Goal: Task Accomplishment & Management: Complete application form

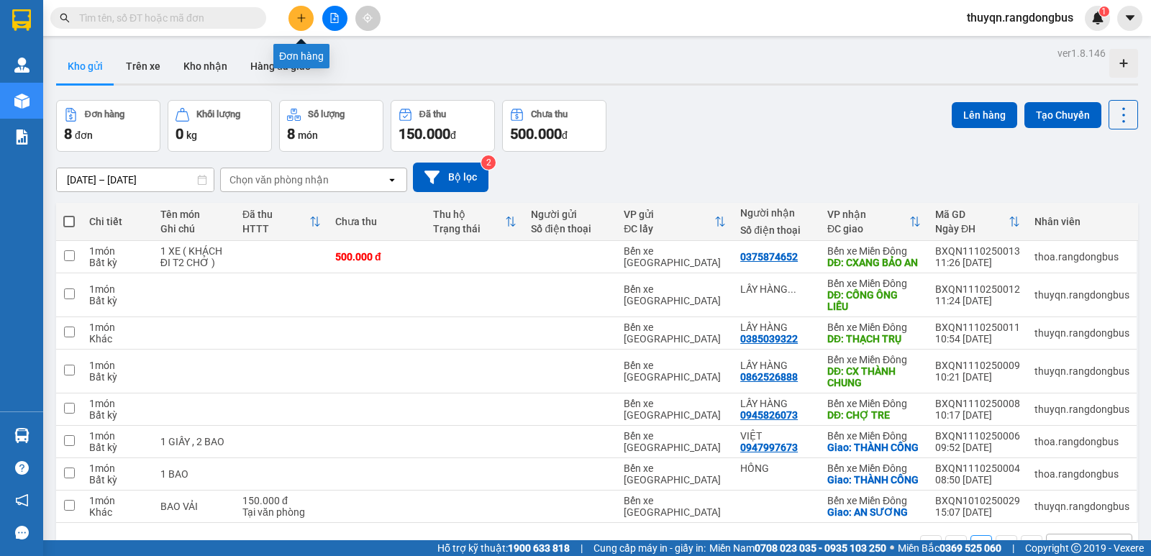
click at [306, 24] on button at bounding box center [300, 18] width 25 height 25
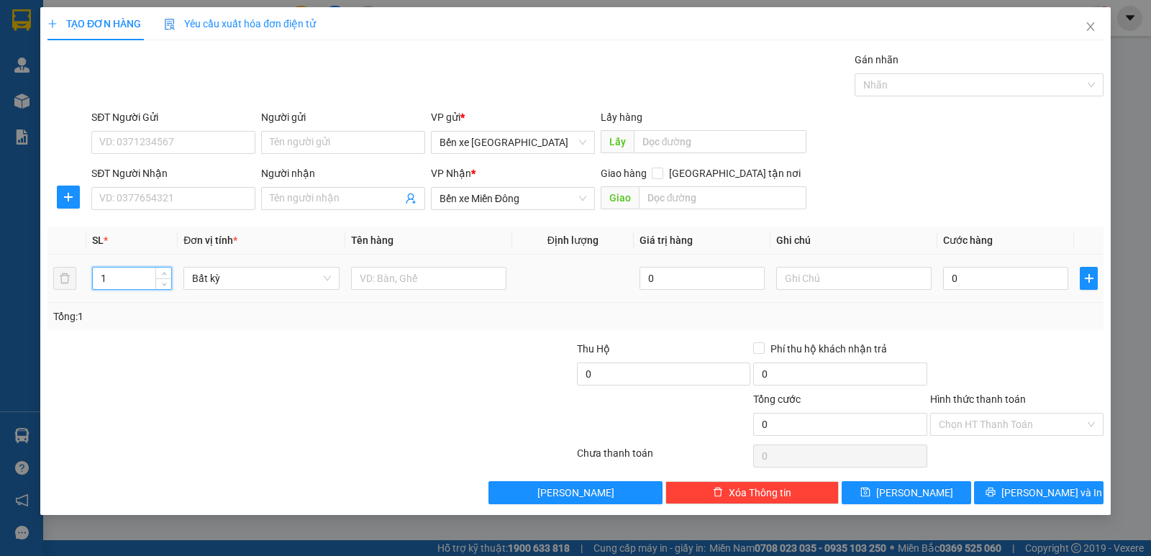
click at [129, 278] on input "1" at bounding box center [132, 279] width 78 height 22
type input "3"
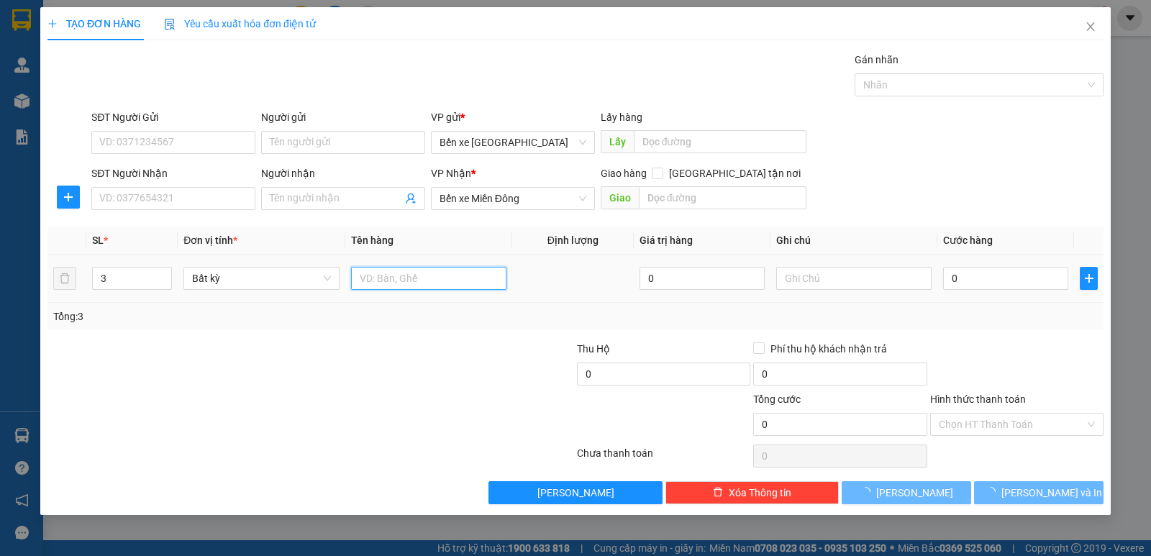
click at [407, 281] on input "text" at bounding box center [428, 278] width 155 height 23
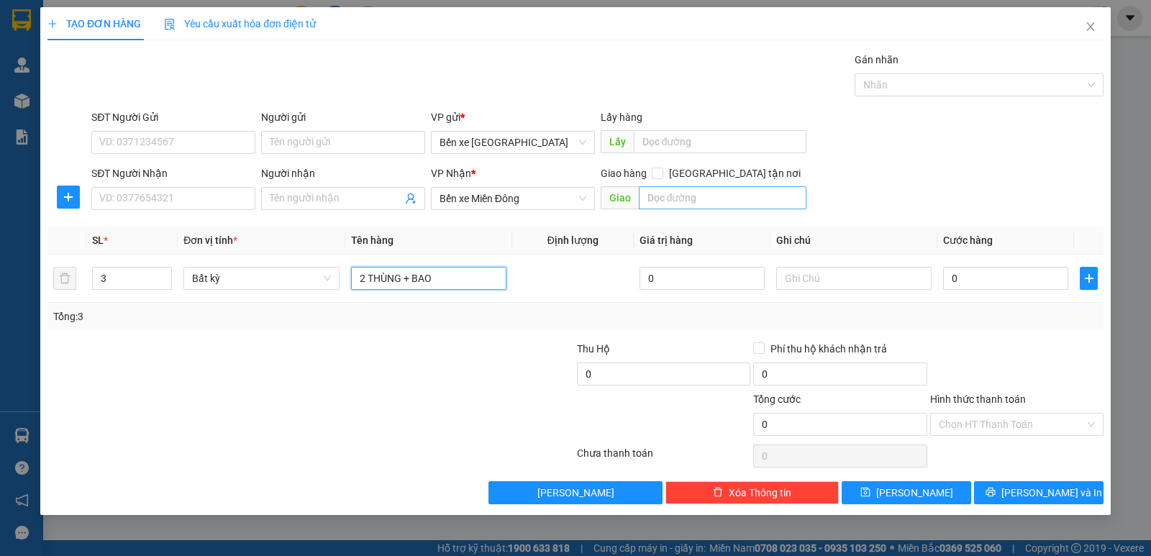
type input "2 THÙNG + BAO"
click at [670, 188] on input "text" at bounding box center [723, 197] width 168 height 23
type input "THÀNH CÔNG"
click at [662, 170] on input "[GEOGRAPHIC_DATA] tận nơi" at bounding box center [657, 173] width 10 height 10
checkbox input "true"
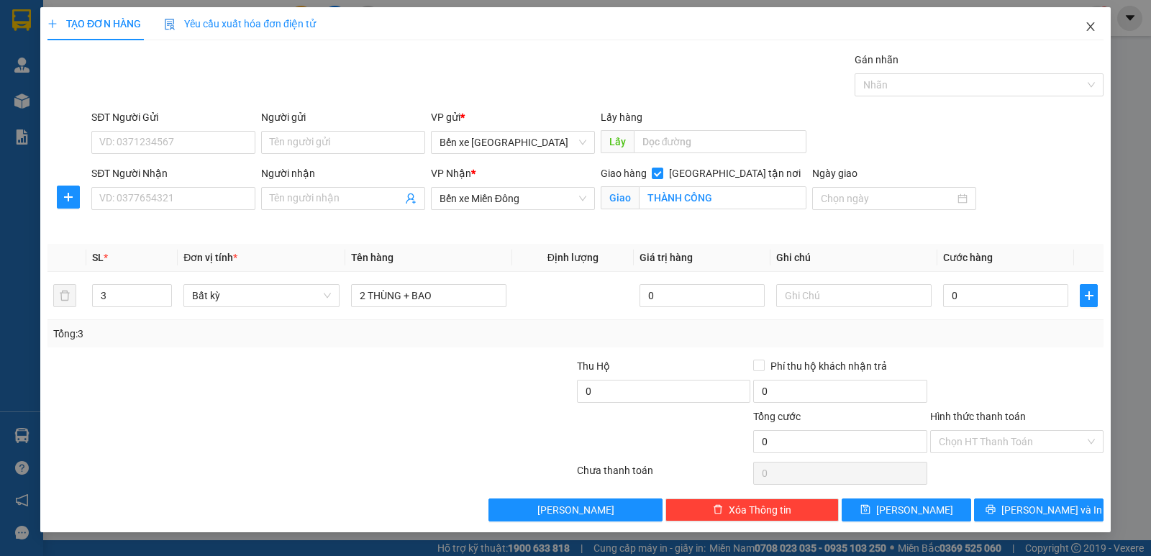
click at [1091, 30] on icon "close" at bounding box center [1091, 27] width 12 height 12
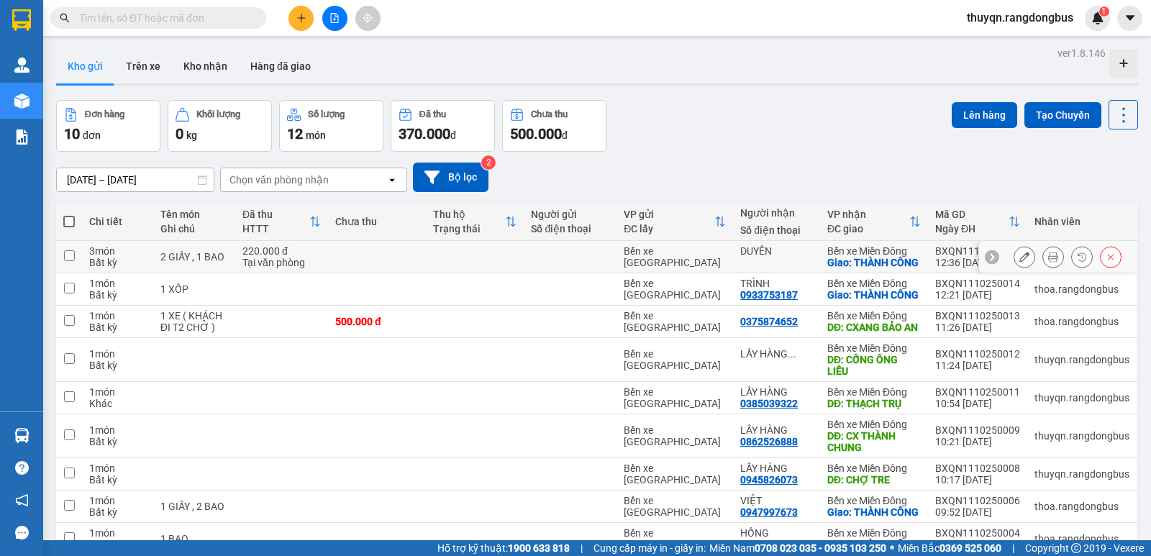
click at [73, 261] on input "checkbox" at bounding box center [69, 255] width 11 height 11
checkbox input "true"
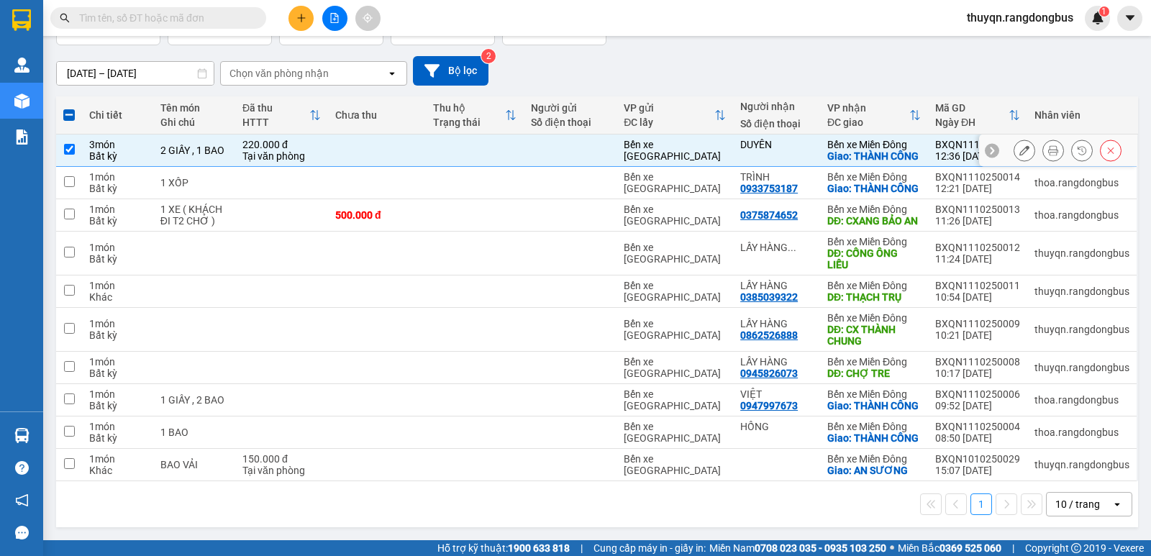
scroll to position [144, 0]
click at [68, 249] on input "checkbox" at bounding box center [69, 252] width 11 height 11
checkbox input "true"
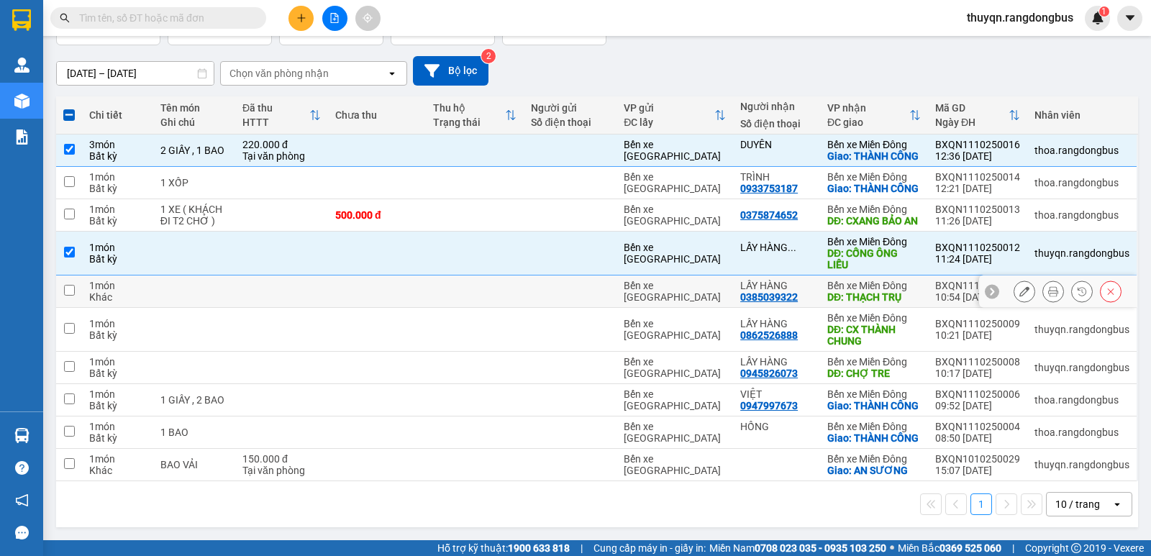
click at [67, 287] on input "checkbox" at bounding box center [69, 290] width 11 height 11
checkbox input "true"
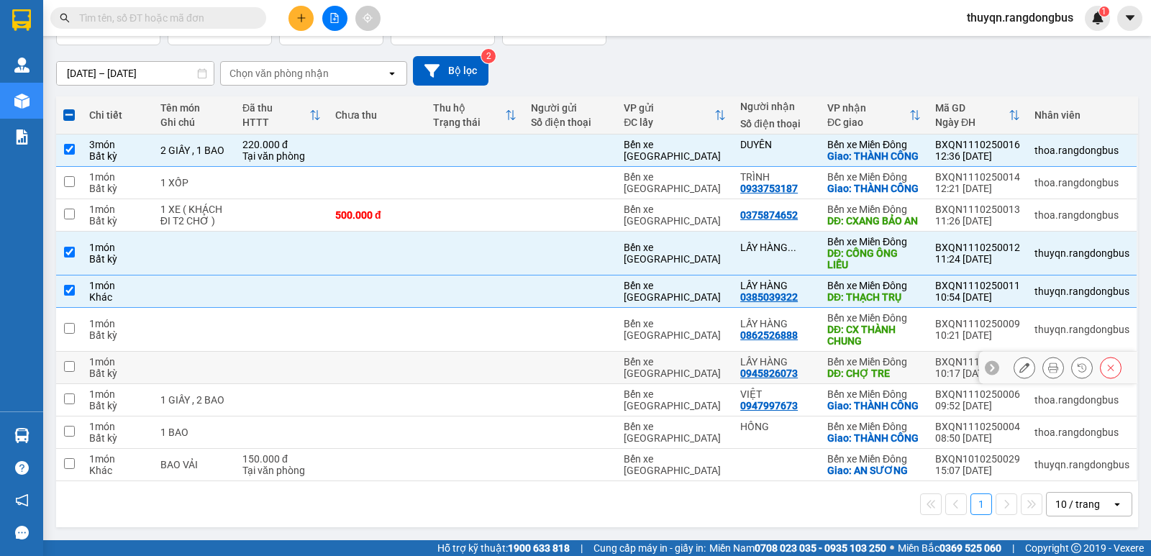
click at [77, 365] on td at bounding box center [69, 368] width 26 height 32
checkbox input "true"
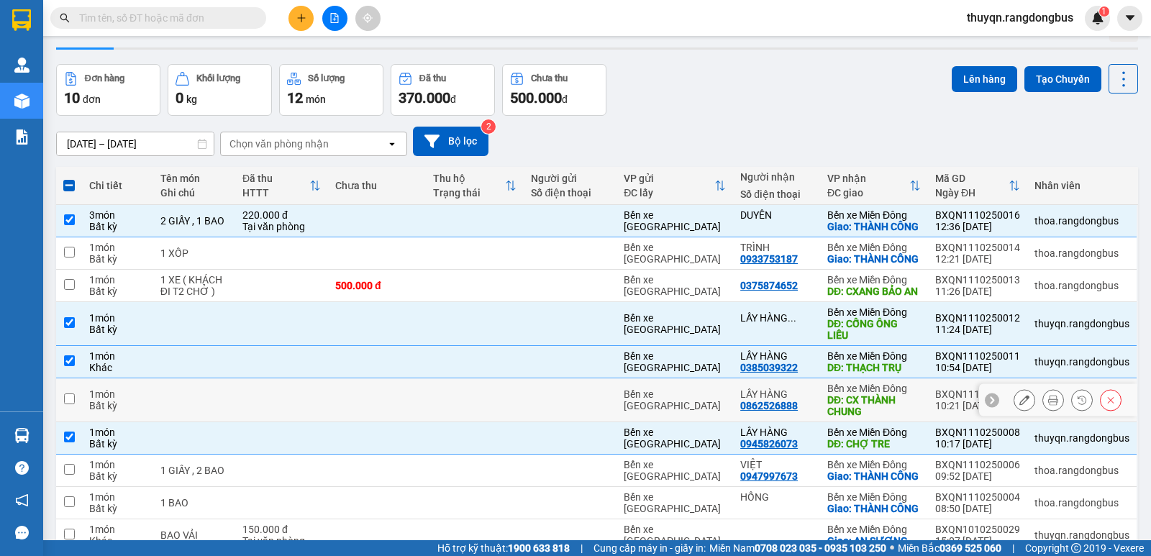
scroll to position [20, 0]
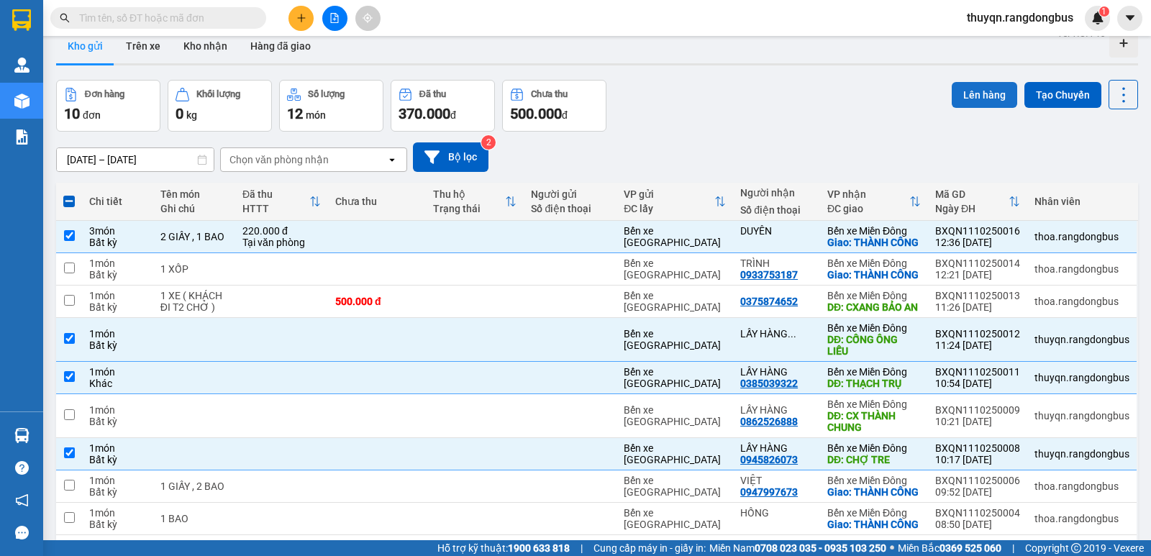
click at [965, 89] on button "Lên hàng" at bounding box center [984, 95] width 65 height 26
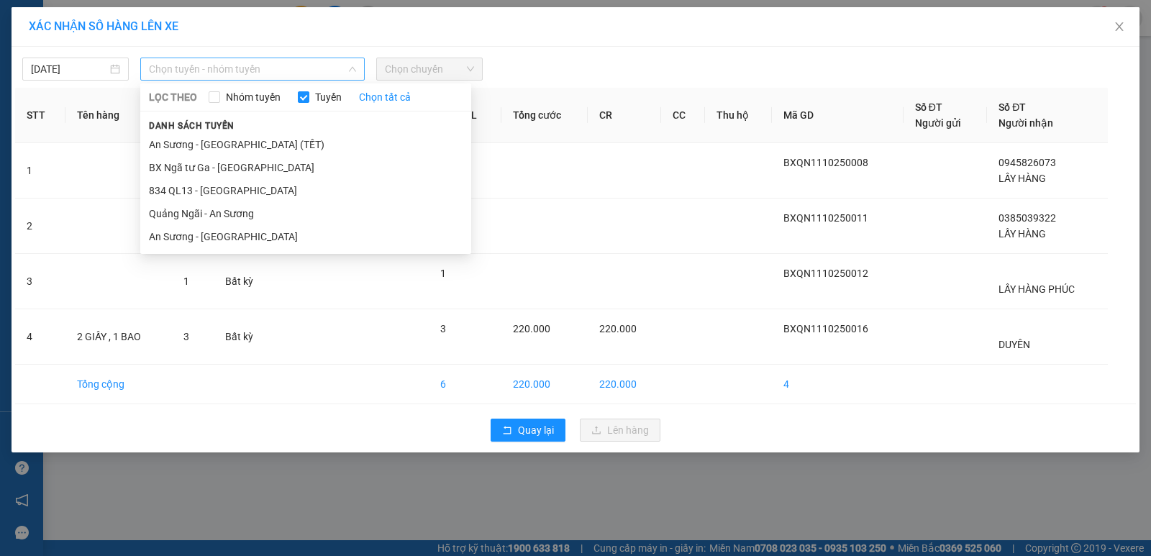
click at [171, 61] on span "Chọn tuyến - nhóm tuyến" at bounding box center [252, 69] width 207 height 22
click at [198, 215] on li "Quảng Ngãi - An Sương" at bounding box center [305, 213] width 331 height 23
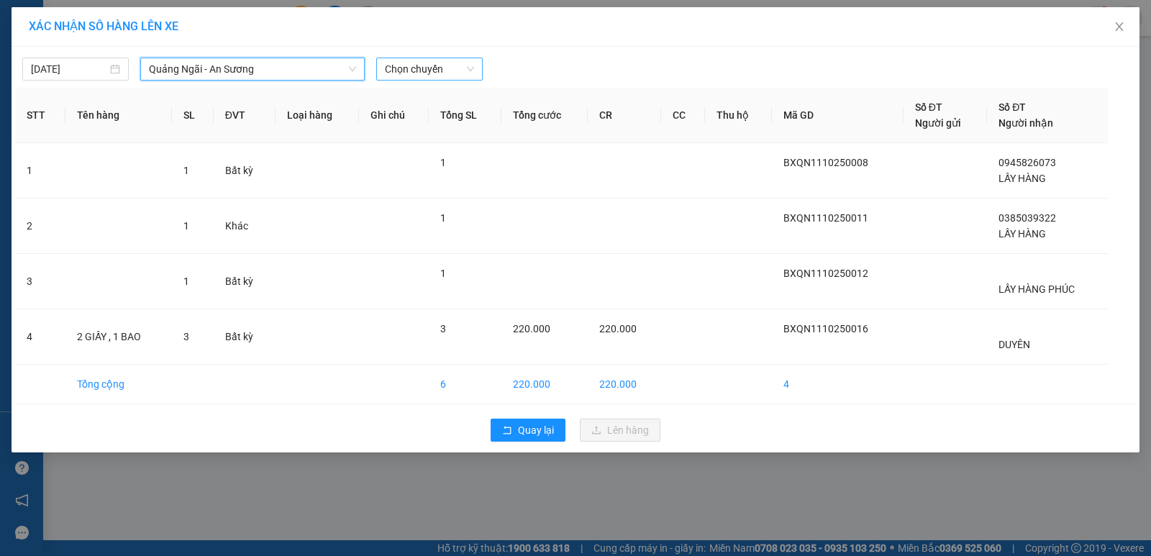
click at [401, 65] on span "Chọn chuyến" at bounding box center [429, 69] width 89 height 22
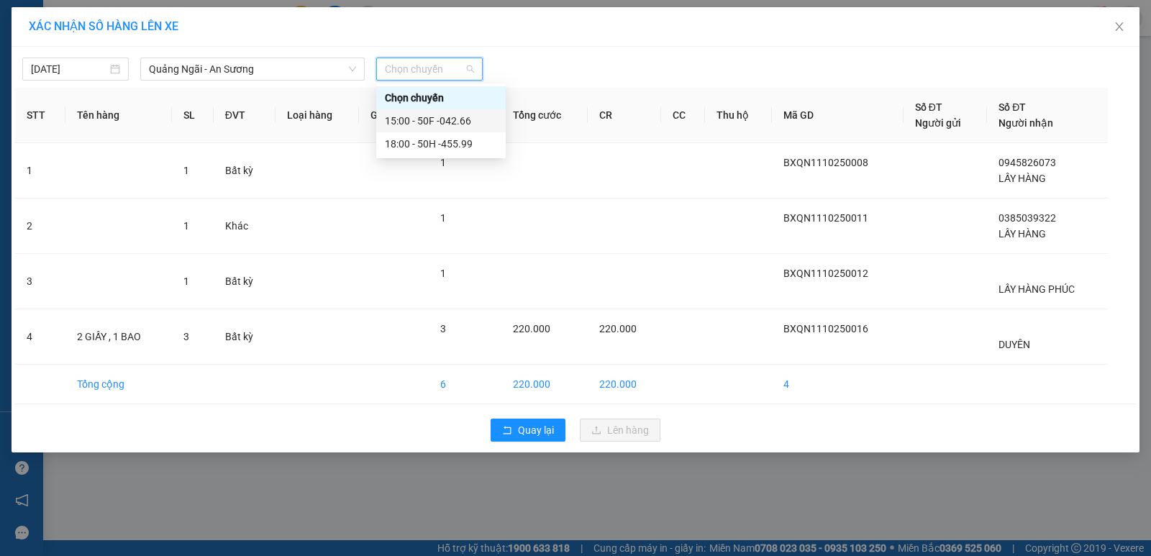
click at [433, 122] on div "15:00 - 50F -042.66" at bounding box center [441, 121] width 112 height 16
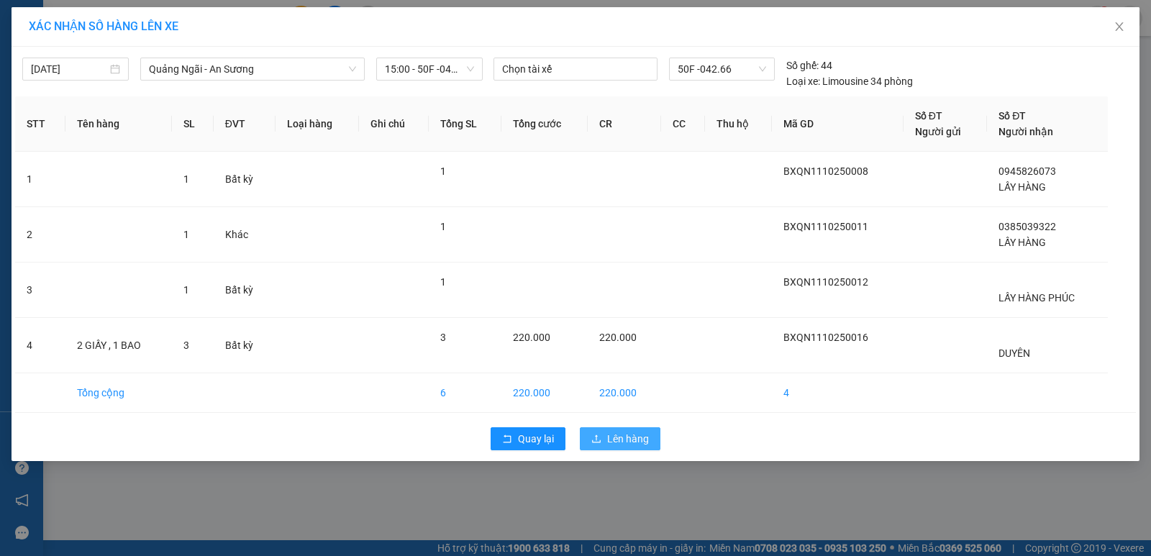
click at [633, 436] on span "Lên hàng" at bounding box center [628, 439] width 42 height 16
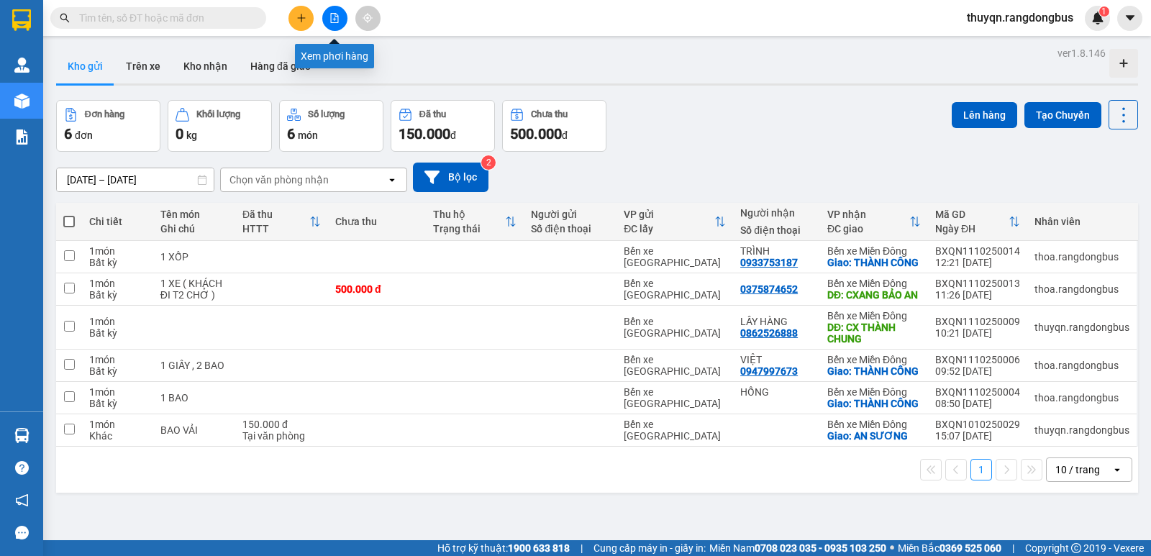
click at [335, 15] on icon "file-add" at bounding box center [335, 18] width 8 height 10
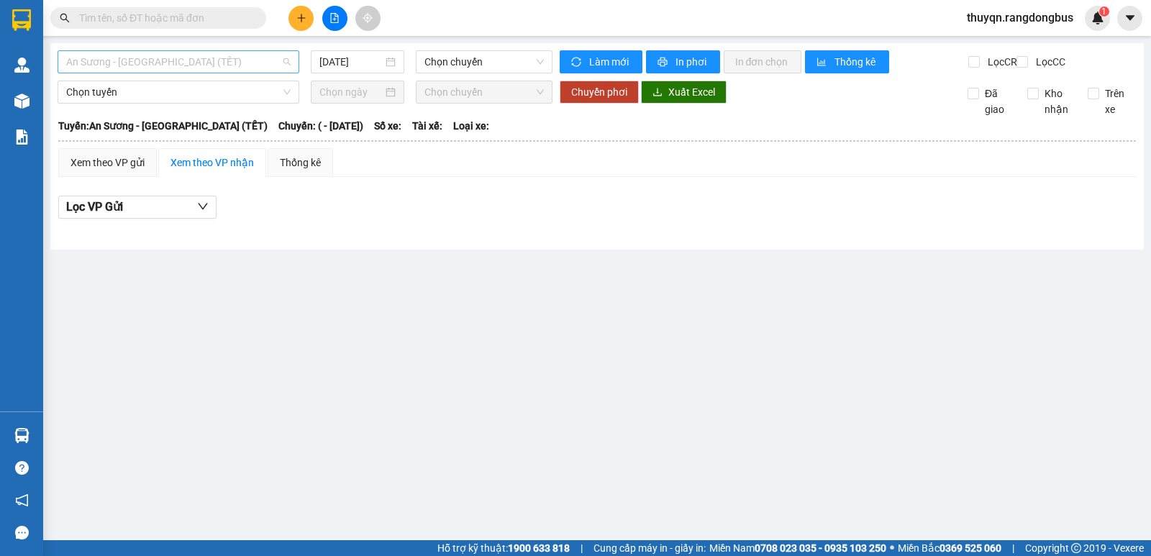
click at [141, 55] on span "An Sương - [GEOGRAPHIC_DATA] (TẾT)" at bounding box center [178, 62] width 224 height 22
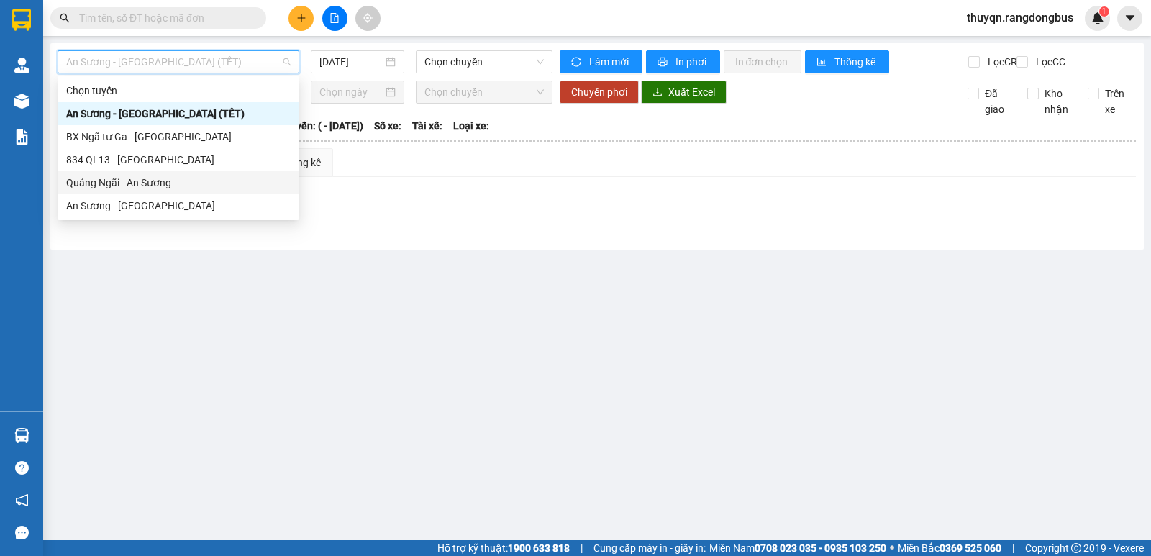
click at [107, 183] on div "Quảng Ngãi - An Sương" at bounding box center [178, 183] width 224 height 16
type input "[DATE]"
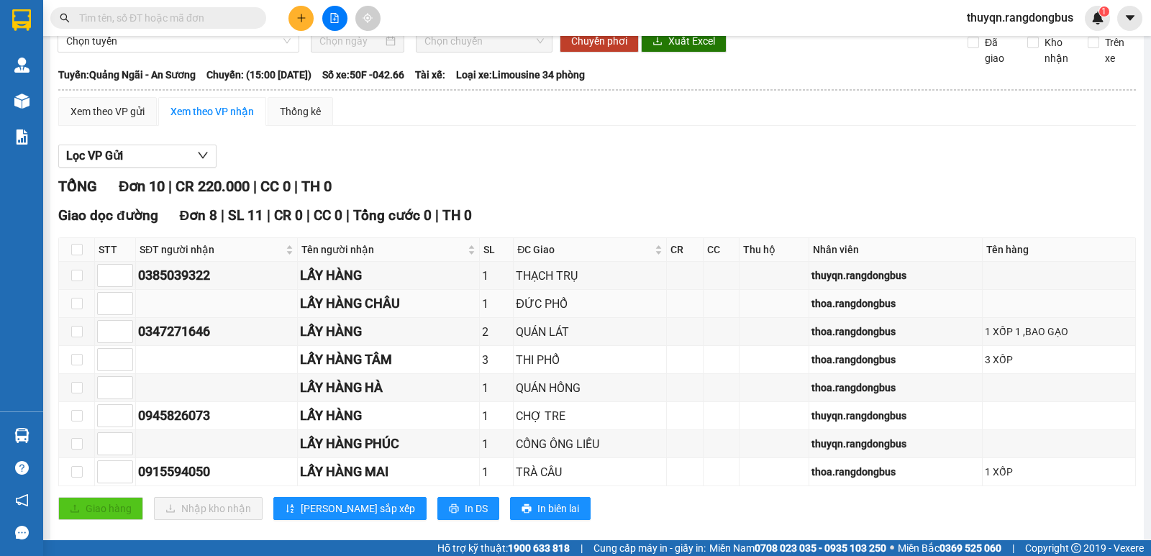
scroll to position [32, 0]
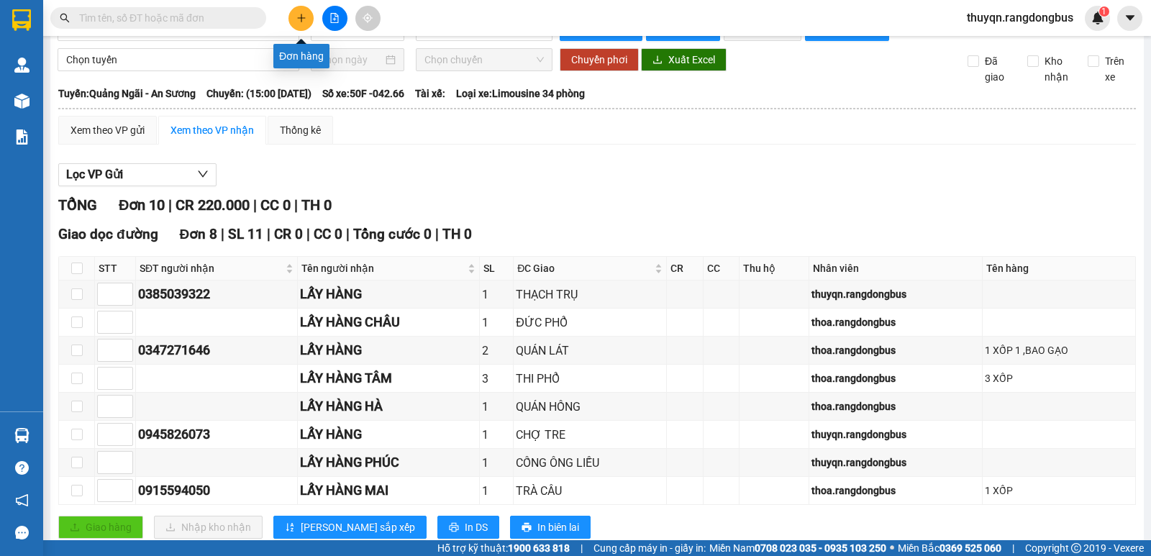
click at [303, 14] on icon "plus" at bounding box center [301, 18] width 10 height 10
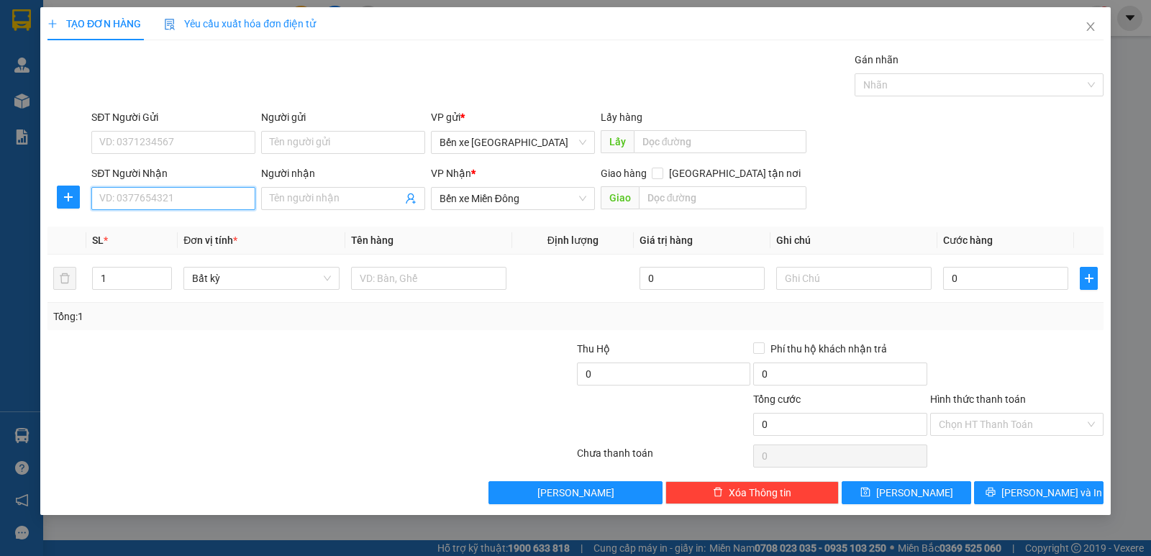
click at [135, 193] on input "SĐT Người Nhận" at bounding box center [173, 198] width 164 height 23
click at [166, 227] on div "0367311343 - LẤY HÀNG" at bounding box center [173, 227] width 147 height 16
type input "0367311343"
type input "LẤY HÀNG"
type input "CX [PERSON_NAME]"
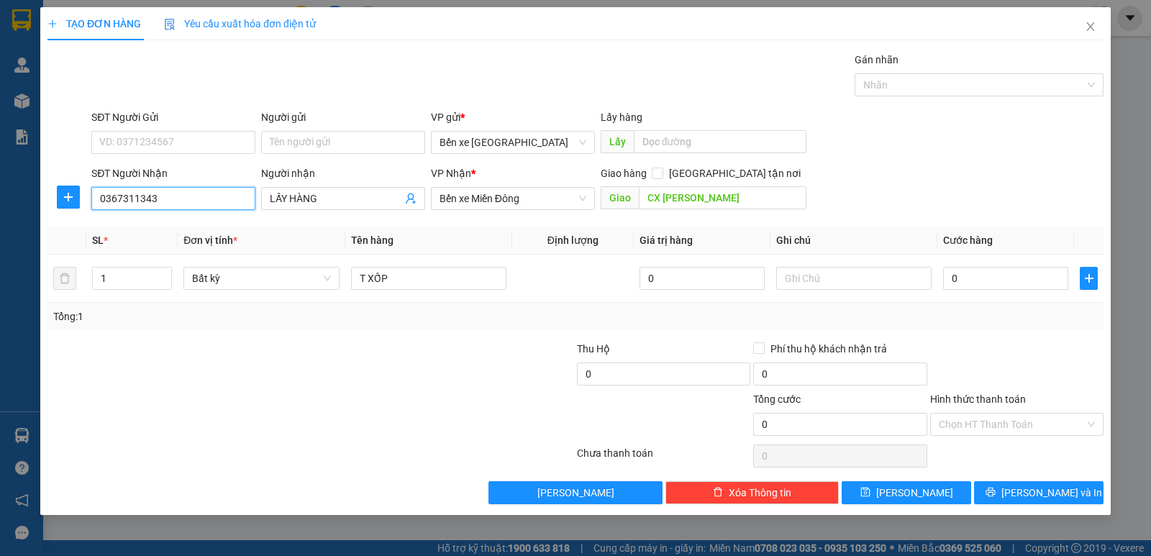
type input "0367311343"
click at [908, 479] on div "Transit Pickup Surcharge Ids Transit Deliver Surcharge Ids Transit Deliver Surc…" at bounding box center [575, 278] width 1056 height 452
click at [909, 489] on span "[PERSON_NAME]" at bounding box center [914, 493] width 77 height 16
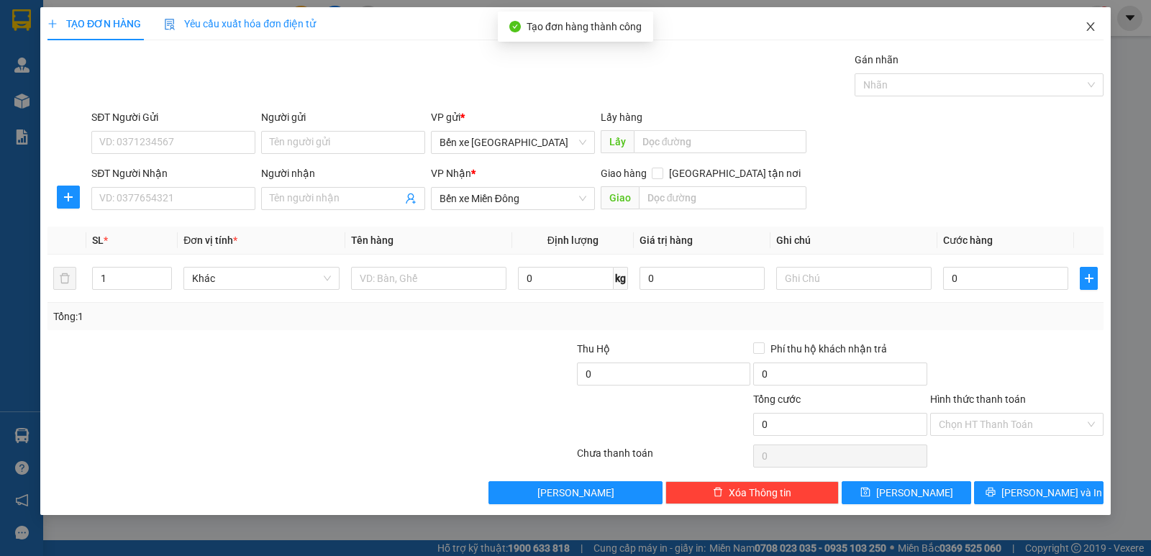
click at [1089, 27] on icon "close" at bounding box center [1091, 27] width 12 height 12
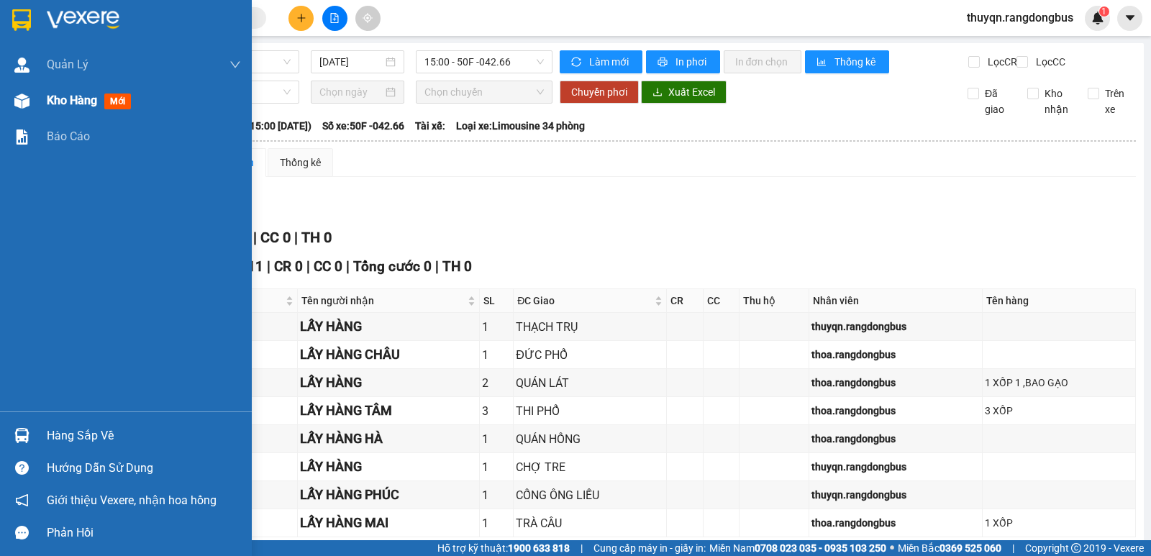
click at [78, 101] on span "Kho hàng" at bounding box center [72, 101] width 50 height 14
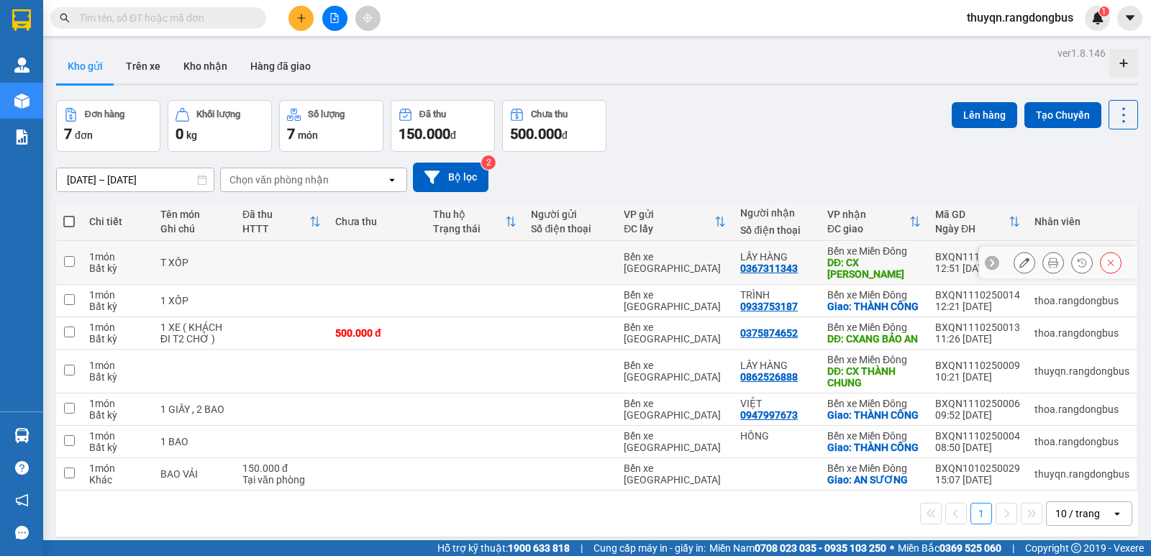
click at [74, 257] on input "checkbox" at bounding box center [69, 261] width 11 height 11
checkbox input "true"
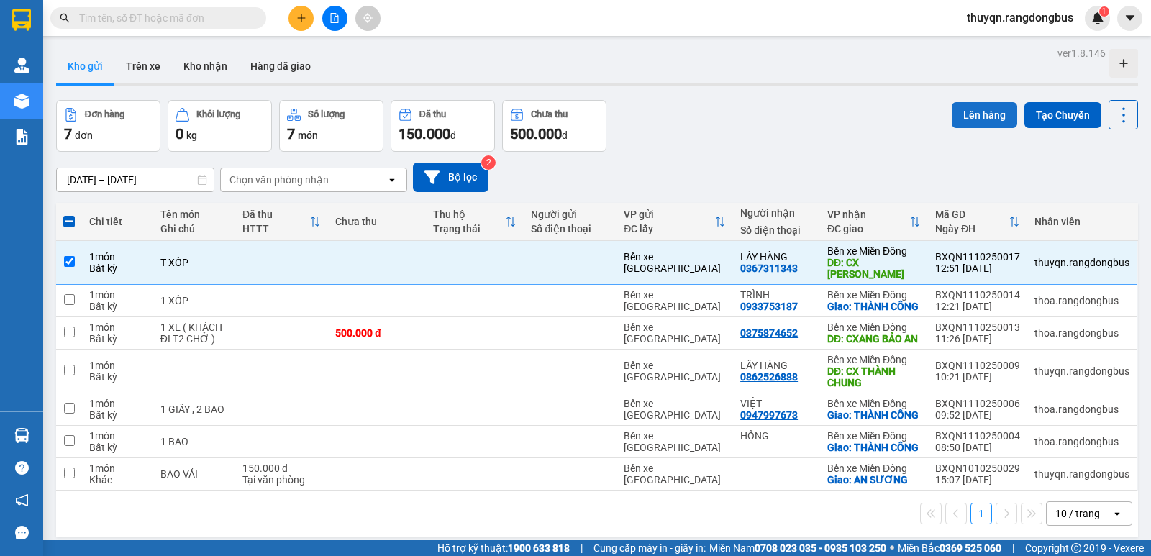
click at [990, 119] on button "Lên hàng" at bounding box center [984, 115] width 65 height 26
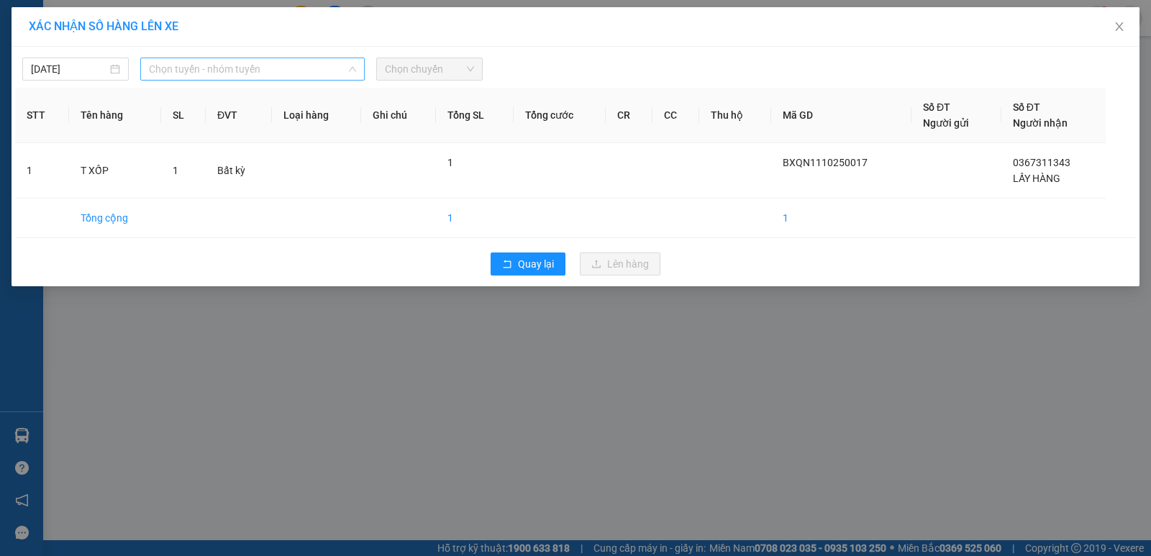
click at [281, 70] on span "Chọn tuyến - nhóm tuyến" at bounding box center [252, 69] width 207 height 22
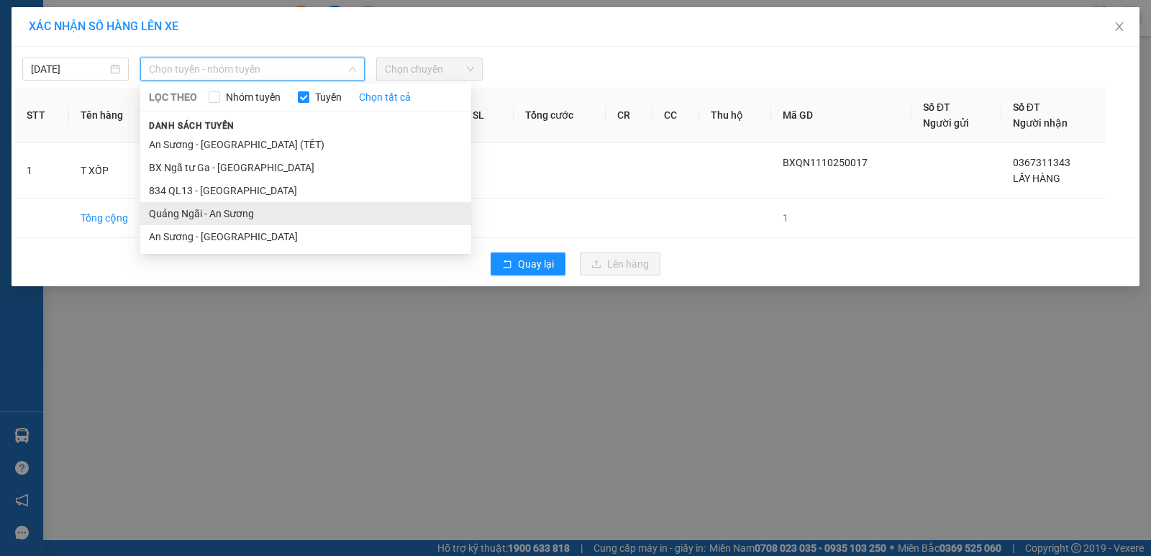
click at [214, 214] on li "Quảng Ngãi - An Sương" at bounding box center [305, 213] width 331 height 23
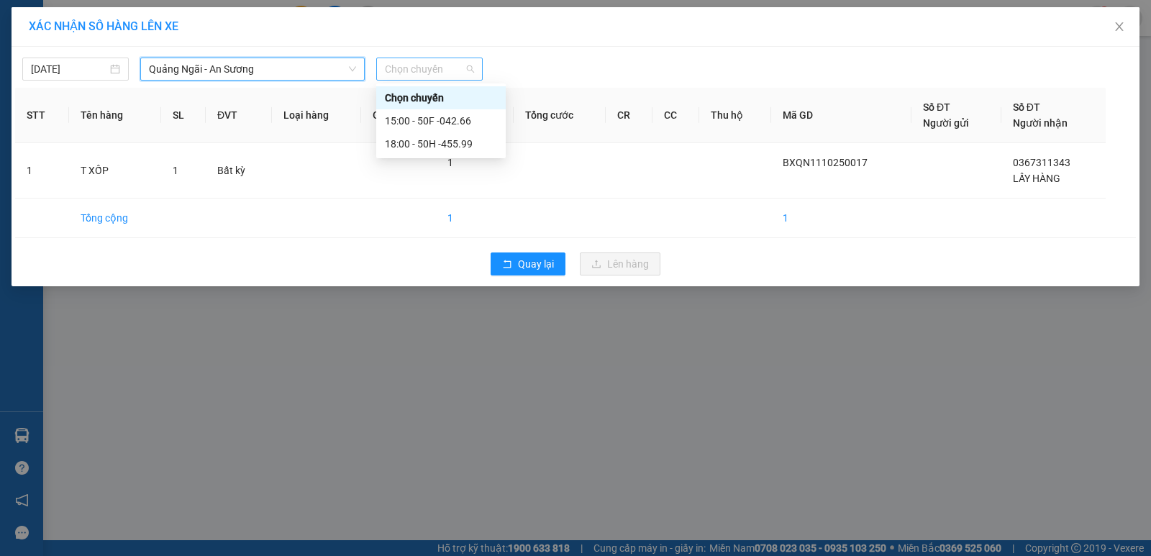
click at [431, 69] on span "Chọn chuyến" at bounding box center [429, 69] width 89 height 22
click at [449, 122] on div "15:00 - 50F -042.66" at bounding box center [441, 121] width 112 height 16
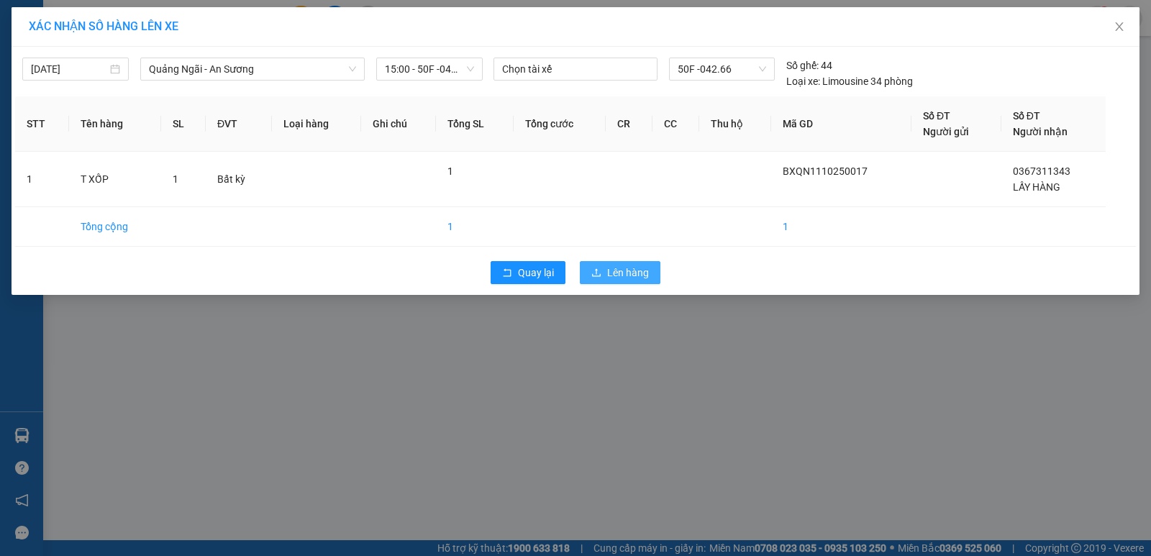
click at [611, 273] on span "Lên hàng" at bounding box center [628, 273] width 42 height 16
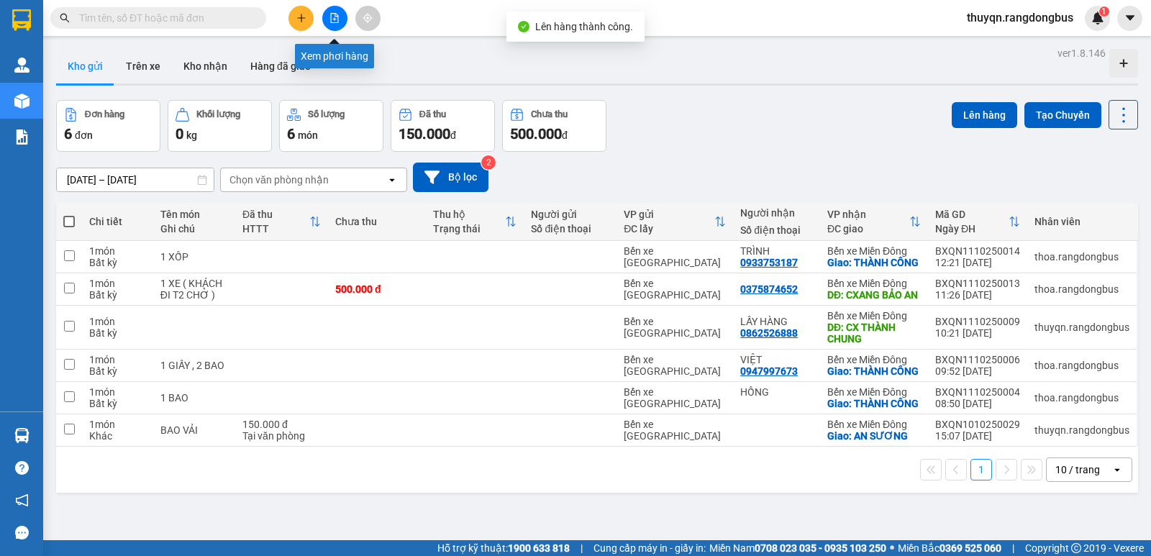
click at [336, 25] on button at bounding box center [334, 18] width 25 height 25
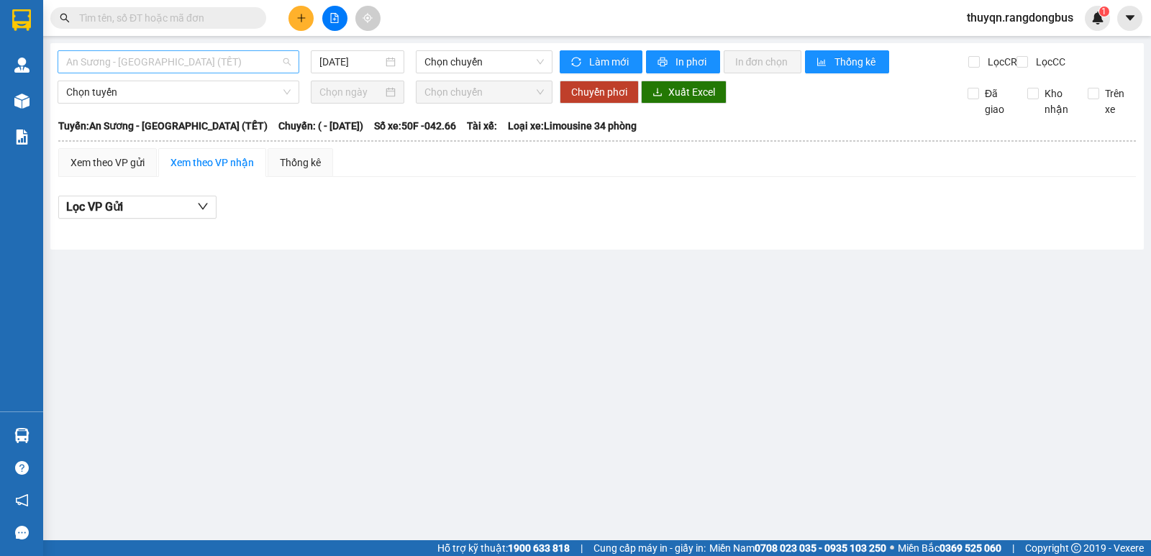
click at [218, 59] on span "An Sương - [GEOGRAPHIC_DATA] (TẾT)" at bounding box center [178, 62] width 224 height 22
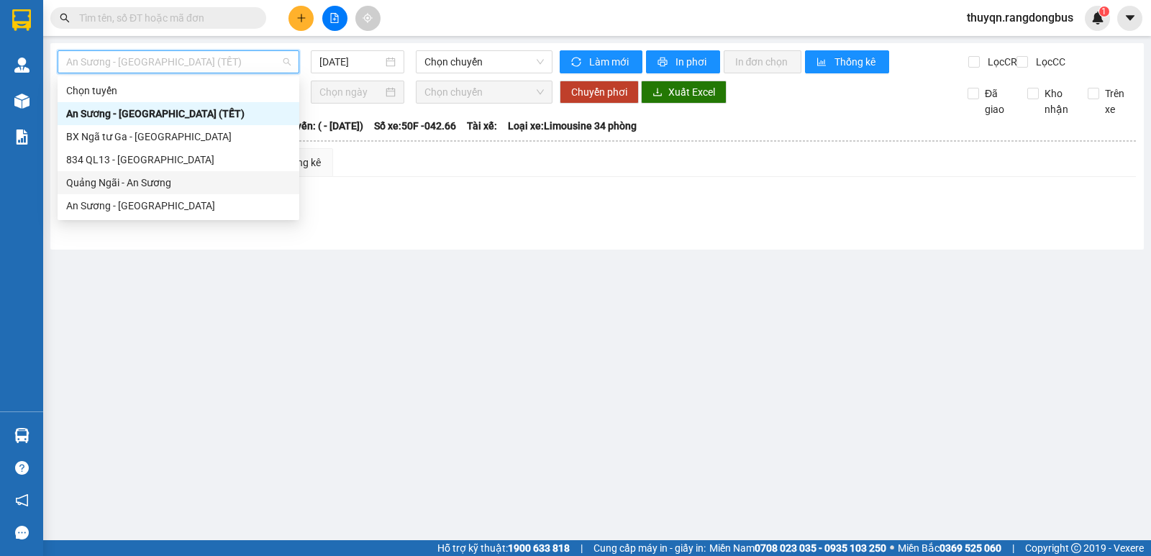
click at [140, 175] on div "Quảng Ngãi - An Sương" at bounding box center [178, 183] width 224 height 16
type input "[DATE]"
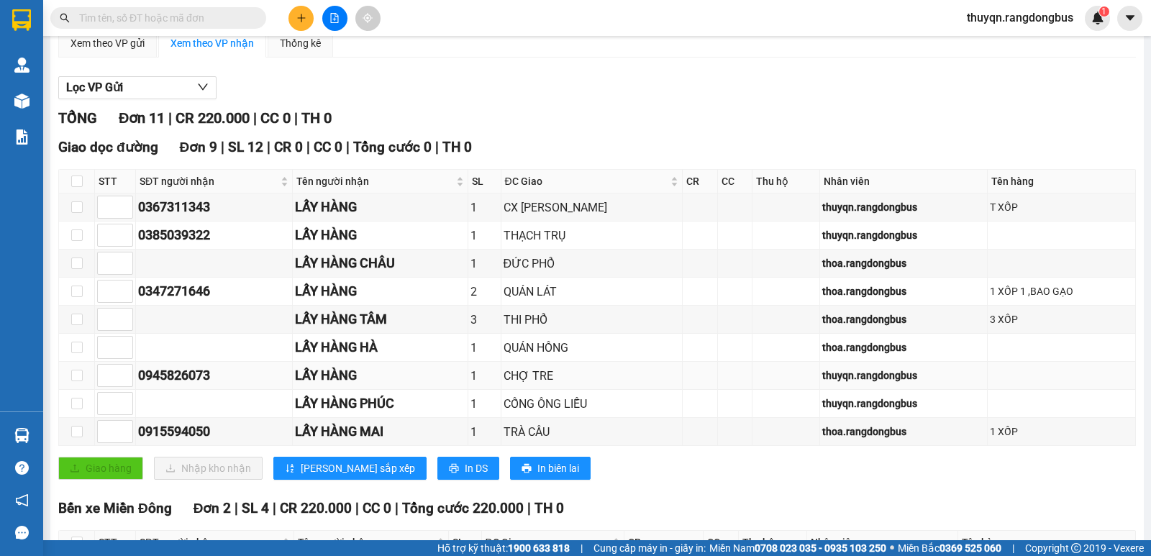
scroll to position [276, 0]
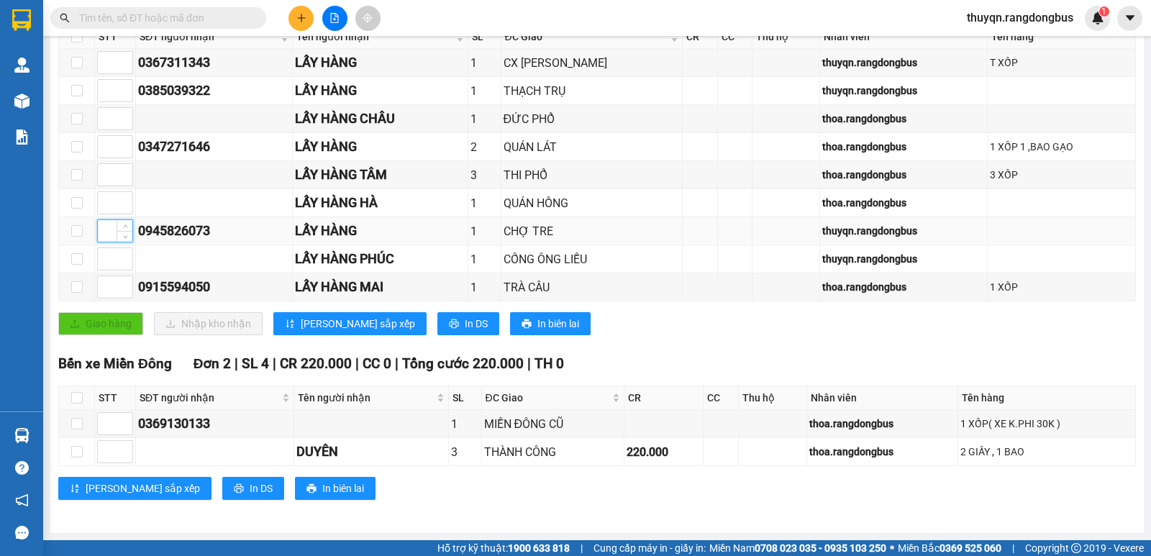
click at [111, 234] on input at bounding box center [115, 231] width 35 height 22
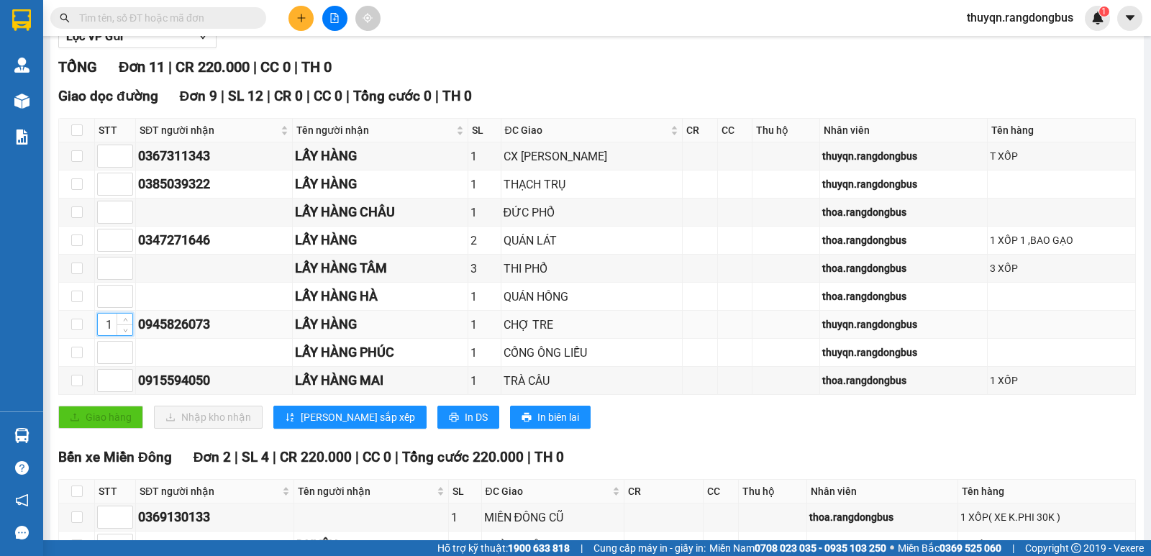
scroll to position [132, 0]
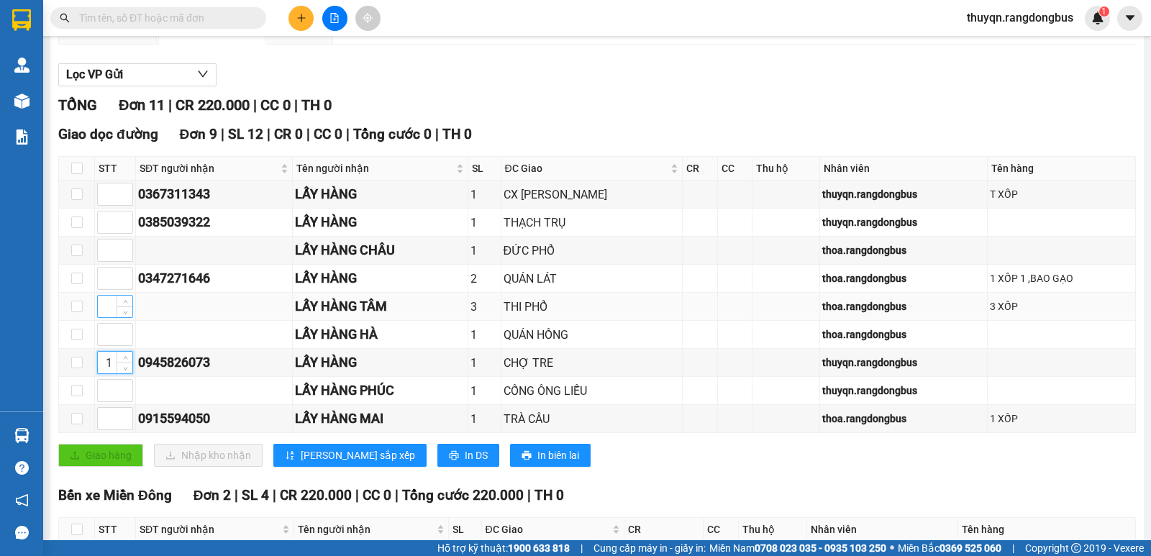
type input "1"
click at [111, 314] on input at bounding box center [115, 307] width 35 height 22
type input "2"
click at [106, 401] on input at bounding box center [115, 391] width 35 height 22
type input "3"
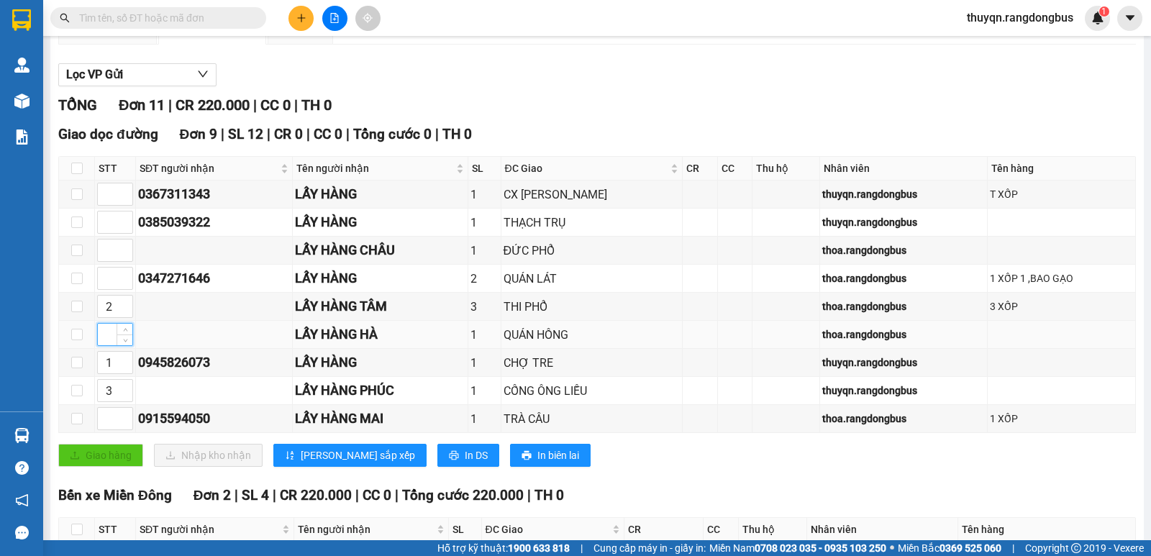
click at [108, 345] on input at bounding box center [115, 335] width 35 height 22
type input "4"
click at [104, 289] on input at bounding box center [115, 279] width 35 height 22
type input "2"
type input "3"
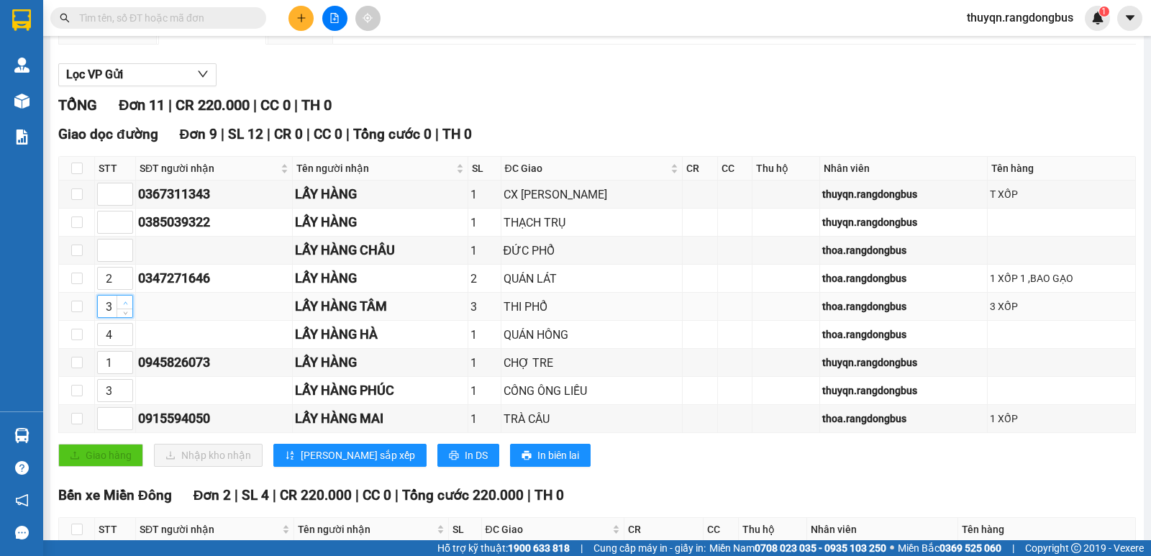
click at [129, 309] on span "Increase Value" at bounding box center [125, 302] width 16 height 13
type input "4"
drag, startPoint x: 126, startPoint y: 396, endPoint x: 126, endPoint y: 387, distance: 8.6
click at [125, 391] on span "up" at bounding box center [125, 386] width 9 height 9
type input "5"
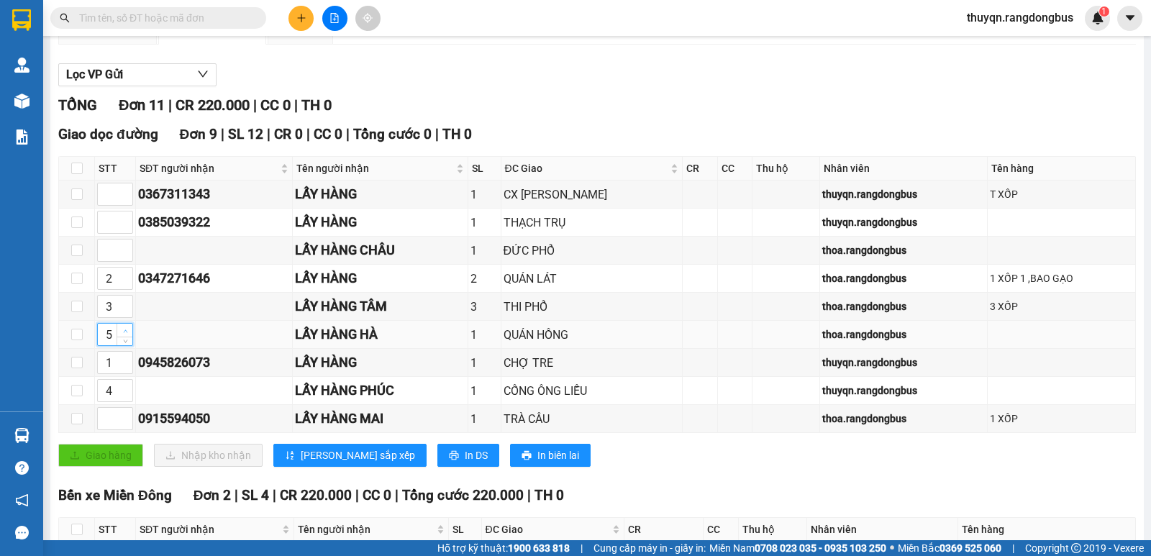
click at [123, 334] on icon "up" at bounding box center [125, 331] width 5 height 5
click at [106, 233] on input at bounding box center [115, 222] width 35 height 22
type input "6"
click at [111, 429] on input at bounding box center [115, 419] width 35 height 22
type input "7"
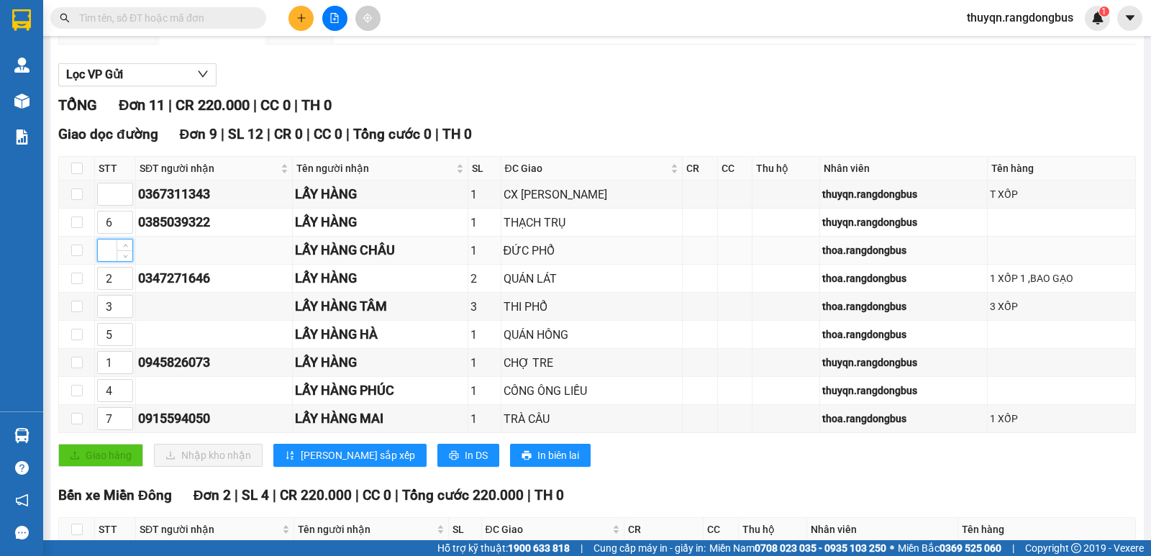
click at [111, 261] on input at bounding box center [115, 251] width 35 height 22
type input "8"
click at [114, 205] on input at bounding box center [115, 194] width 35 height 22
type input "9"
click at [316, 463] on span "[PERSON_NAME] sắp xếp" at bounding box center [358, 455] width 114 height 16
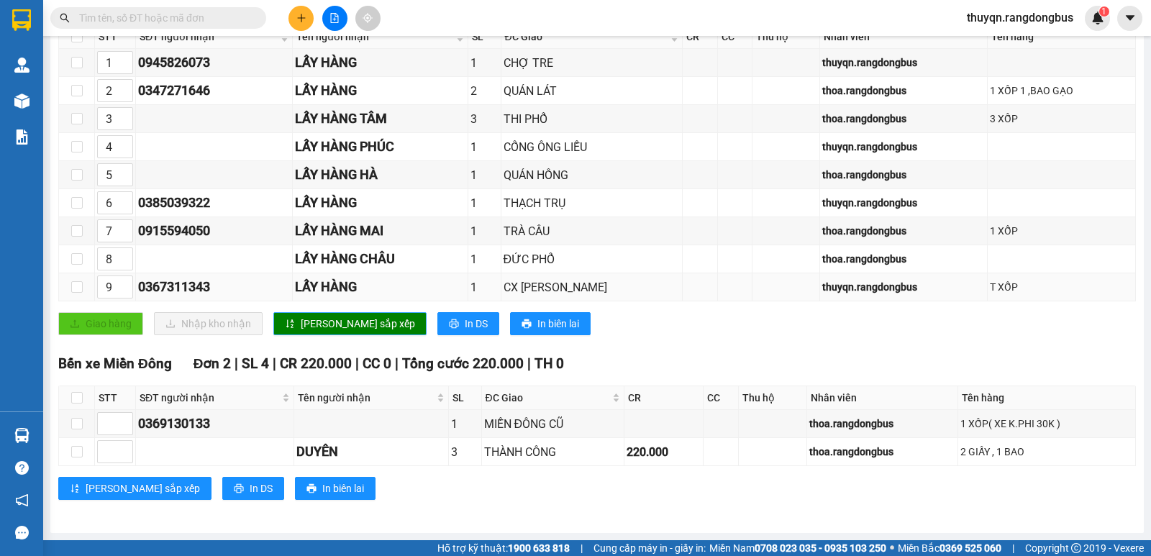
scroll to position [276, 0]
click at [296, 19] on icon "plus" at bounding box center [301, 18] width 10 height 10
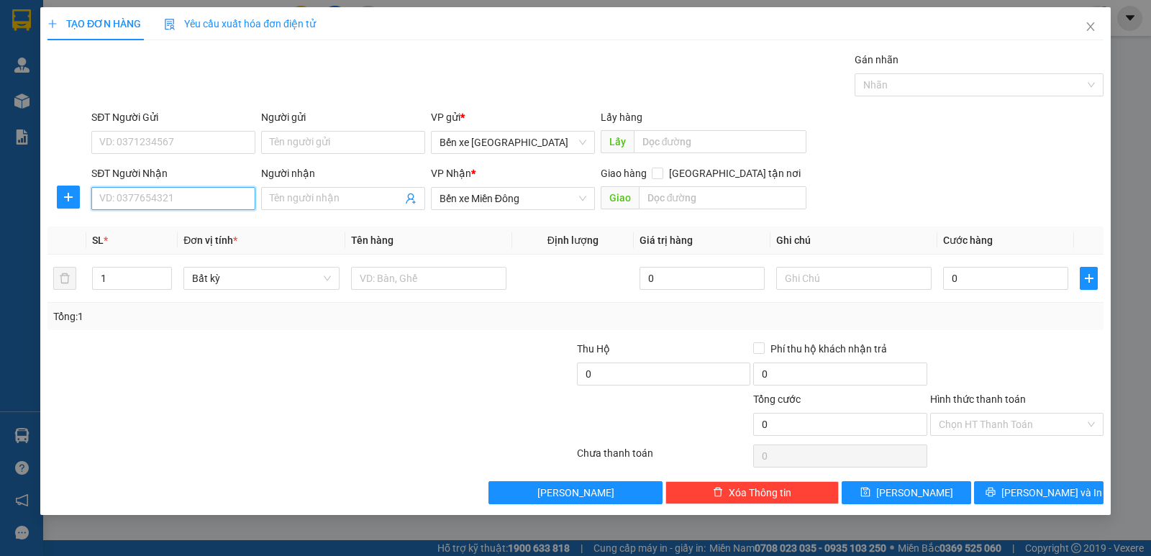
click at [151, 198] on input "SĐT Người Nhận" at bounding box center [173, 198] width 164 height 23
type input "0918452123"
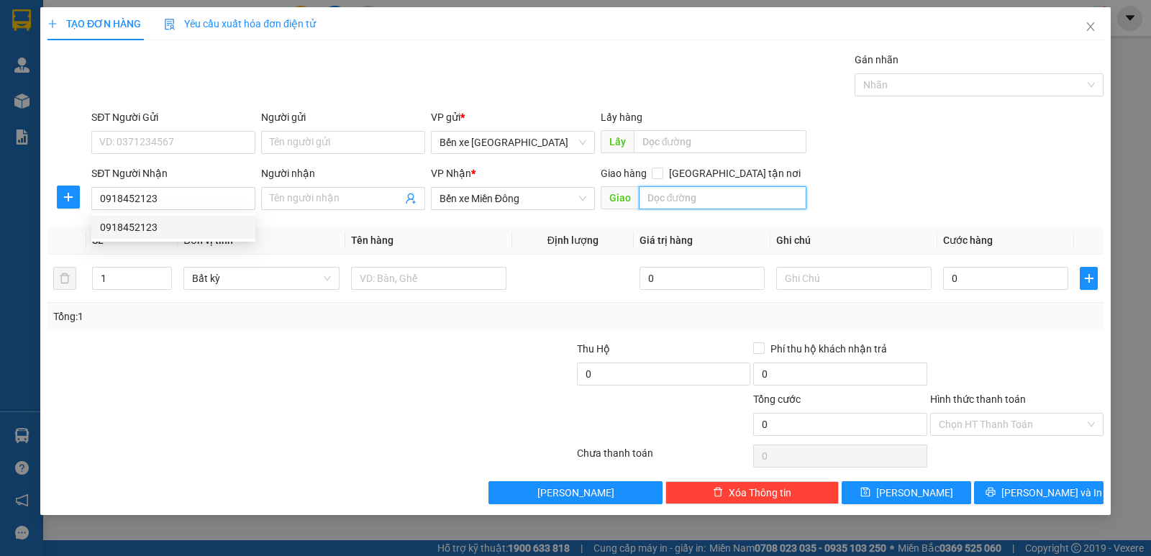
click at [670, 205] on input "text" at bounding box center [723, 197] width 168 height 23
type input "THÀNH CÔNG"
click at [662, 174] on input "[GEOGRAPHIC_DATA] tận nơi" at bounding box center [657, 173] width 10 height 10
checkbox input "true"
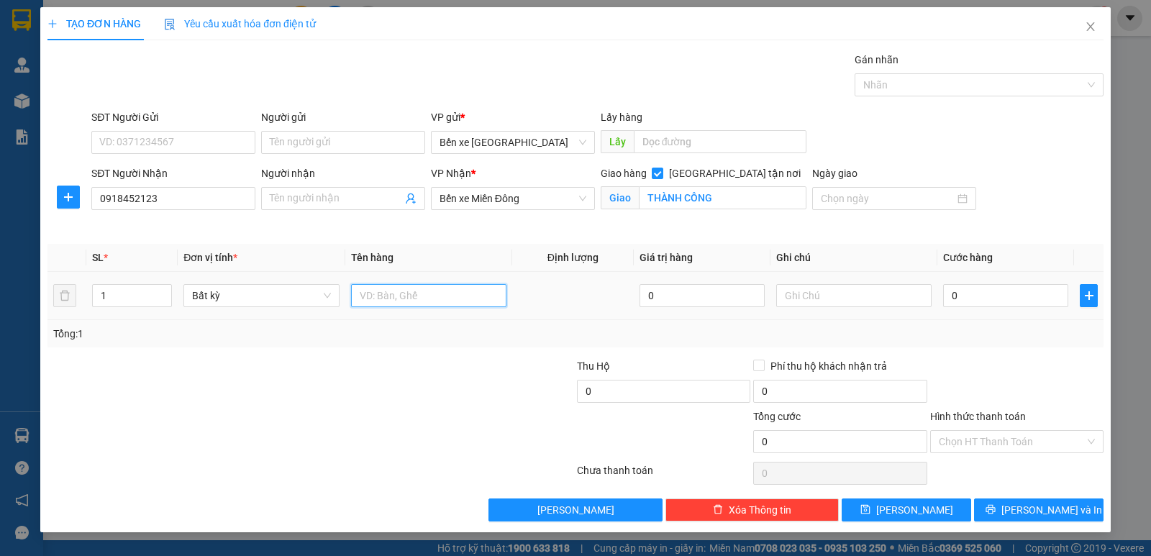
click at [390, 291] on input "text" at bounding box center [428, 295] width 155 height 23
type input "T XỐP"
click at [951, 298] on input "0" at bounding box center [1005, 295] width 125 height 23
type input "1"
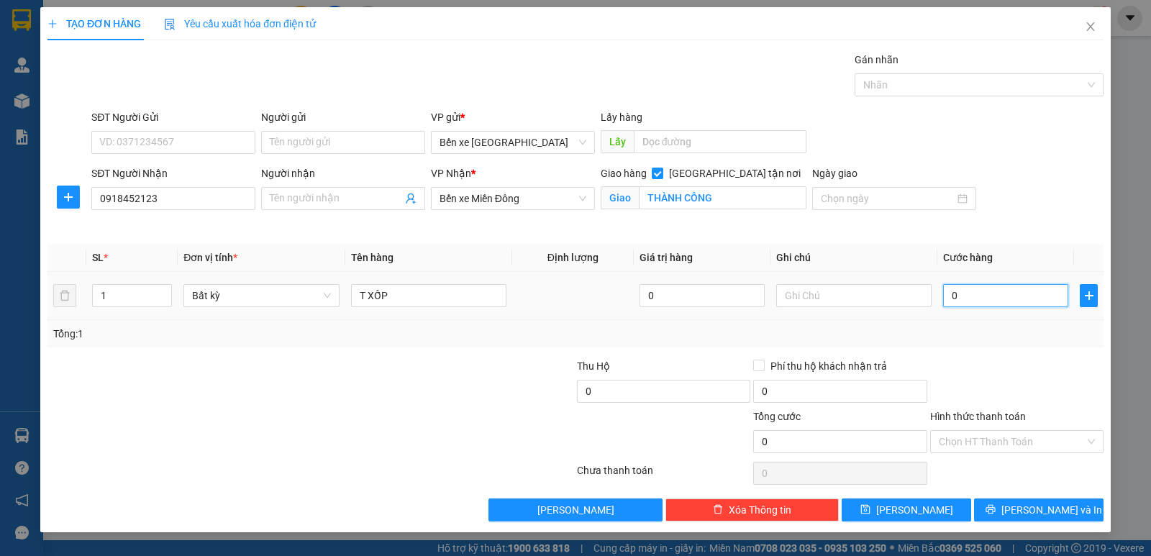
type input "1"
type input "10"
type input "100"
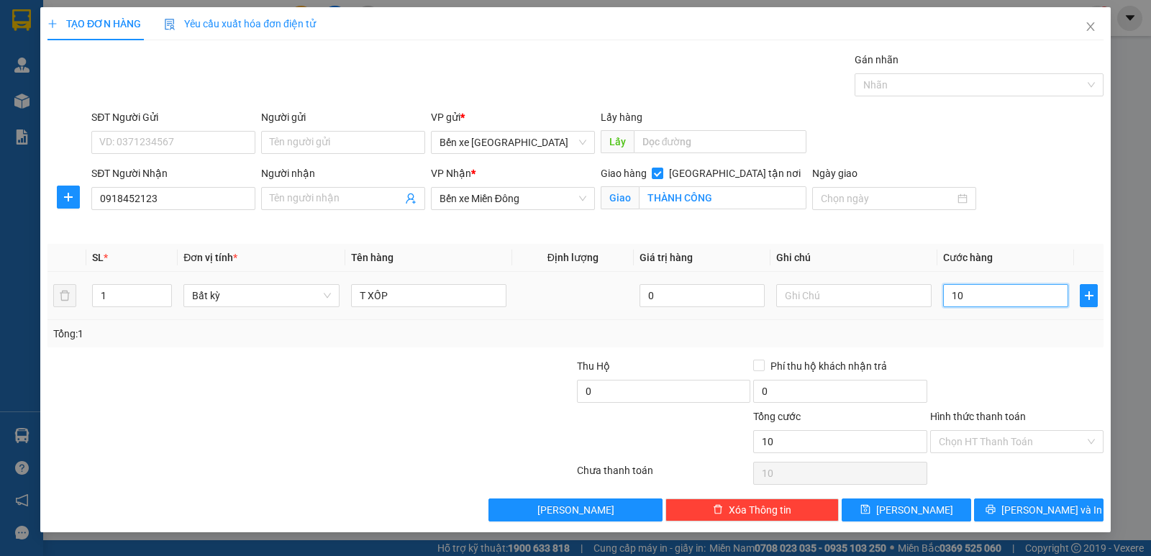
type input "100"
type input "100.000"
drag, startPoint x: 980, startPoint y: 357, endPoint x: 998, endPoint y: 432, distance: 76.2
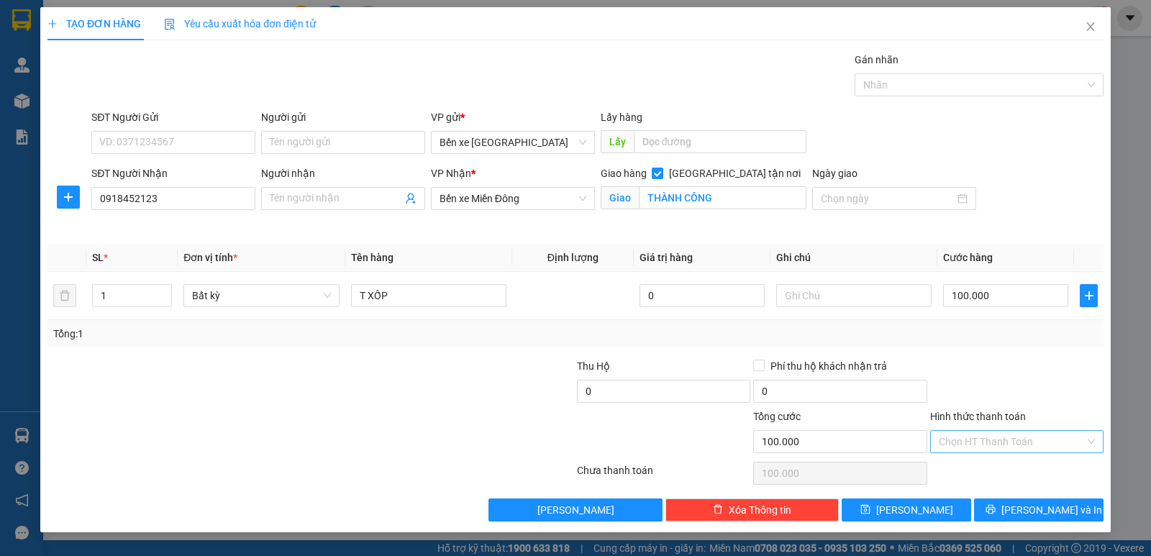
click at [980, 363] on div at bounding box center [1017, 383] width 176 height 50
click at [986, 414] on label "Hình thức thanh toán" at bounding box center [978, 417] width 96 height 12
click at [986, 431] on input "Hình thức thanh toán" at bounding box center [1012, 442] width 146 height 22
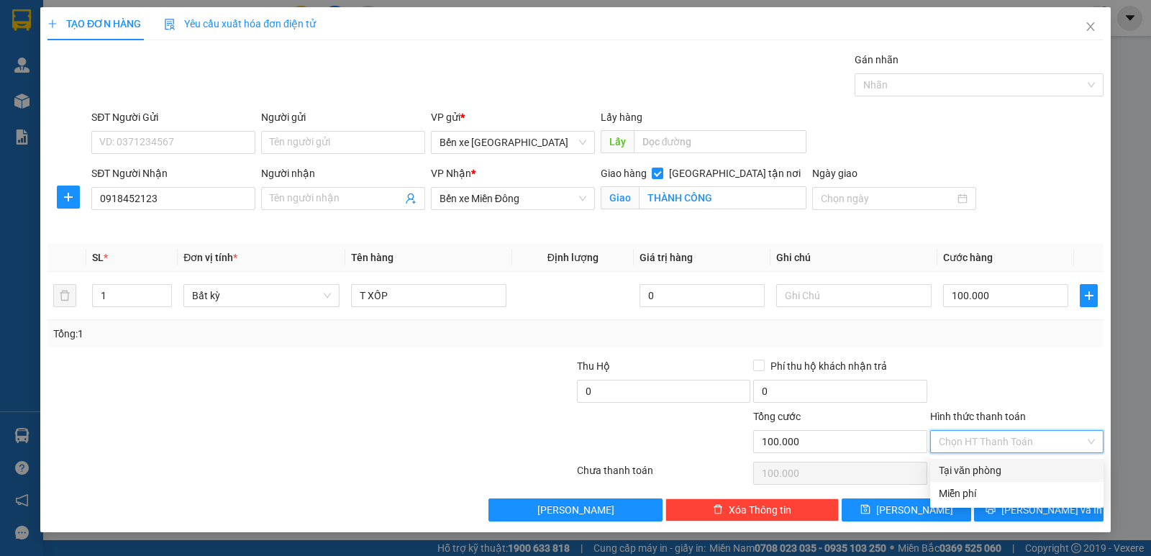
click at [996, 468] on div "Tại văn phòng" at bounding box center [1017, 470] width 156 height 16
type input "0"
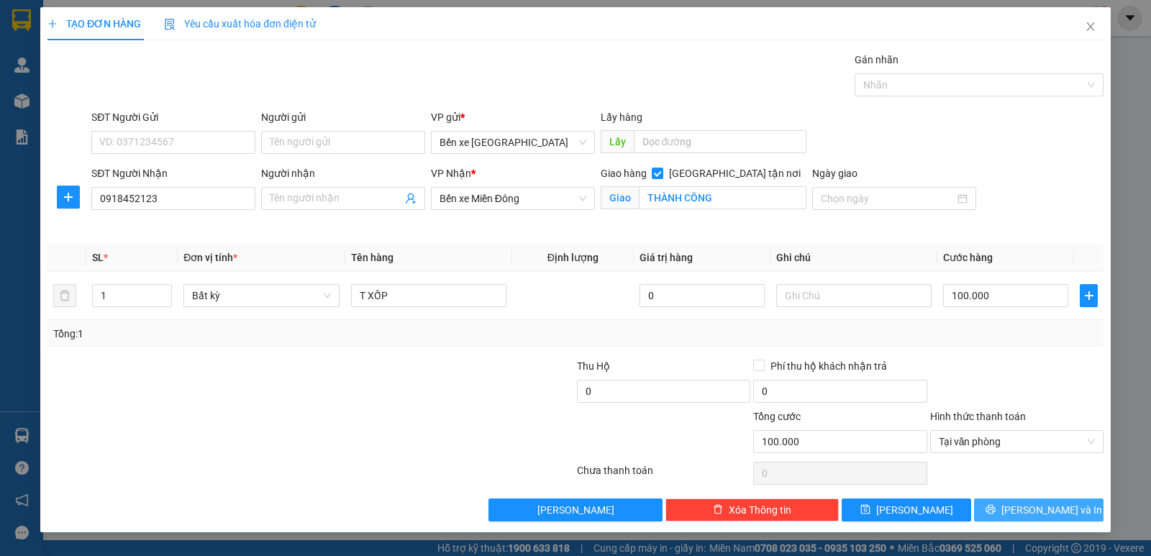
drag, startPoint x: 1027, startPoint y: 508, endPoint x: 933, endPoint y: 444, distance: 113.5
click at [1026, 507] on span "[PERSON_NAME] và In" at bounding box center [1051, 510] width 101 height 16
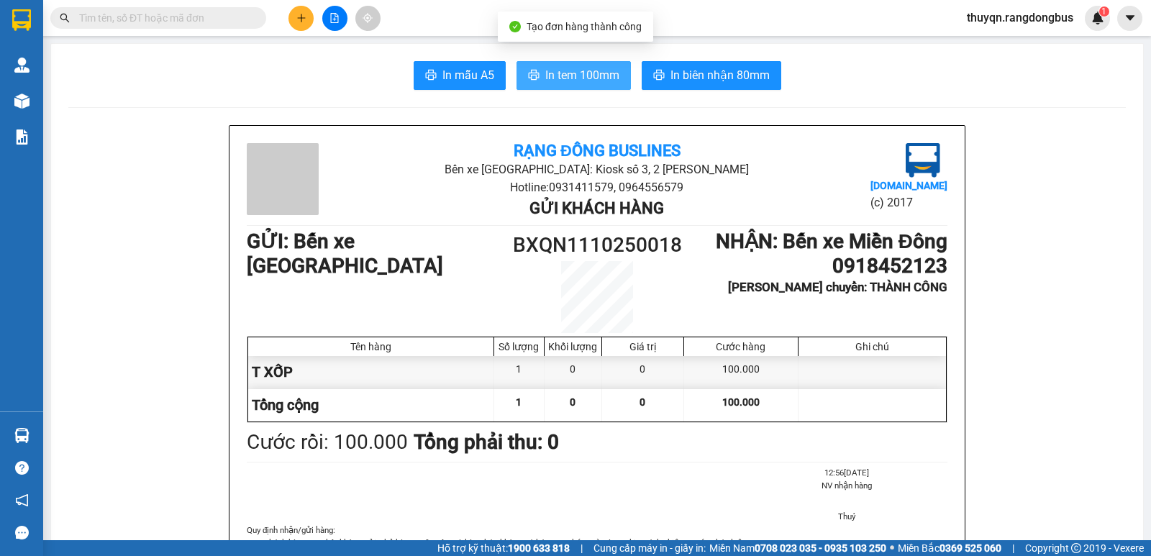
click at [560, 75] on span "In tem 100mm" at bounding box center [582, 75] width 74 height 18
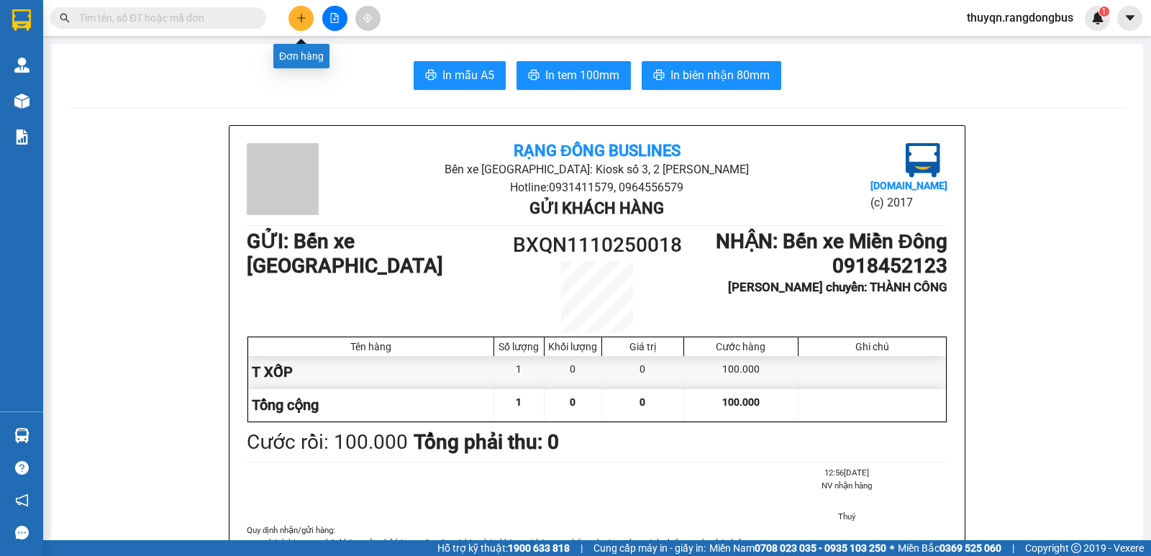
click at [299, 16] on icon "plus" at bounding box center [301, 18] width 10 height 10
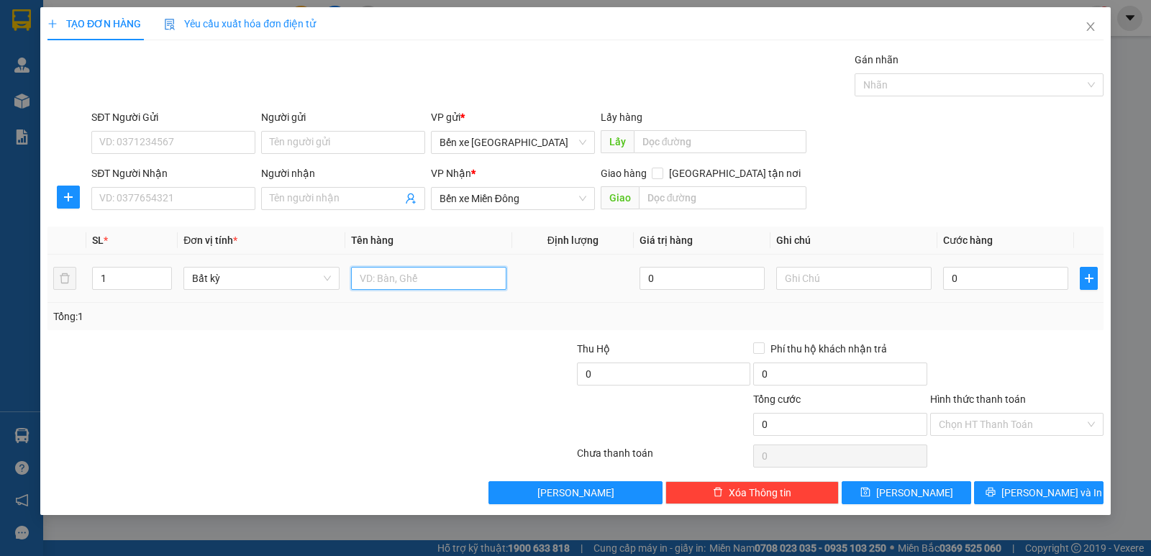
click at [397, 276] on input "text" at bounding box center [428, 278] width 155 height 23
type input "T XỐP"
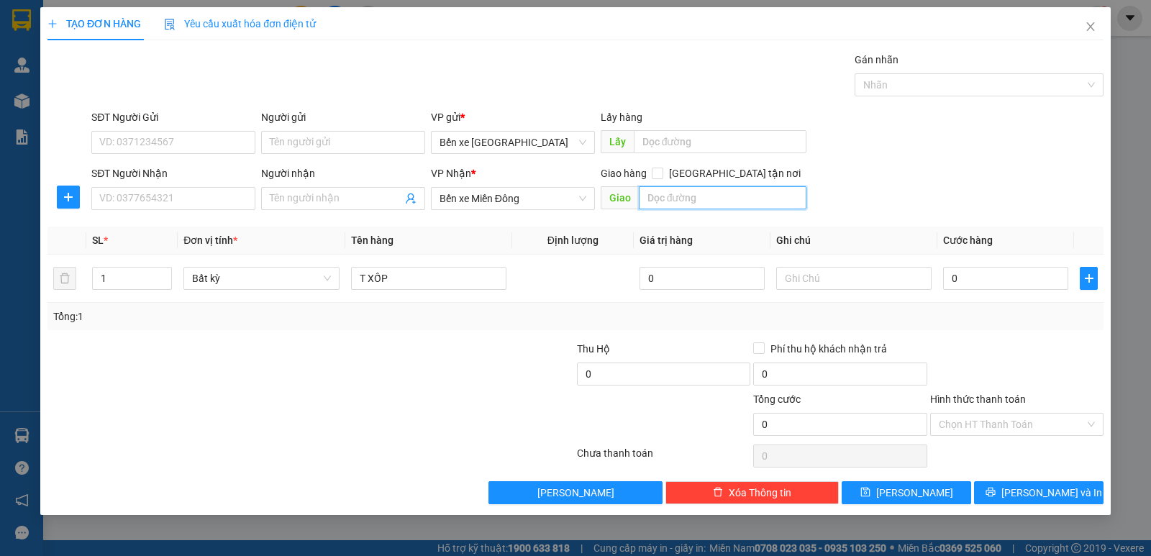
click at [697, 191] on input "text" at bounding box center [723, 197] width 168 height 23
type input "AN SƯƠNG"
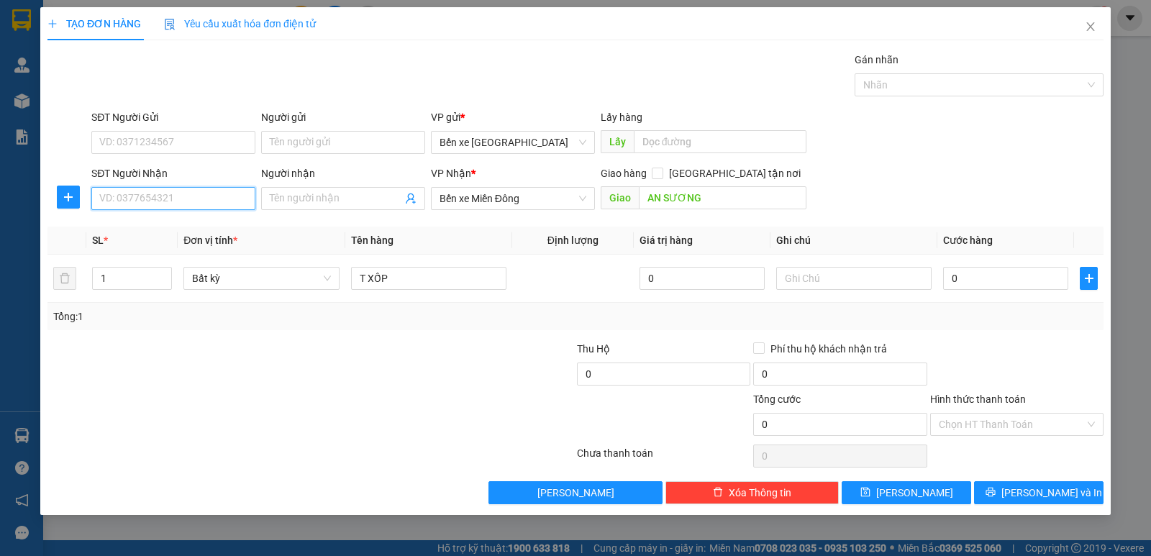
click at [203, 199] on input "SĐT Người Nhận" at bounding box center [173, 198] width 164 height 23
type input "0985334307"
click at [119, 283] on input "1" at bounding box center [132, 279] width 78 height 22
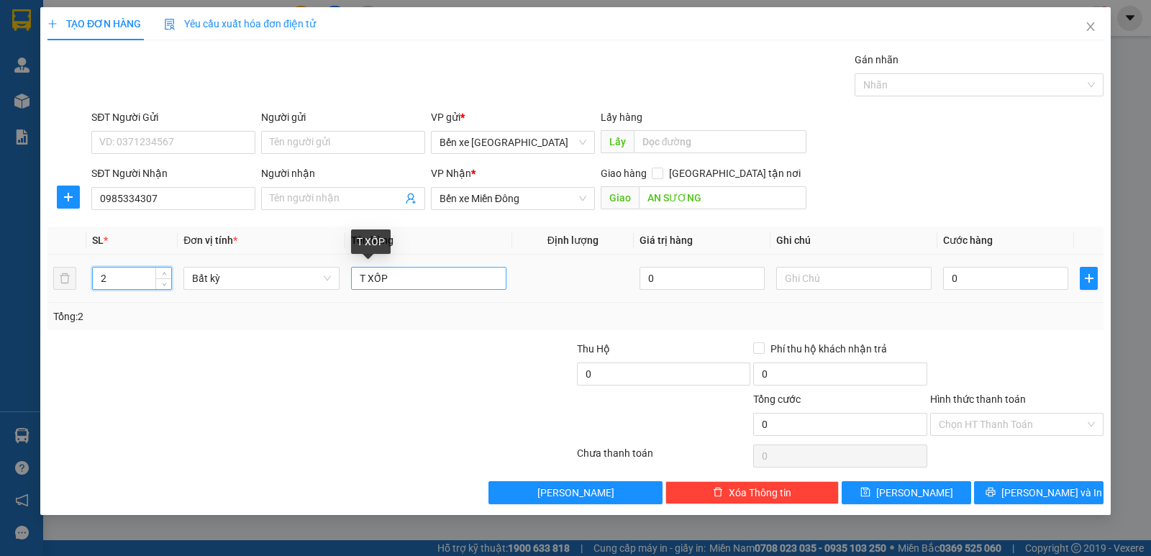
type input "2"
click at [402, 280] on input "T XỐP" at bounding box center [428, 278] width 155 height 23
type input "T XỐP + TÚM GẠO"
click at [954, 281] on input "0" at bounding box center [1005, 278] width 125 height 23
type input "1"
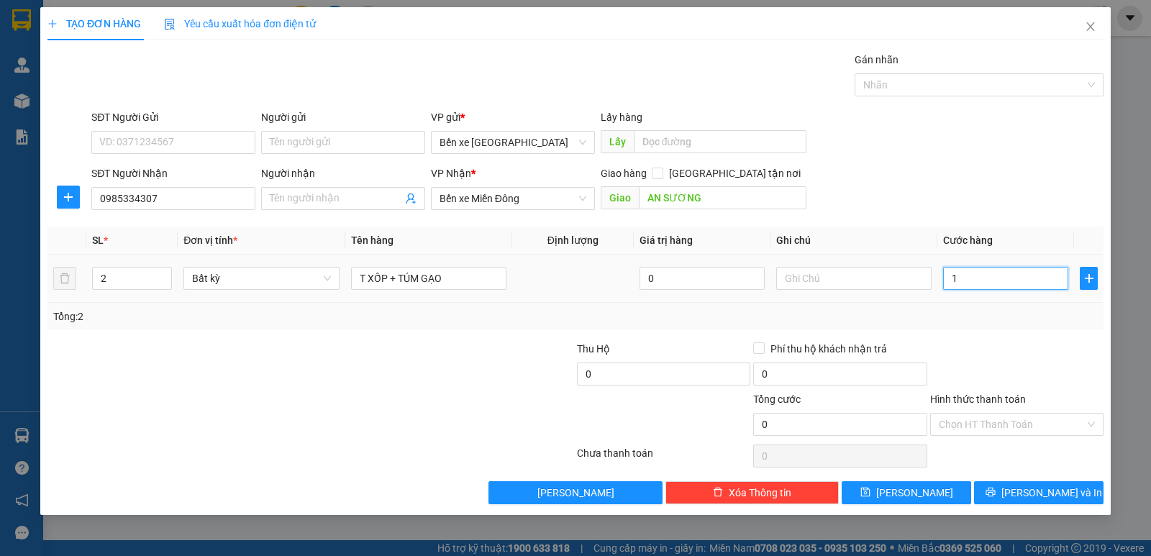
type input "1"
type input "10"
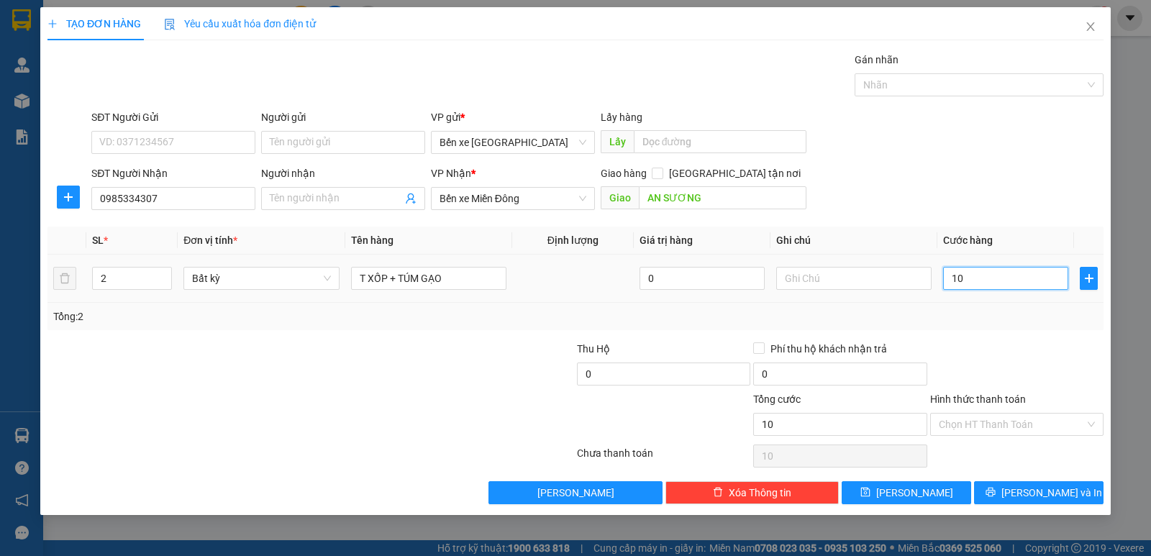
type input "100"
type input "100.000"
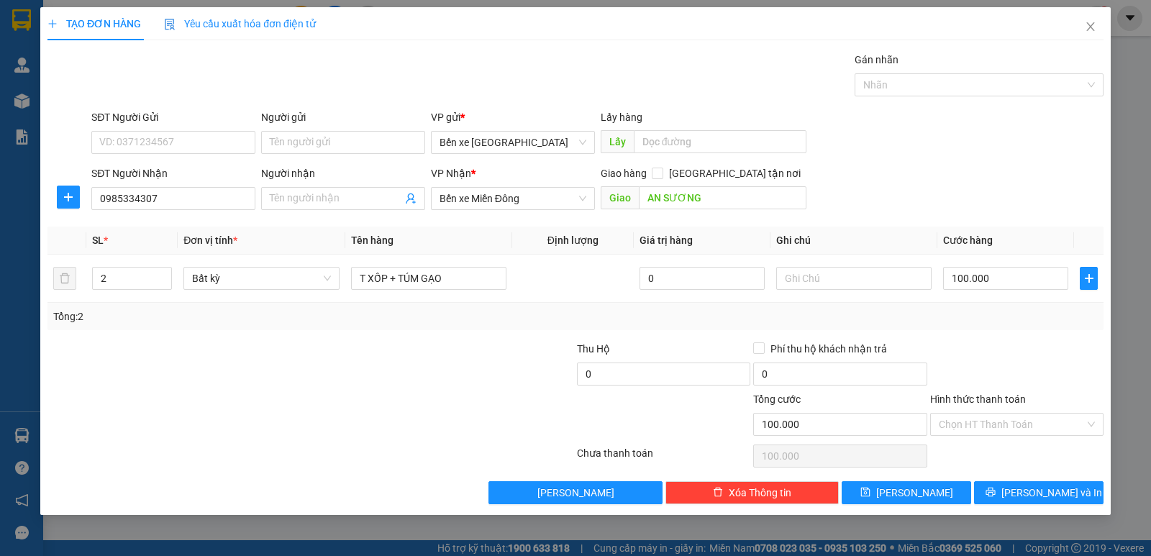
click at [967, 319] on div "Tổng: 2" at bounding box center [575, 317] width 1044 height 16
click at [975, 402] on label "Hình thức thanh toán" at bounding box center [978, 399] width 96 height 12
click at [975, 414] on input "Hình thức thanh toán" at bounding box center [1012, 425] width 146 height 22
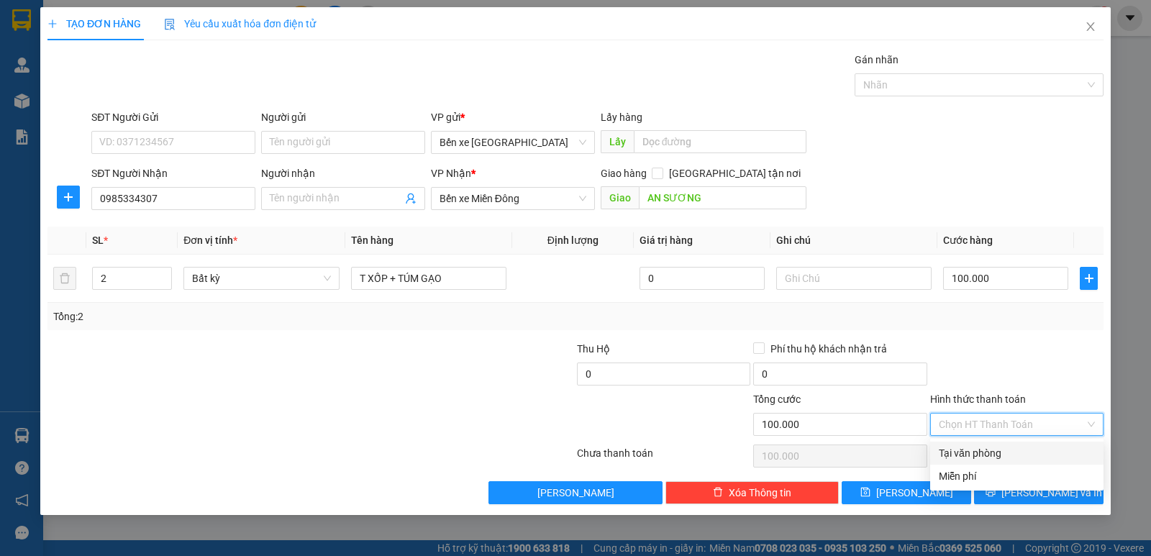
click at [971, 453] on div "Tại văn phòng" at bounding box center [1017, 453] width 156 height 16
type input "0"
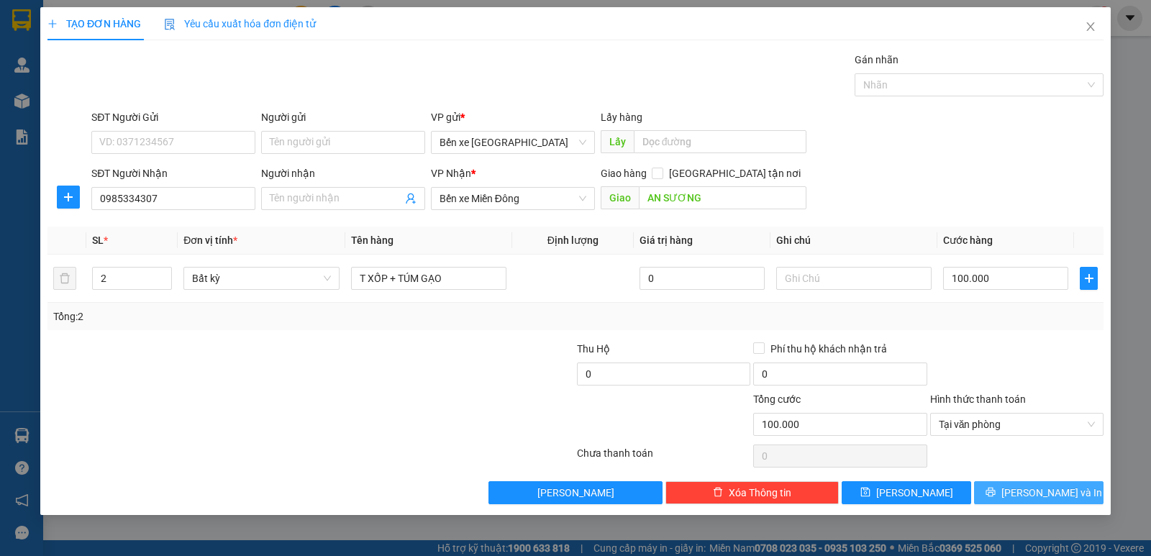
click at [1044, 497] on span "[PERSON_NAME] và In" at bounding box center [1051, 493] width 101 height 16
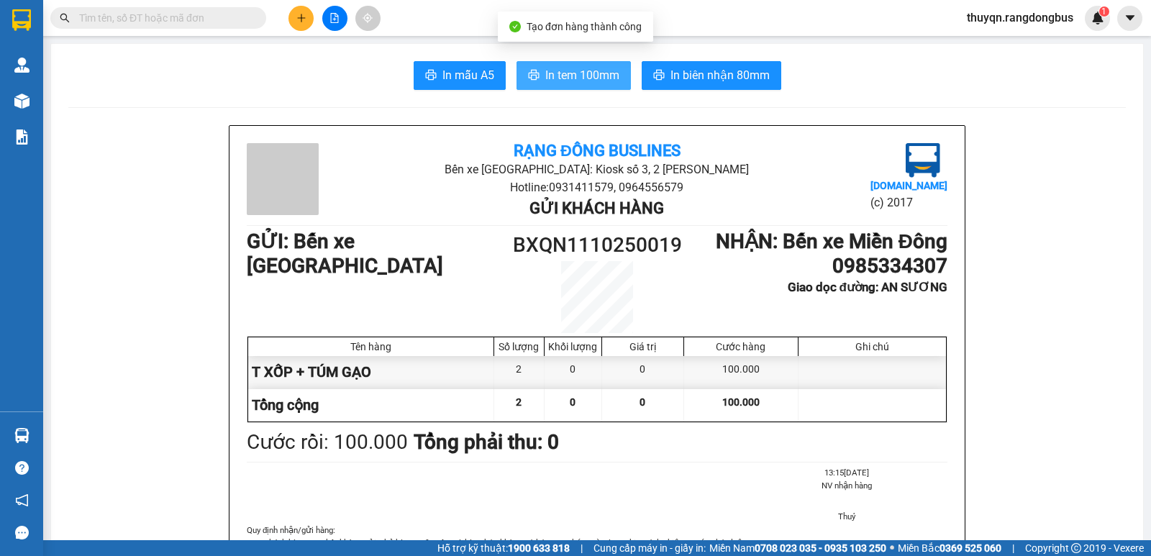
click at [562, 81] on span "In tem 100mm" at bounding box center [582, 75] width 74 height 18
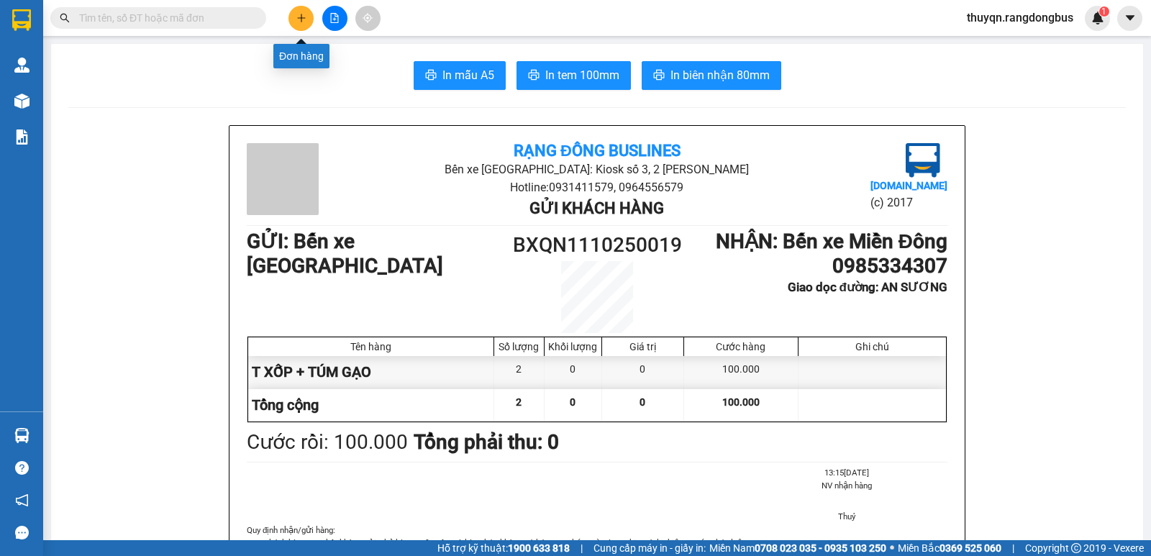
click at [311, 22] on button at bounding box center [300, 18] width 25 height 25
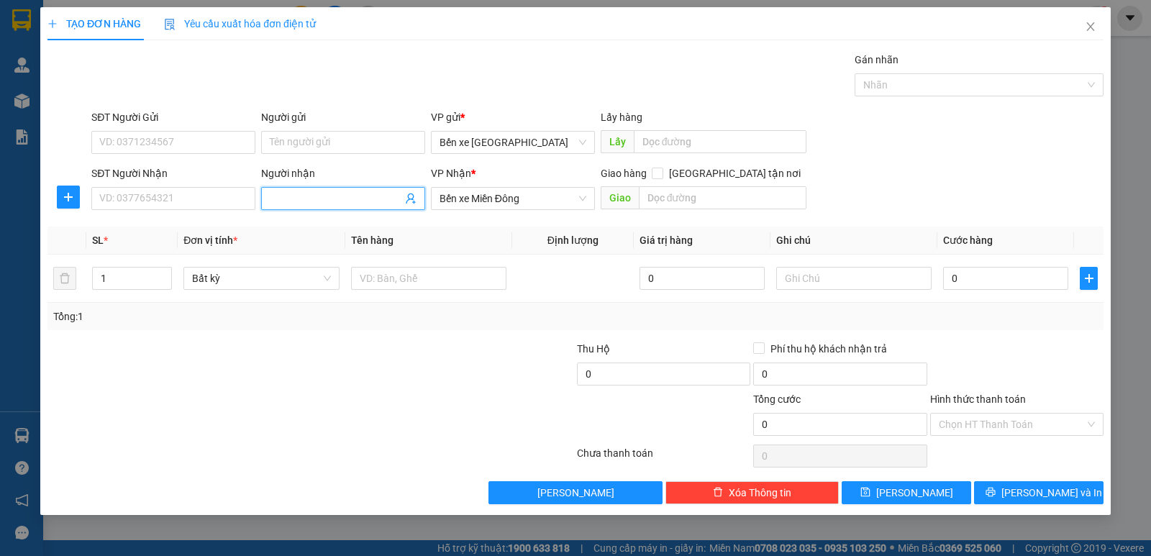
click at [275, 193] on input "Người nhận" at bounding box center [336, 199] width 132 height 16
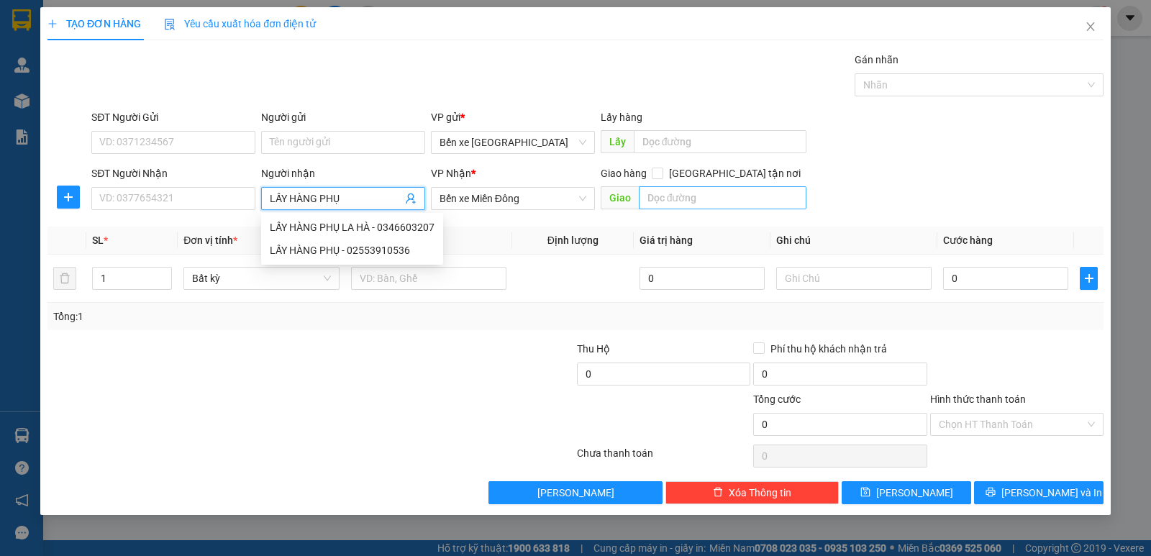
type input "LẤY HÀNG PHỤ"
click at [721, 199] on input "text" at bounding box center [723, 197] width 168 height 23
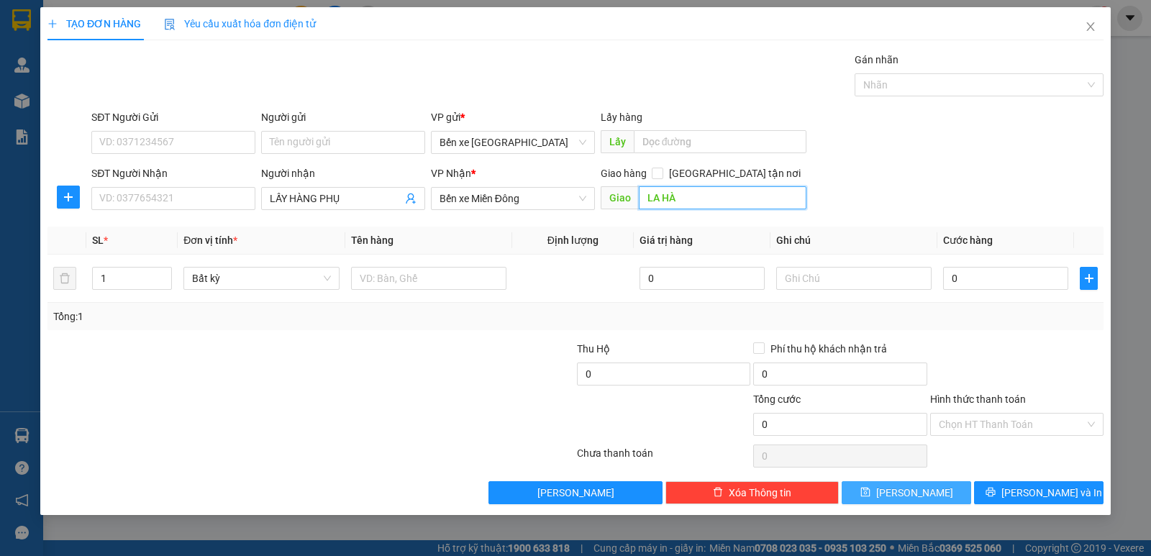
type input "LA HÀ"
click at [918, 495] on span "[PERSON_NAME]" at bounding box center [914, 493] width 77 height 16
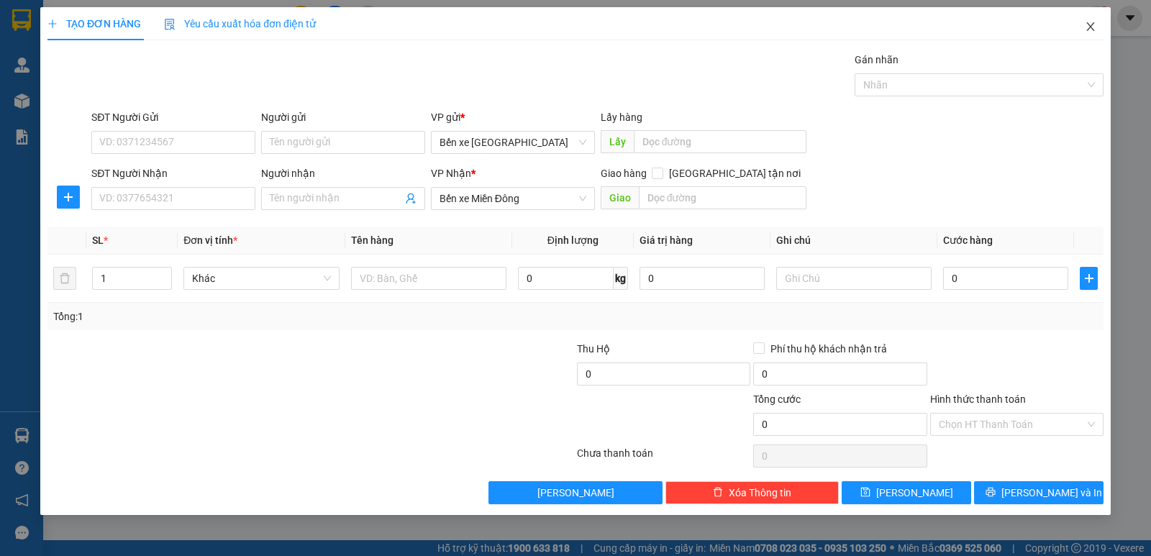
click at [1095, 26] on icon "close" at bounding box center [1091, 27] width 12 height 12
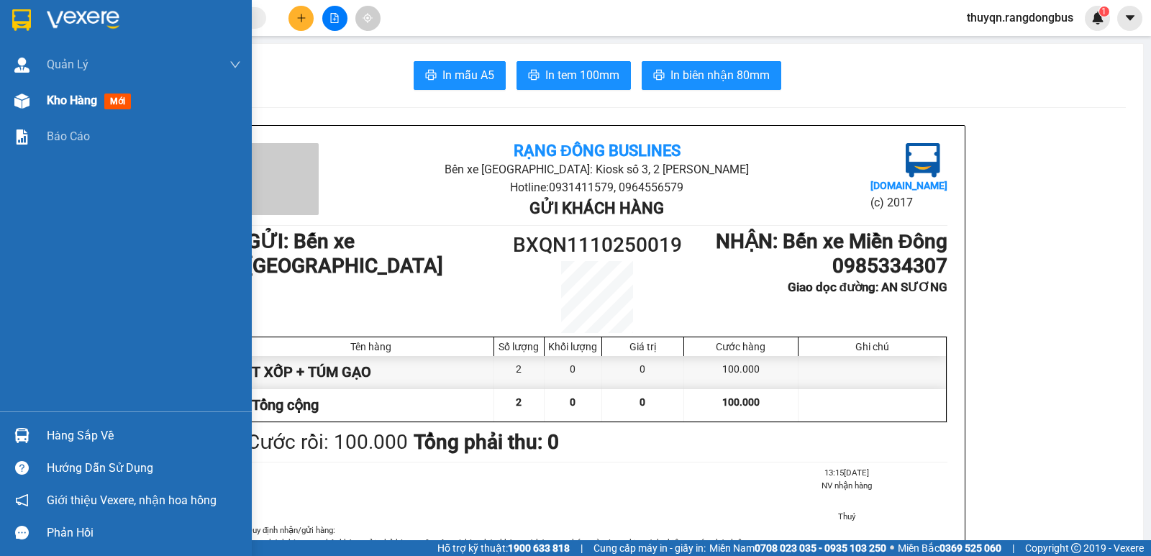
drag, startPoint x: 61, startPoint y: 101, endPoint x: 76, endPoint y: 113, distance: 18.4
click at [62, 101] on span "Kho hàng" at bounding box center [72, 101] width 50 height 14
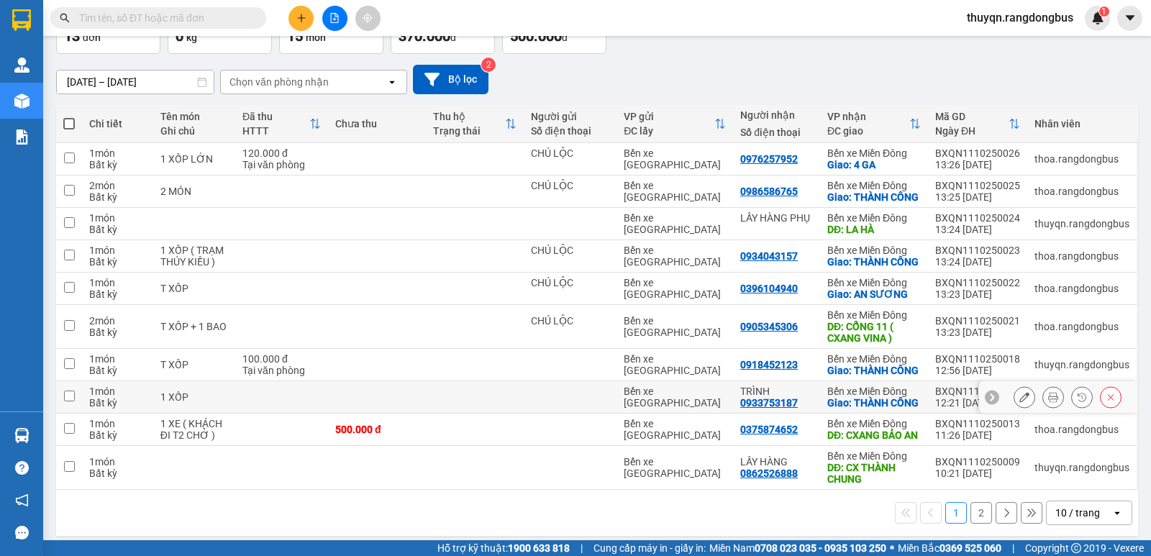
scroll to position [144, 0]
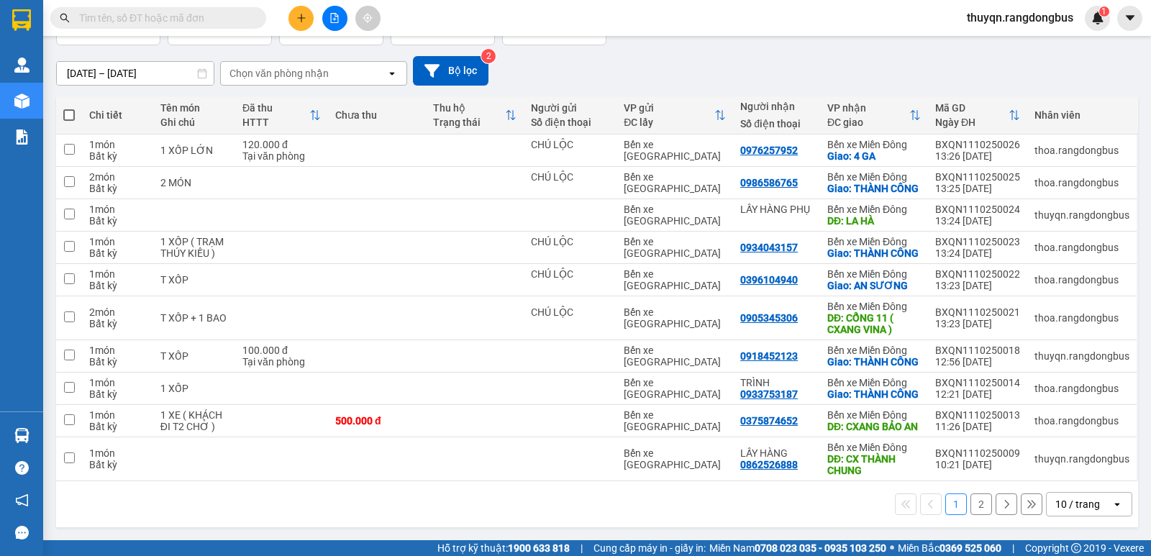
click at [970, 515] on button "2" at bounding box center [981, 504] width 22 height 22
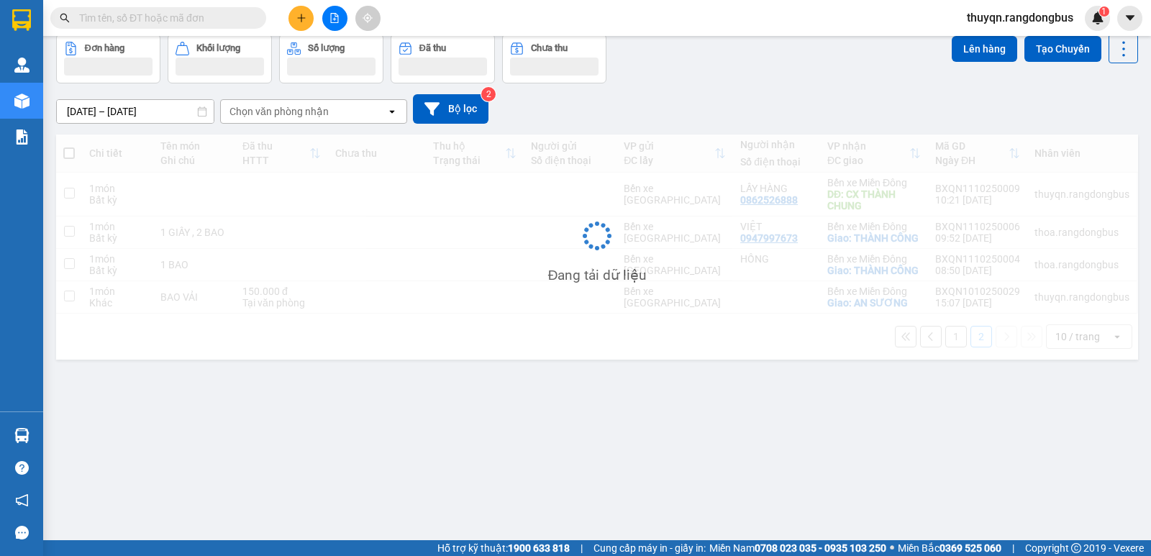
scroll to position [66, 0]
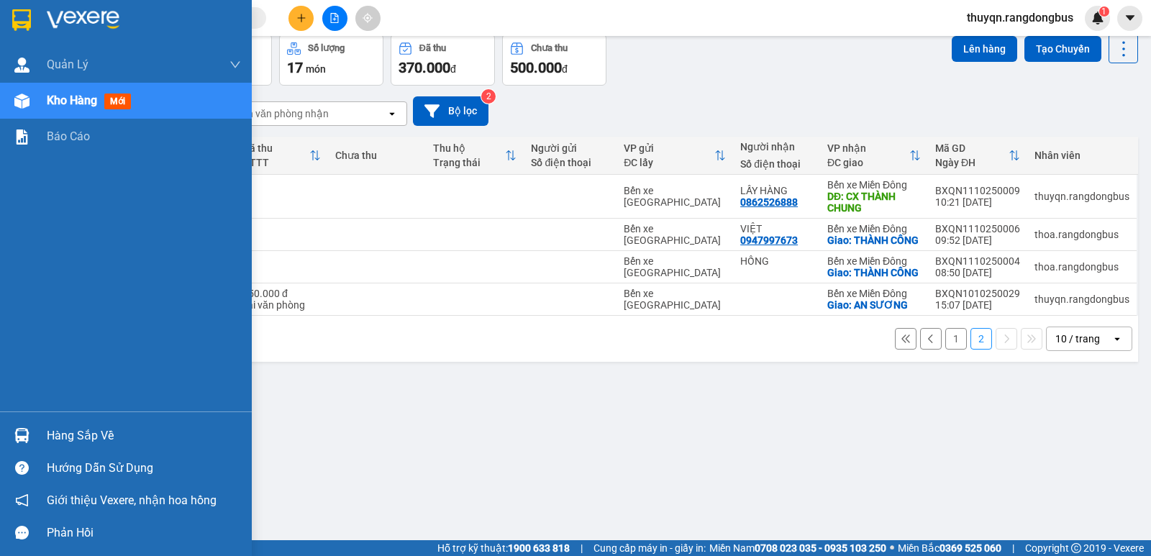
click at [90, 101] on span "Kho hàng" at bounding box center [72, 101] width 50 height 14
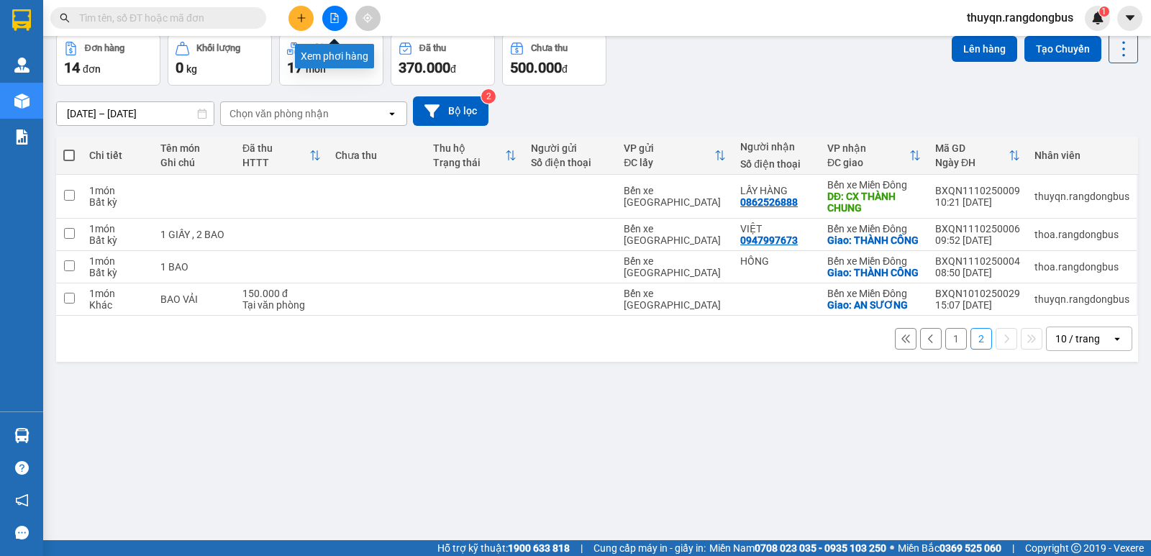
click at [332, 16] on icon "file-add" at bounding box center [334, 18] width 10 height 10
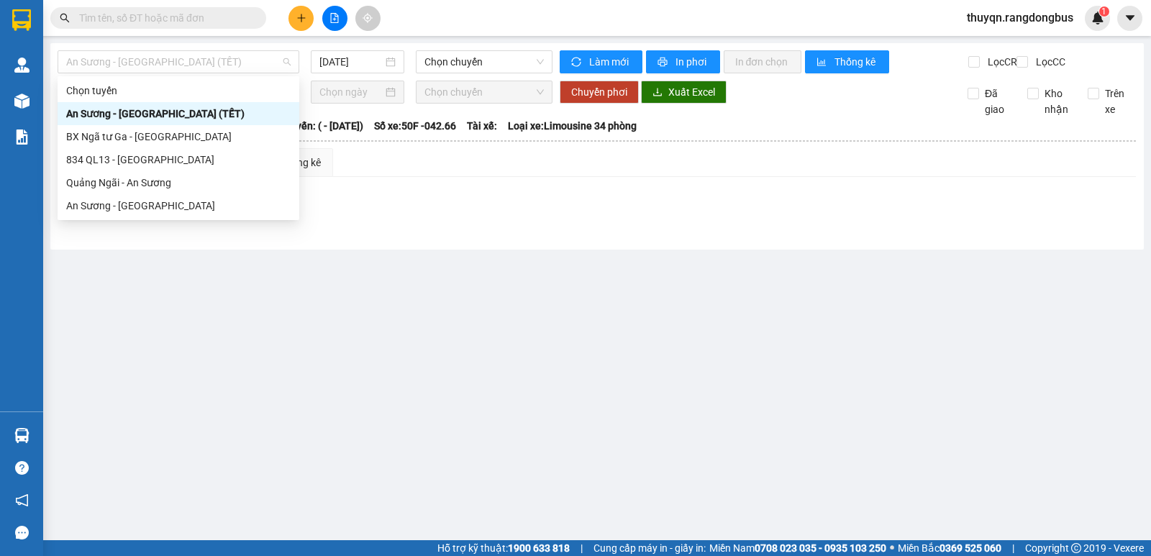
drag, startPoint x: 237, startPoint y: 60, endPoint x: 181, endPoint y: 91, distance: 63.7
click at [237, 60] on span "An Sương - [GEOGRAPHIC_DATA] (TẾT)" at bounding box center [178, 62] width 224 height 22
click at [103, 181] on div "Quảng Ngãi - An Sương" at bounding box center [178, 183] width 224 height 16
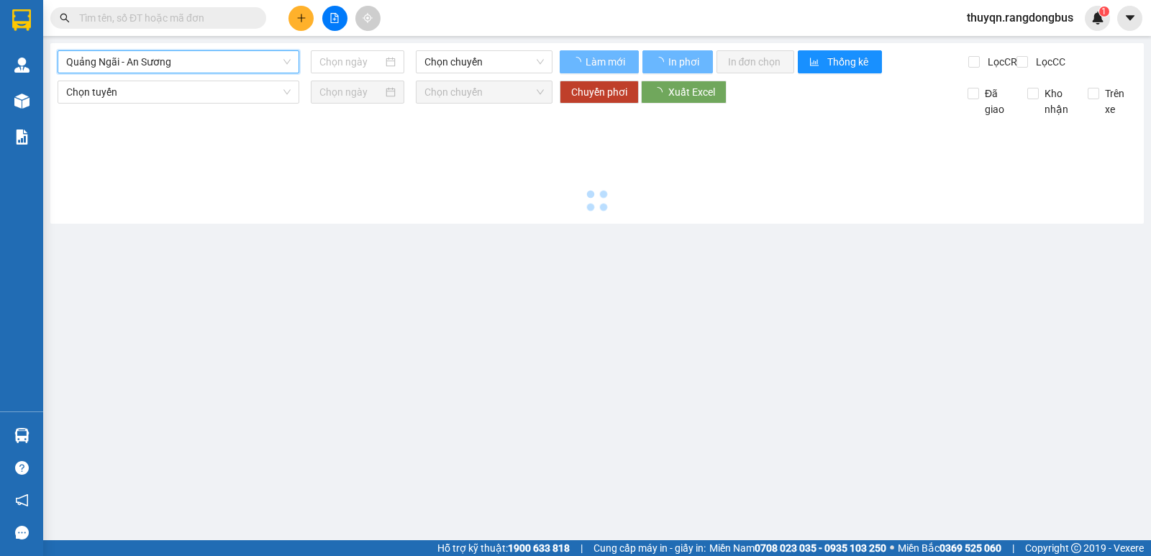
type input "[DATE]"
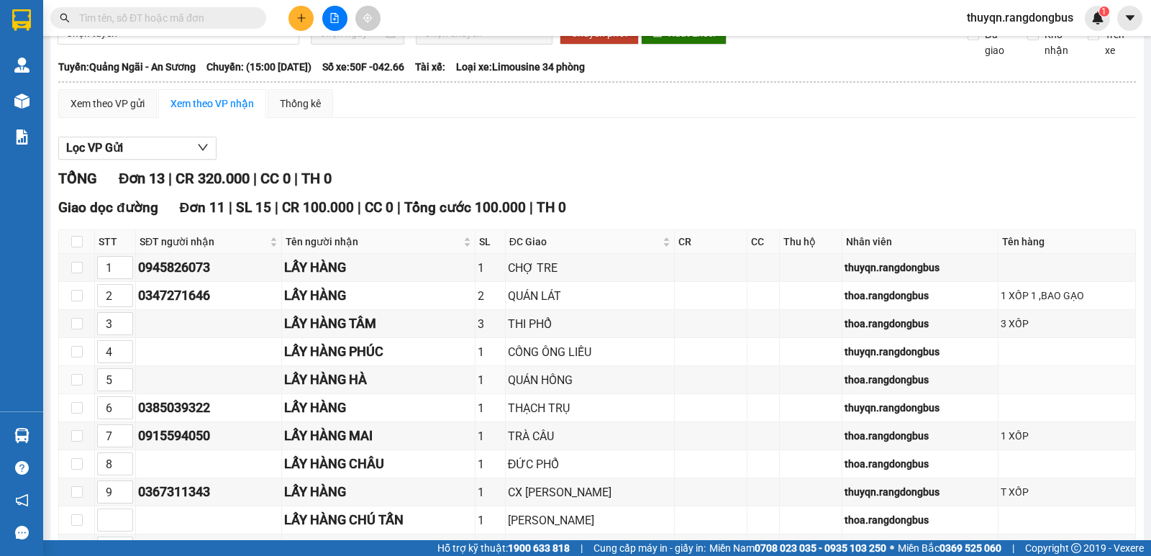
scroll to position [45, 0]
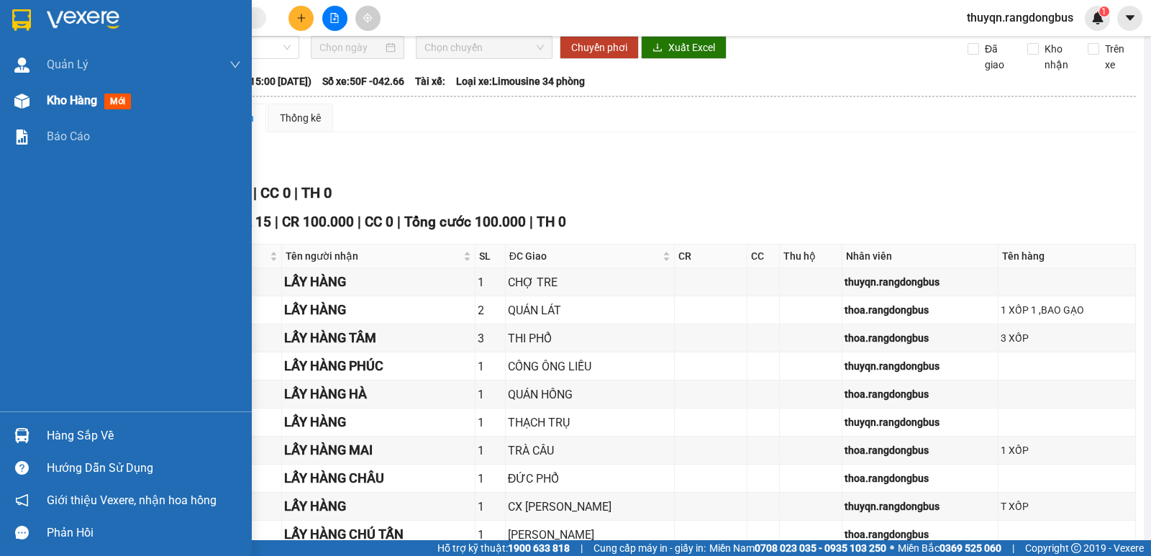
click at [66, 103] on span "Kho hàng" at bounding box center [72, 101] width 50 height 14
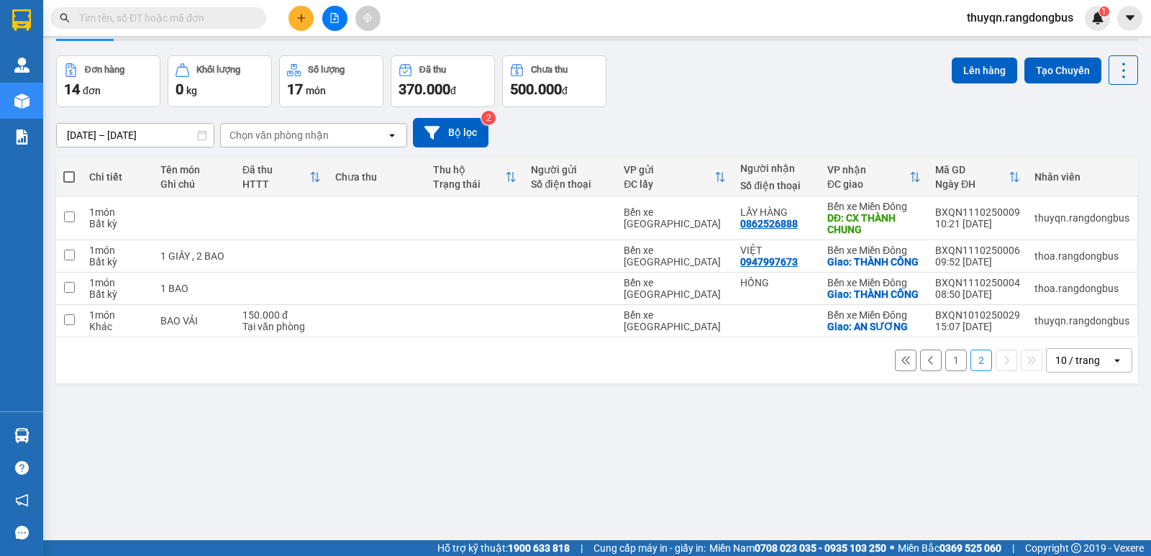
click at [945, 371] on button "1" at bounding box center [956, 361] width 22 height 22
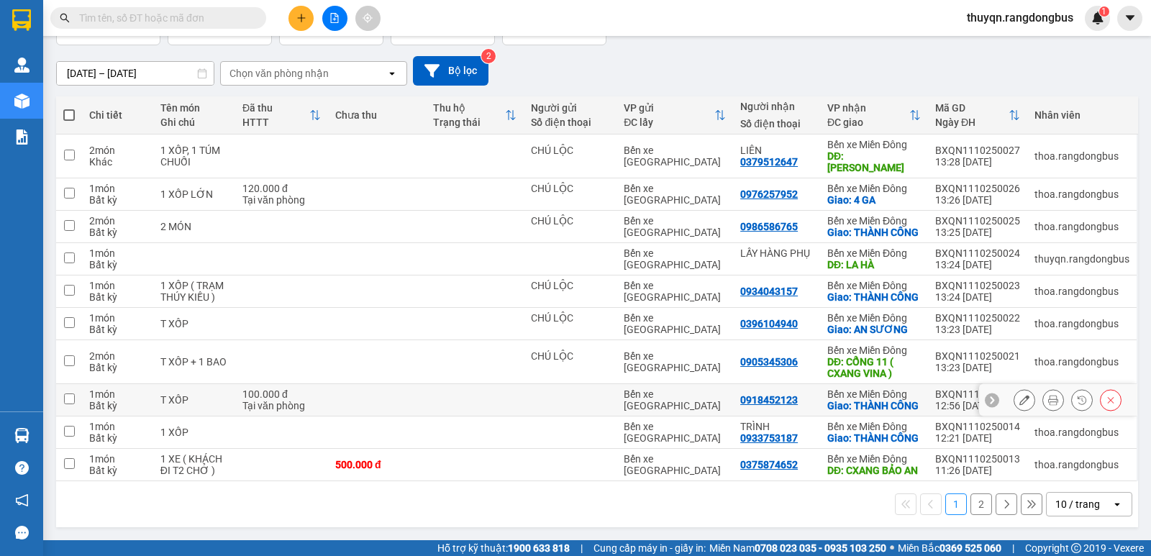
scroll to position [152, 0]
click at [334, 14] on icon "file-add" at bounding box center [335, 18] width 8 height 10
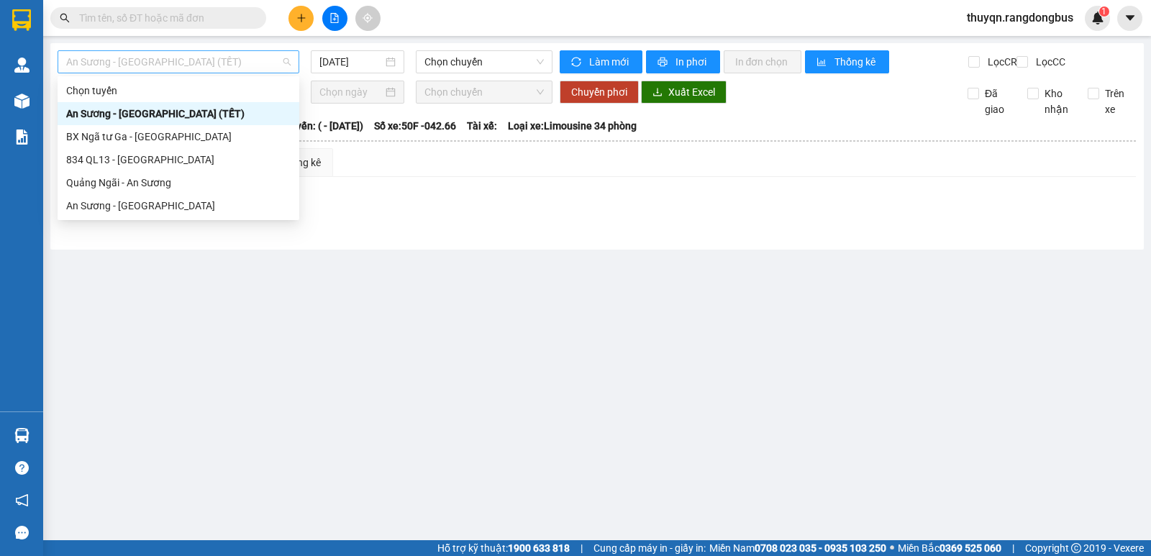
click at [245, 61] on span "An Sương - [GEOGRAPHIC_DATA] (TẾT)" at bounding box center [178, 62] width 224 height 22
click at [124, 178] on div "Quảng Ngãi - An Sương" at bounding box center [178, 183] width 224 height 16
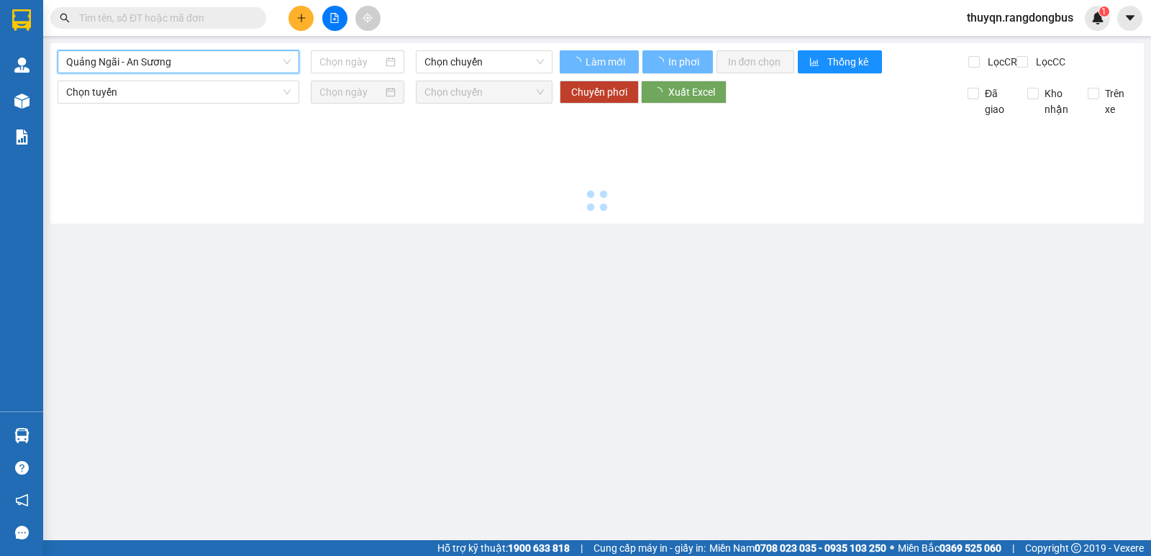
type input "[DATE]"
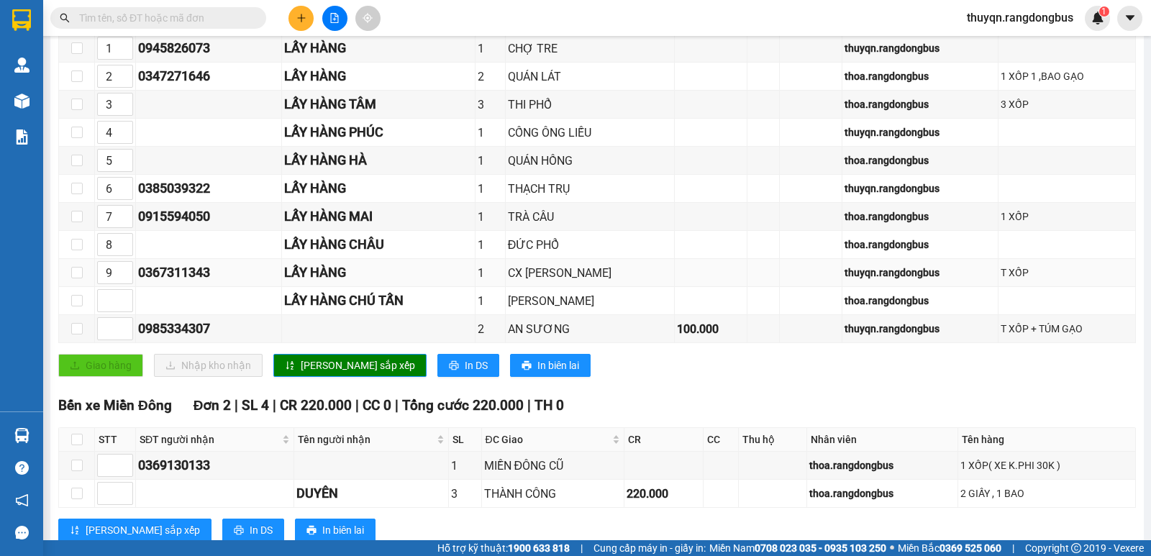
scroll to position [332, 0]
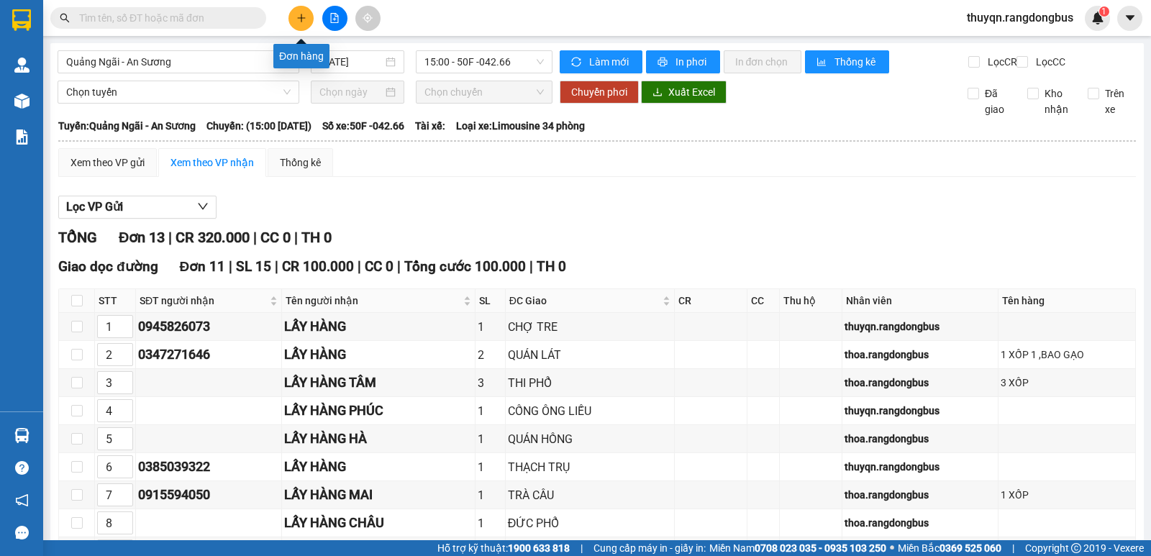
click at [301, 18] on icon "plus" at bounding box center [301, 17] width 8 height 1
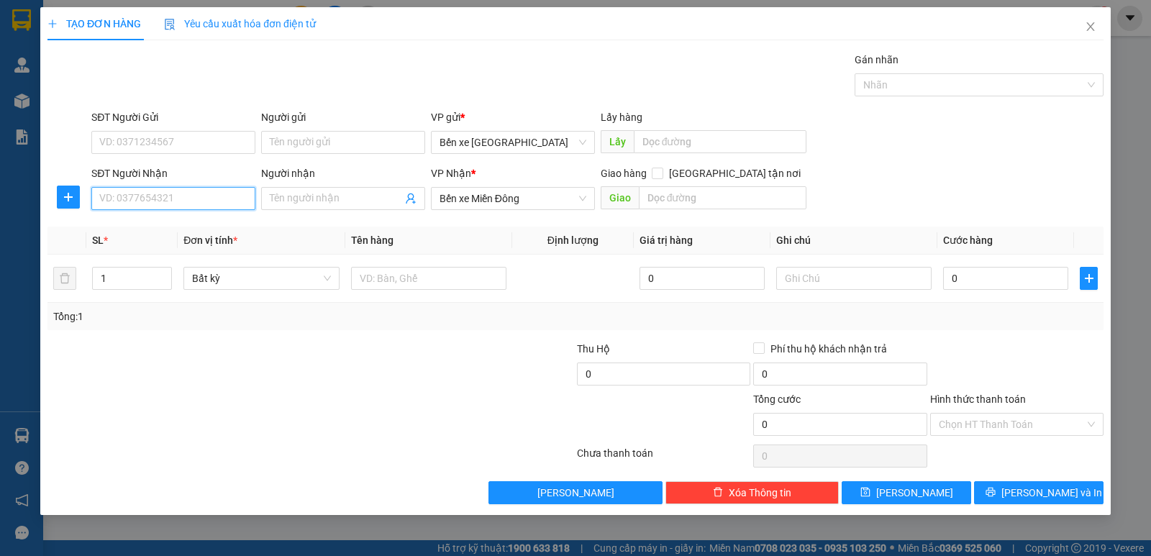
click at [133, 206] on input "SĐT Người Nhận" at bounding box center [173, 198] width 164 height 23
type input "0837124541"
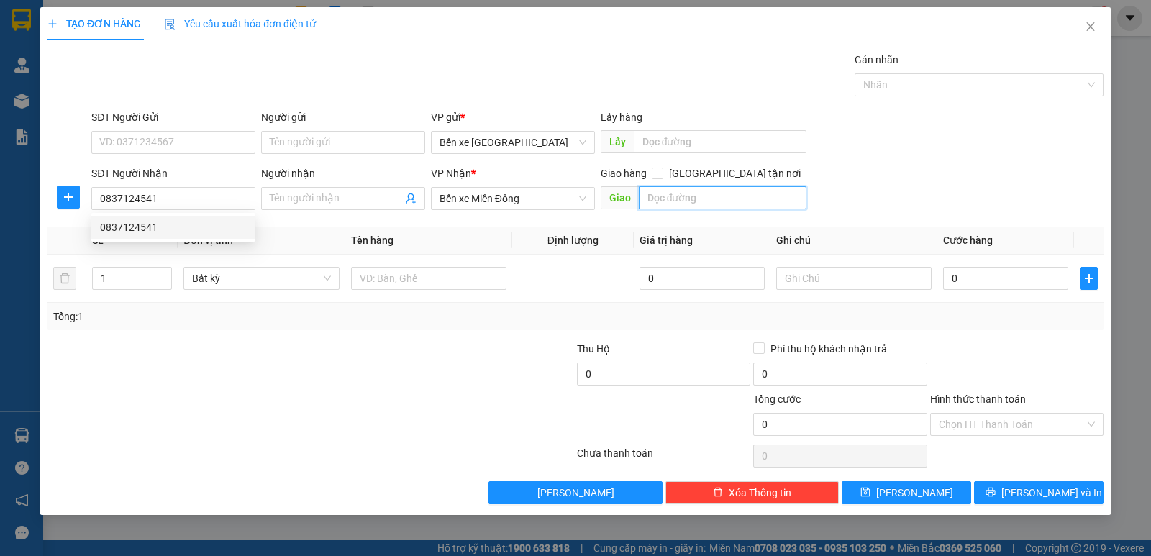
click at [699, 196] on input "text" at bounding box center [723, 197] width 168 height 23
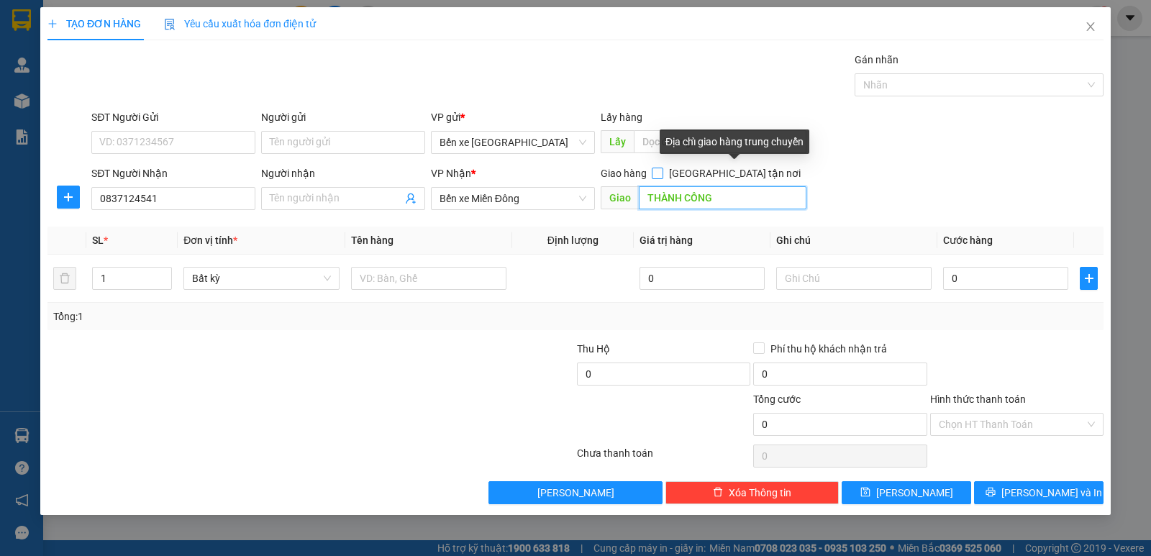
type input "THÀNH CÔNG"
drag, startPoint x: 744, startPoint y: 170, endPoint x: 476, endPoint y: 227, distance: 273.5
click at [736, 172] on label "[GEOGRAPHIC_DATA] tận nơi" at bounding box center [729, 173] width 155 height 16
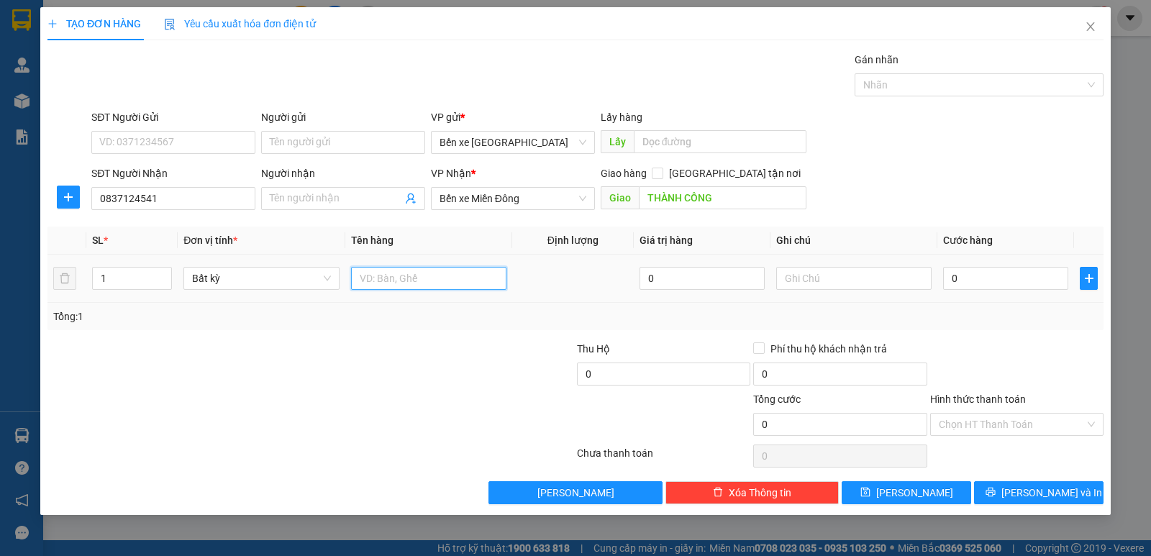
click at [372, 278] on input "text" at bounding box center [428, 278] width 155 height 23
type input "T XỐP"
click at [956, 278] on input "0" at bounding box center [1005, 278] width 125 height 23
type input "1"
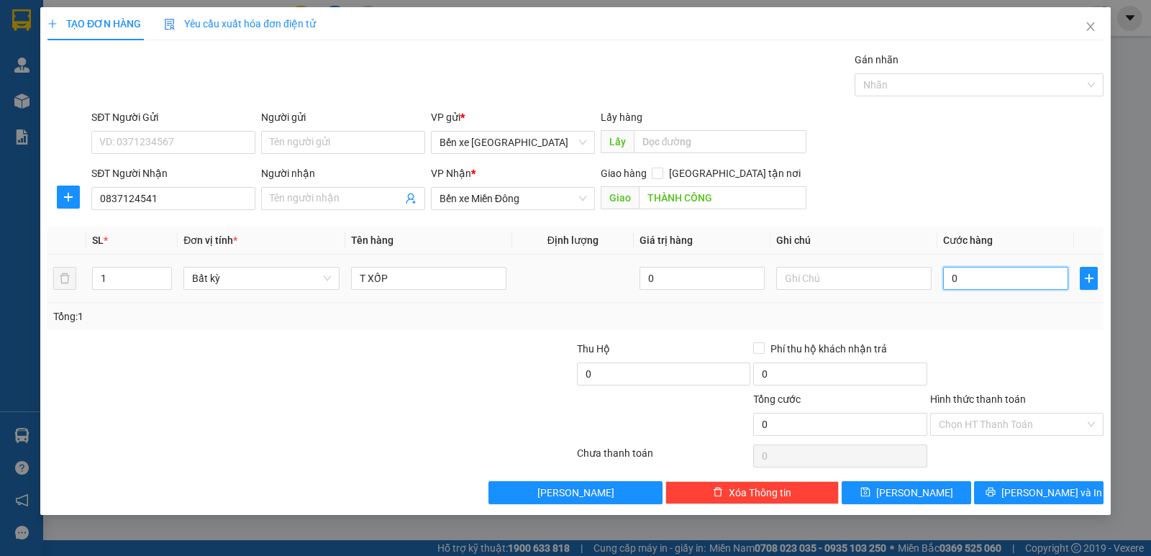
type input "1"
type input "12"
type input "120"
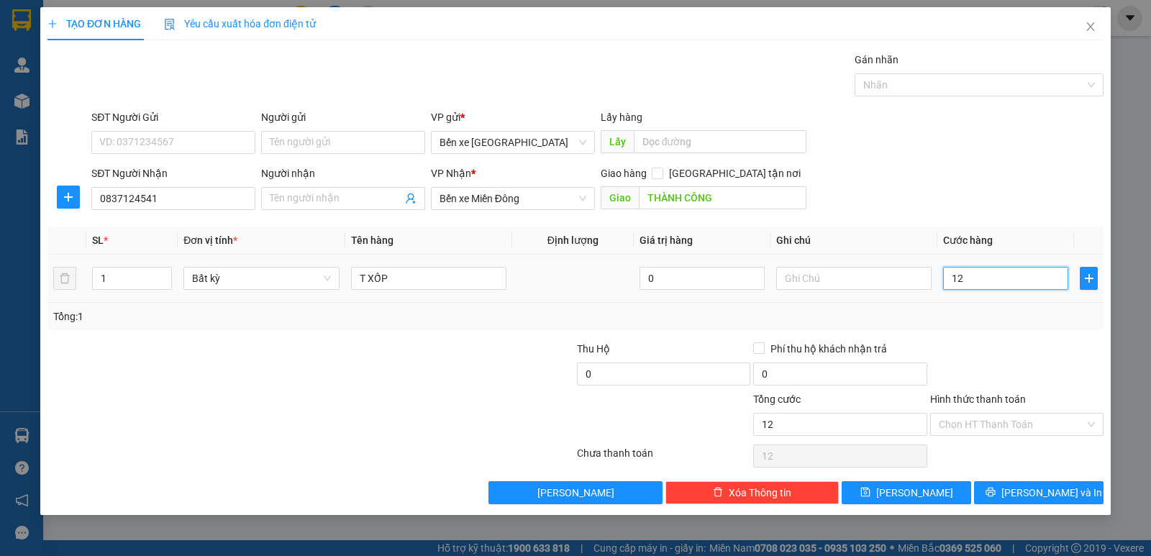
type input "120"
type input "120.000"
drag, startPoint x: 978, startPoint y: 304, endPoint x: 949, endPoint y: 384, distance: 84.9
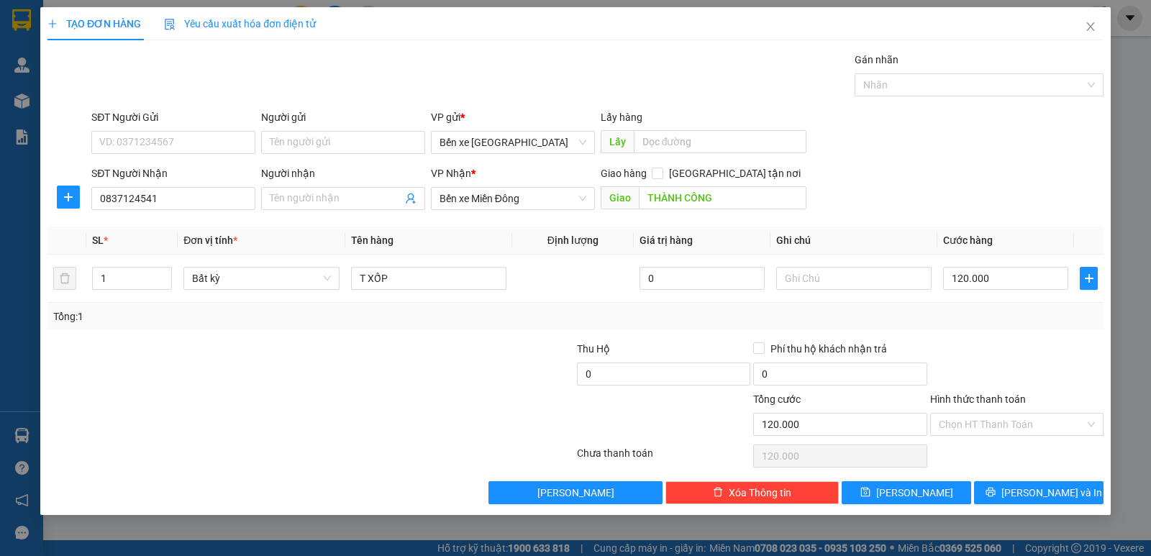
click at [976, 311] on div "Tổng: 1" at bounding box center [575, 316] width 1056 height 27
click at [975, 397] on label "Hình thức thanh toán" at bounding box center [978, 399] width 96 height 12
click at [975, 414] on input "Hình thức thanh toán" at bounding box center [1012, 425] width 146 height 22
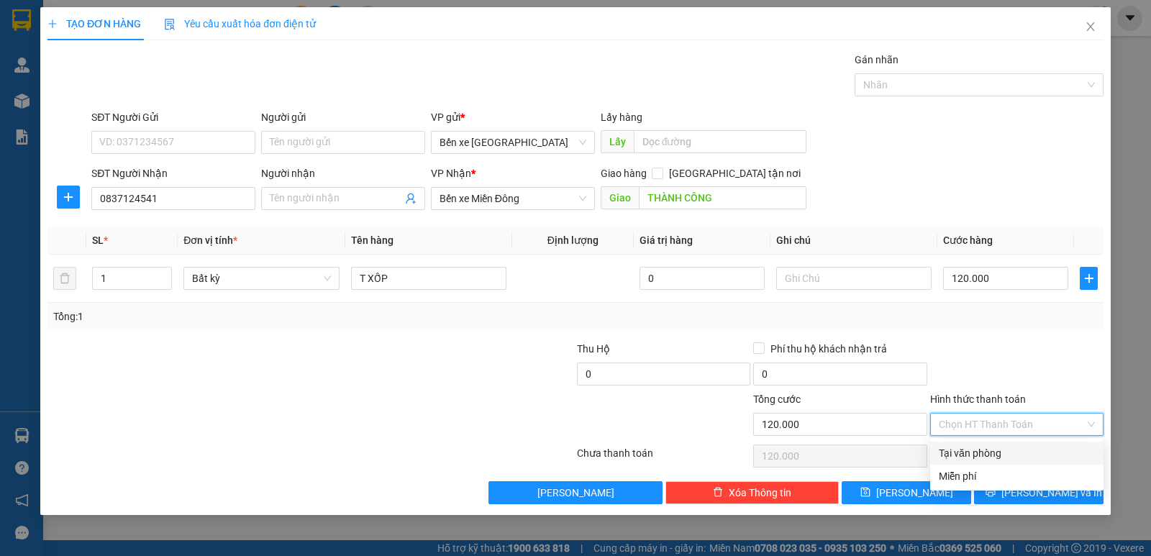
click at [962, 453] on div "Tại văn phòng" at bounding box center [1017, 453] width 156 height 16
type input "0"
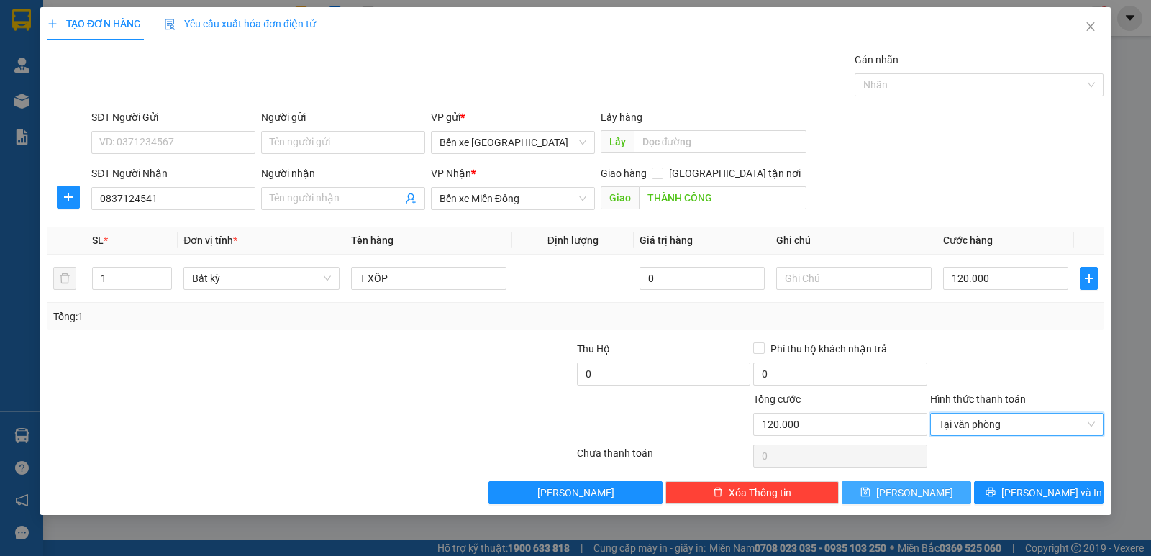
click at [921, 500] on span "[PERSON_NAME]" at bounding box center [914, 493] width 77 height 16
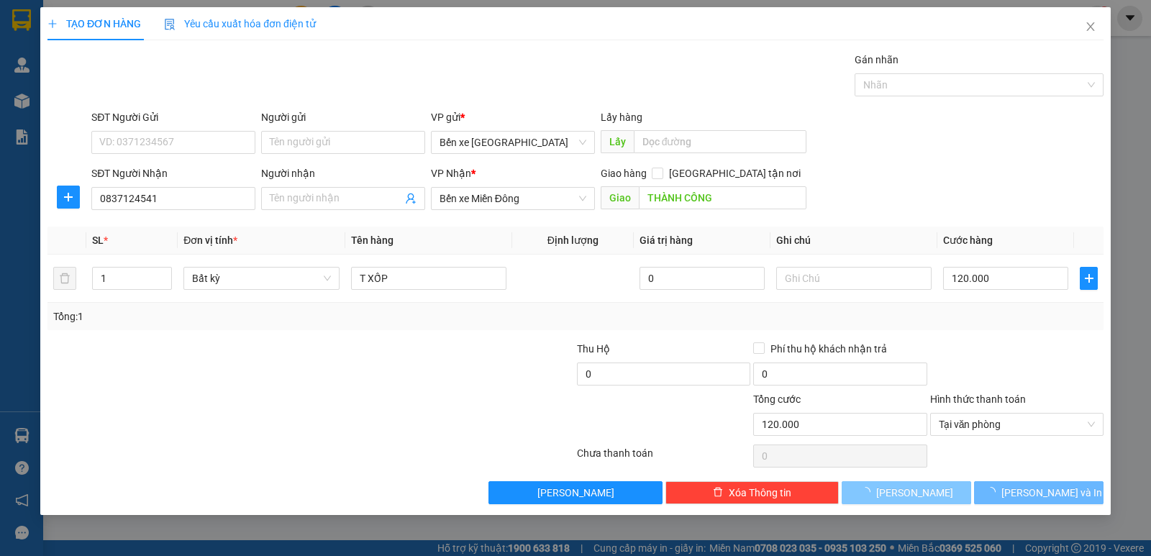
type input "0"
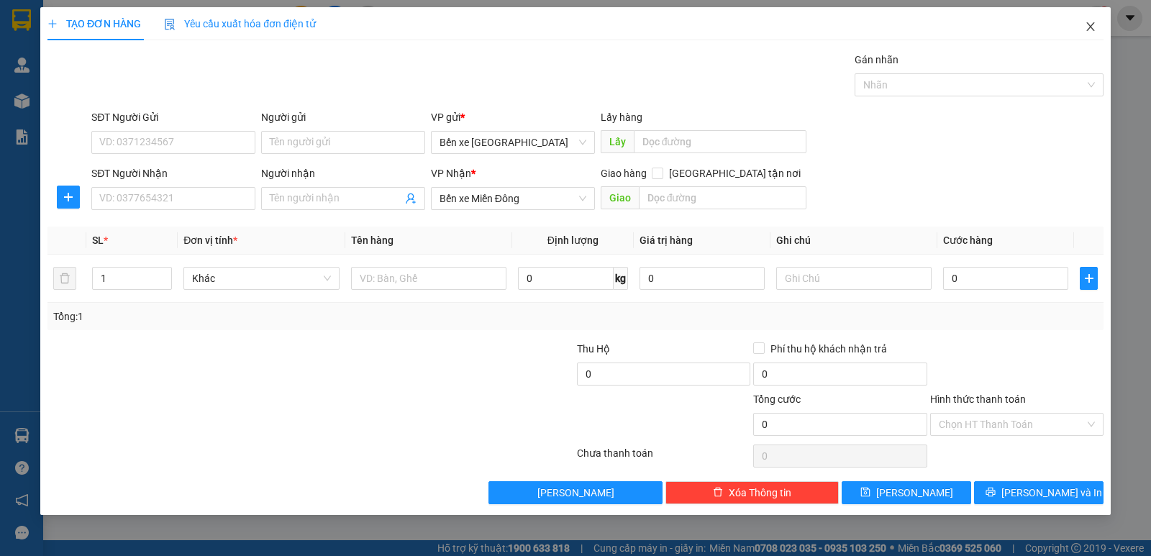
click at [1089, 24] on icon "close" at bounding box center [1091, 27] width 12 height 12
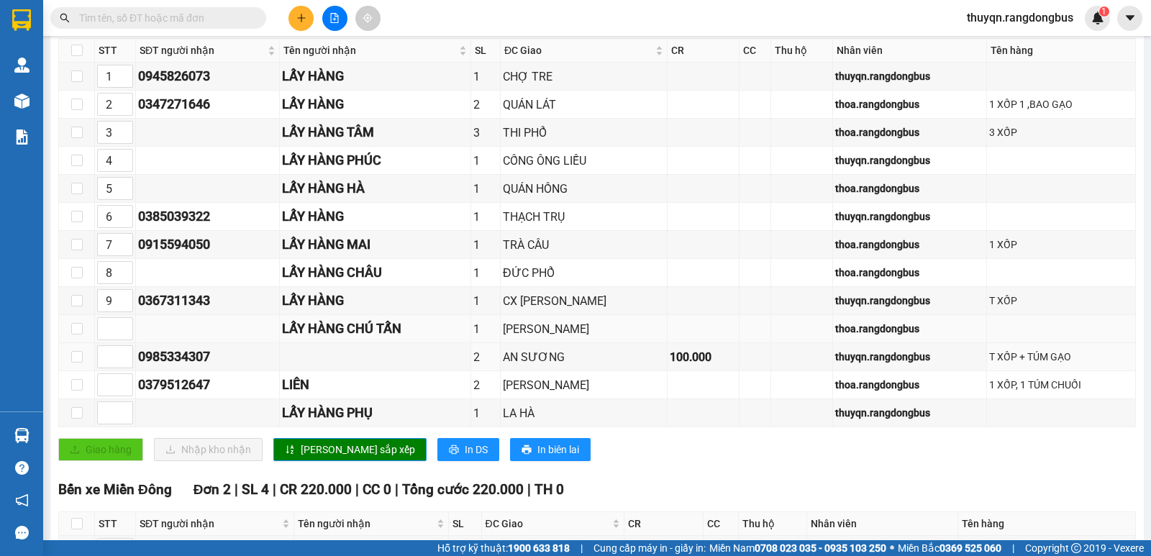
scroll to position [245, 0]
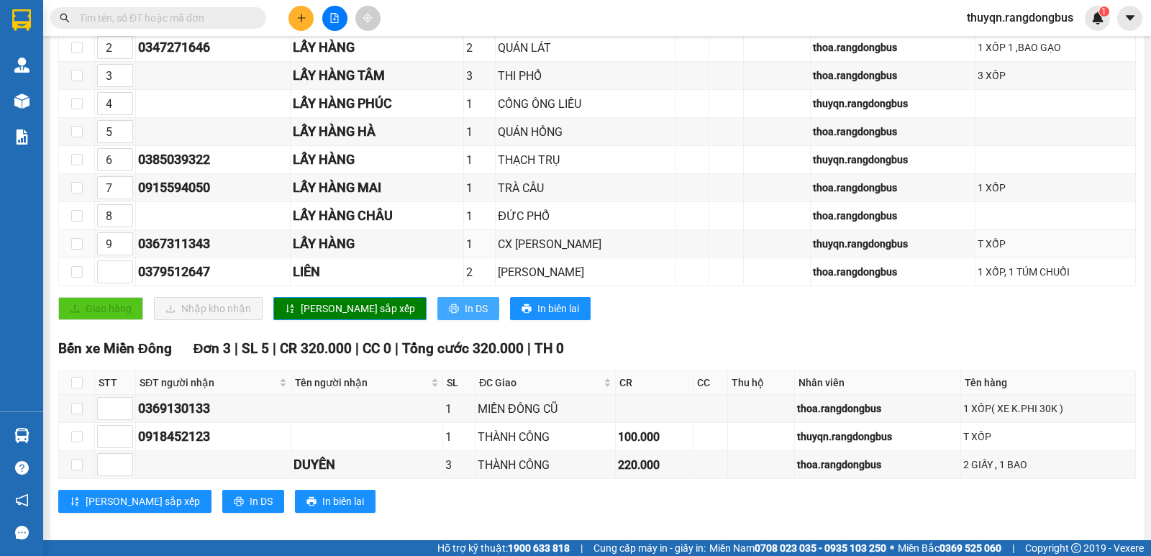
scroll to position [332, 0]
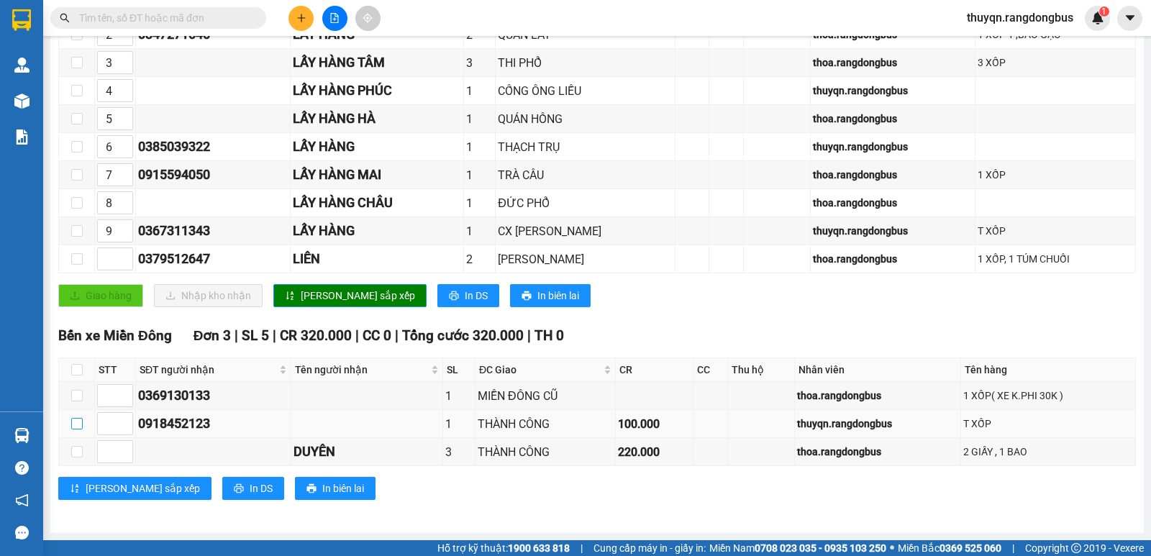
click at [78, 425] on input "checkbox" at bounding box center [77, 424] width 12 height 12
checkbox input "true"
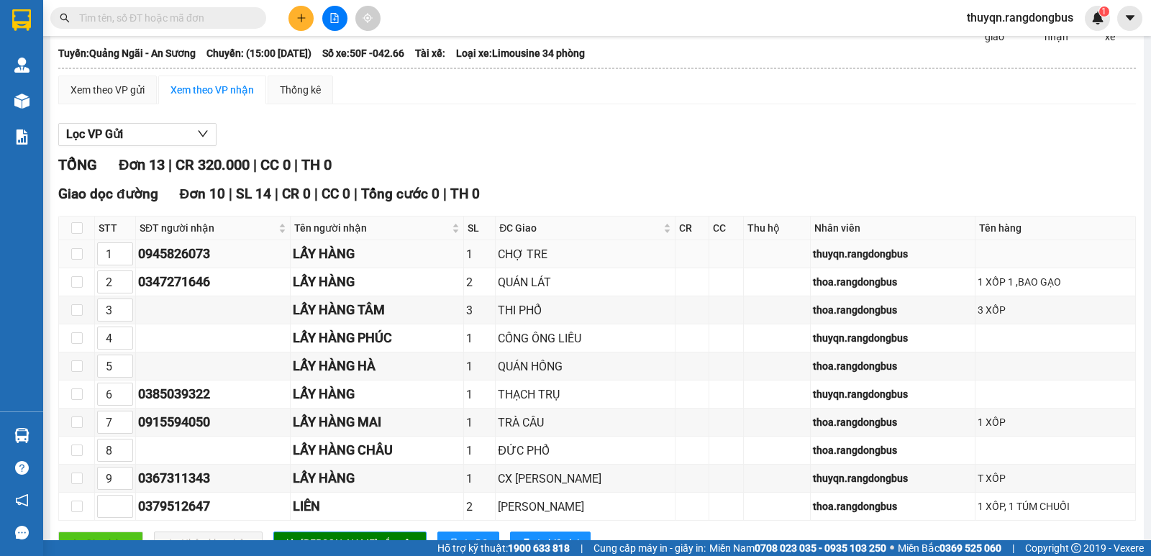
scroll to position [45, 0]
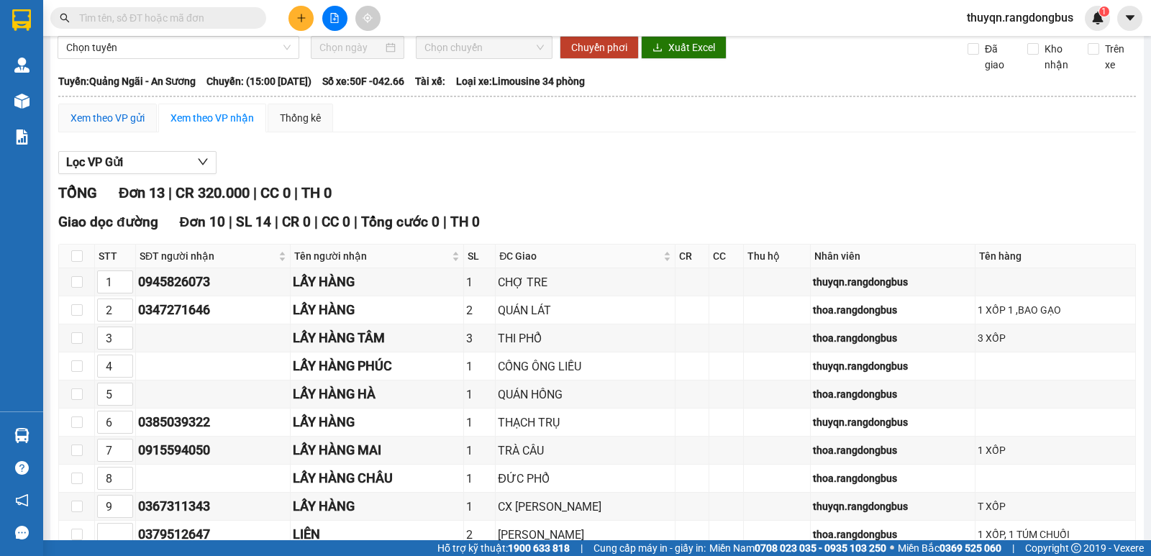
click at [111, 126] on div "Xem theo VP gửi" at bounding box center [107, 118] width 74 height 16
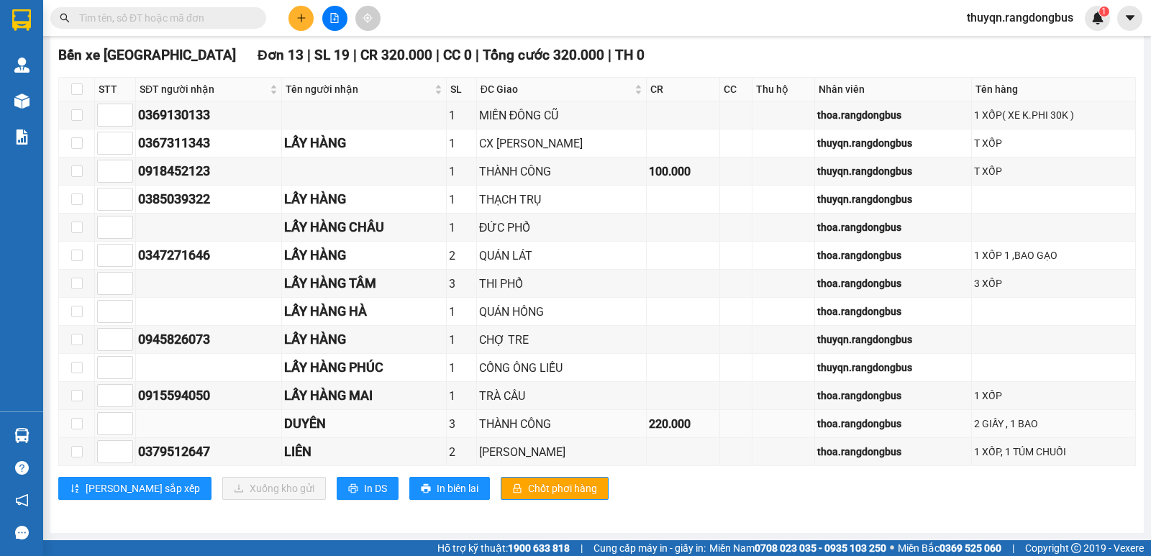
scroll to position [224, 0]
click at [76, 170] on input "checkbox" at bounding box center [77, 171] width 12 height 12
checkbox input "true"
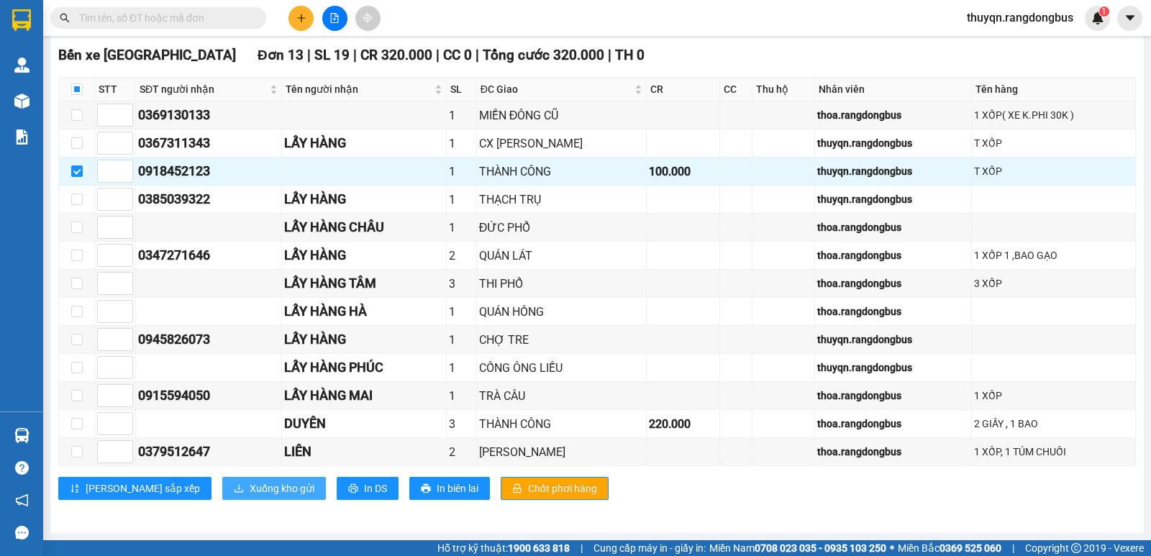
click at [250, 491] on span "Xuống kho gửi" at bounding box center [282, 488] width 65 height 16
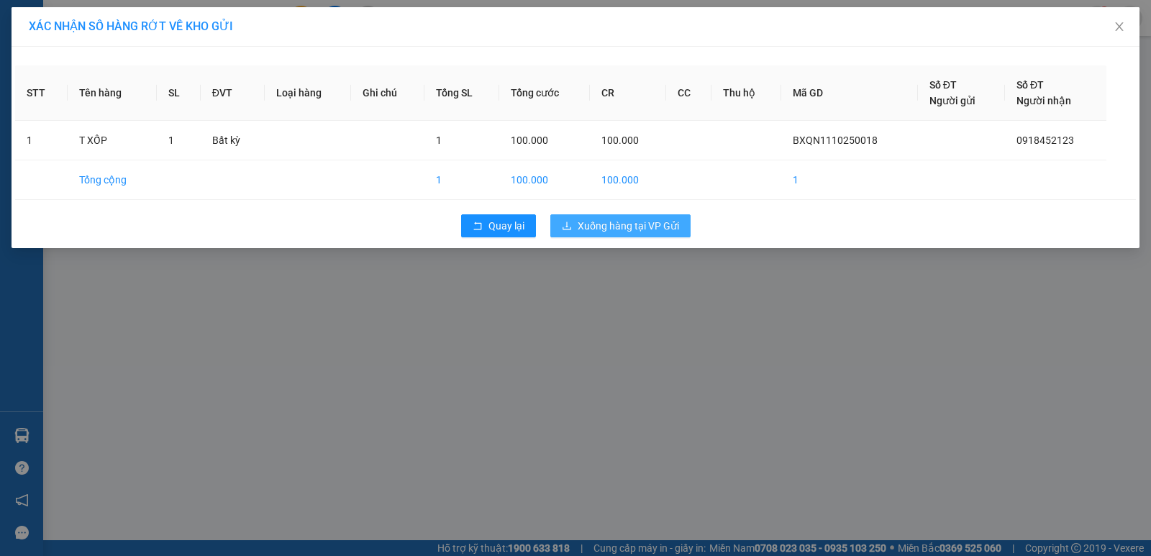
click at [624, 229] on span "Xuống hàng tại VP Gửi" at bounding box center [628, 226] width 101 height 16
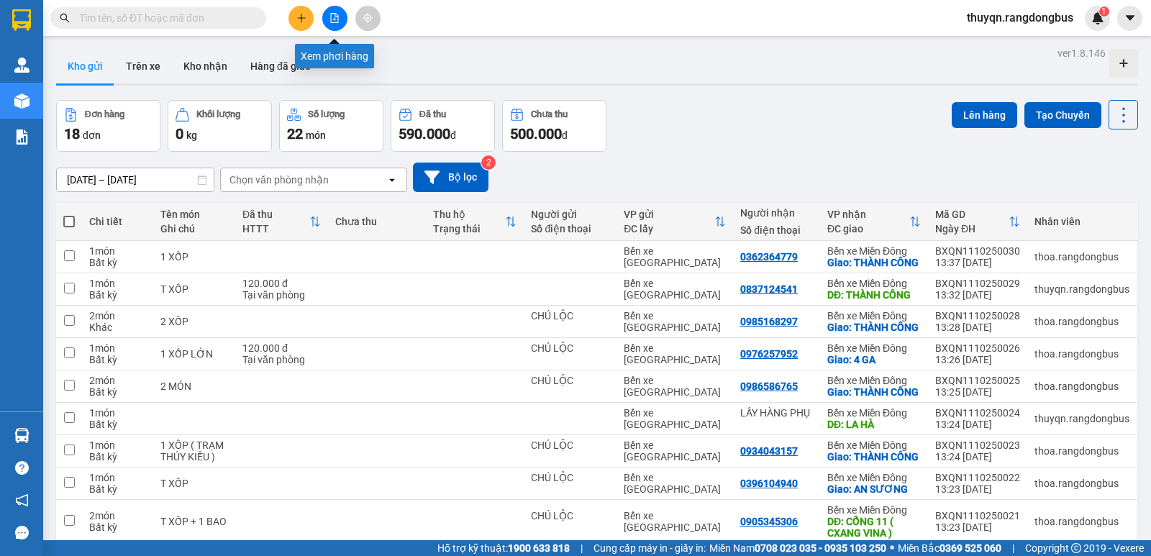
click at [338, 19] on icon "file-add" at bounding box center [335, 18] width 8 height 10
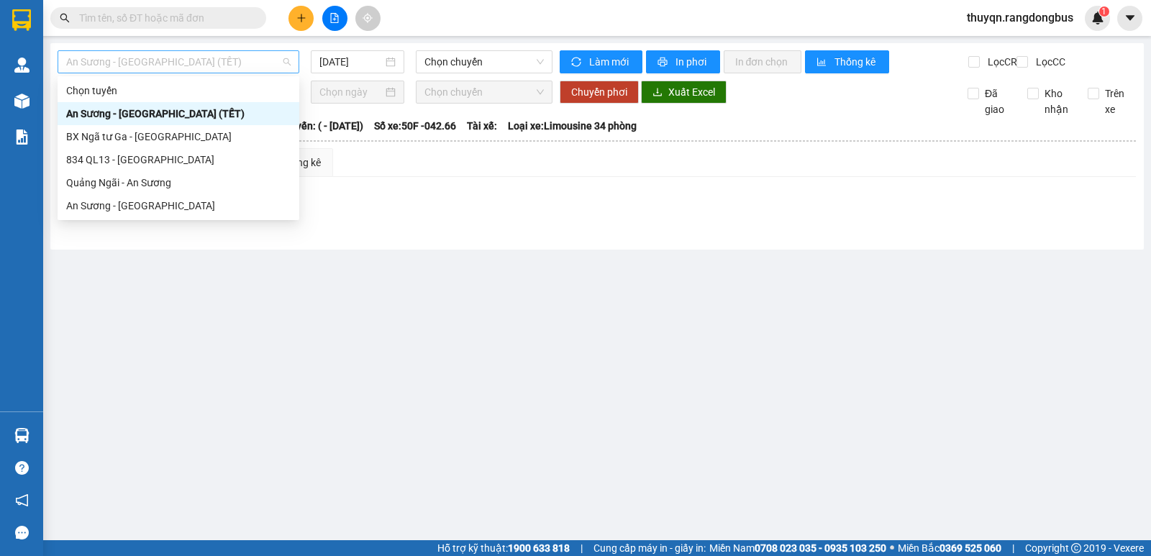
click at [188, 63] on span "An Sương - [GEOGRAPHIC_DATA] (TẾT)" at bounding box center [178, 62] width 224 height 22
click at [113, 183] on div "Quảng Ngãi - An Sương" at bounding box center [178, 183] width 224 height 16
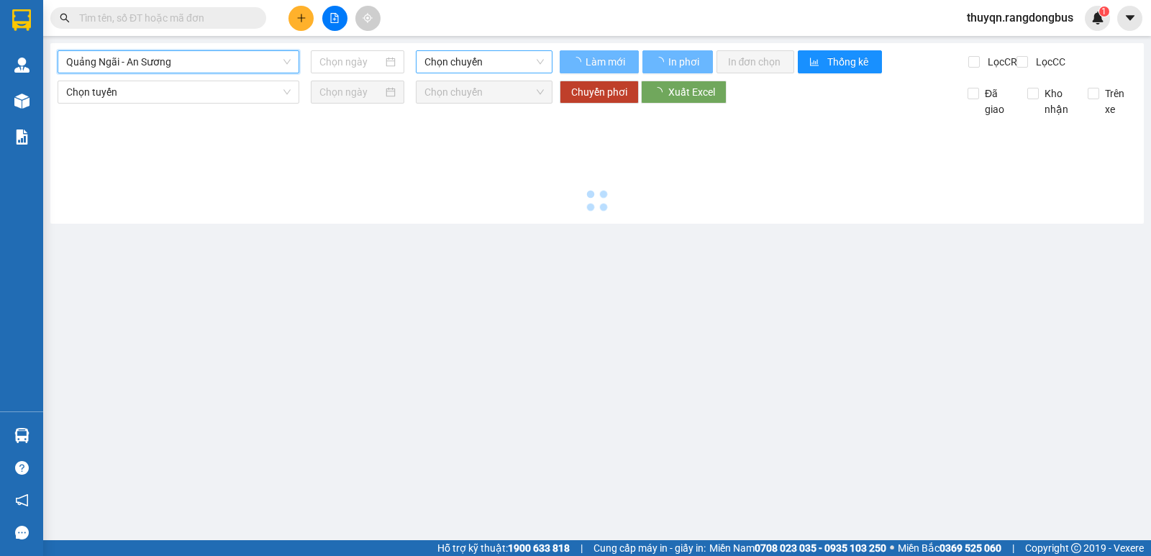
type input "[DATE]"
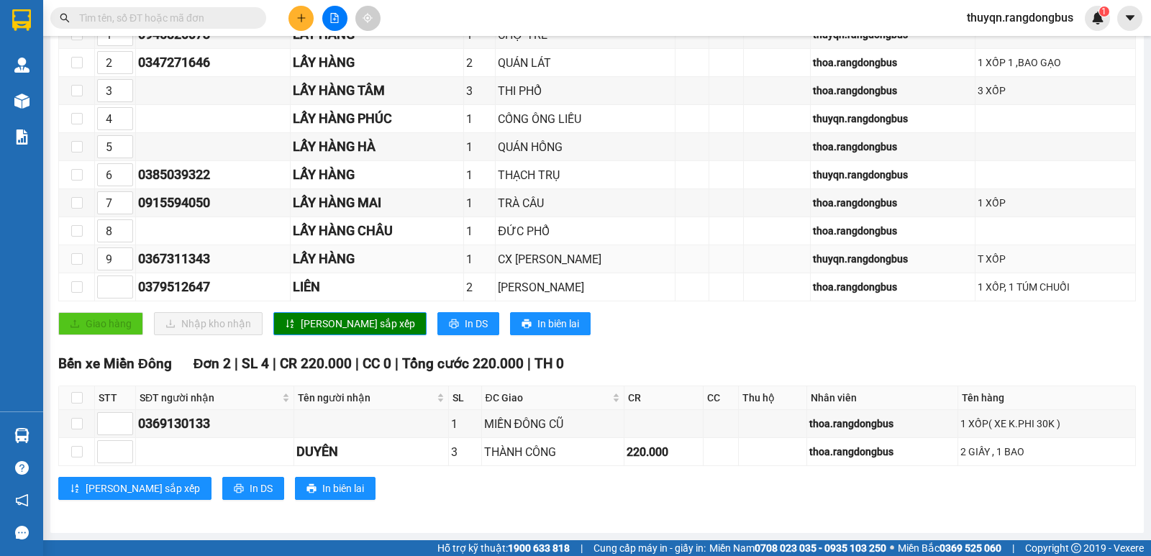
scroll to position [304, 0]
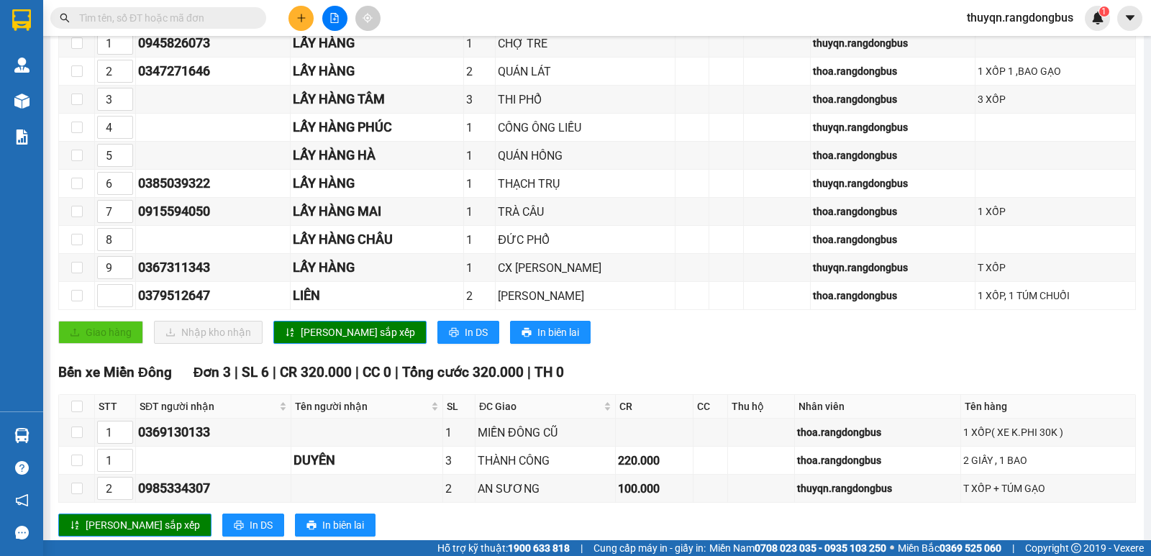
scroll to position [332, 0]
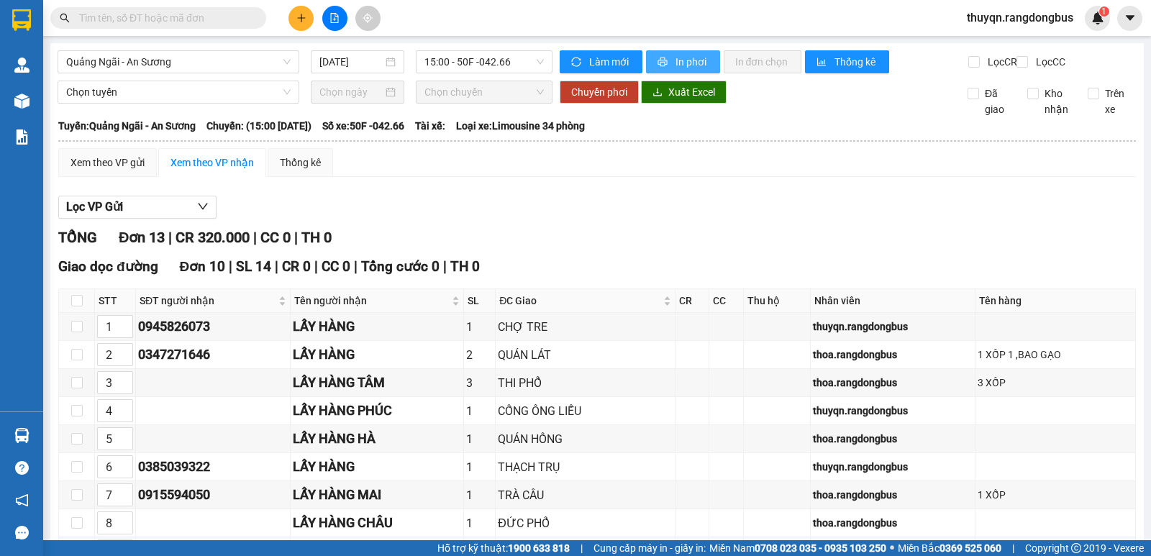
click at [690, 60] on span "In phơi" at bounding box center [691, 62] width 33 height 16
click at [297, 20] on icon "plus" at bounding box center [301, 18] width 10 height 10
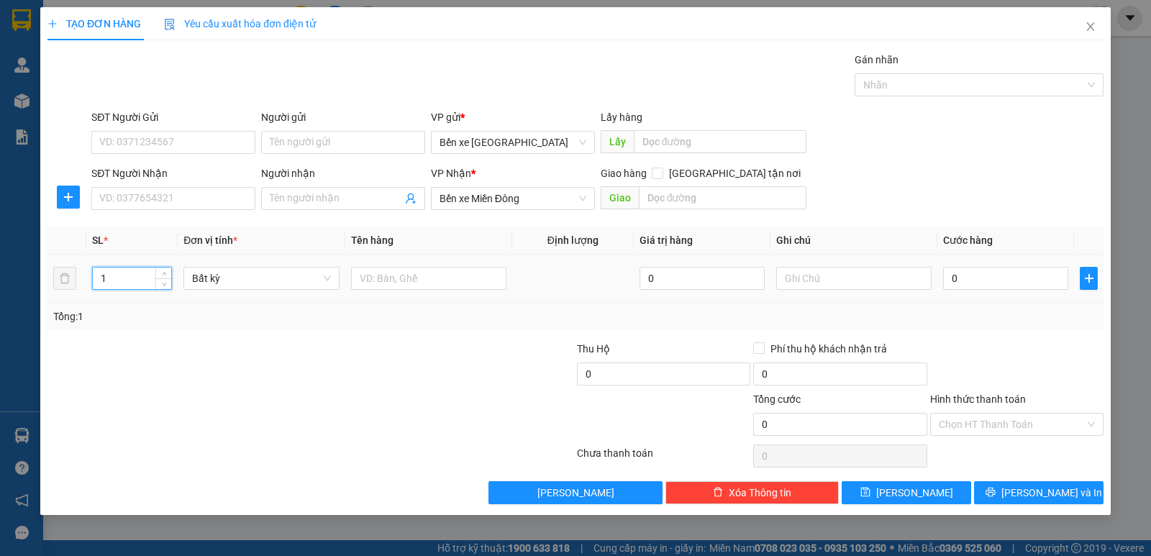
click at [132, 283] on input "1" at bounding box center [132, 279] width 78 height 22
type input "2"
click at [416, 279] on input "text" at bounding box center [428, 278] width 155 height 23
type input "BAO"
click at [234, 202] on input "SĐT Người Nhận" at bounding box center [173, 198] width 164 height 23
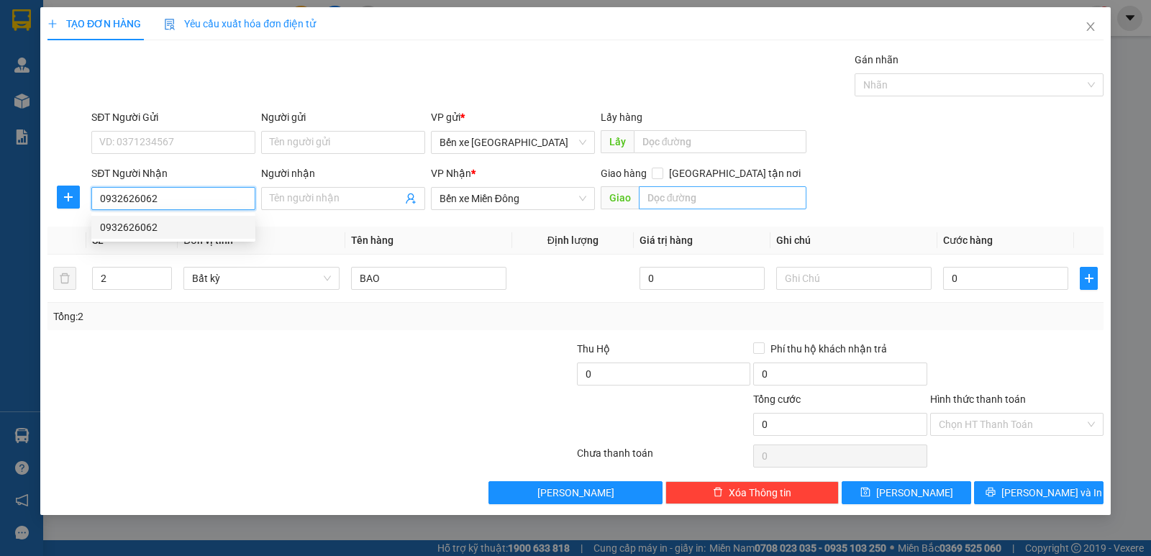
type input "0932626062"
click at [775, 201] on input "text" at bounding box center [723, 197] width 168 height 23
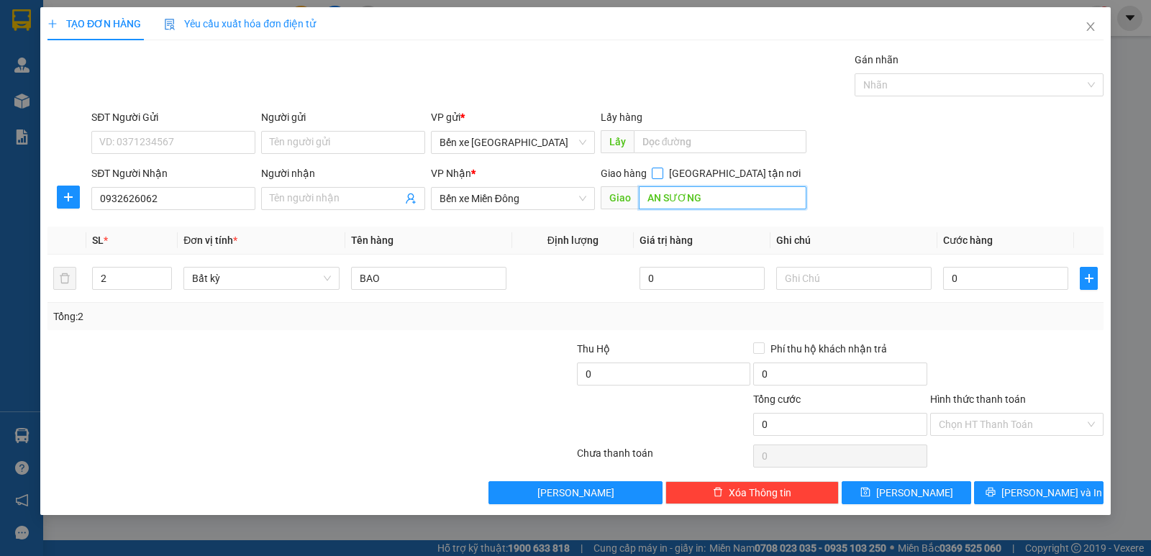
type input "AN SƯƠNG"
click at [662, 173] on input "[GEOGRAPHIC_DATA] tận nơi" at bounding box center [657, 173] width 10 height 10
checkbox input "true"
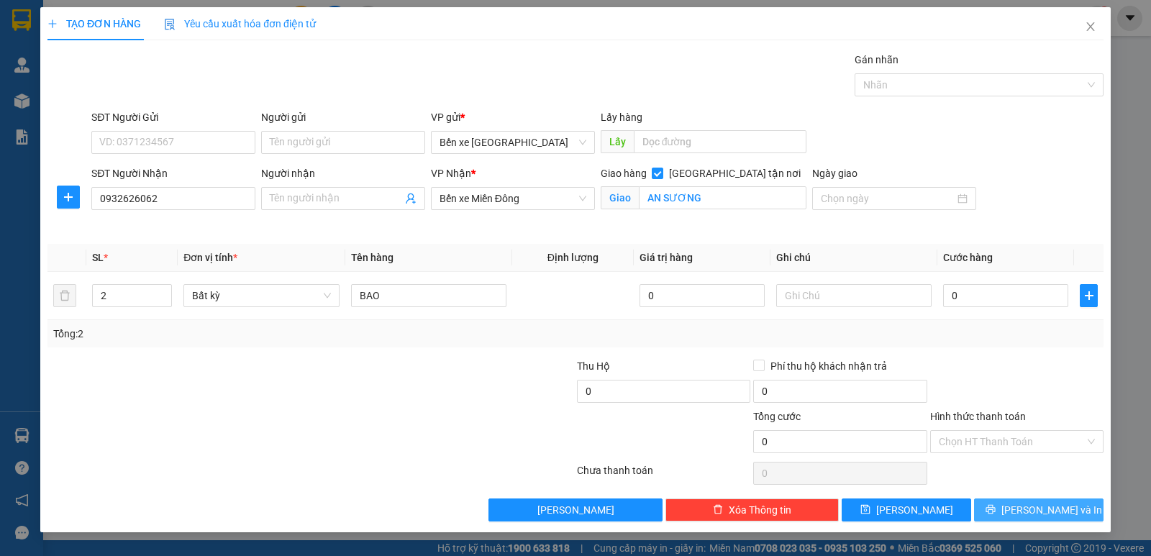
click at [1052, 520] on button "[PERSON_NAME] và In" at bounding box center [1038, 509] width 129 height 23
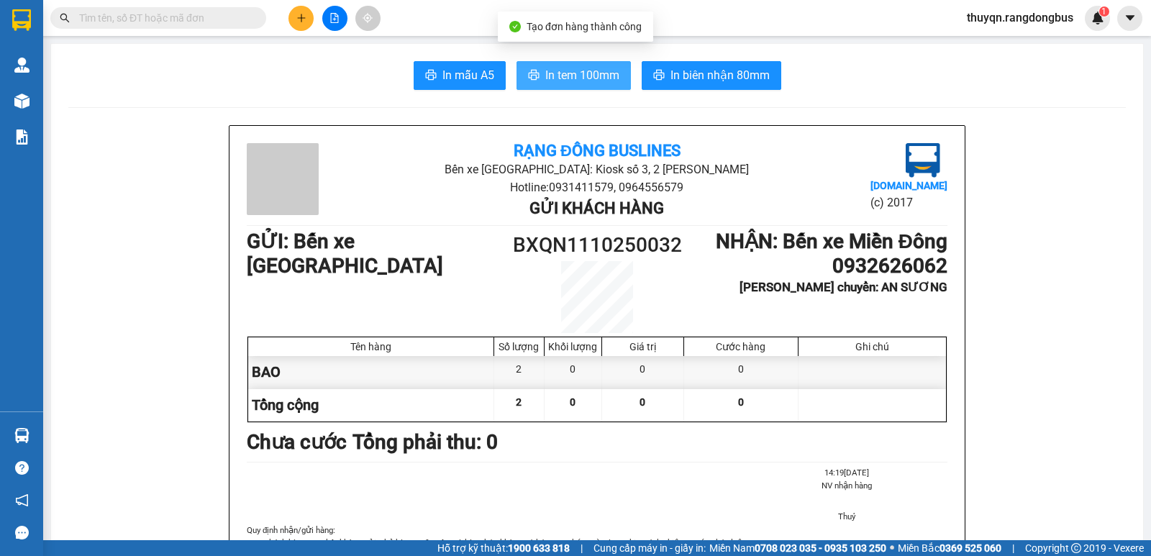
click at [577, 81] on span "In tem 100mm" at bounding box center [582, 75] width 74 height 18
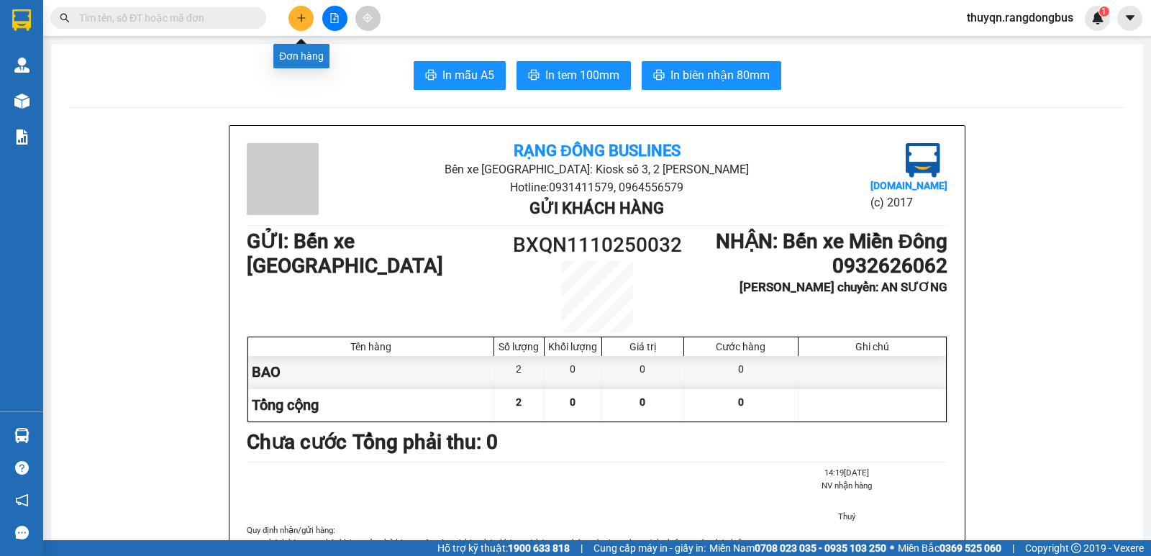
click at [297, 17] on icon "plus" at bounding box center [301, 18] width 10 height 10
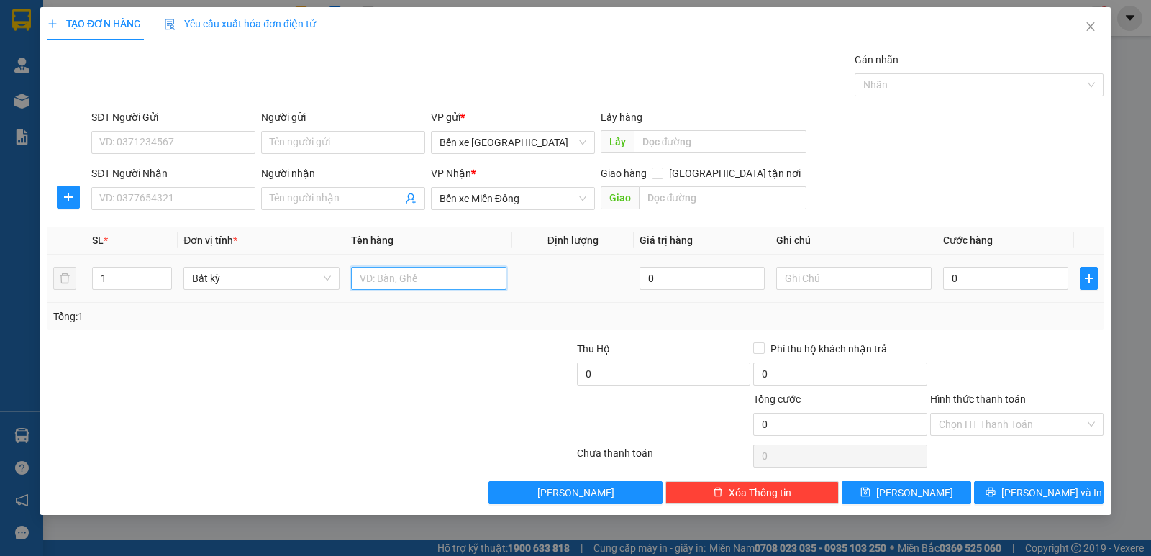
click at [378, 288] on input "text" at bounding box center [428, 278] width 155 height 23
type input "T XỐP ( SHIP CR)"
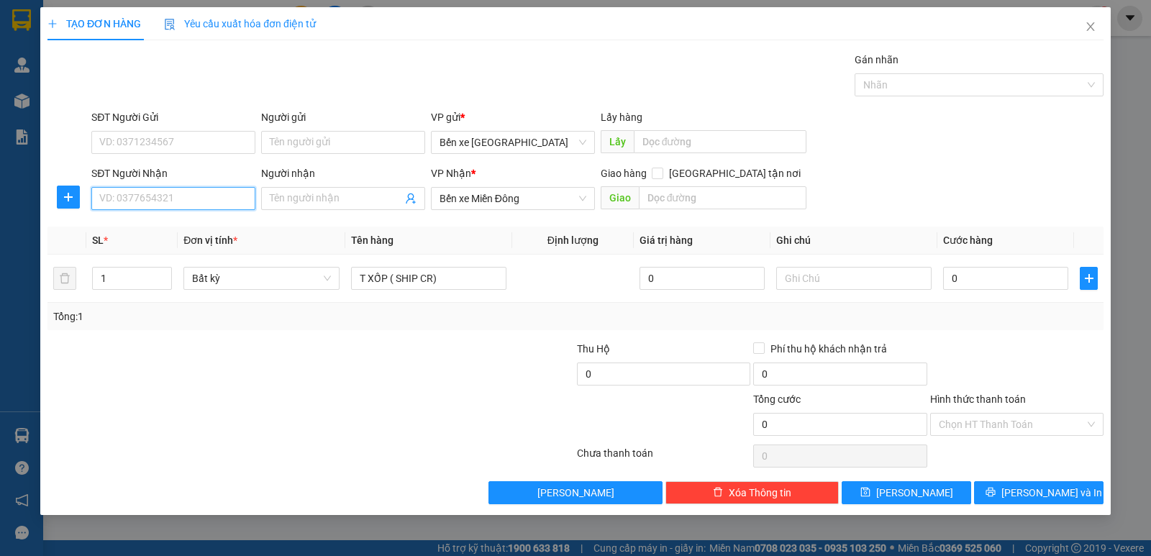
click at [145, 203] on input "SĐT Người Nhận" at bounding box center [173, 198] width 164 height 23
type input "0369683097"
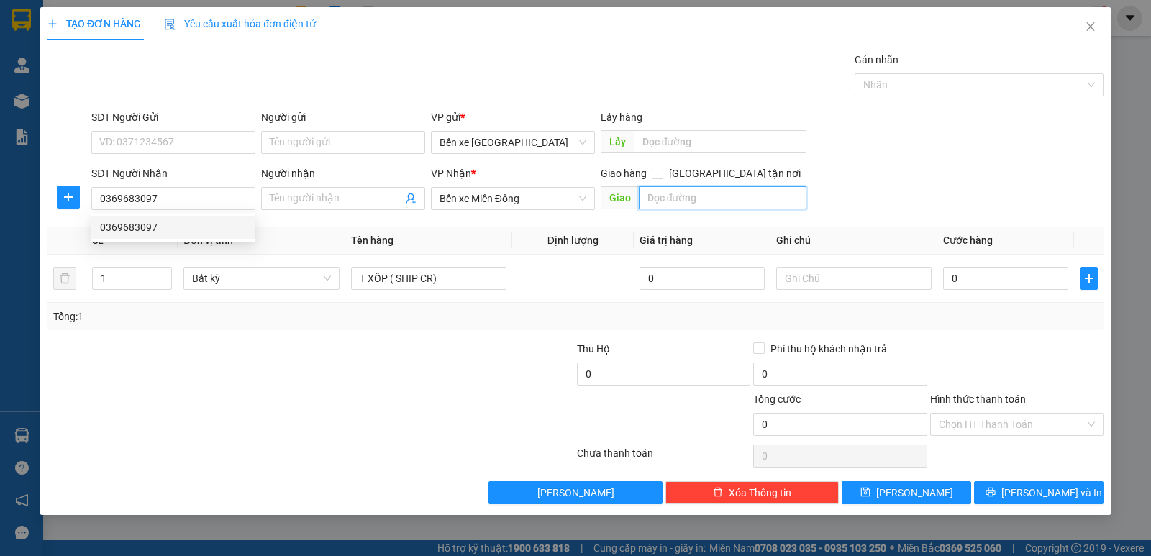
click at [667, 201] on input "text" at bounding box center [723, 197] width 168 height 23
type input "THÀNH CÔNG"
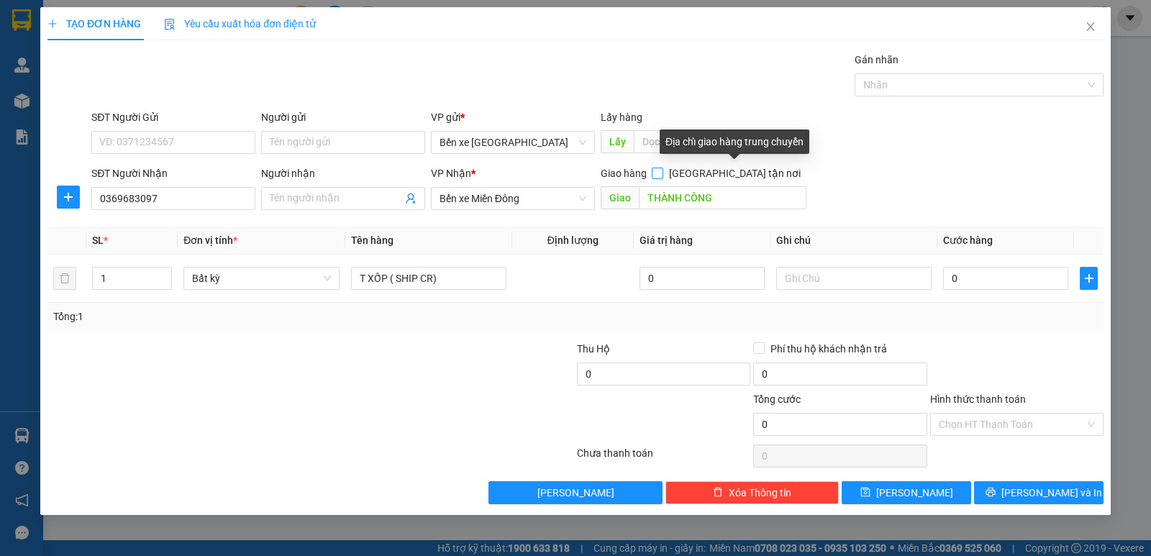
click at [662, 171] on input "[GEOGRAPHIC_DATA] tận nơi" at bounding box center [657, 173] width 10 height 10
checkbox input "true"
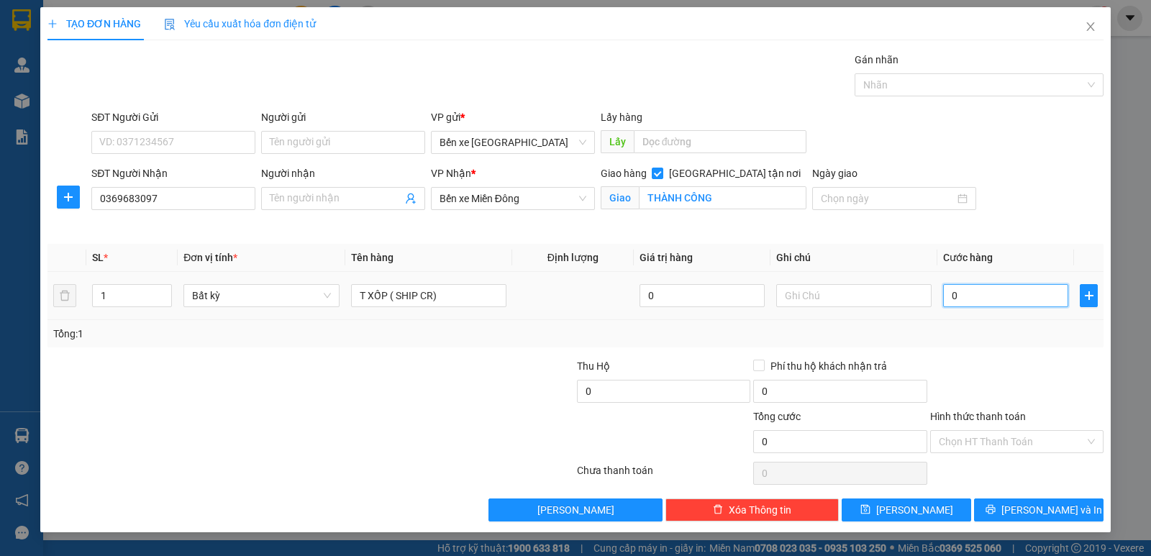
click at [954, 290] on input "0" at bounding box center [1005, 295] width 125 height 23
type input "1"
type input "15"
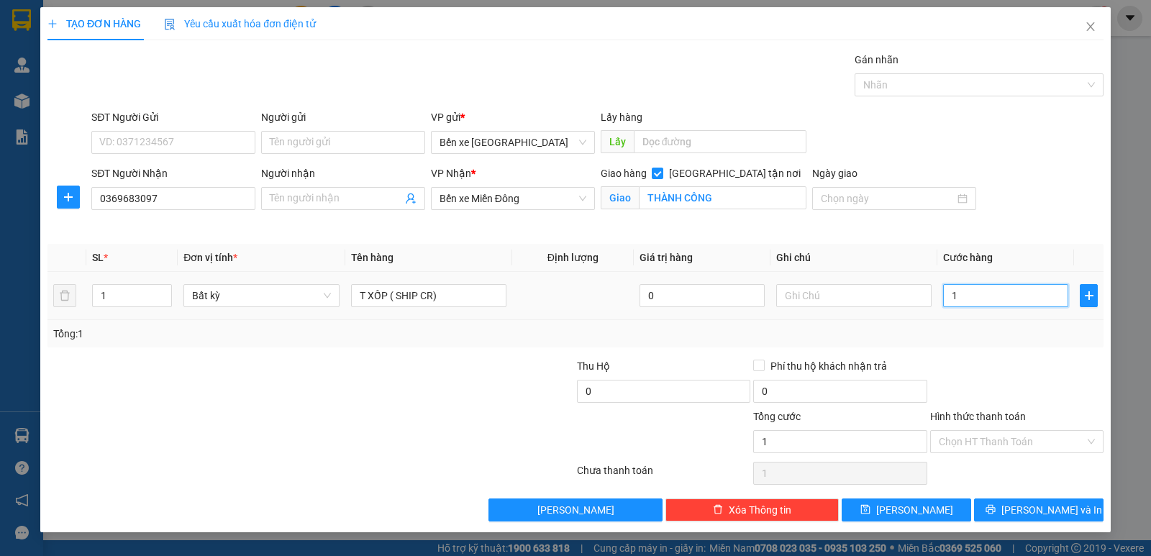
type input "15"
type input "150"
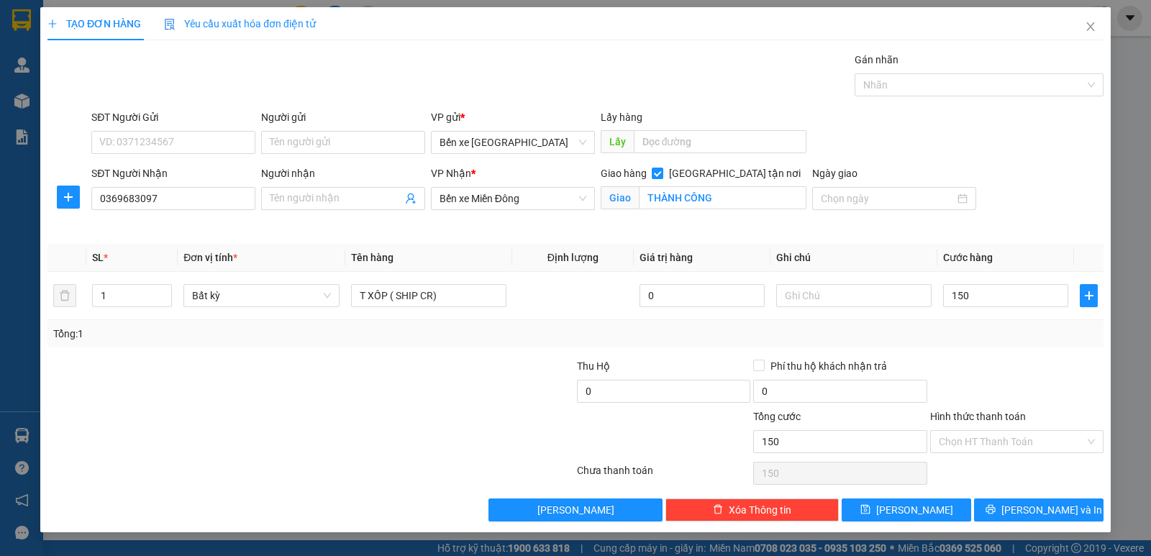
type input "150.000"
click at [1032, 337] on div "Tổng: 1" at bounding box center [575, 334] width 1044 height 16
click at [989, 413] on label "Hình thức thanh toán" at bounding box center [978, 417] width 96 height 12
click at [989, 431] on input "Hình thức thanh toán" at bounding box center [1012, 442] width 146 height 22
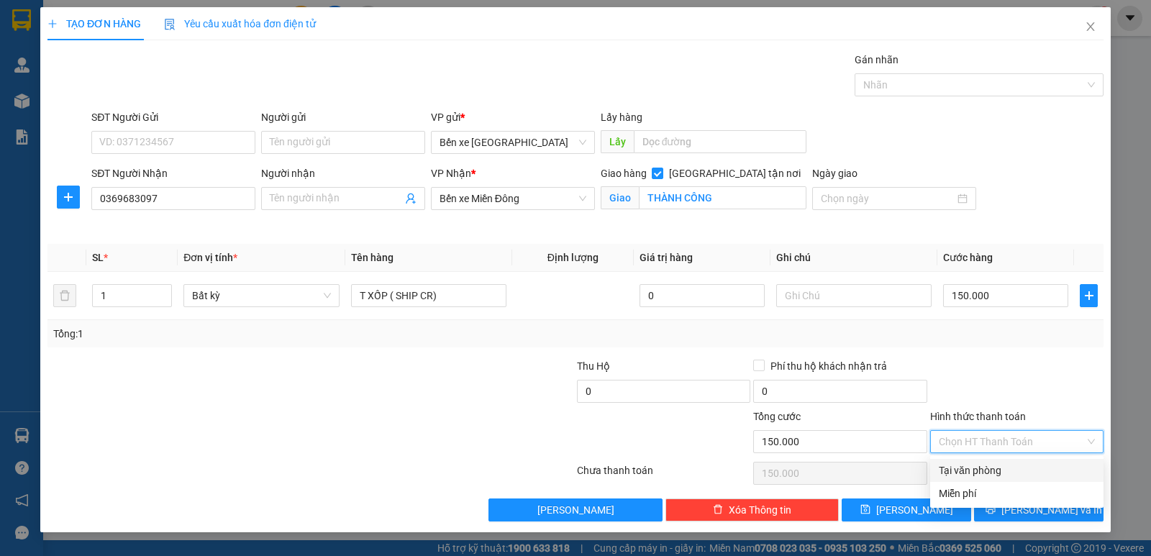
click at [986, 473] on div "Tại văn phòng" at bounding box center [1017, 470] width 156 height 16
type input "0"
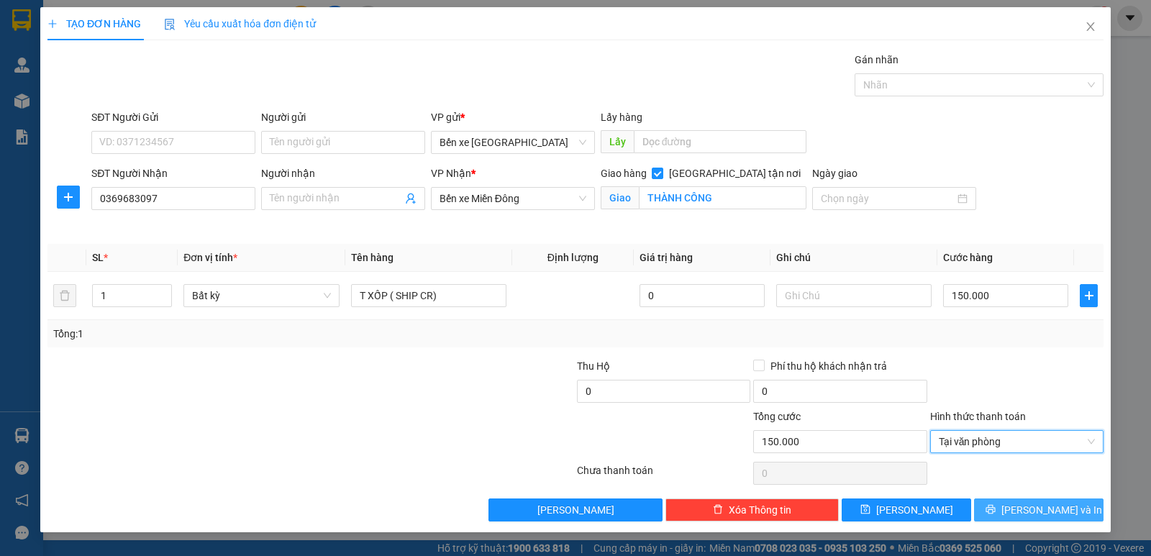
click at [1041, 511] on span "[PERSON_NAME] và In" at bounding box center [1051, 510] width 101 height 16
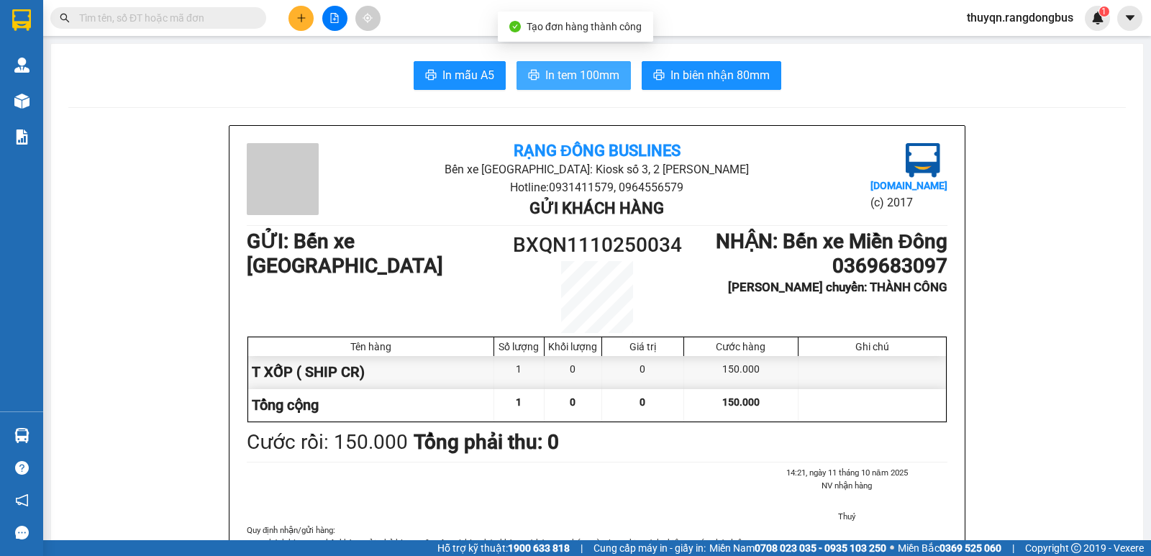
click at [555, 70] on span "In tem 100mm" at bounding box center [582, 75] width 74 height 18
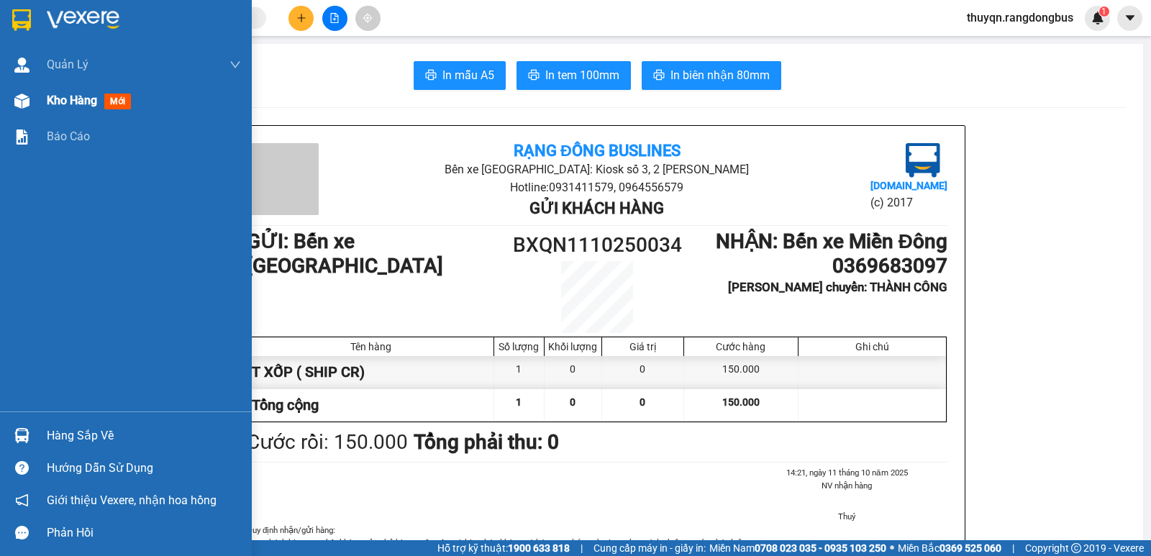
click at [78, 98] on span "Kho hàng" at bounding box center [72, 101] width 50 height 14
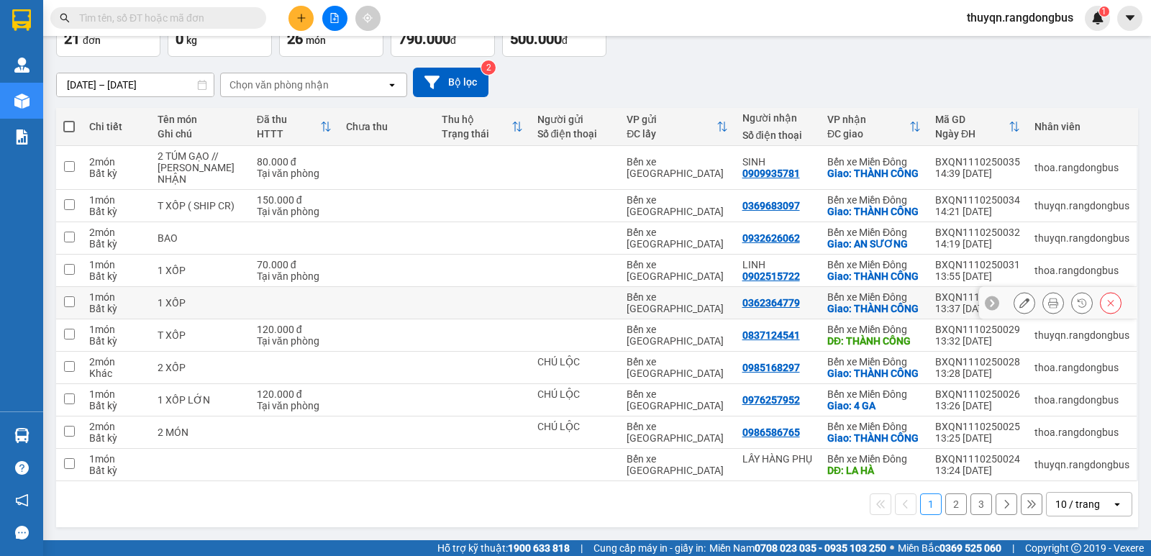
scroll to position [144, 0]
click at [70, 199] on input "checkbox" at bounding box center [69, 204] width 11 height 11
checkbox input "true"
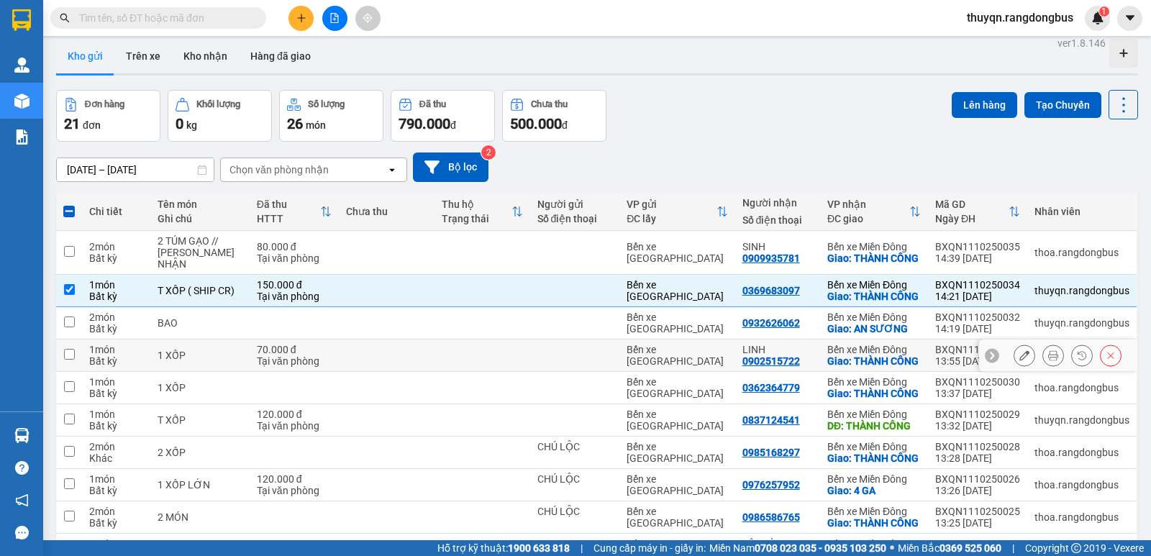
scroll to position [0, 0]
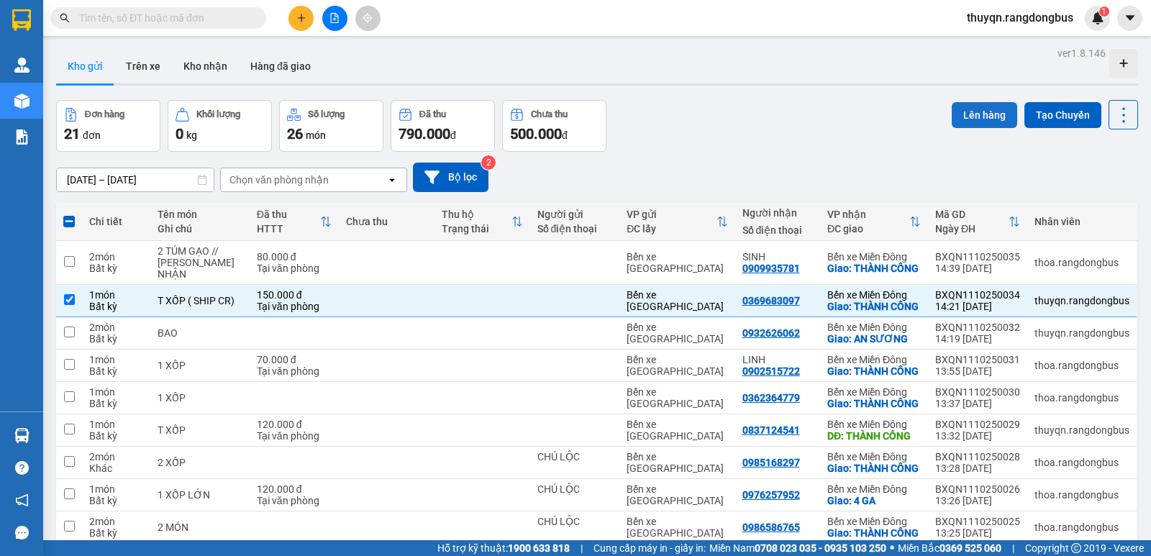
click at [980, 118] on button "Lên hàng" at bounding box center [984, 115] width 65 height 26
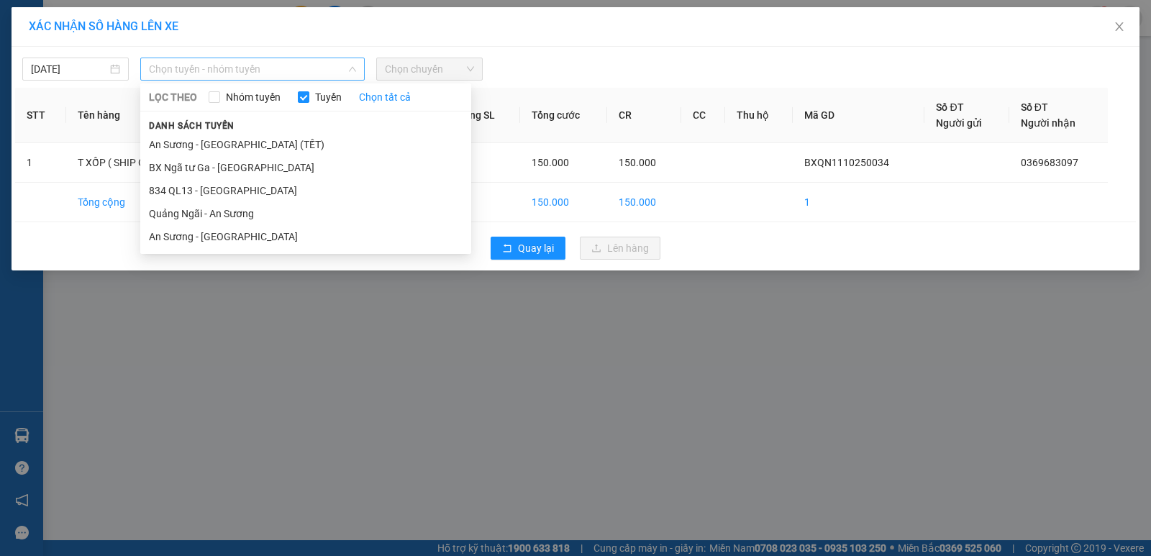
click at [297, 70] on span "Chọn tuyến - nhóm tuyến" at bounding box center [252, 69] width 207 height 22
click at [215, 216] on li "Quảng Ngãi - An Sương" at bounding box center [305, 213] width 331 height 23
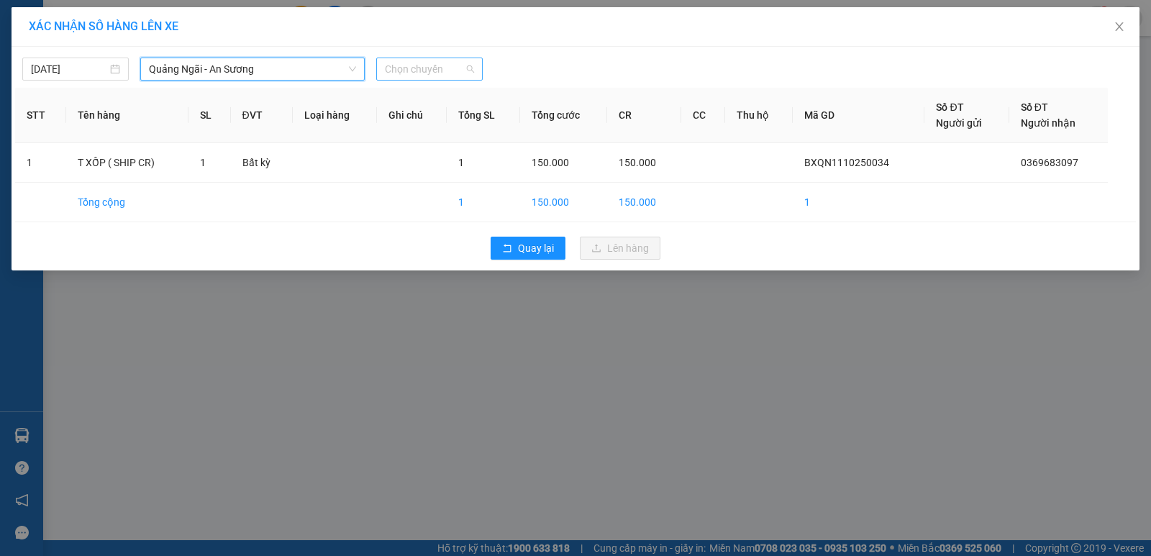
click at [418, 70] on span "Chọn chuyến" at bounding box center [429, 69] width 89 height 22
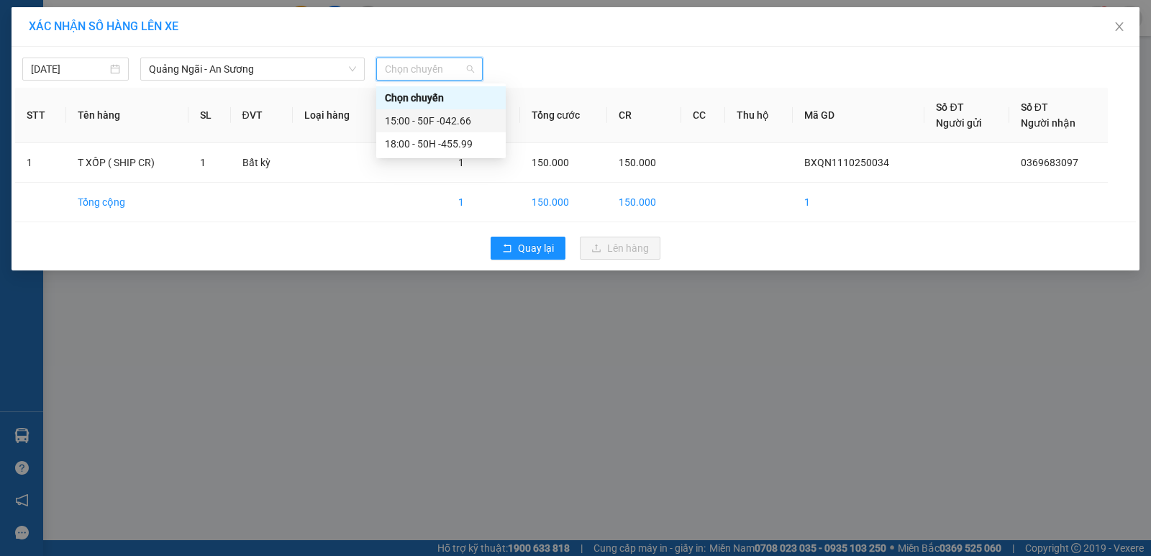
click at [448, 122] on div "15:00 - 50F -042.66" at bounding box center [441, 121] width 112 height 16
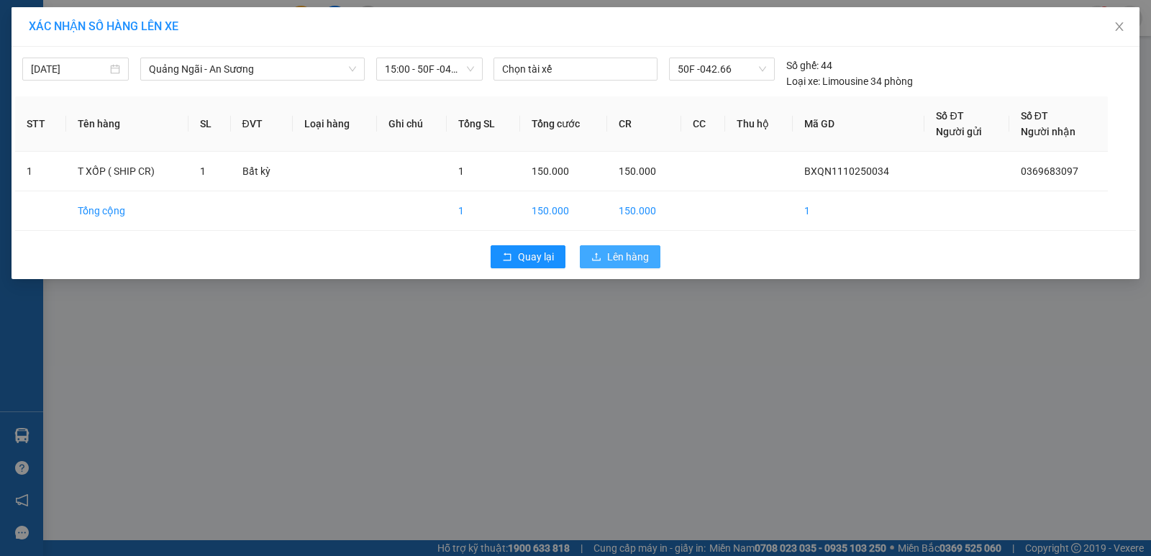
click at [614, 260] on span "Lên hàng" at bounding box center [628, 257] width 42 height 16
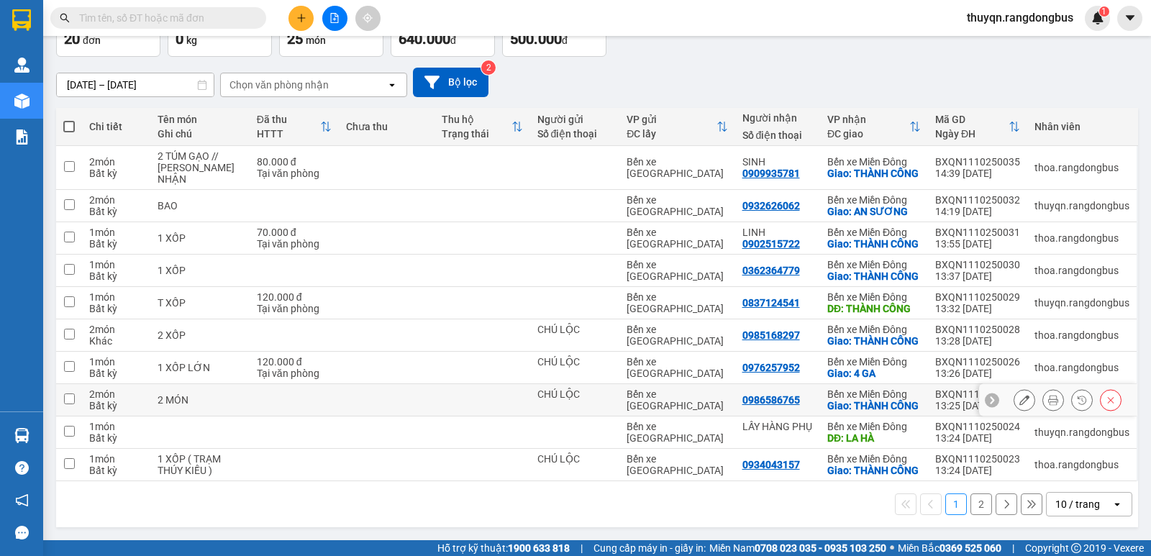
scroll to position [72, 0]
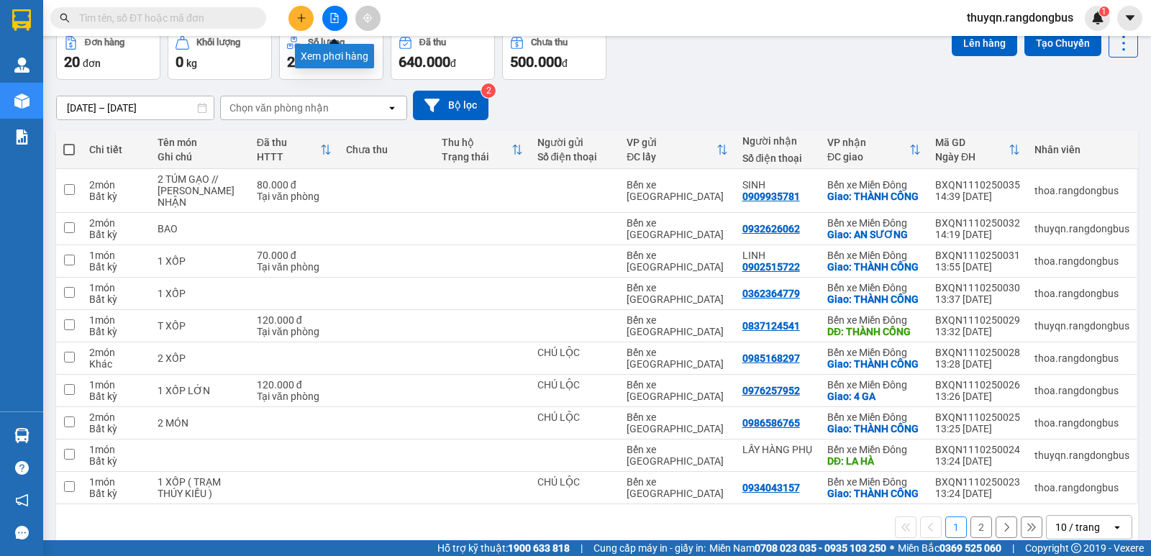
click at [337, 18] on icon "file-add" at bounding box center [334, 18] width 10 height 10
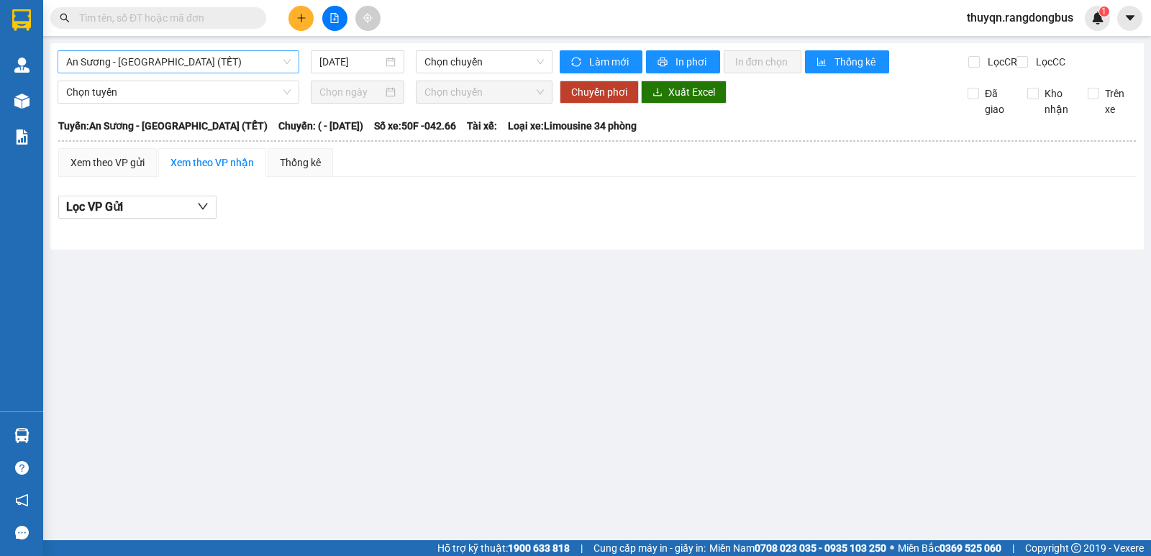
click at [189, 57] on span "An Sương - [GEOGRAPHIC_DATA] (TẾT)" at bounding box center [178, 62] width 224 height 22
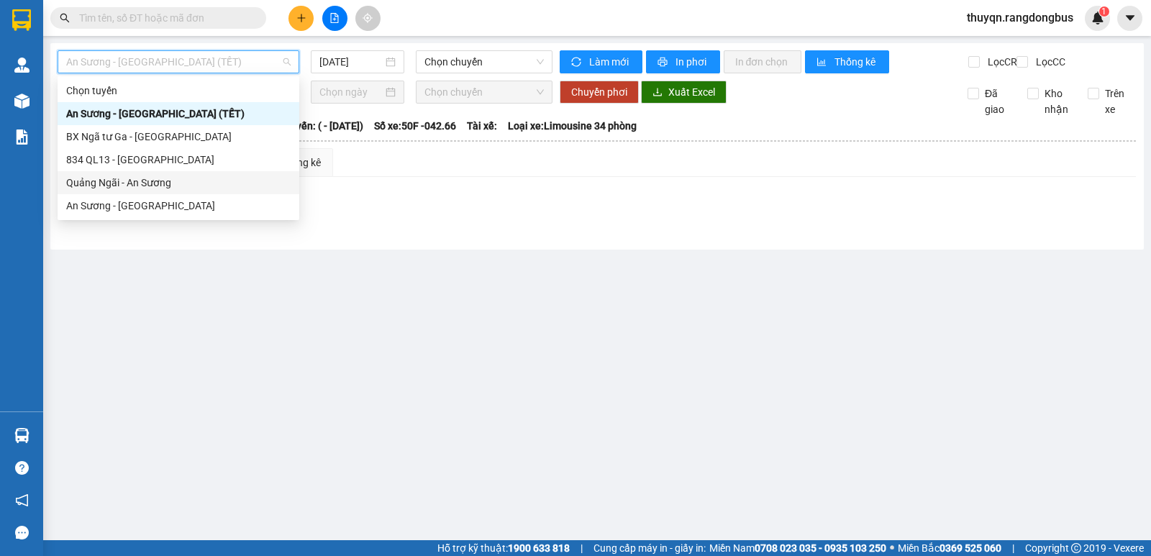
click at [145, 181] on div "Quảng Ngãi - An Sương" at bounding box center [178, 183] width 224 height 16
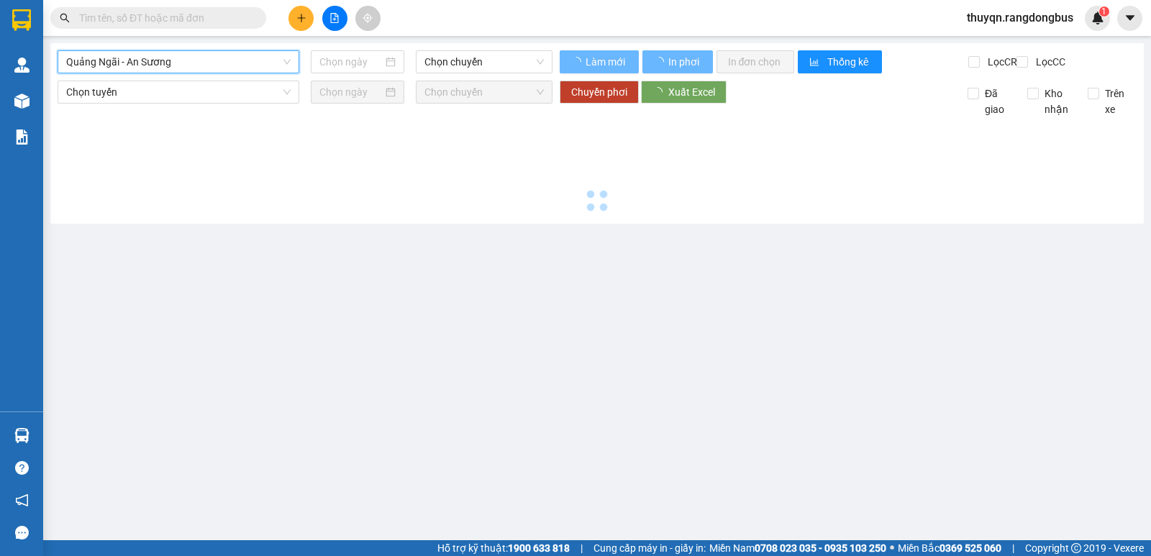
type input "[DATE]"
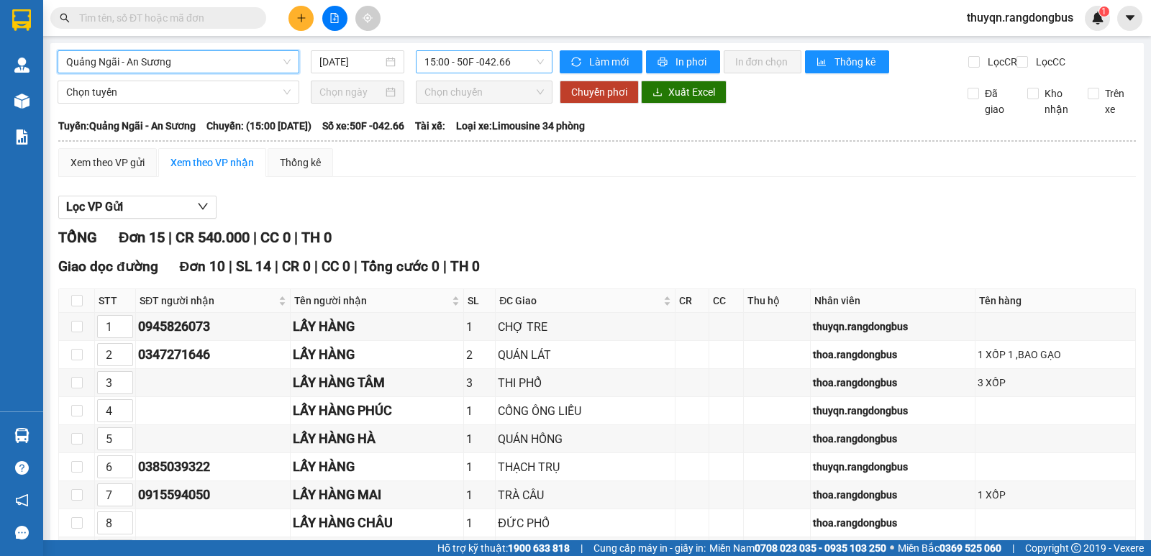
click at [443, 60] on span "15:00 - 50F -042.66" at bounding box center [483, 62] width 119 height 22
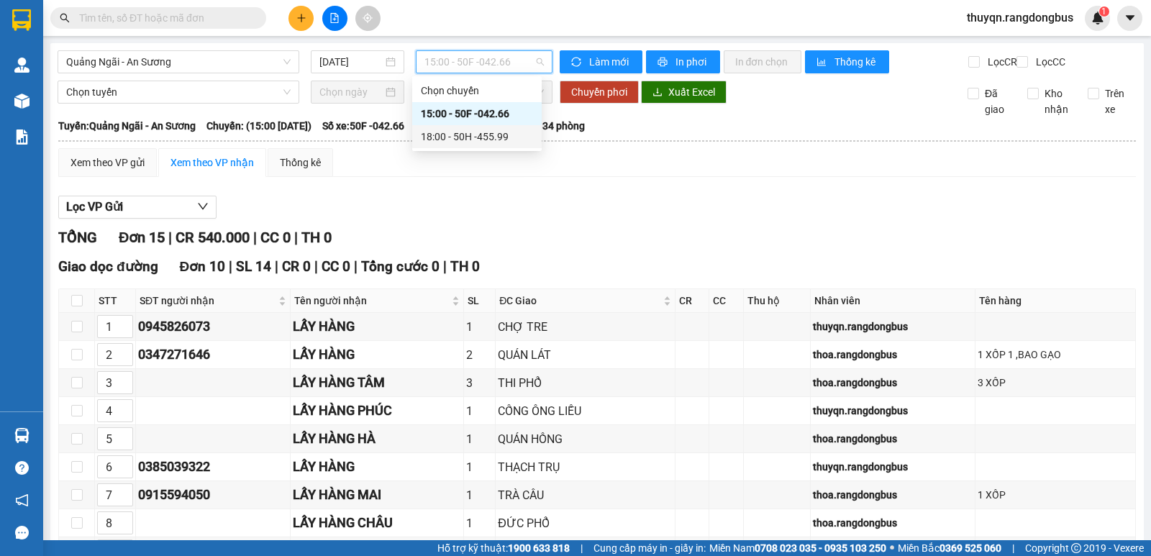
click at [465, 137] on div "18:00 - 50H -455.99" at bounding box center [477, 137] width 112 height 16
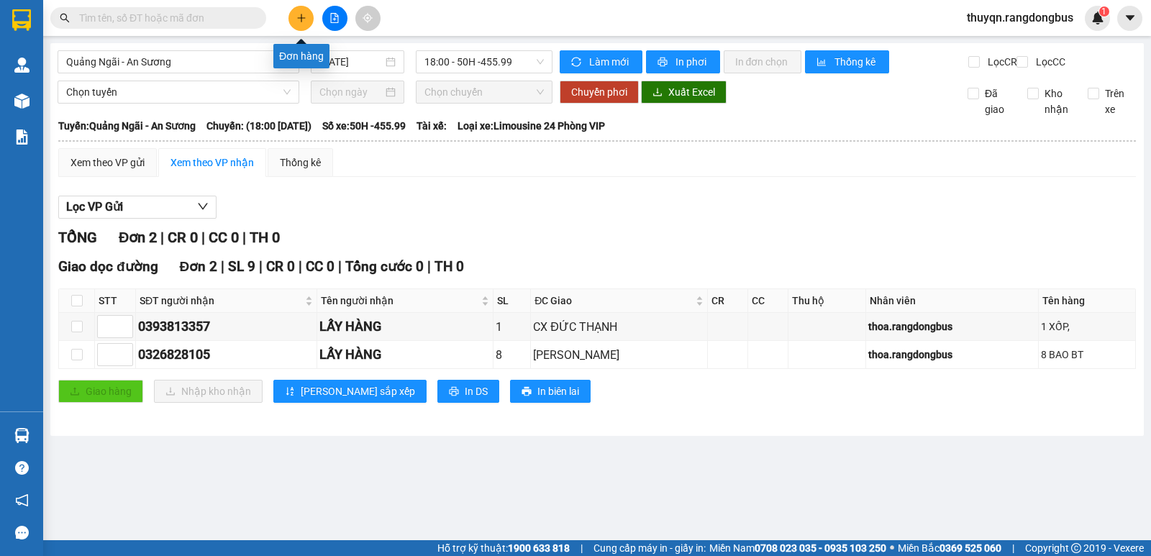
click at [302, 17] on icon "plus" at bounding box center [301, 18] width 10 height 10
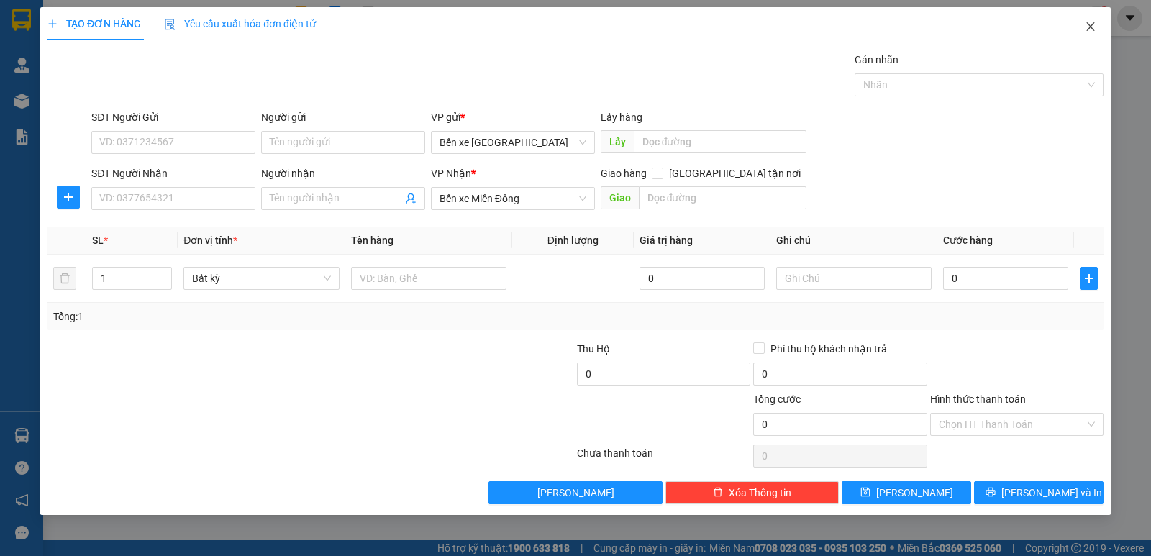
click at [1093, 29] on icon "close" at bounding box center [1090, 26] width 8 height 9
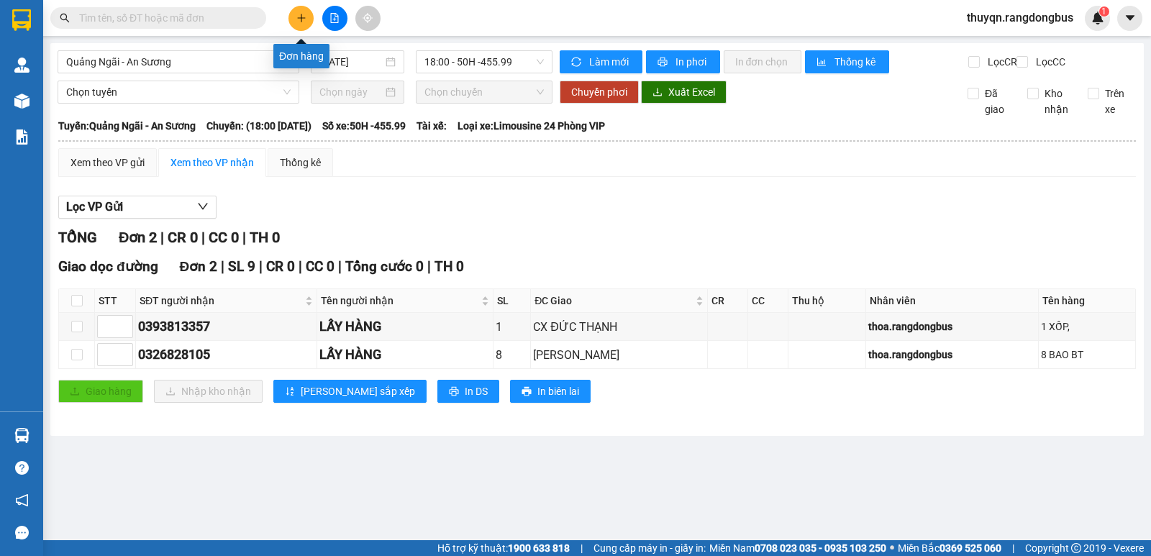
click at [306, 15] on icon "plus" at bounding box center [301, 18] width 10 height 10
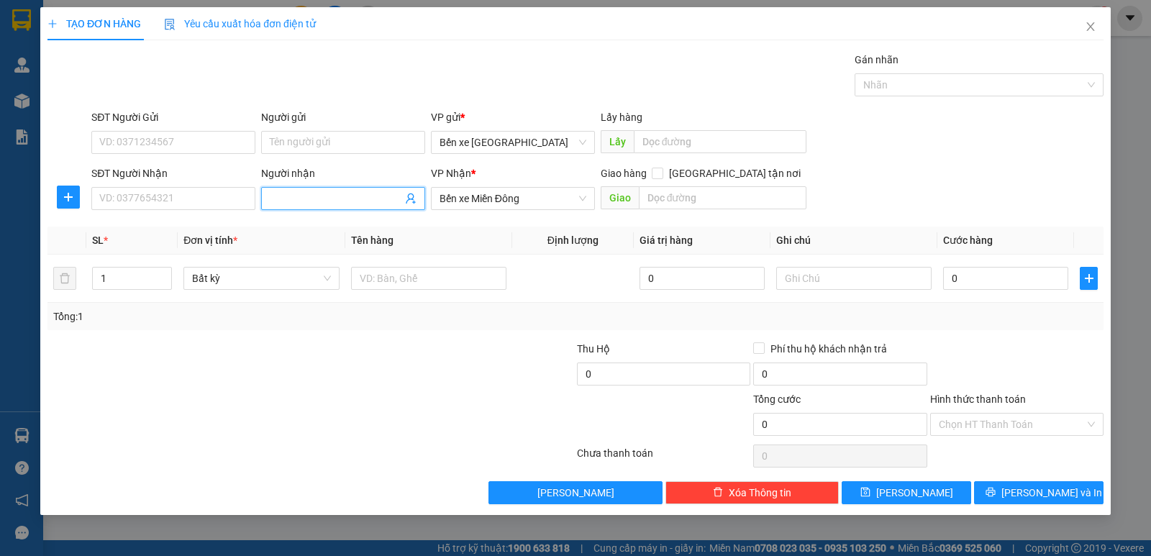
click at [316, 197] on input "Người nhận" at bounding box center [336, 199] width 132 height 16
type input "LẤY HÀNG BÉ OANH"
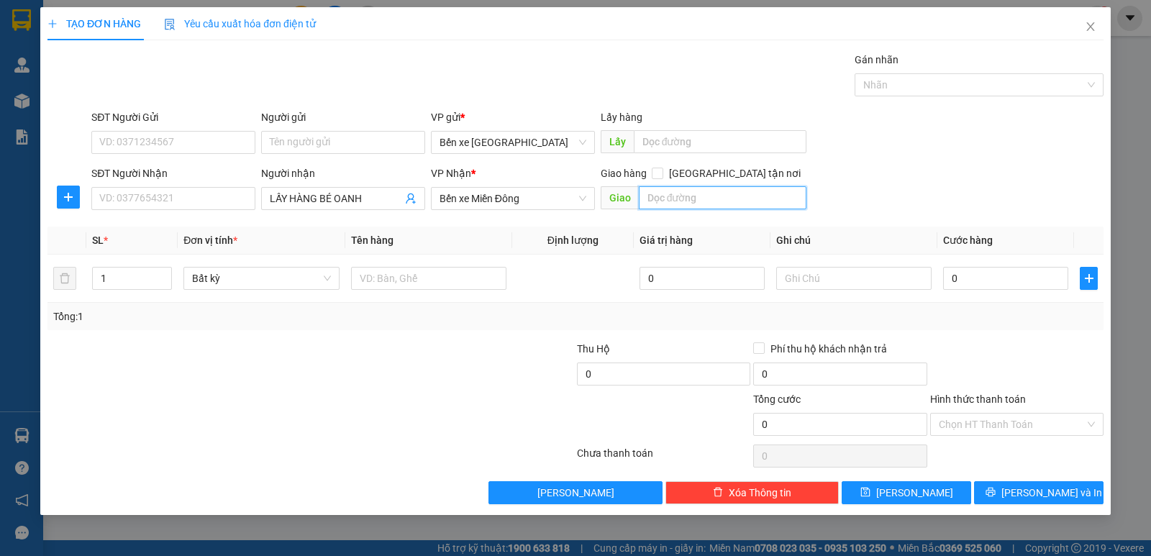
click at [658, 189] on input "text" at bounding box center [723, 197] width 168 height 23
type input "BÀ ĐẠT"
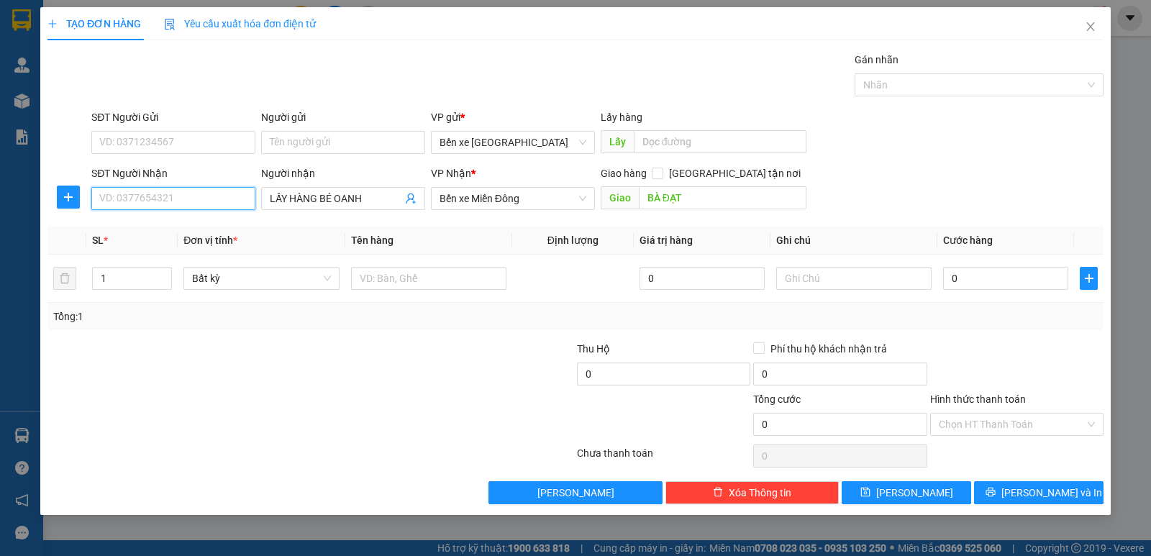
click at [128, 199] on input "SĐT Người Nhận" at bounding box center [173, 198] width 164 height 23
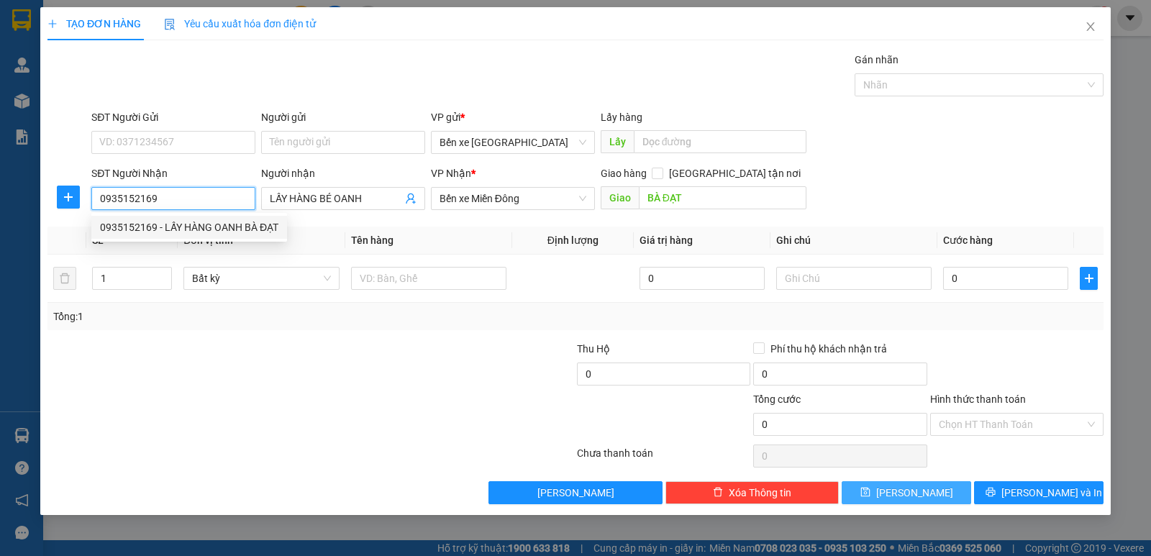
type input "0935152169"
click at [870, 488] on icon "save" at bounding box center [865, 492] width 10 height 10
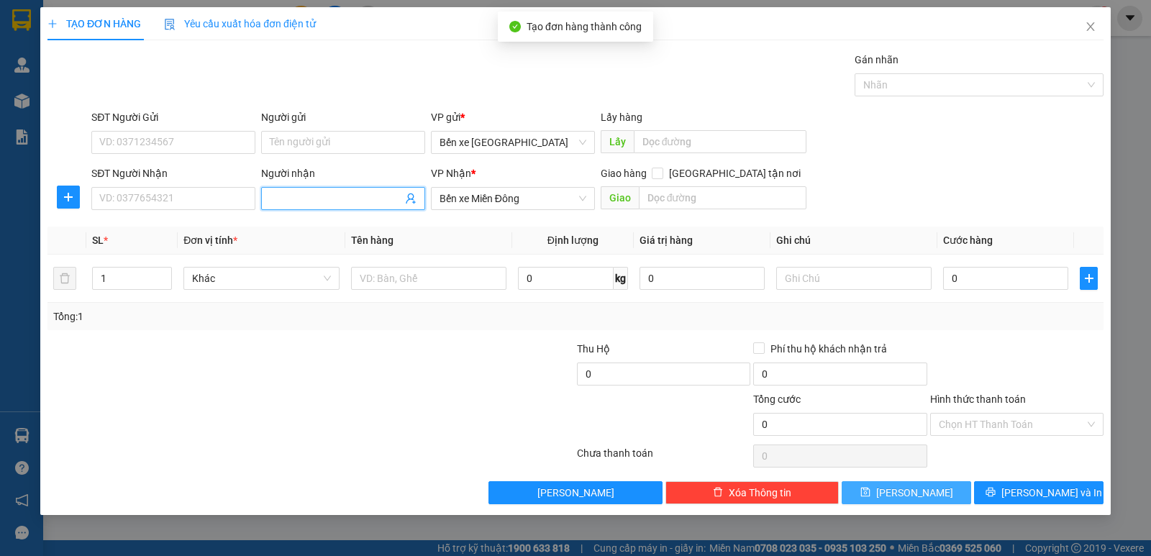
click at [326, 198] on input "Người nhận" at bounding box center [336, 199] width 132 height 16
type input "LẤY HÀNG TƯ"
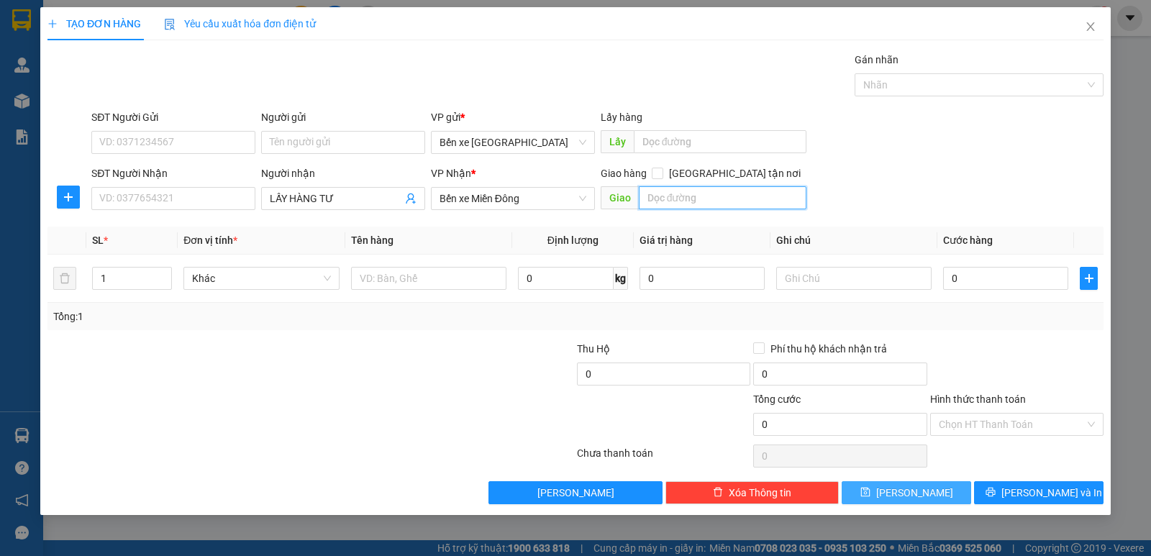
click at [666, 199] on input "text" at bounding box center [723, 197] width 168 height 23
type input "TRÀ CÂU"
click at [911, 500] on span "[PERSON_NAME]" at bounding box center [914, 493] width 77 height 16
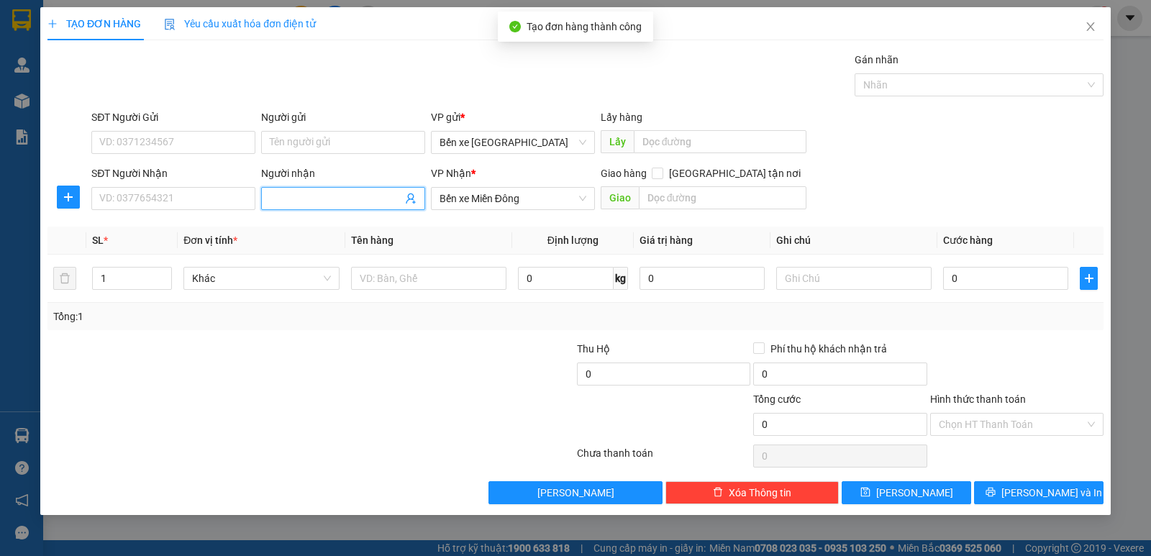
click at [328, 193] on input "Người nhận" at bounding box center [336, 199] width 132 height 16
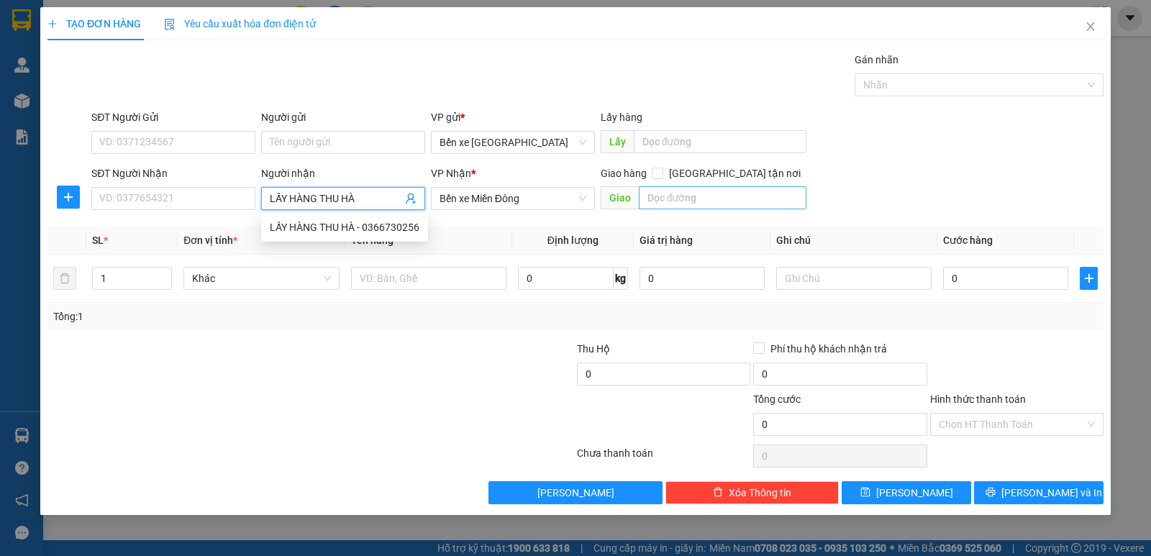
type input "LẤY HÀNG THU HÀ"
click at [727, 191] on input "text" at bounding box center [723, 197] width 168 height 23
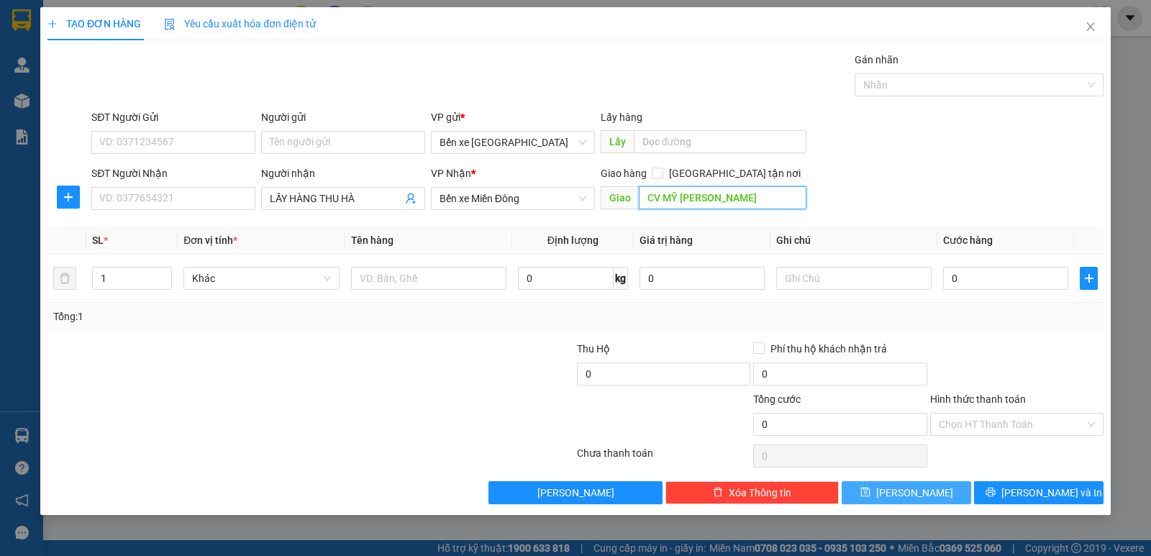
type input "CV MỸ [PERSON_NAME]"
click at [924, 499] on button "[PERSON_NAME]" at bounding box center [906, 492] width 129 height 23
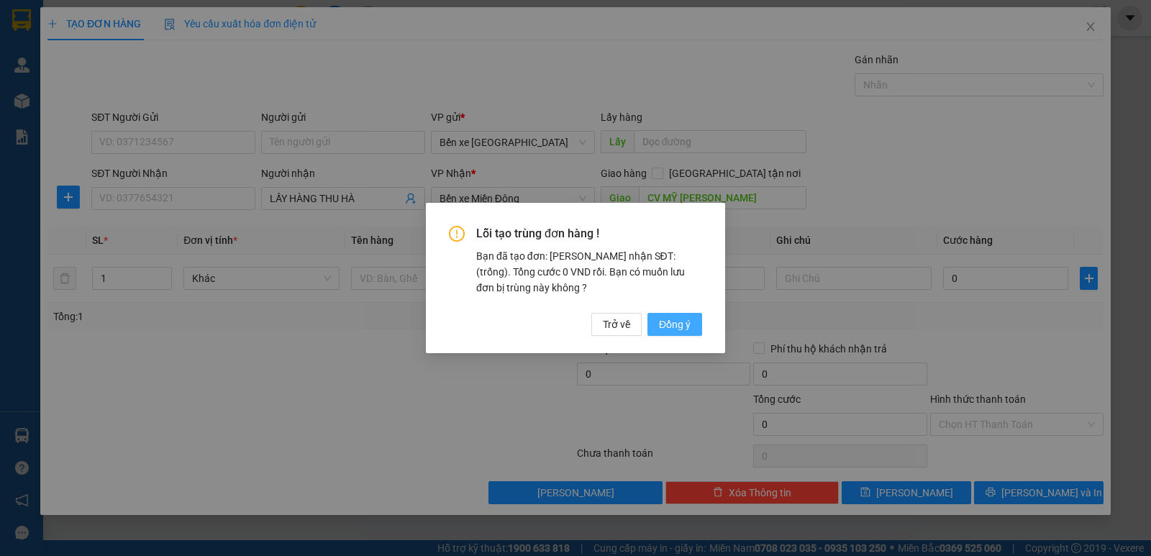
click at [675, 315] on button "Đồng ý" at bounding box center [674, 324] width 55 height 23
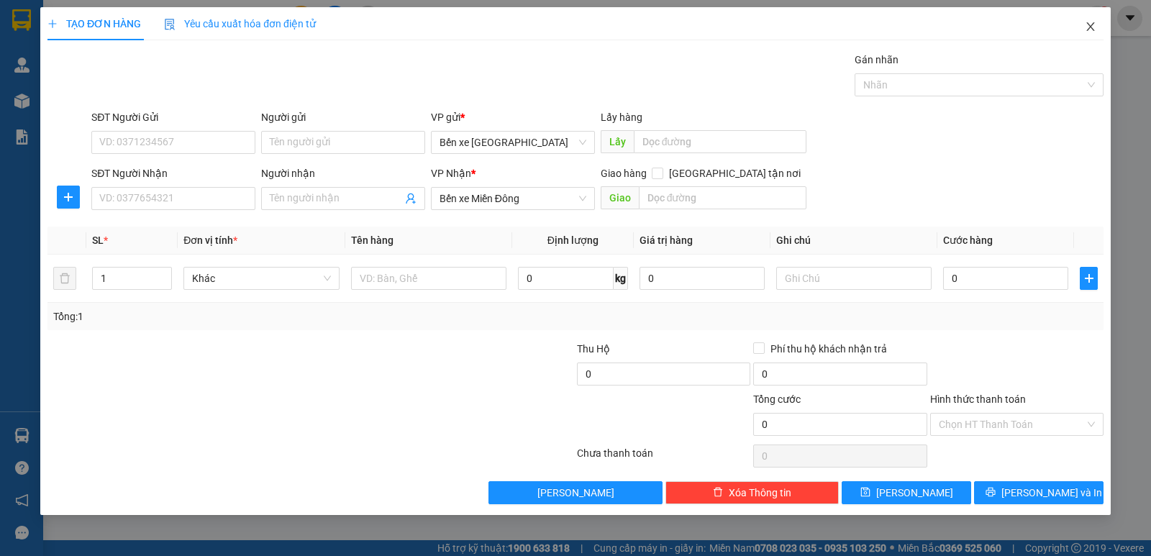
click at [1089, 22] on icon "close" at bounding box center [1091, 27] width 12 height 12
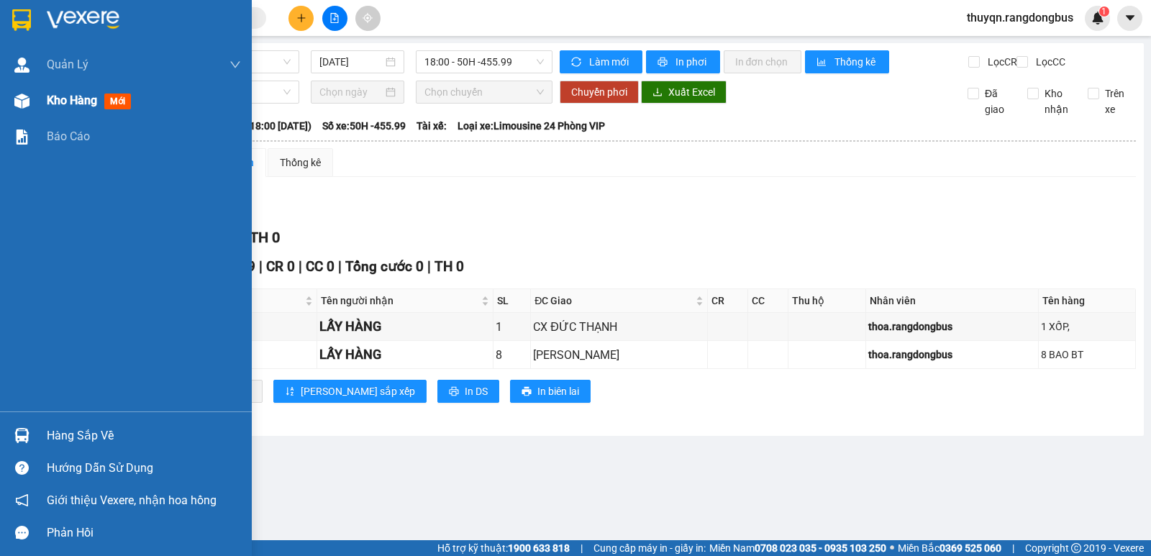
click at [62, 96] on span "Kho hàng" at bounding box center [72, 101] width 50 height 14
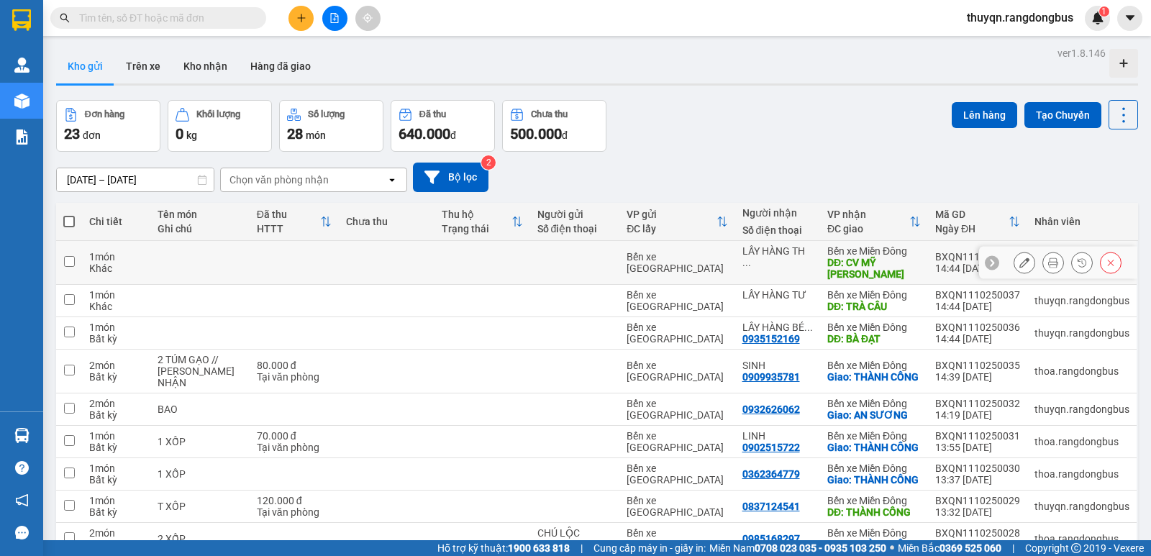
click at [73, 256] on input "checkbox" at bounding box center [69, 261] width 11 height 11
checkbox input "true"
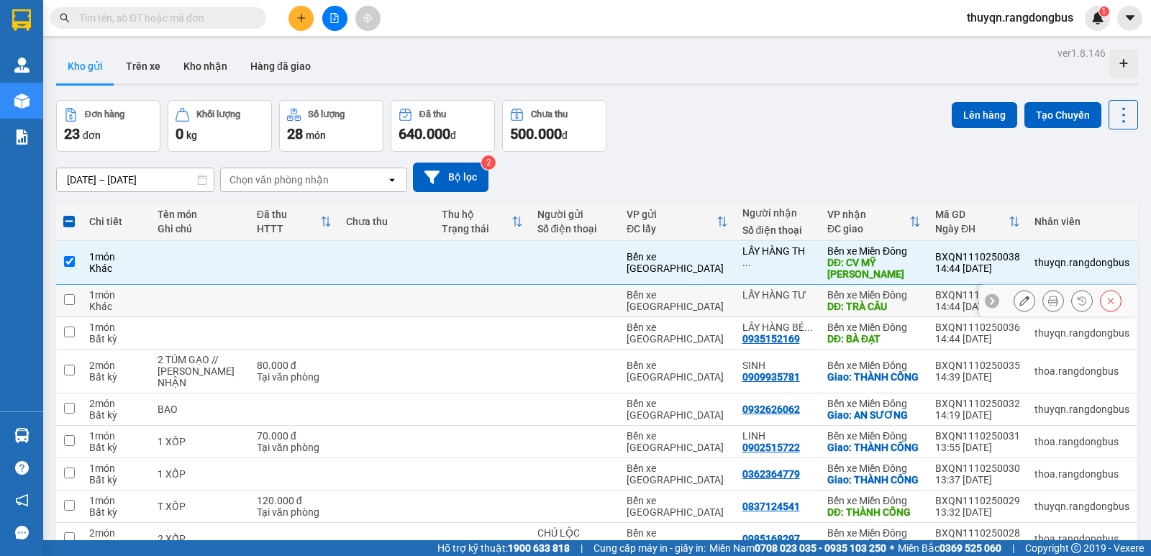
click at [73, 294] on input "checkbox" at bounding box center [69, 299] width 11 height 11
checkbox input "true"
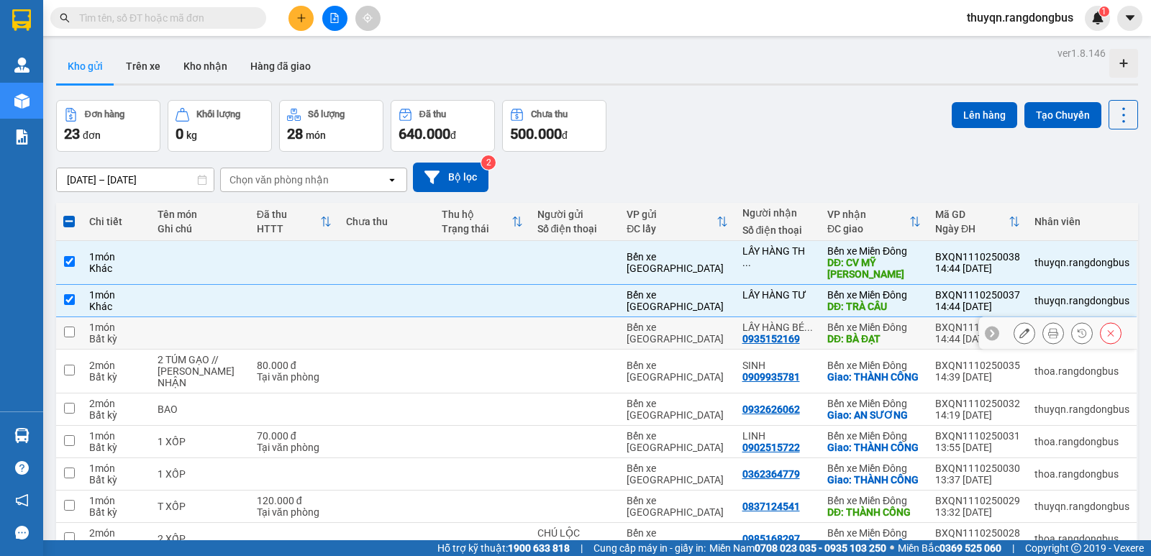
click at [69, 327] on input "checkbox" at bounding box center [69, 332] width 11 height 11
checkbox input "true"
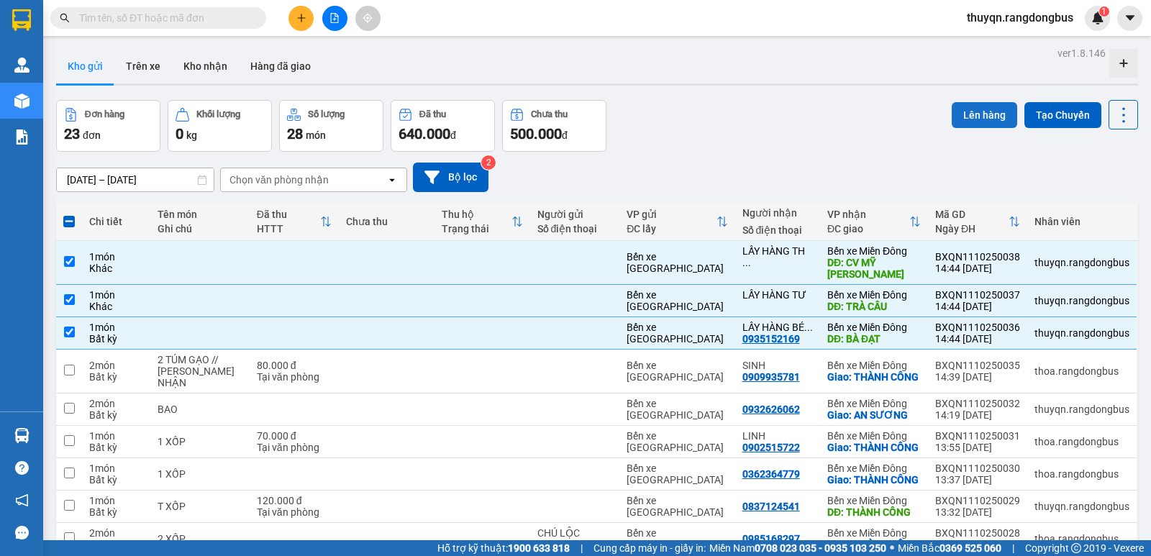
click at [962, 113] on button "Lên hàng" at bounding box center [984, 115] width 65 height 26
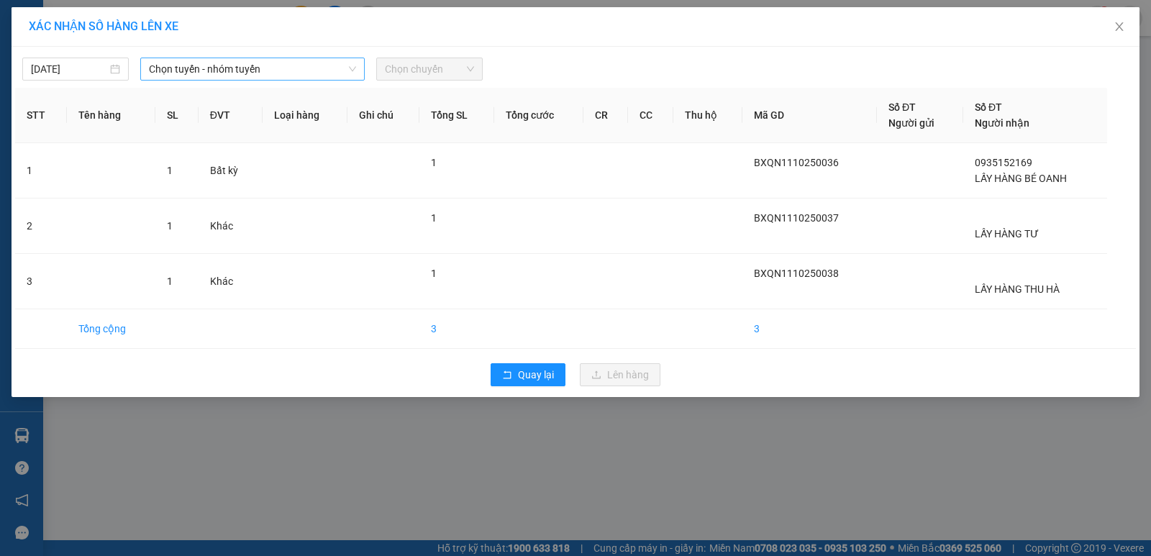
click at [304, 68] on span "Chọn tuyến - nhóm tuyến" at bounding box center [252, 69] width 207 height 22
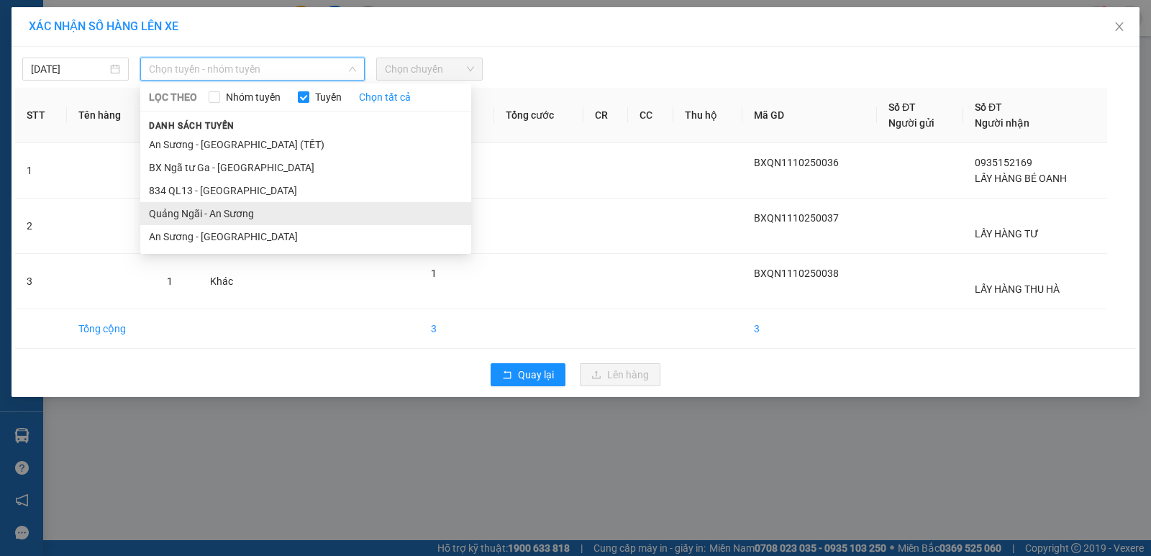
click at [261, 209] on li "Quảng Ngãi - An Sương" at bounding box center [305, 213] width 331 height 23
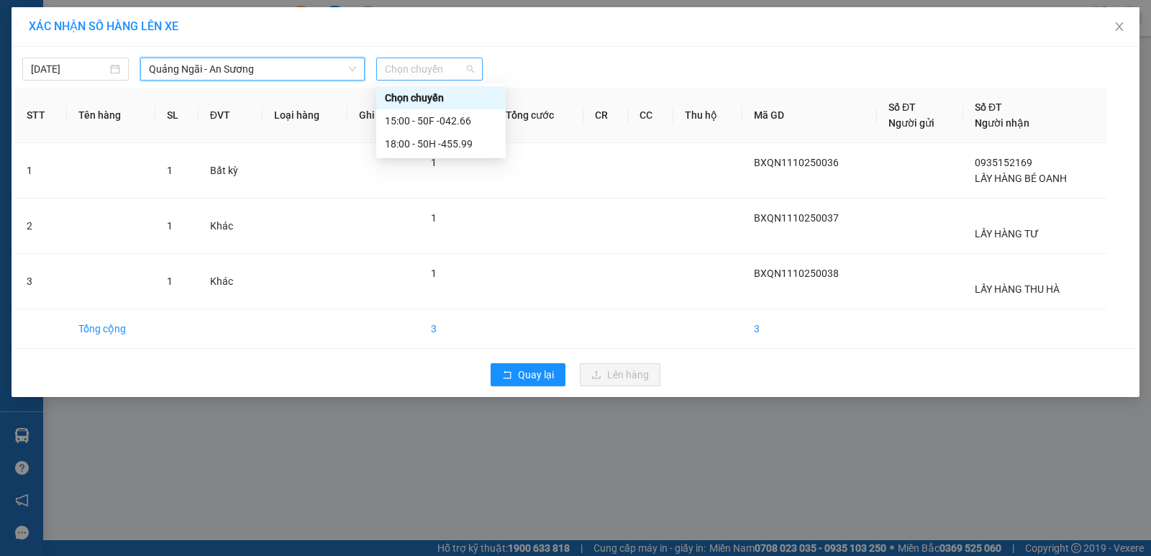
click at [393, 72] on span "Chọn chuyến" at bounding box center [429, 69] width 89 height 22
click at [444, 122] on div "15:00 - 50F -042.66" at bounding box center [441, 121] width 112 height 16
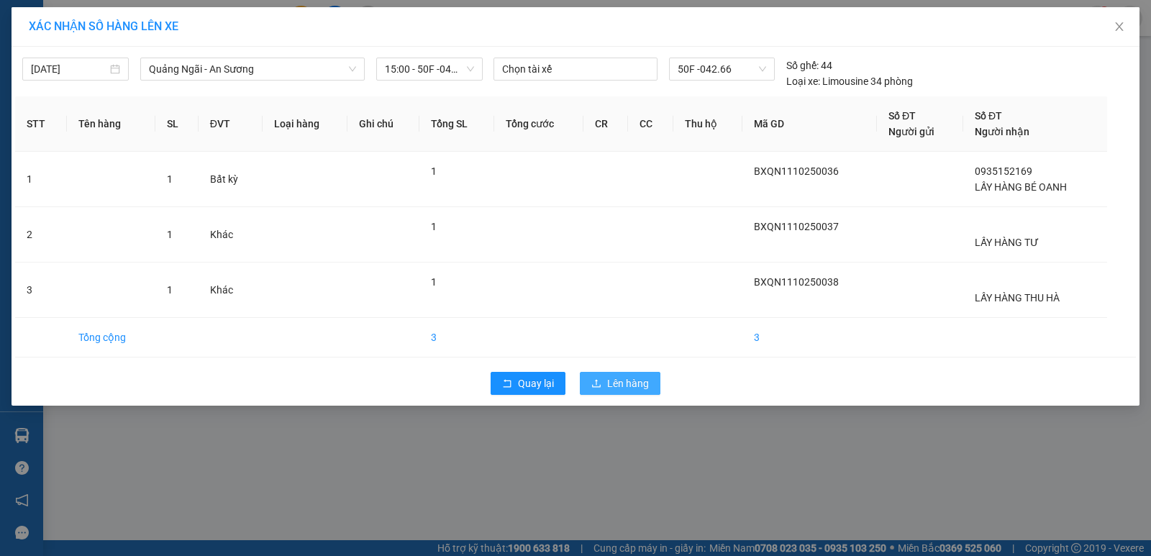
drag, startPoint x: 603, startPoint y: 379, endPoint x: 555, endPoint y: 361, distance: 51.4
click at [601, 379] on button "Lên hàng" at bounding box center [620, 383] width 81 height 23
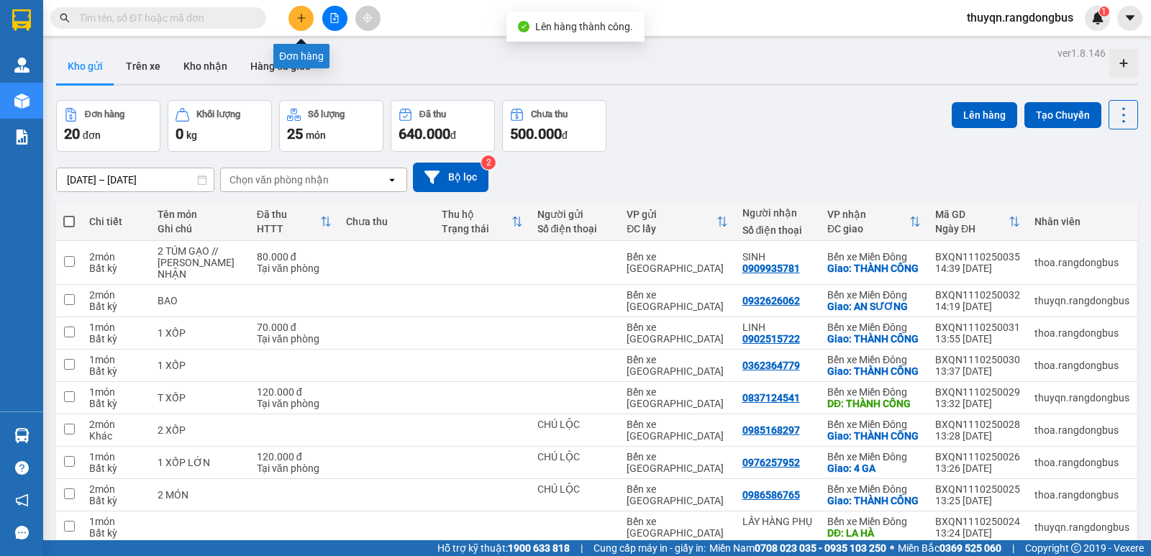
click at [303, 14] on icon "plus" at bounding box center [301, 18] width 10 height 10
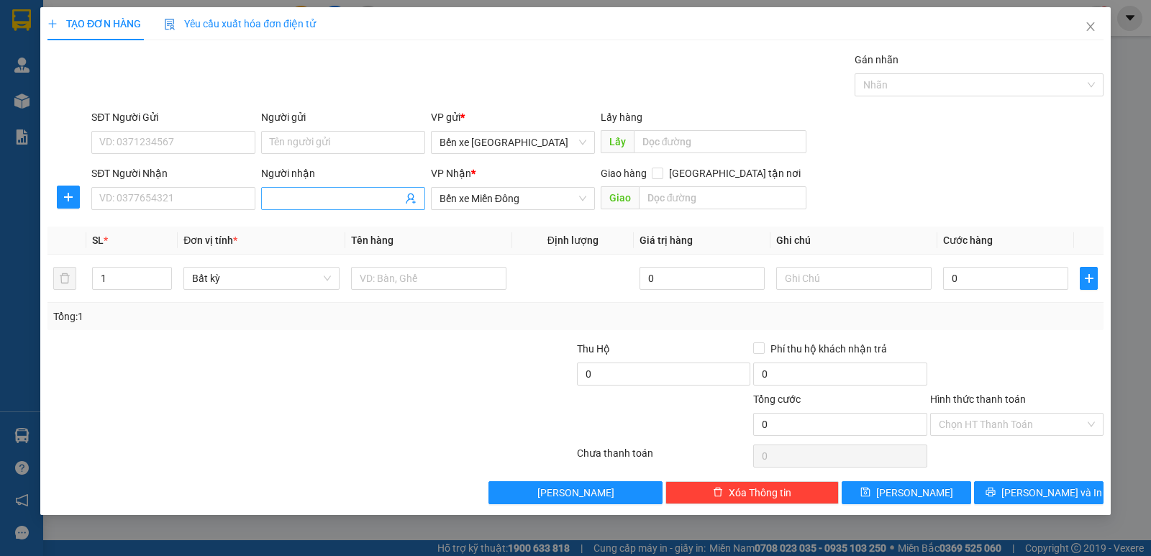
click at [275, 205] on input "Người nhận" at bounding box center [336, 199] width 132 height 16
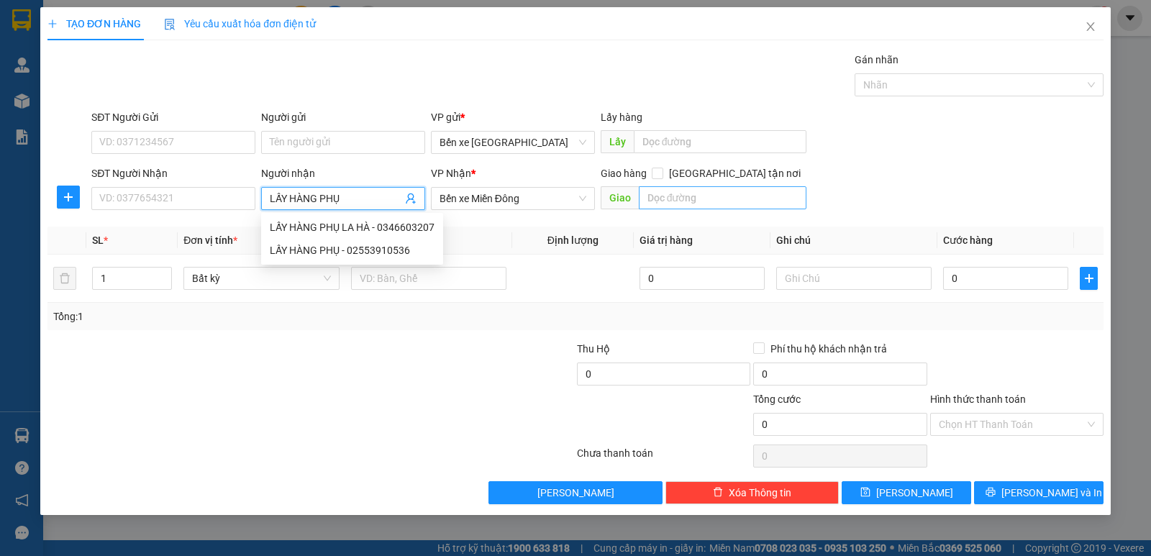
type input "LẤY HÀNG PHỤ"
click at [678, 193] on input "text" at bounding box center [723, 197] width 168 height 23
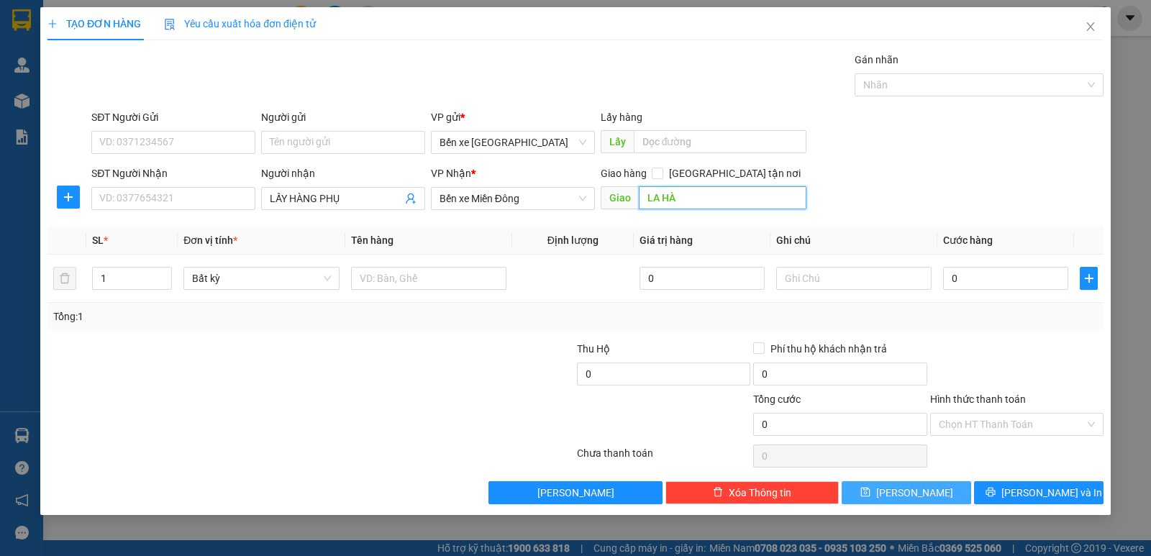
type input "LA HÀ"
click at [883, 491] on button "[PERSON_NAME]" at bounding box center [906, 492] width 129 height 23
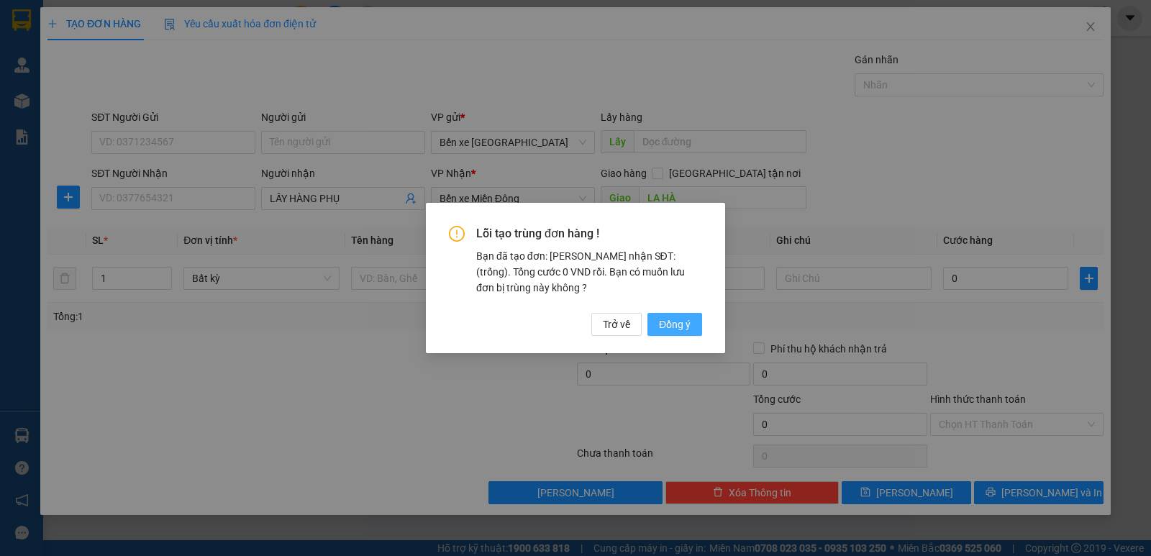
click at [662, 319] on span "Đồng ý" at bounding box center [675, 324] width 32 height 16
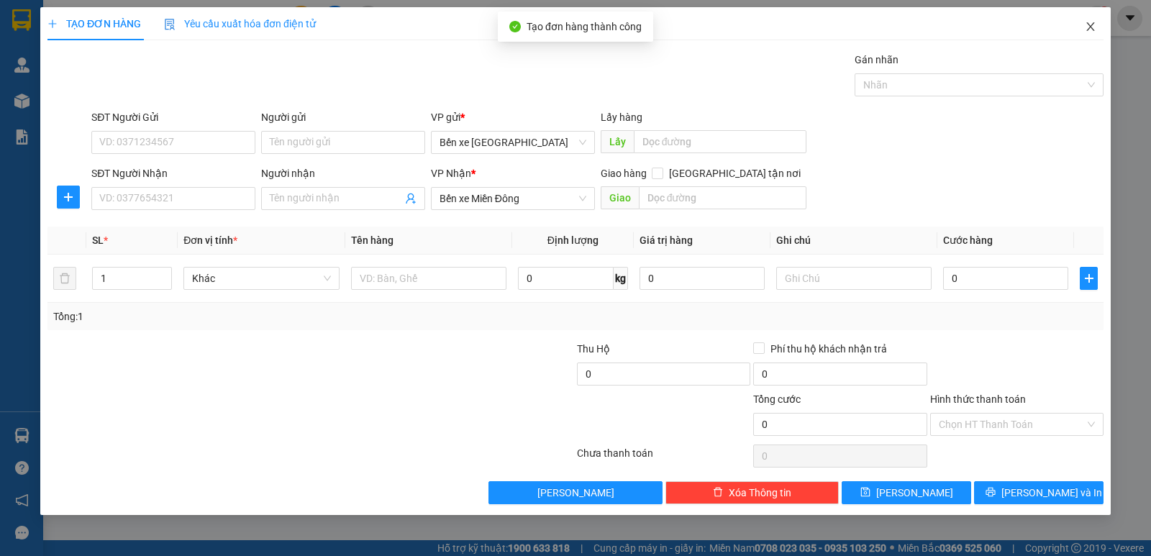
click at [1099, 29] on span "Close" at bounding box center [1090, 27] width 40 height 40
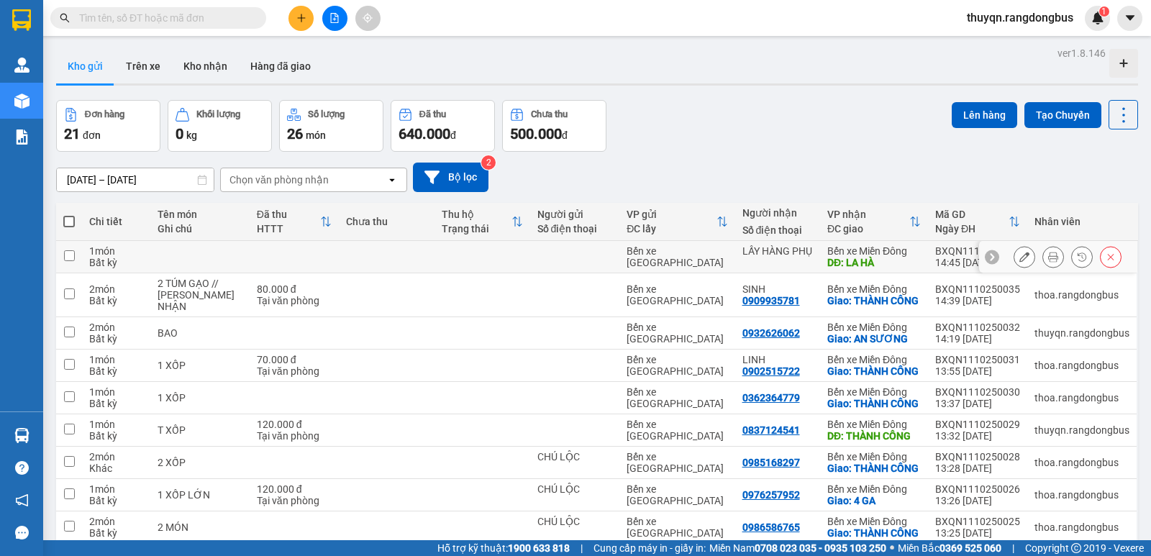
click at [71, 257] on input "checkbox" at bounding box center [69, 255] width 11 height 11
checkbox input "true"
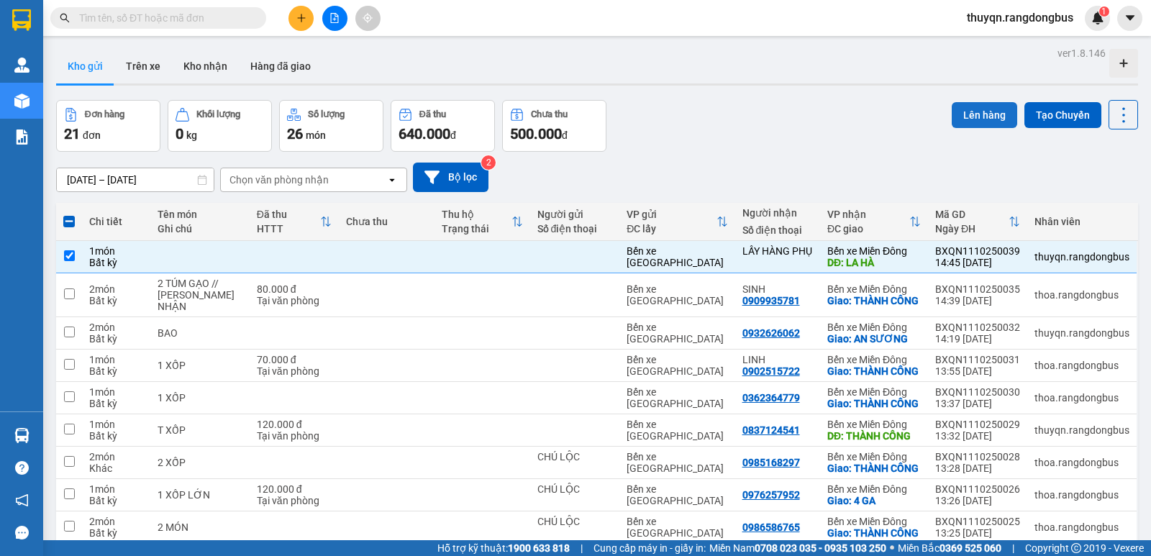
click at [967, 114] on button "Lên hàng" at bounding box center [984, 115] width 65 height 26
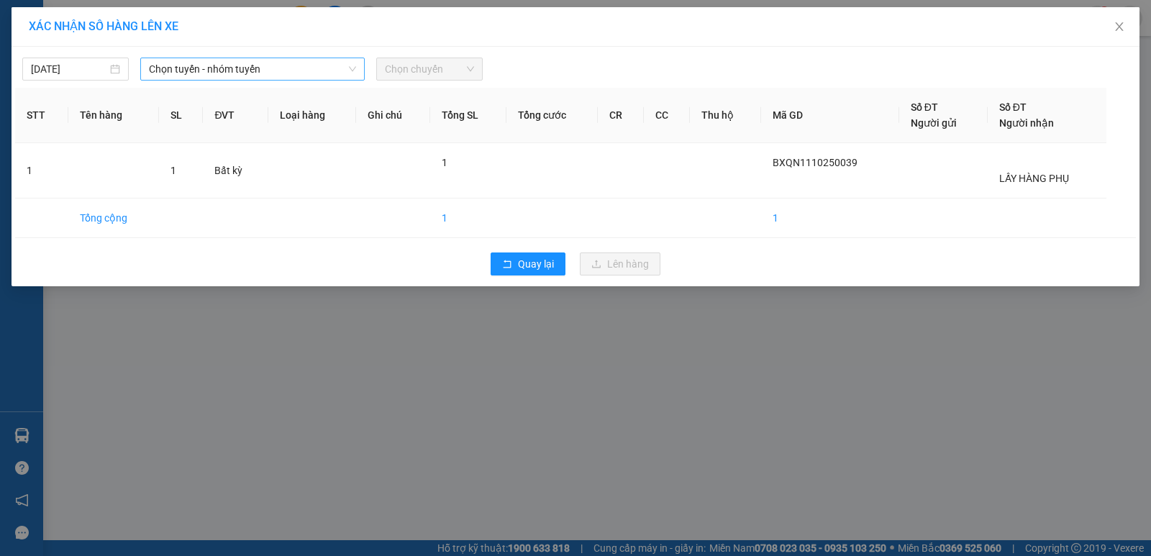
click at [242, 70] on span "Chọn tuyến - nhóm tuyến" at bounding box center [252, 69] width 207 height 22
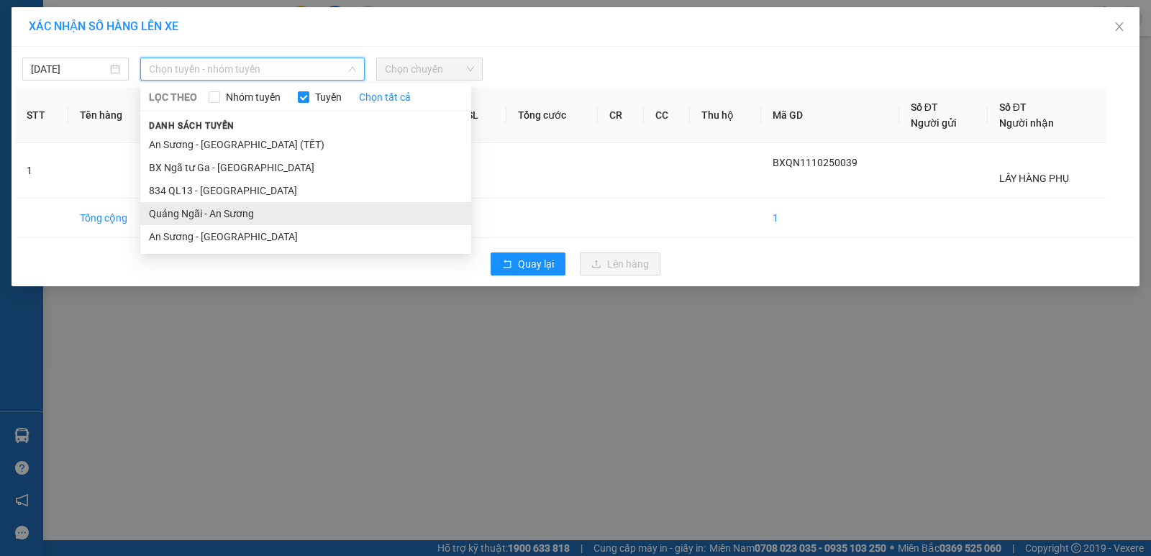
drag, startPoint x: 233, startPoint y: 211, endPoint x: 405, endPoint y: 118, distance: 195.7
click at [234, 210] on li "Quảng Ngãi - An Sương" at bounding box center [305, 213] width 331 height 23
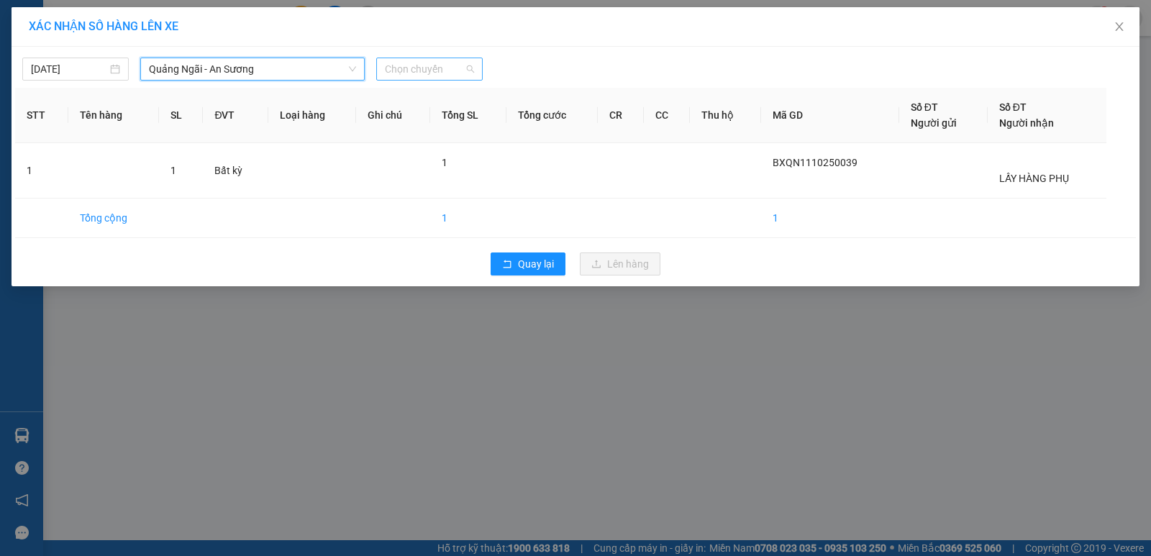
click at [453, 72] on span "Chọn chuyến" at bounding box center [429, 69] width 89 height 22
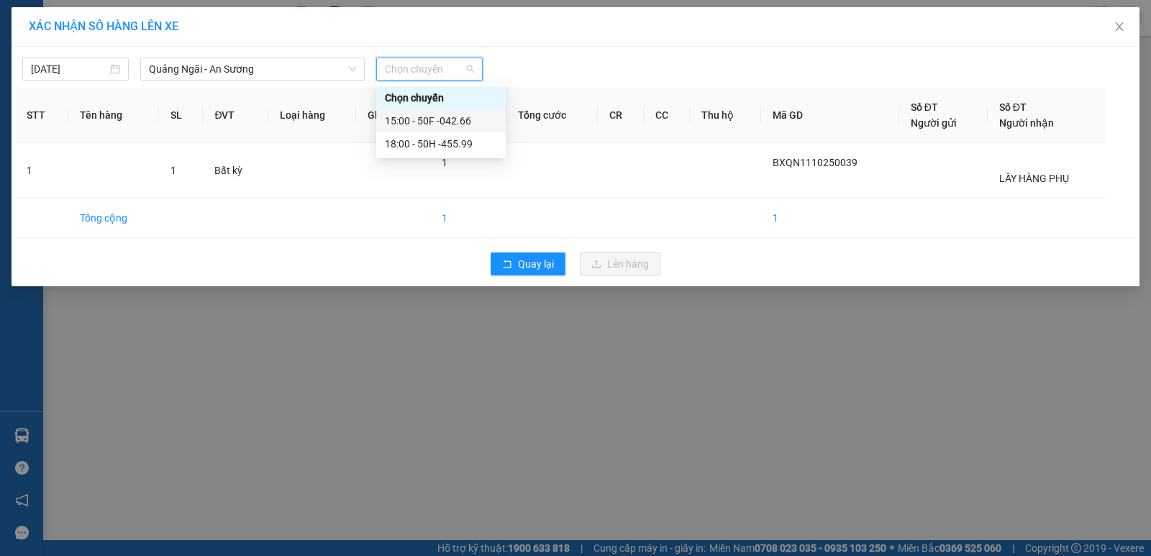
click at [458, 122] on div "15:00 - 50F -042.66" at bounding box center [441, 121] width 112 height 16
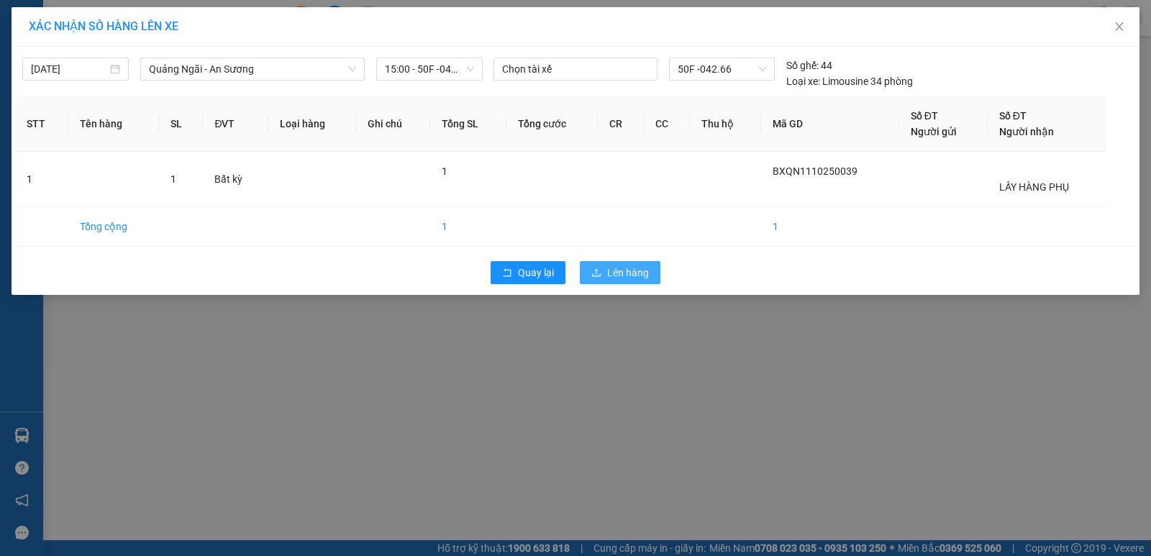
click at [623, 270] on span "Lên hàng" at bounding box center [628, 273] width 42 height 16
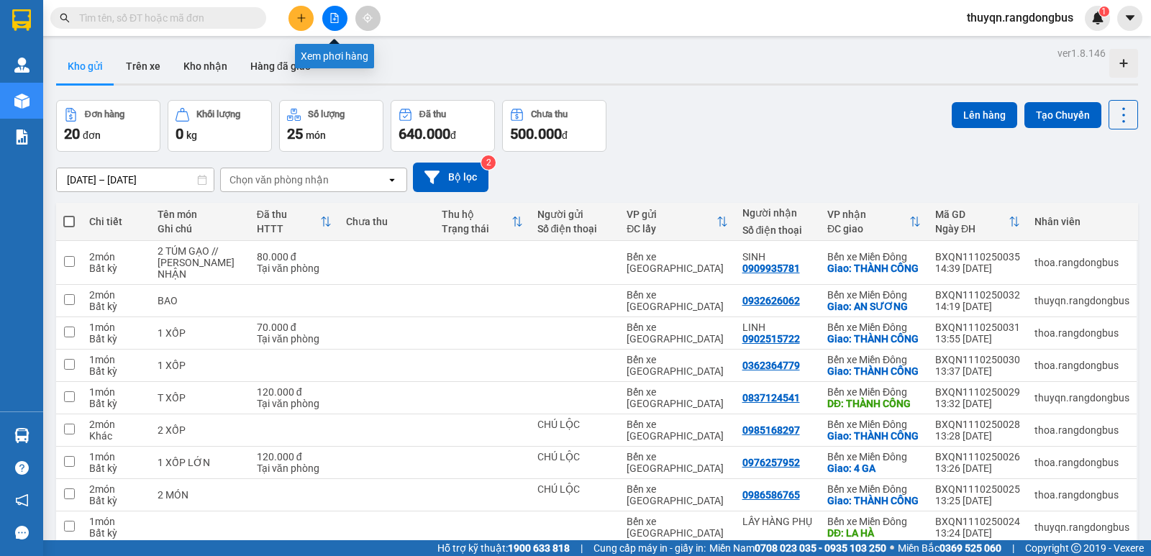
click at [336, 19] on icon "file-add" at bounding box center [334, 18] width 10 height 10
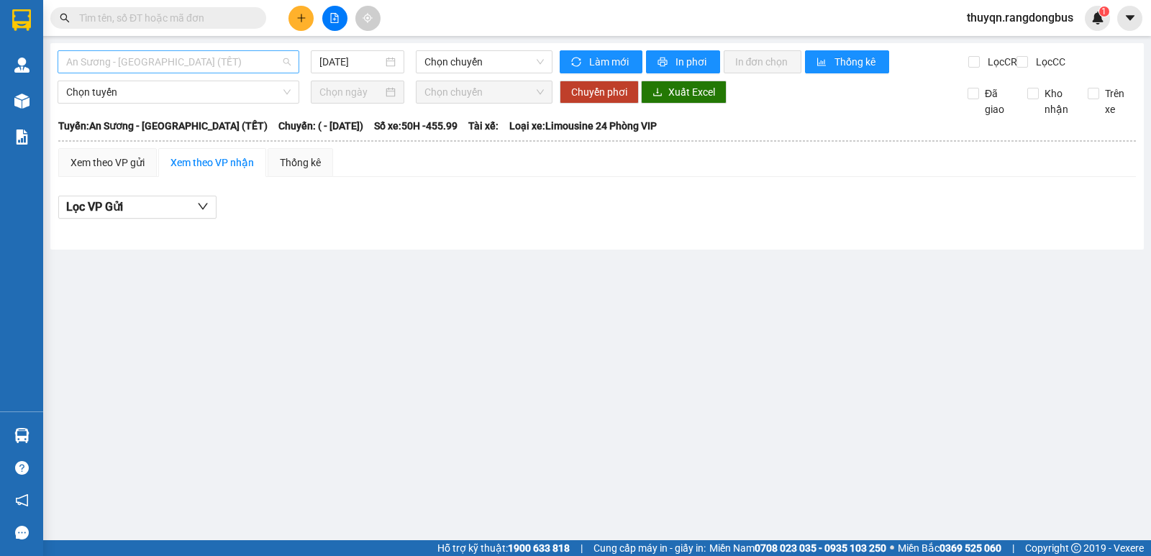
click at [191, 63] on span "An Sương - [GEOGRAPHIC_DATA] (TẾT)" at bounding box center [178, 62] width 224 height 22
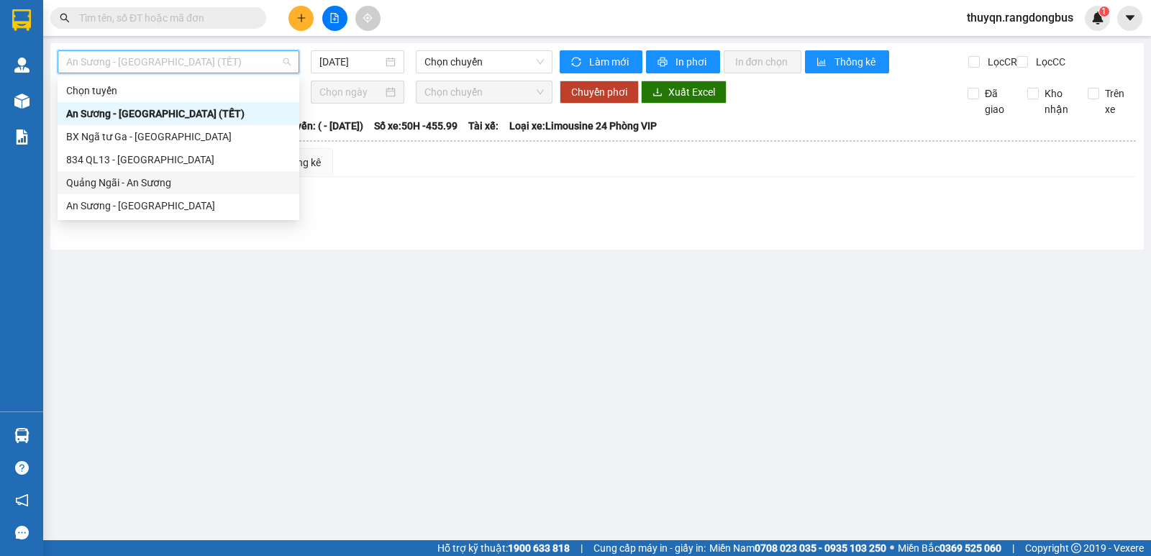
drag, startPoint x: 124, startPoint y: 183, endPoint x: 418, endPoint y: 113, distance: 301.6
click at [131, 183] on div "Quảng Ngãi - An Sương" at bounding box center [178, 183] width 224 height 16
type input "[DATE]"
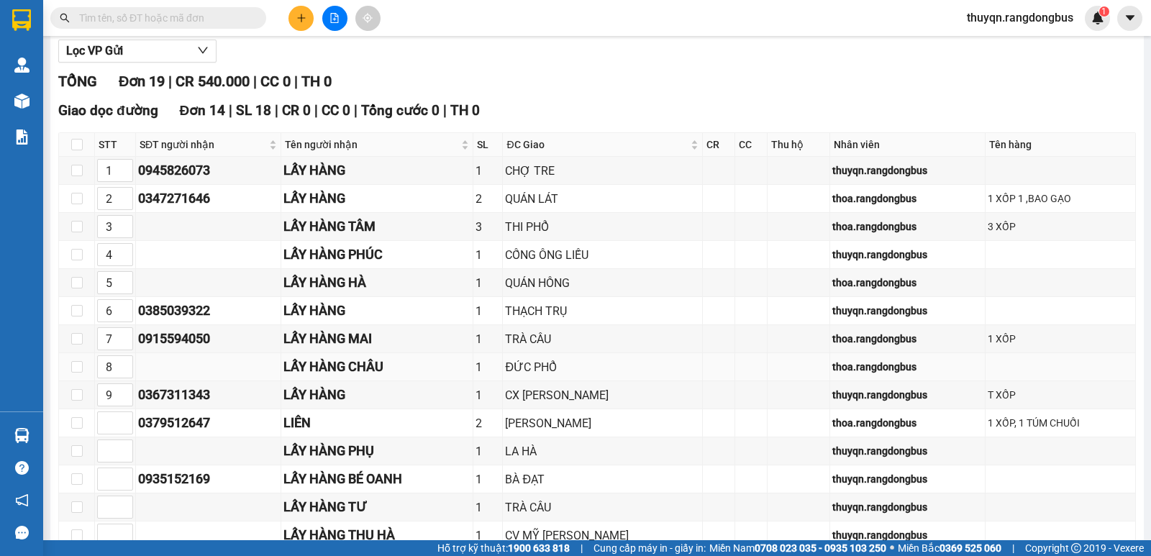
scroll to position [288, 0]
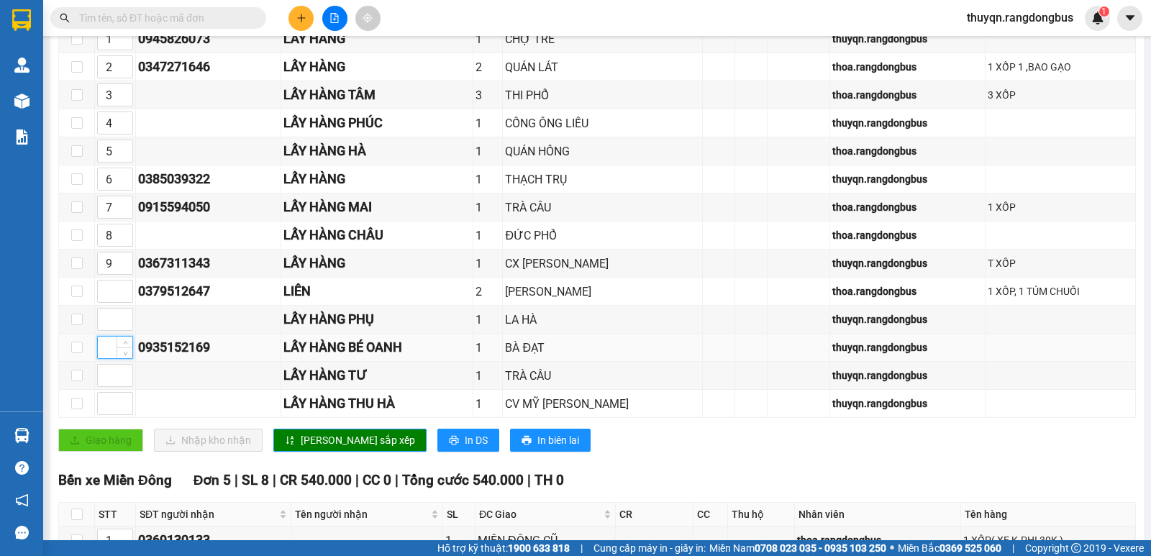
click at [101, 358] on input at bounding box center [115, 348] width 35 height 22
type input "2"
type input "3"
click at [124, 65] on icon "up" at bounding box center [125, 63] width 4 height 3
click at [102, 330] on input at bounding box center [115, 320] width 35 height 22
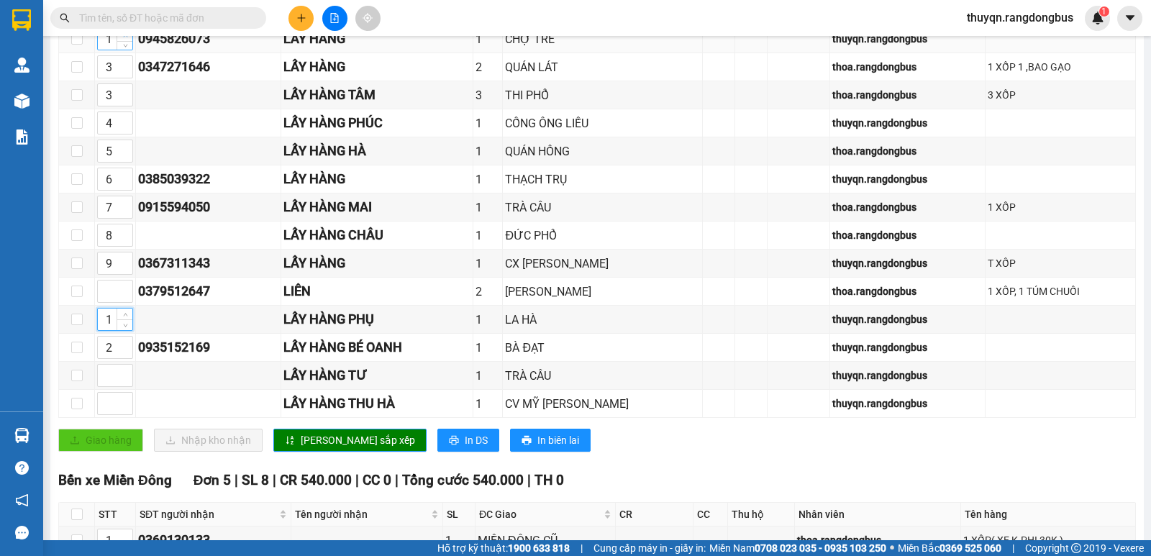
type input "1"
type input "2"
click at [124, 38] on icon "up" at bounding box center [125, 35] width 5 height 5
type input "3"
click at [125, 348] on span "up" at bounding box center [125, 343] width 9 height 9
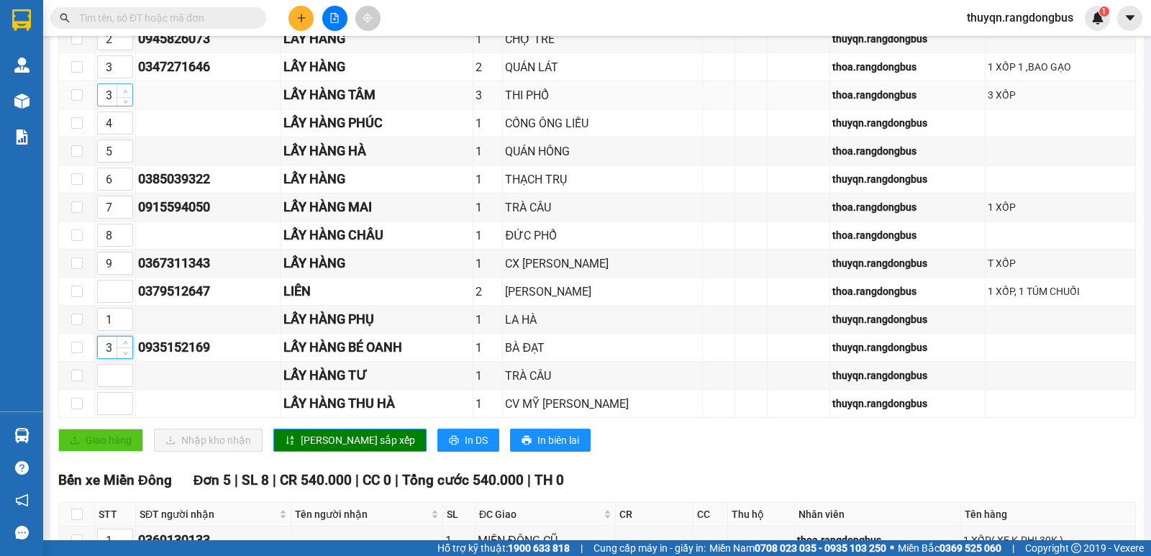
type input "4"
click at [124, 94] on icon "up" at bounding box center [125, 91] width 5 height 5
type input "5"
click at [121, 124] on span "up" at bounding box center [125, 119] width 9 height 9
type input "6"
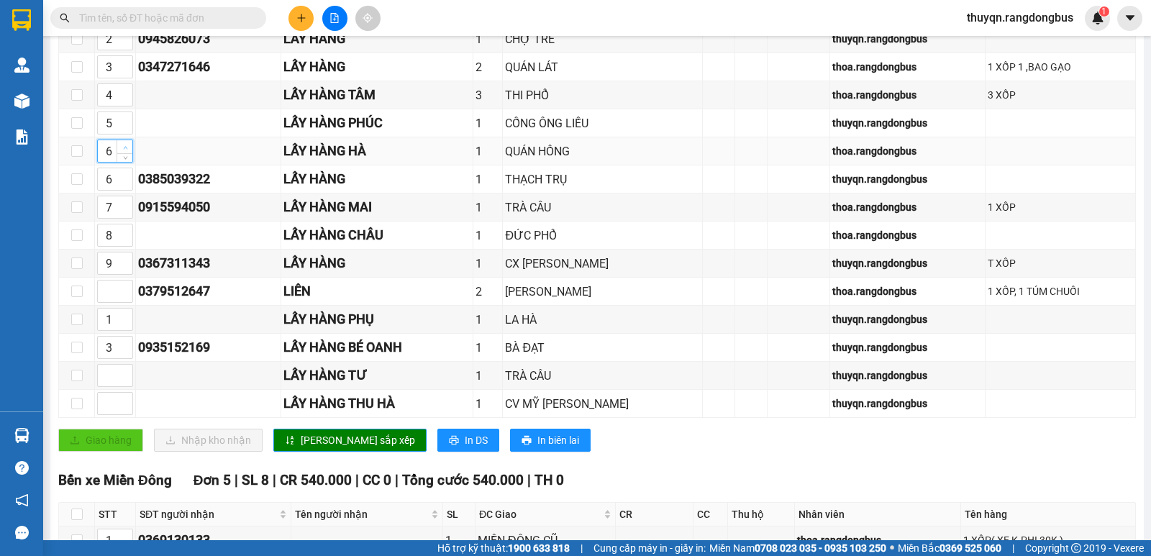
click at [121, 152] on span "up" at bounding box center [125, 147] width 9 height 9
type input "7"
click at [127, 178] on icon "up" at bounding box center [125, 175] width 5 height 5
type input "8"
click at [122, 208] on span "up" at bounding box center [125, 203] width 9 height 9
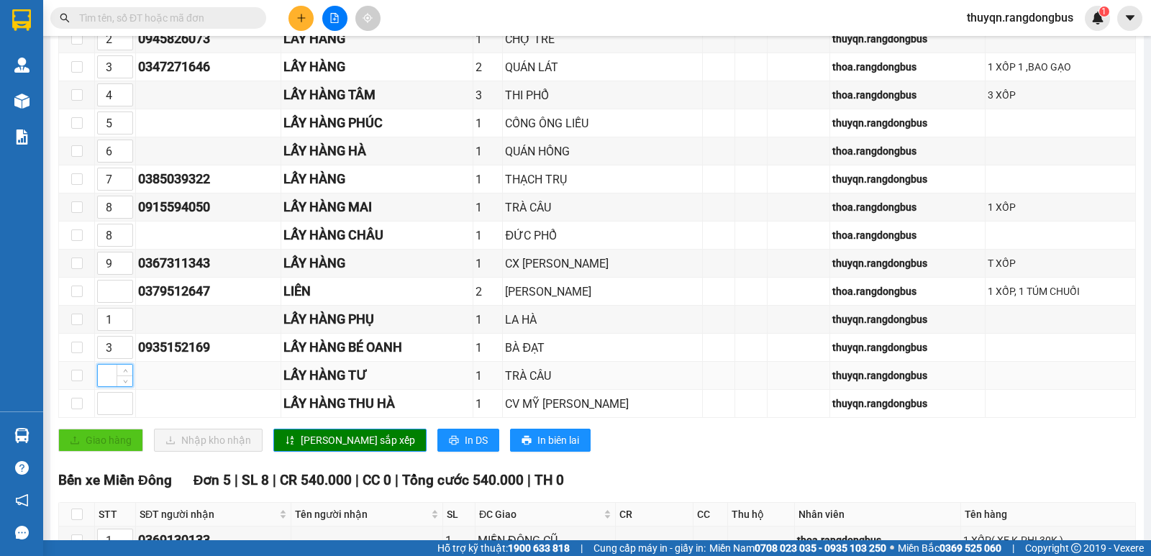
click at [102, 386] on input at bounding box center [115, 376] width 35 height 22
type input "7"
type input "10"
click at [122, 264] on span "up" at bounding box center [125, 259] width 9 height 9
click at [107, 302] on input at bounding box center [115, 292] width 35 height 22
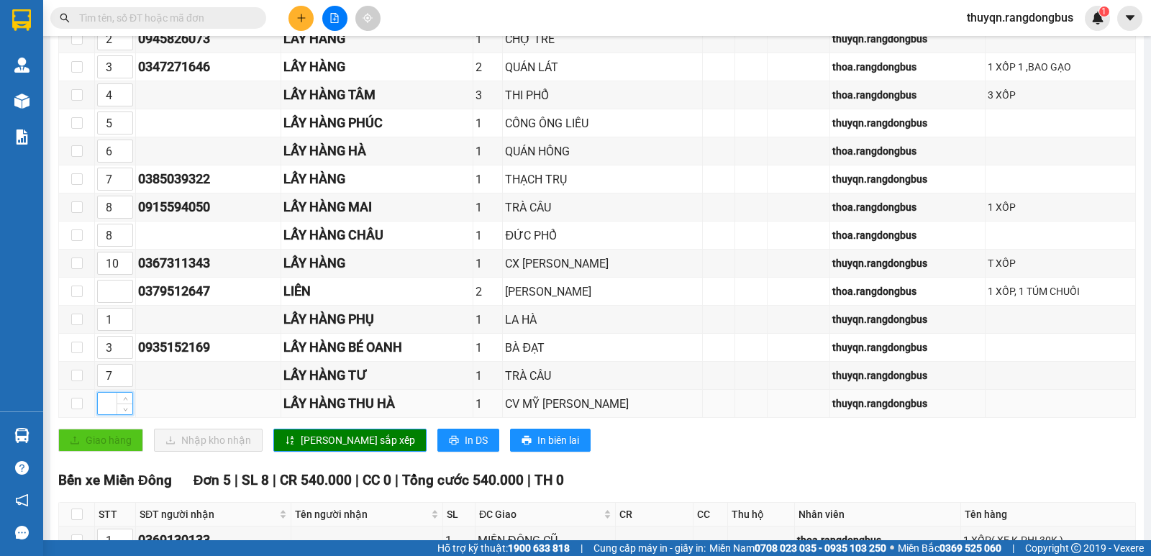
click at [104, 414] on input at bounding box center [115, 404] width 35 height 22
type input "9"
click at [116, 302] on input at bounding box center [115, 292] width 35 height 22
type input "11"
click at [312, 443] on button "[PERSON_NAME] sắp xếp" at bounding box center [349, 440] width 153 height 23
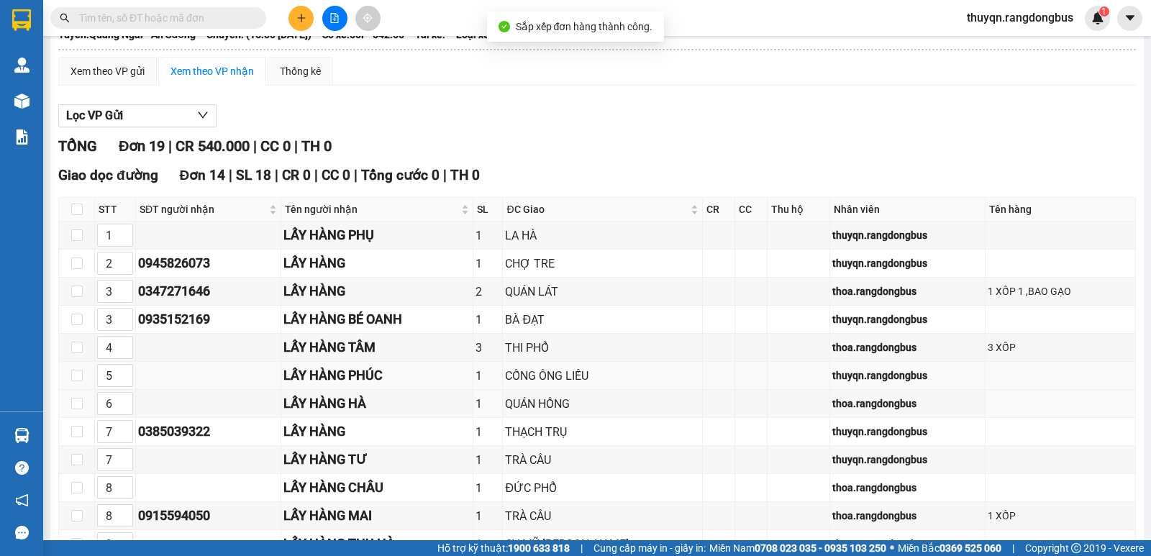
scroll to position [144, 0]
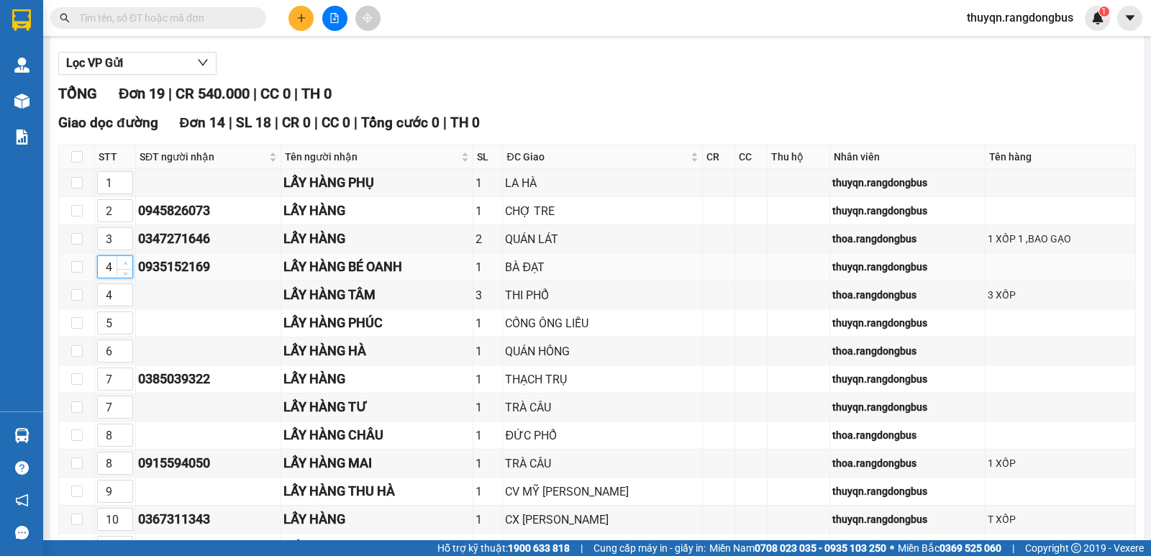
click at [124, 266] on icon "up" at bounding box center [125, 263] width 5 height 5
type input "3"
click at [125, 276] on span "down" at bounding box center [125, 272] width 9 height 9
type input "4"
click at [127, 238] on icon "up" at bounding box center [125, 235] width 5 height 5
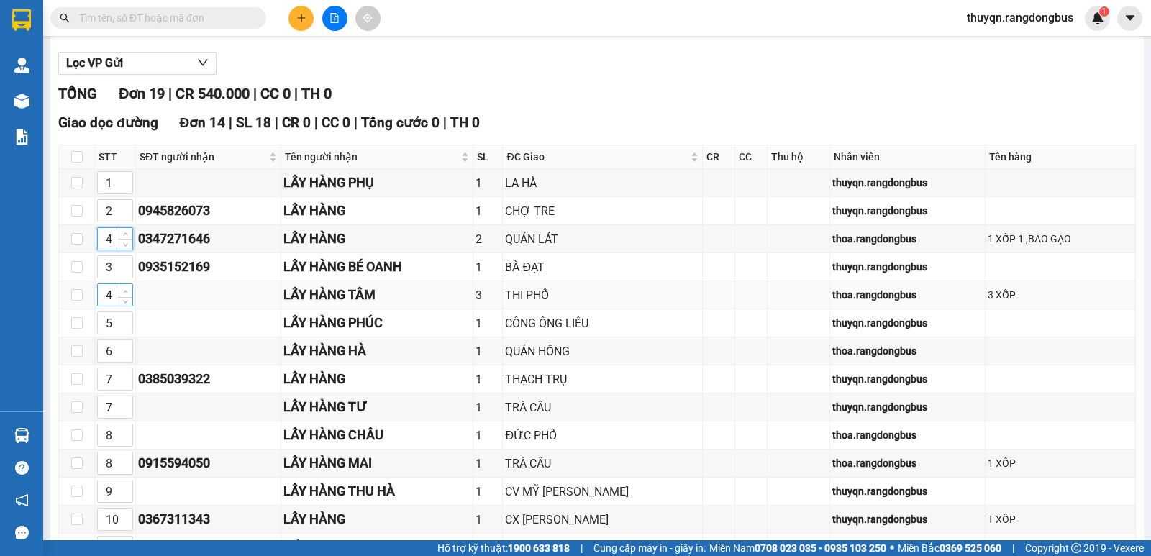
type input "5"
click at [122, 296] on span "up" at bounding box center [125, 291] width 9 height 9
type input "6"
click at [130, 325] on span "Increase Value" at bounding box center [125, 318] width 16 height 13
type input "7"
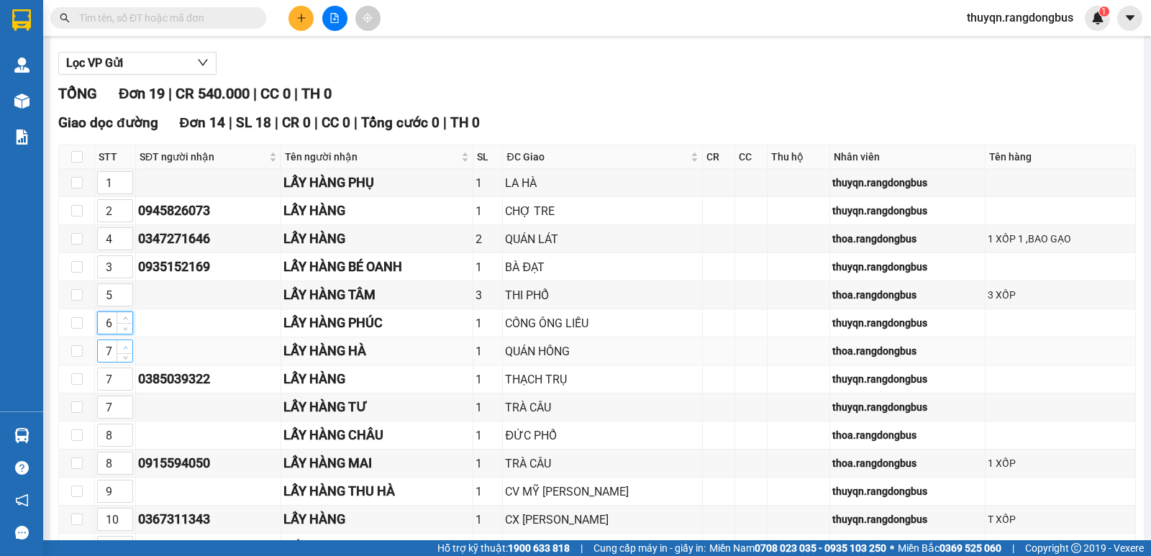
click at [124, 350] on icon "up" at bounding box center [125, 347] width 5 height 5
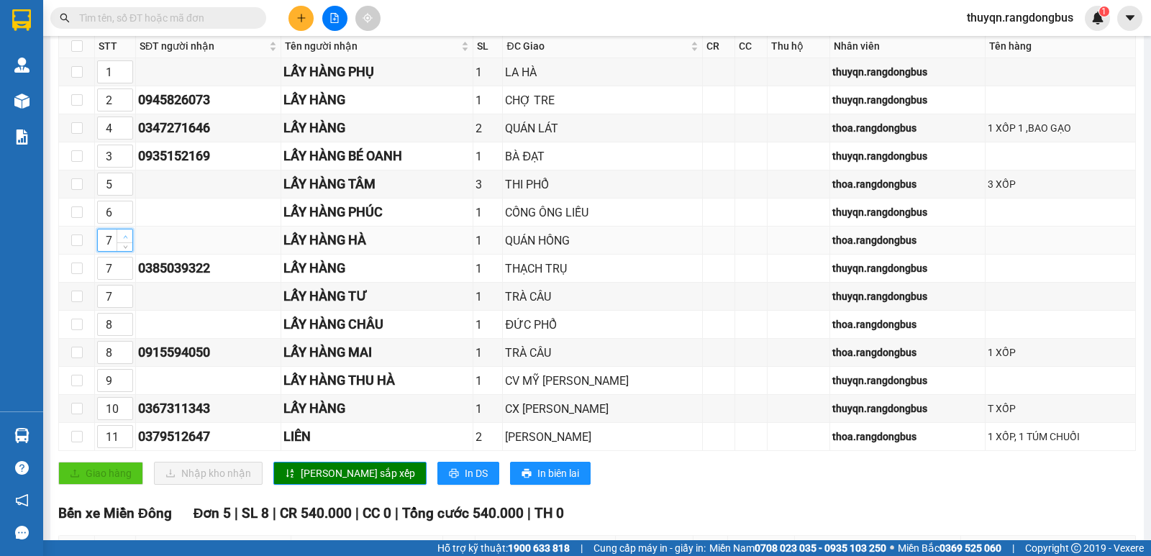
scroll to position [288, 0]
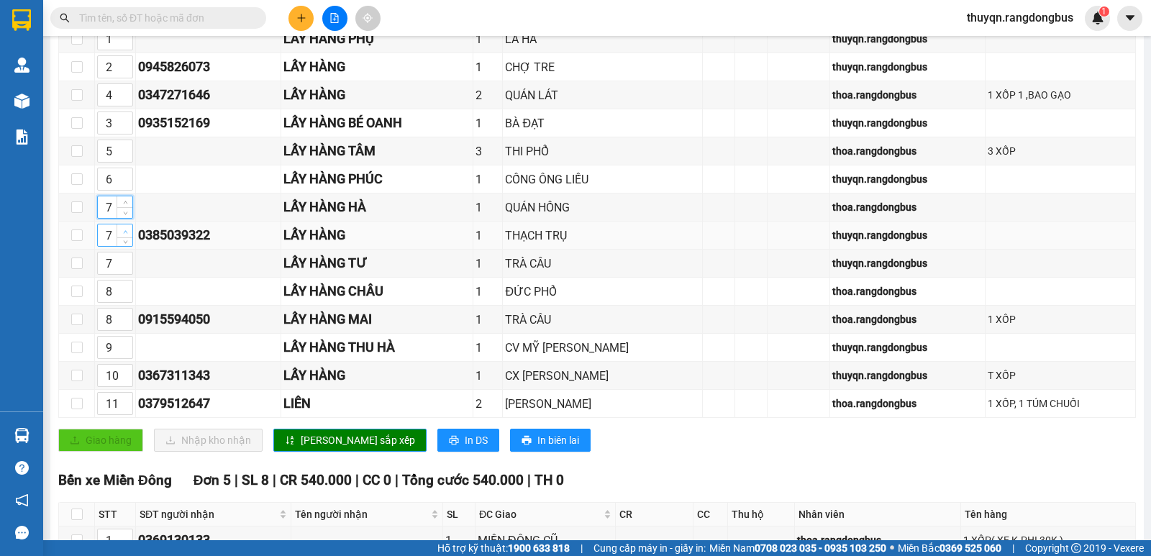
type input "8"
click at [126, 234] on icon "up" at bounding box center [125, 231] width 5 height 5
type input "8"
click at [123, 263] on icon "up" at bounding box center [125, 259] width 5 height 5
drag, startPoint x: 114, startPoint y: 337, endPoint x: 104, endPoint y: 341, distance: 10.7
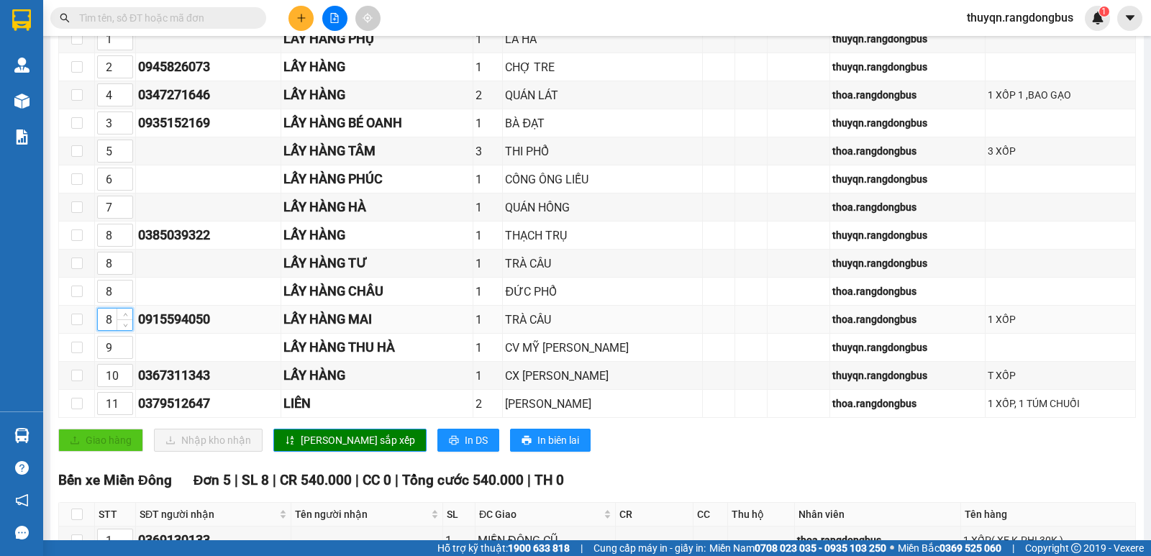
click at [104, 330] on input "8" at bounding box center [115, 320] width 35 height 22
type input "10"
drag, startPoint x: 114, startPoint y: 300, endPoint x: 100, endPoint y: 306, distance: 15.1
click at [100, 302] on input "8" at bounding box center [115, 292] width 35 height 22
type input "11"
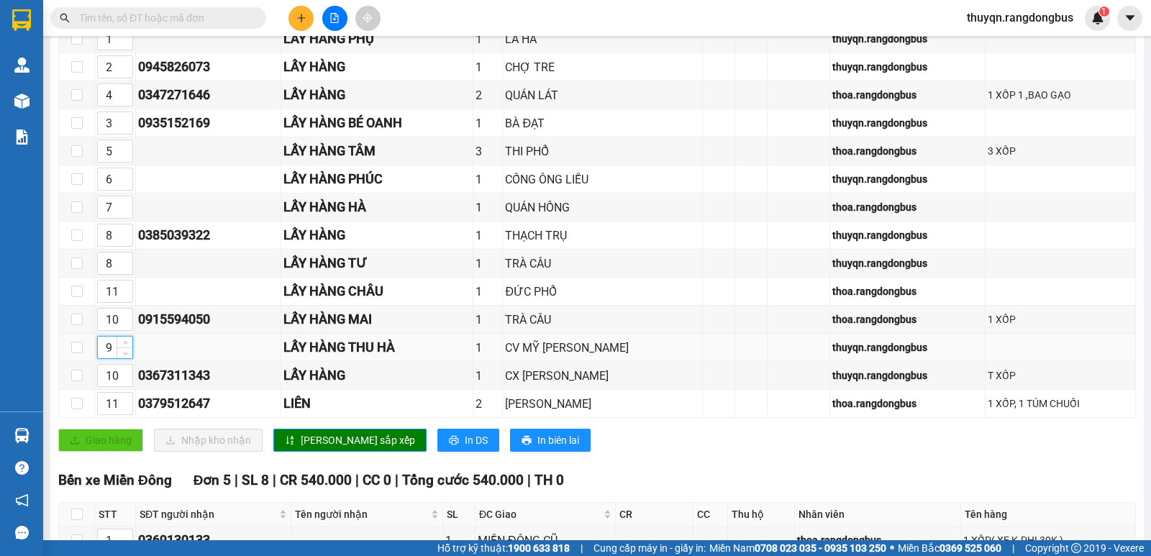
drag, startPoint x: 114, startPoint y: 360, endPoint x: 97, endPoint y: 368, distance: 18.3
click at [97, 359] on div "9" at bounding box center [115, 347] width 36 height 23
type input "12"
drag, startPoint x: 115, startPoint y: 390, endPoint x: 104, endPoint y: 393, distance: 11.2
click at [104, 386] on input "10" at bounding box center [115, 376] width 35 height 22
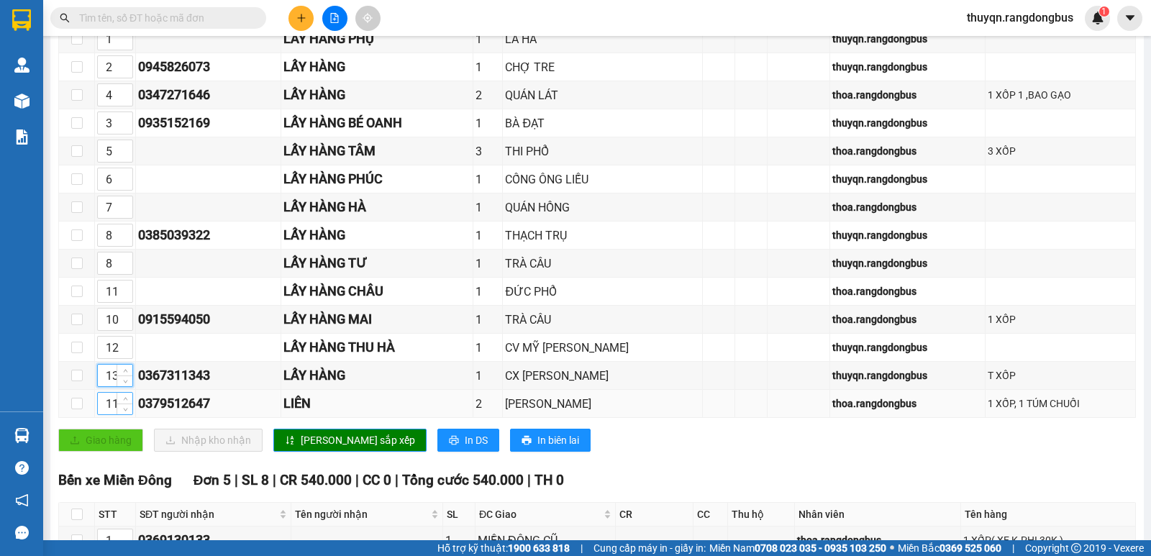
type input "13"
drag, startPoint x: 116, startPoint y: 409, endPoint x: 99, endPoint y: 419, distance: 20.0
click at [99, 414] on input "11" at bounding box center [115, 404] width 35 height 22
type input "14"
click at [301, 448] on span "[PERSON_NAME] sắp xếp" at bounding box center [358, 440] width 114 height 16
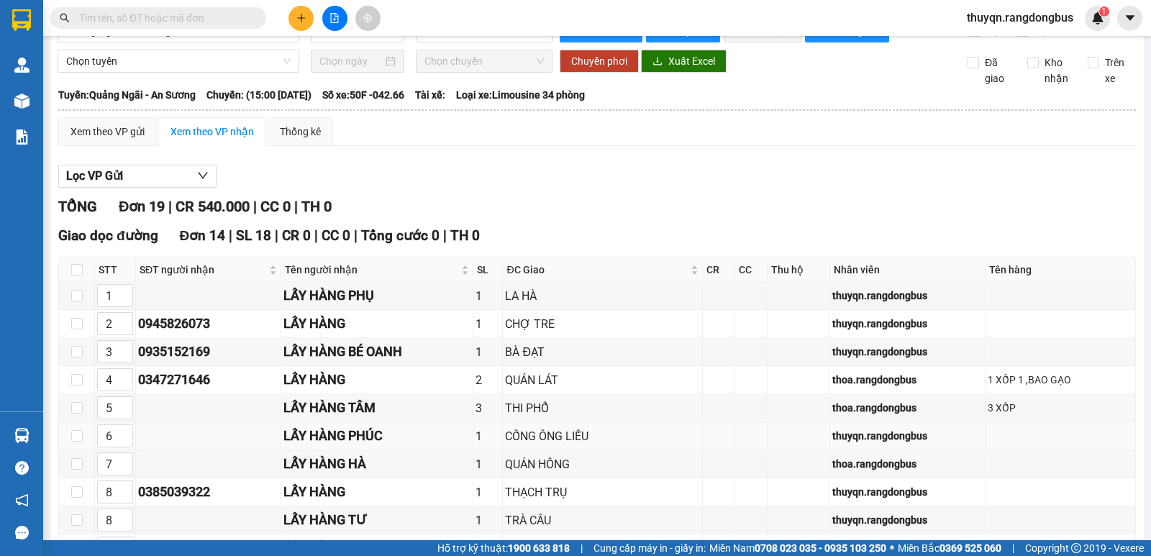
scroll to position [0, 0]
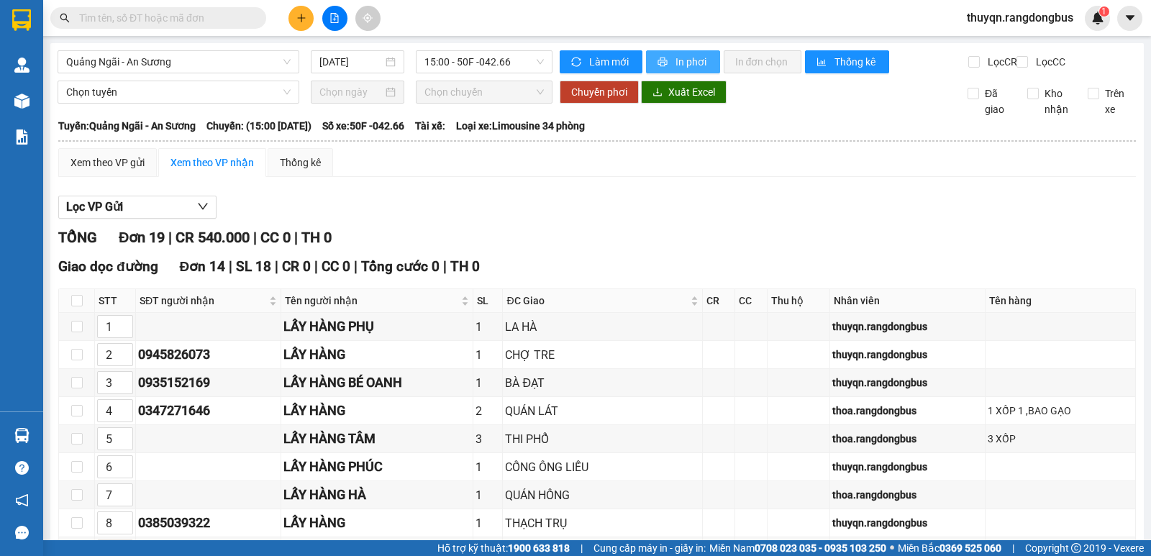
click at [682, 60] on span "In phơi" at bounding box center [691, 62] width 33 height 16
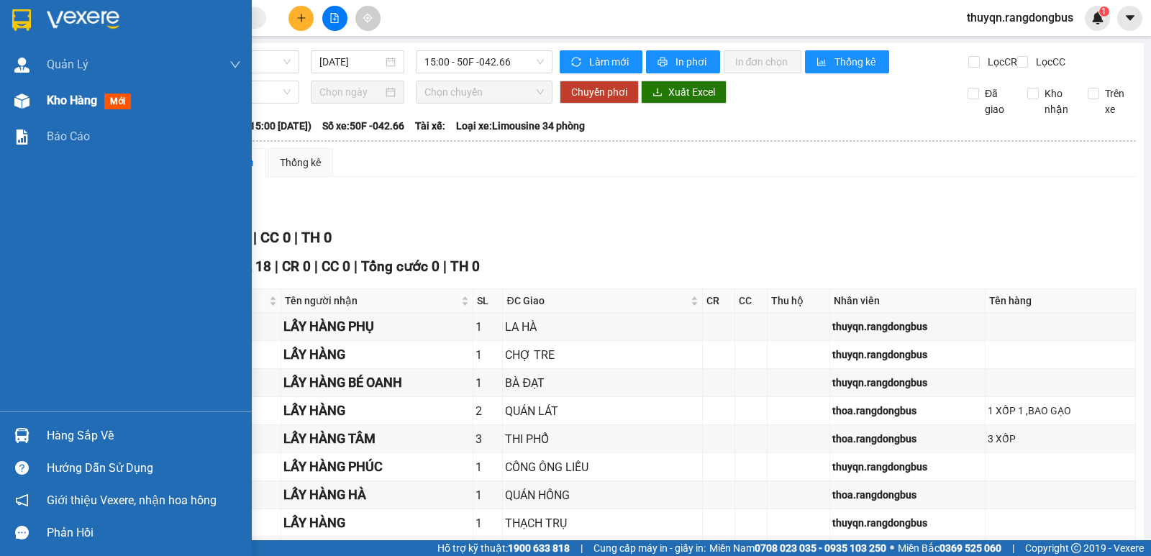
click at [63, 104] on span "Kho hàng" at bounding box center [72, 101] width 50 height 14
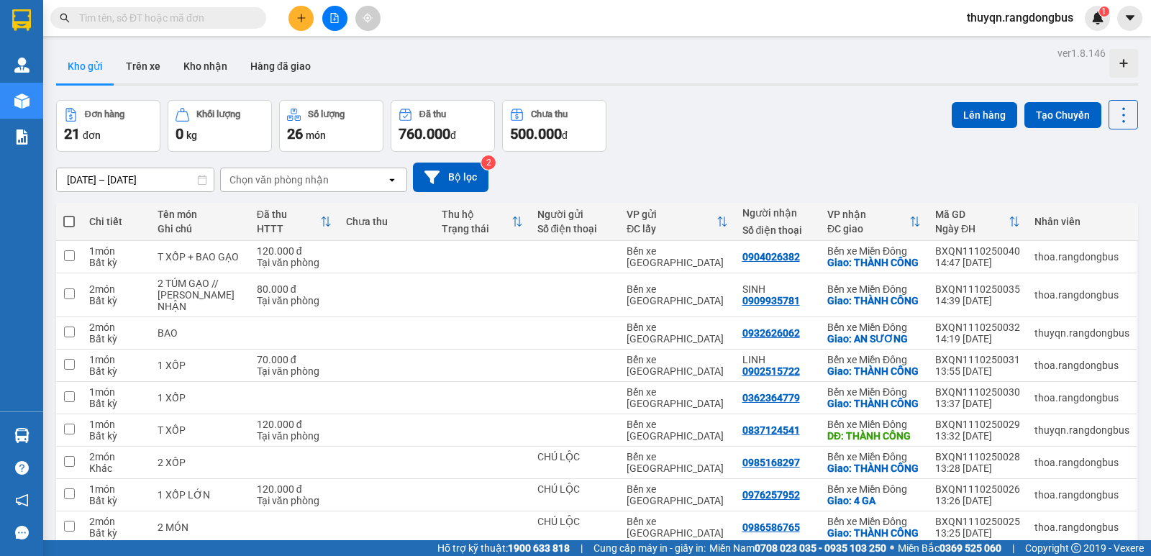
click at [67, 219] on span at bounding box center [69, 222] width 12 height 12
click at [69, 214] on input "checkbox" at bounding box center [69, 214] width 0 height 0
checkbox input "true"
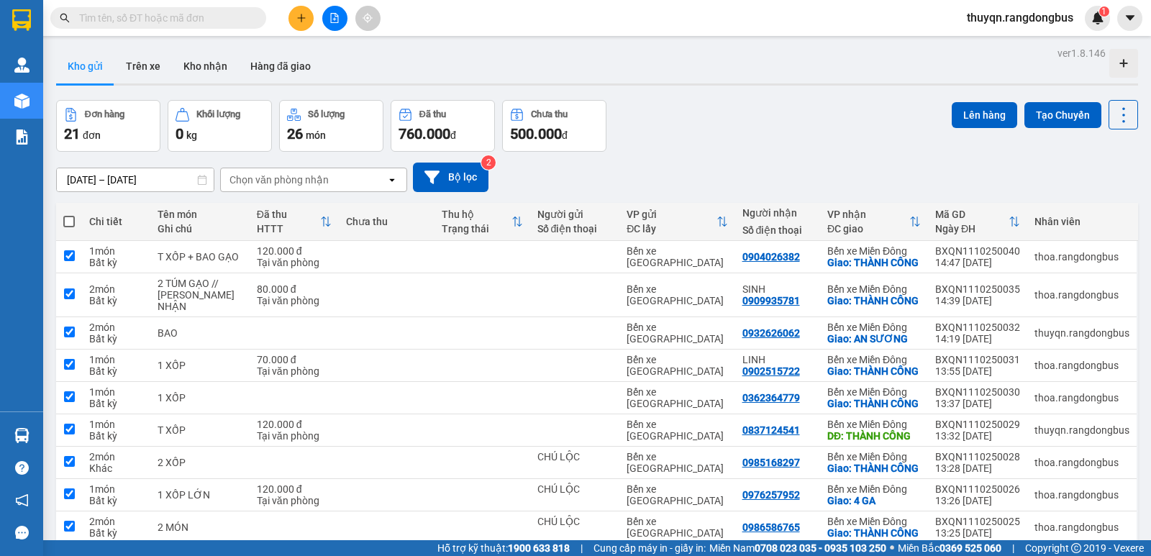
checkbox input "true"
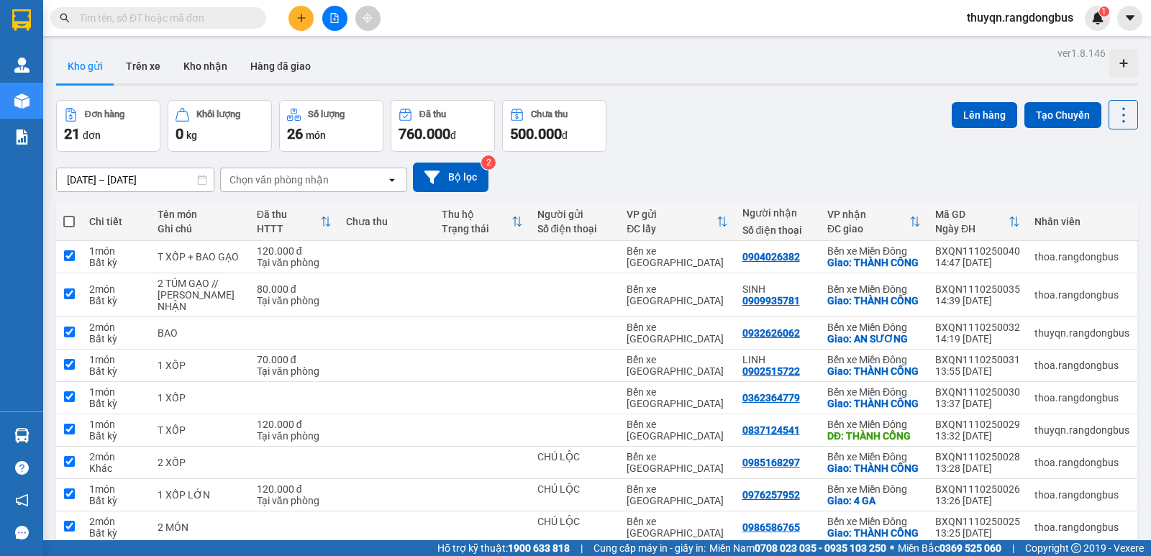
checkbox input "true"
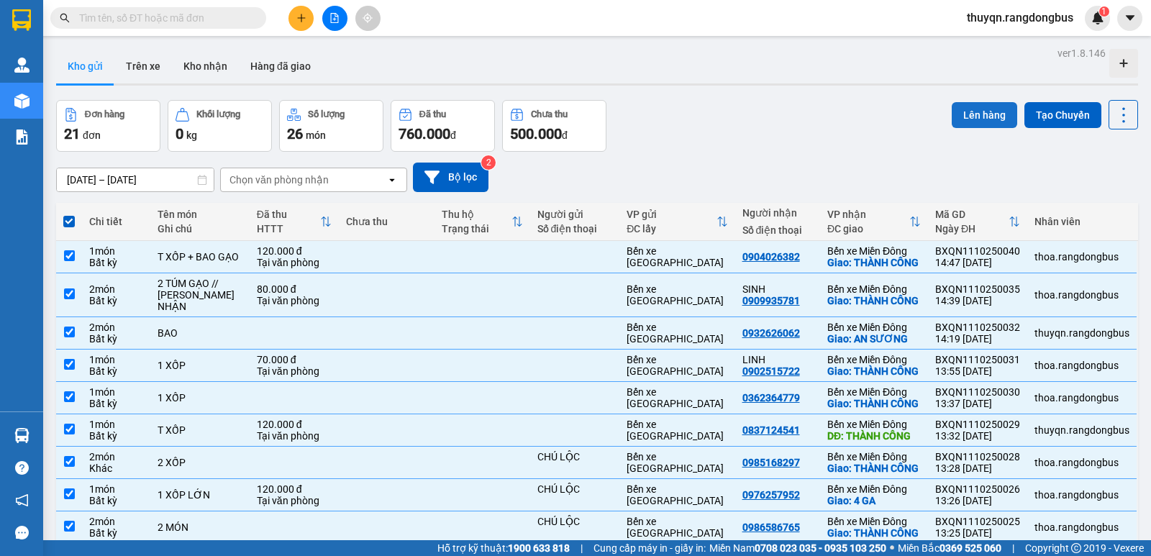
click at [957, 116] on button "Lên hàng" at bounding box center [984, 115] width 65 height 26
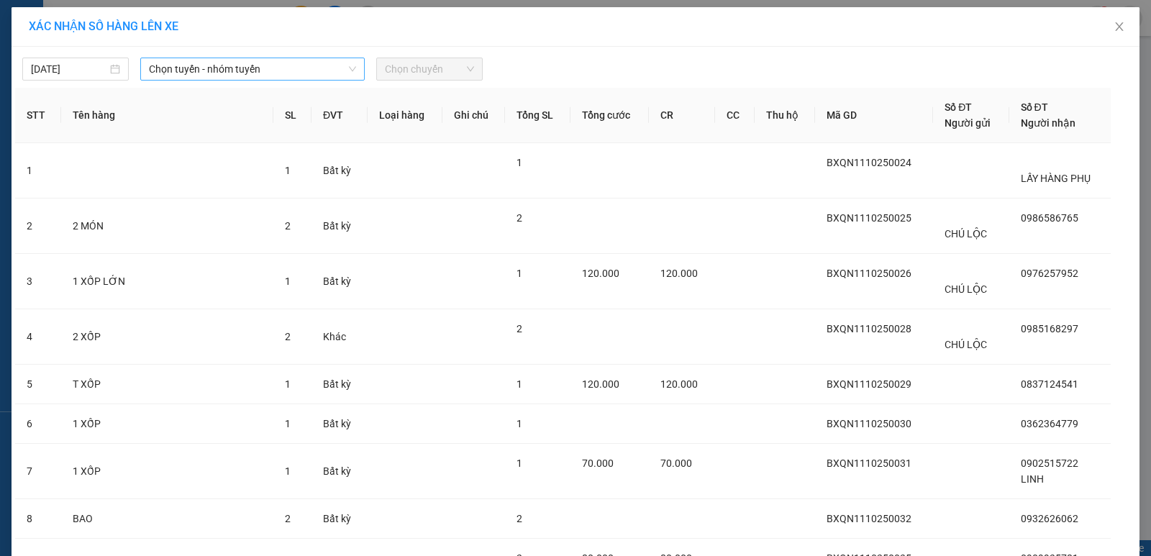
click at [286, 65] on span "Chọn tuyến - nhóm tuyến" at bounding box center [252, 69] width 207 height 22
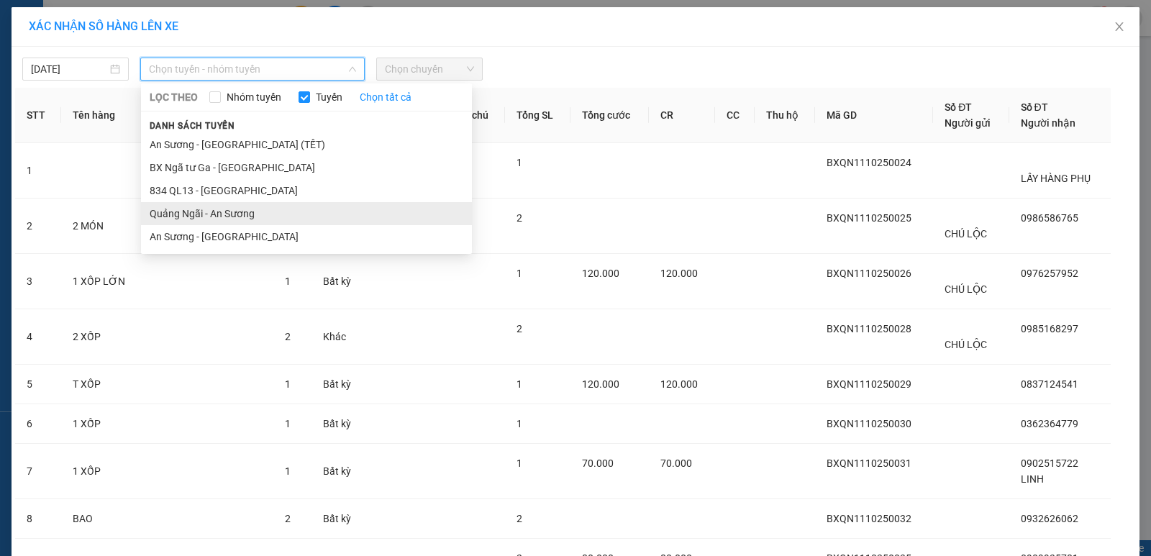
drag, startPoint x: 232, startPoint y: 216, endPoint x: 249, endPoint y: 199, distance: 23.9
click at [230, 216] on li "Quảng Ngãi - An Sương" at bounding box center [306, 213] width 331 height 23
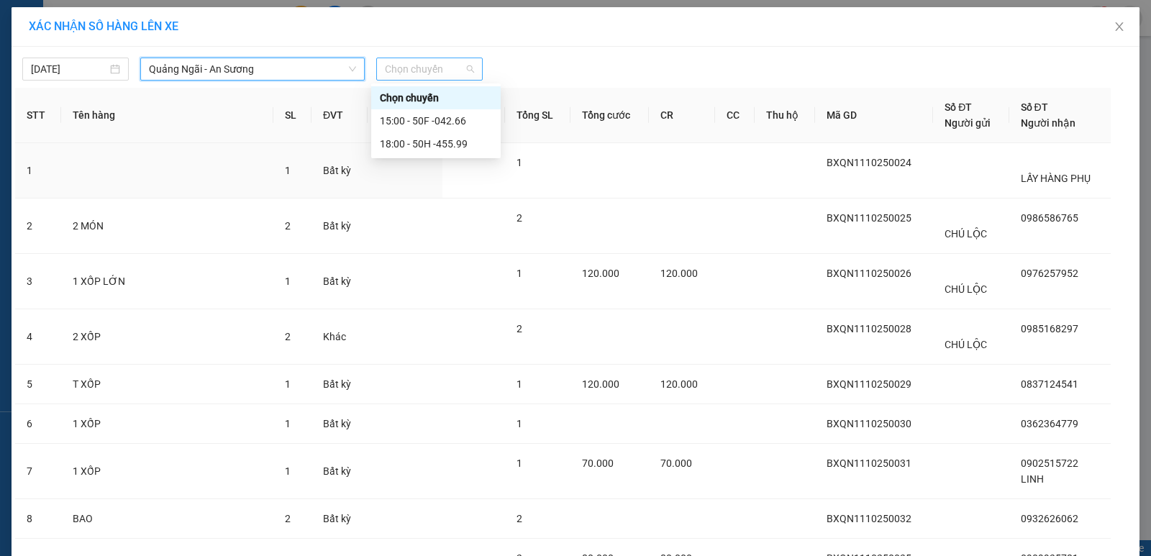
click at [408, 67] on span "Chọn chuyến" at bounding box center [429, 69] width 89 height 22
click at [440, 145] on div "18:00 - 50H -455.99" at bounding box center [436, 144] width 112 height 16
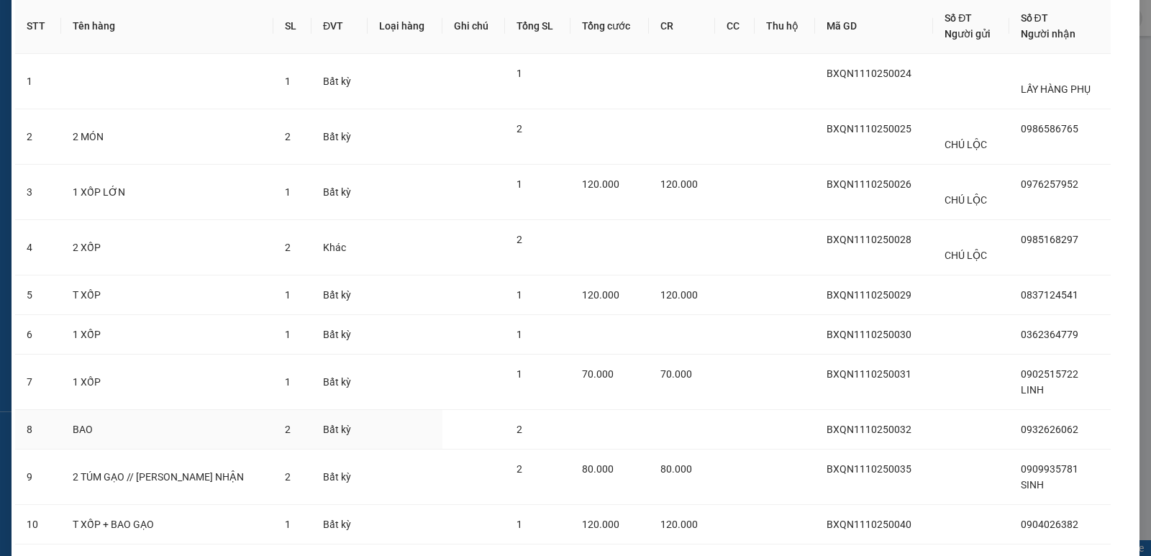
scroll to position [191, 0]
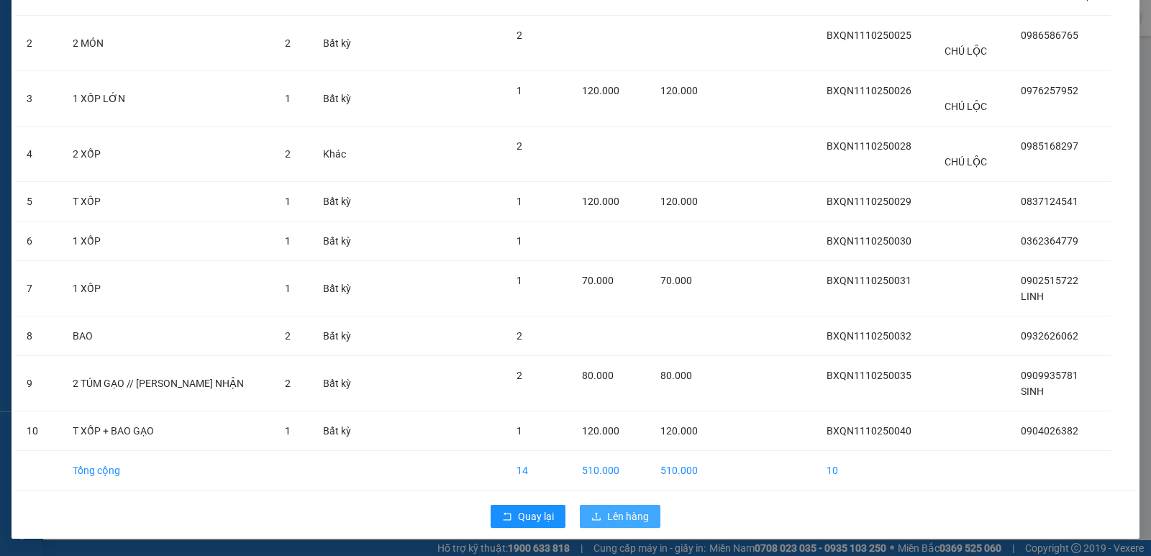
click at [614, 506] on button "Lên hàng" at bounding box center [620, 516] width 81 height 23
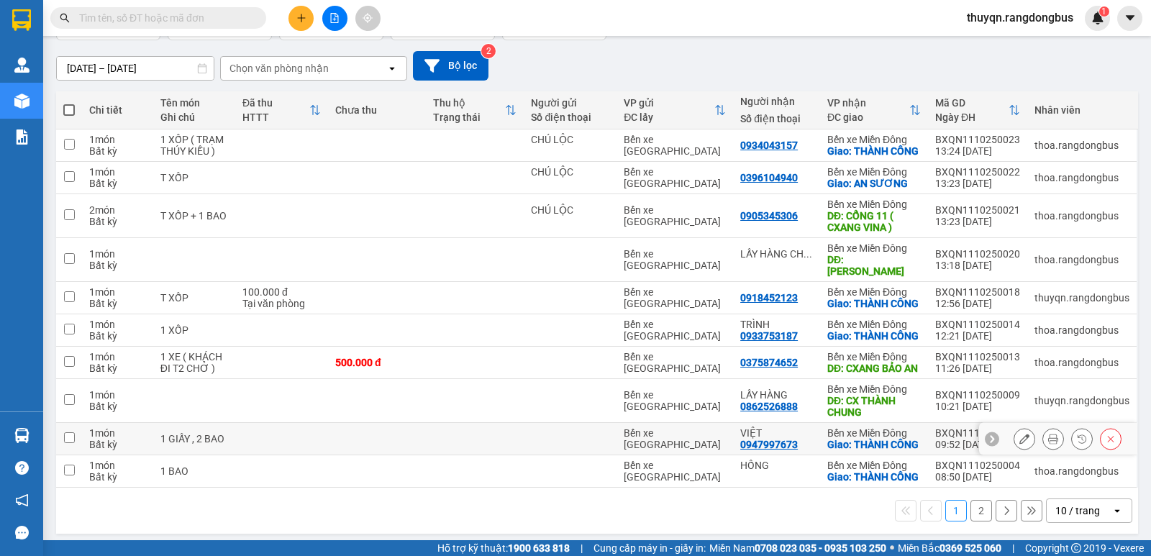
scroll to position [144, 0]
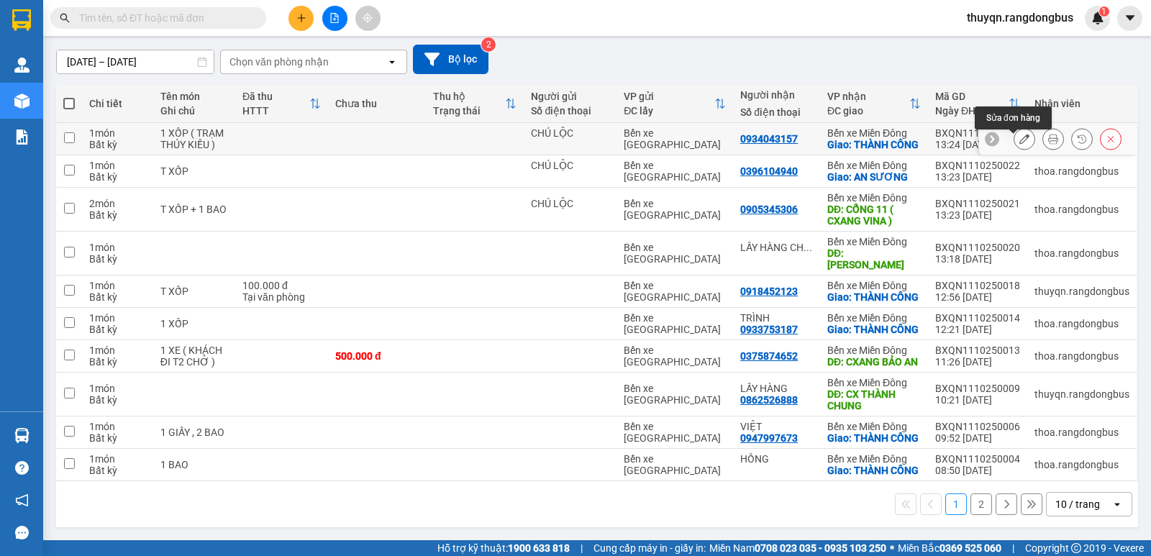
click at [1019, 134] on icon at bounding box center [1024, 139] width 10 height 10
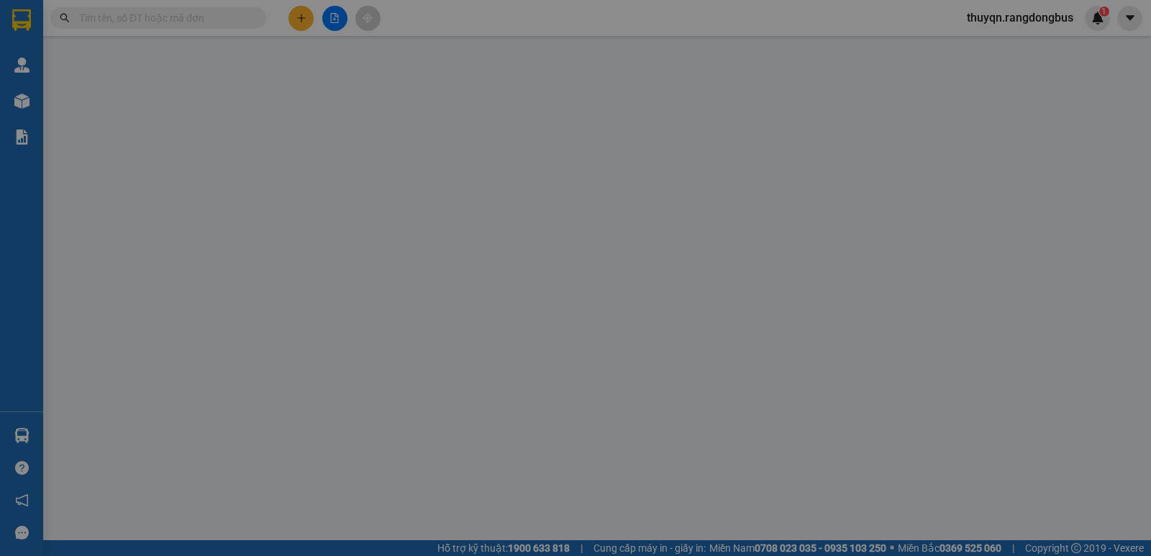
type input "CHÚ LỘC"
type input "0934043157"
checkbox input "true"
type input "THÀNH CÔNG"
type input "0"
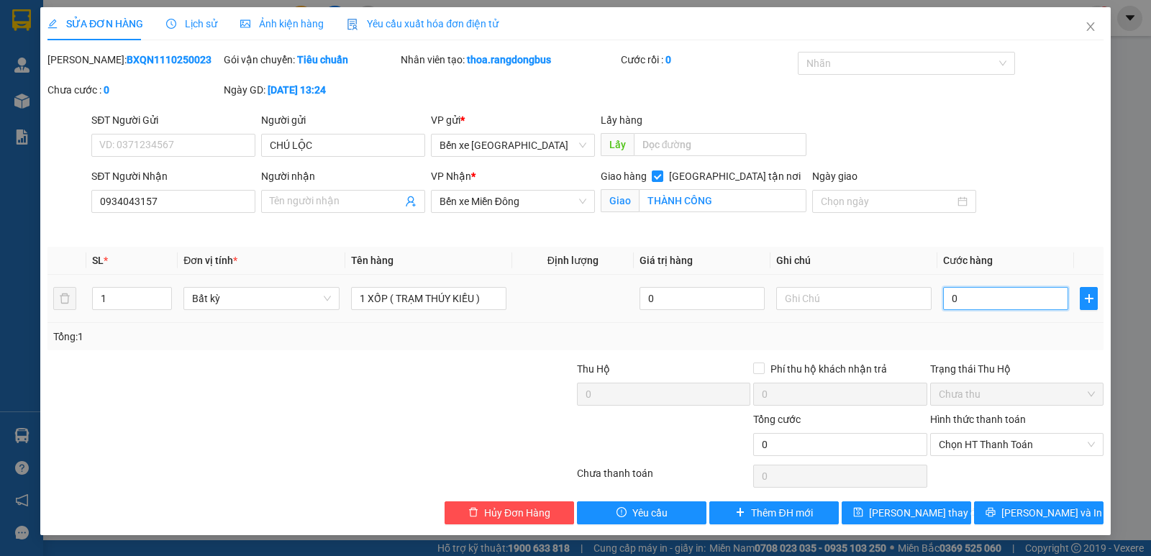
click at [955, 301] on input "0" at bounding box center [1005, 298] width 125 height 23
type input "6"
type input "60"
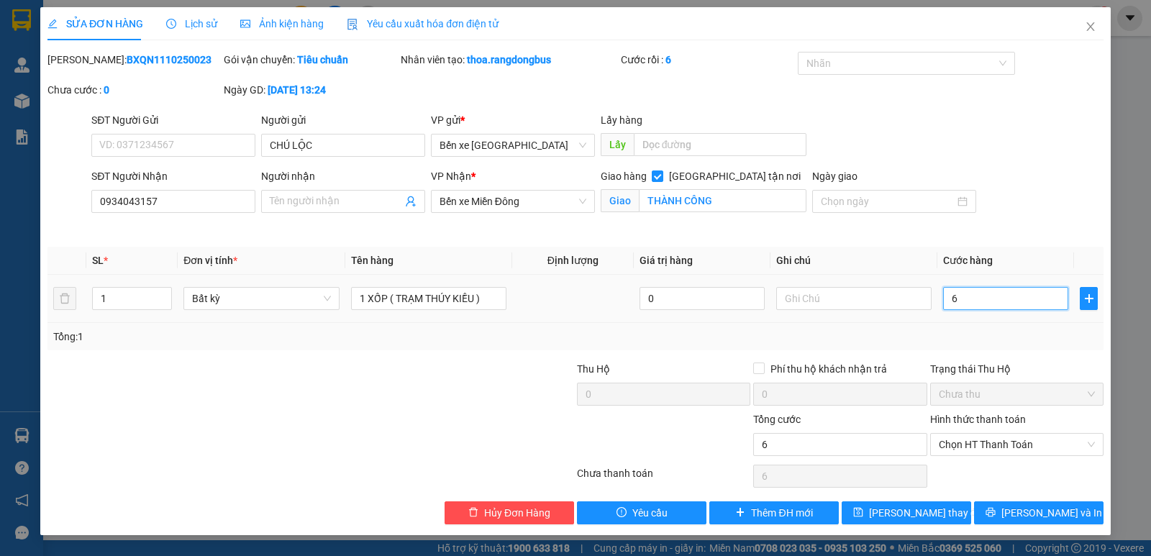
type input "60"
type input "60.000"
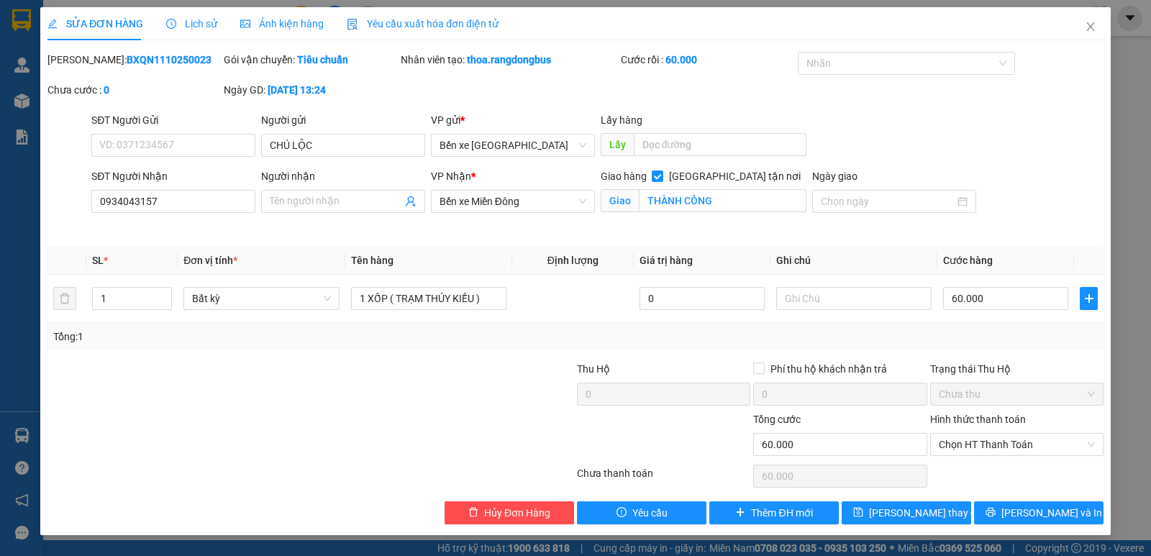
click at [1054, 188] on div "SĐT Người Nhận 0934043157 Người nhận Tên người nhận VP Nhận * Bến xe Miền Đông …" at bounding box center [597, 202] width 1018 height 68
click at [993, 424] on label "Hình thức thanh toán" at bounding box center [978, 420] width 96 height 12
click at [993, 434] on input "Hình thức thanh toán" at bounding box center [1012, 445] width 146 height 22
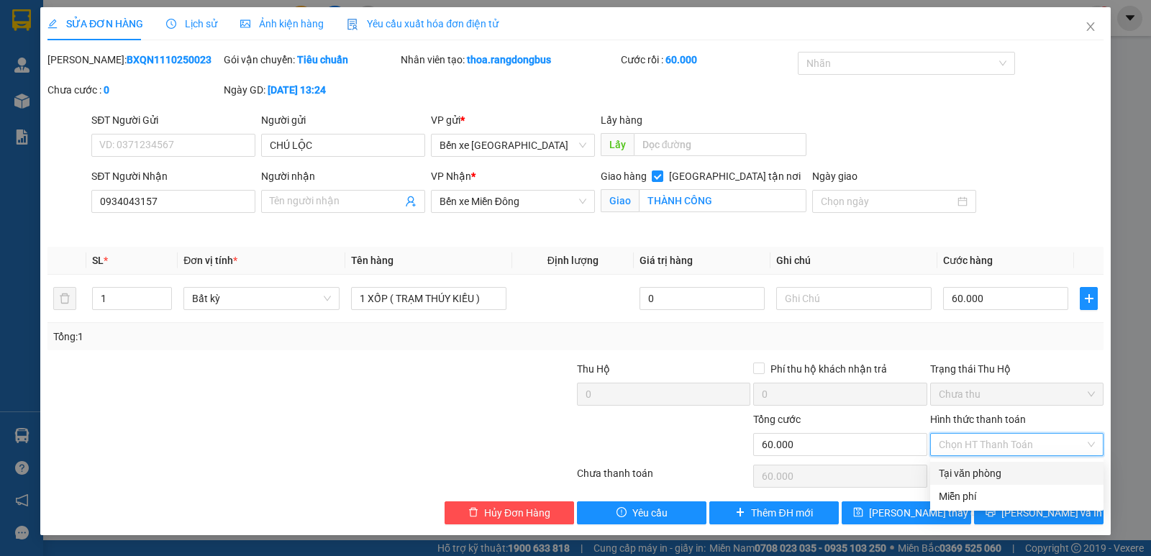
click at [975, 474] on div "Tại văn phòng" at bounding box center [1017, 473] width 156 height 16
type input "0"
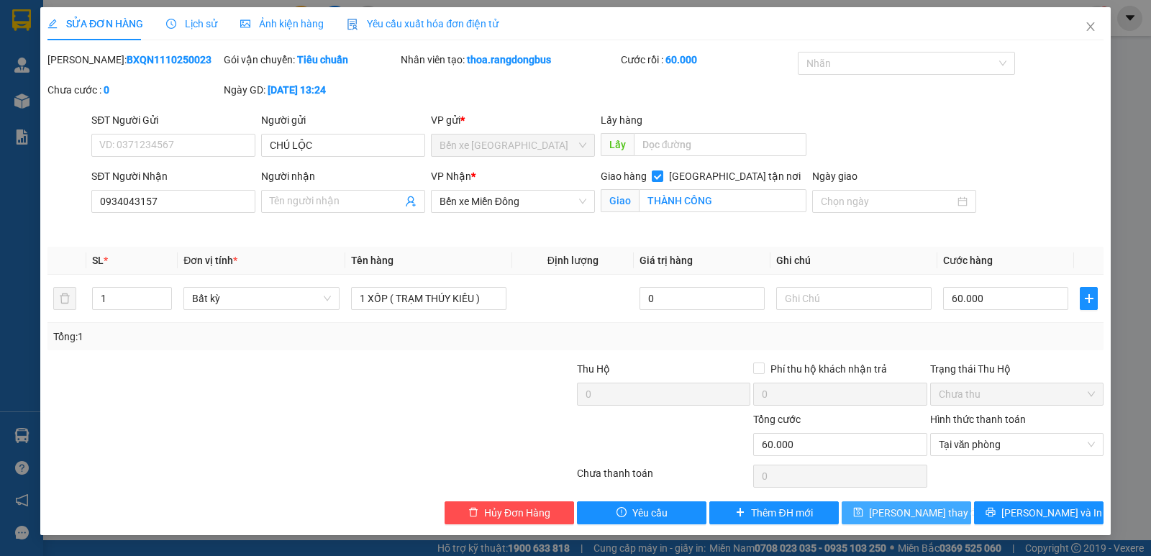
click at [898, 518] on span "[PERSON_NAME] thay đổi" at bounding box center [926, 513] width 115 height 16
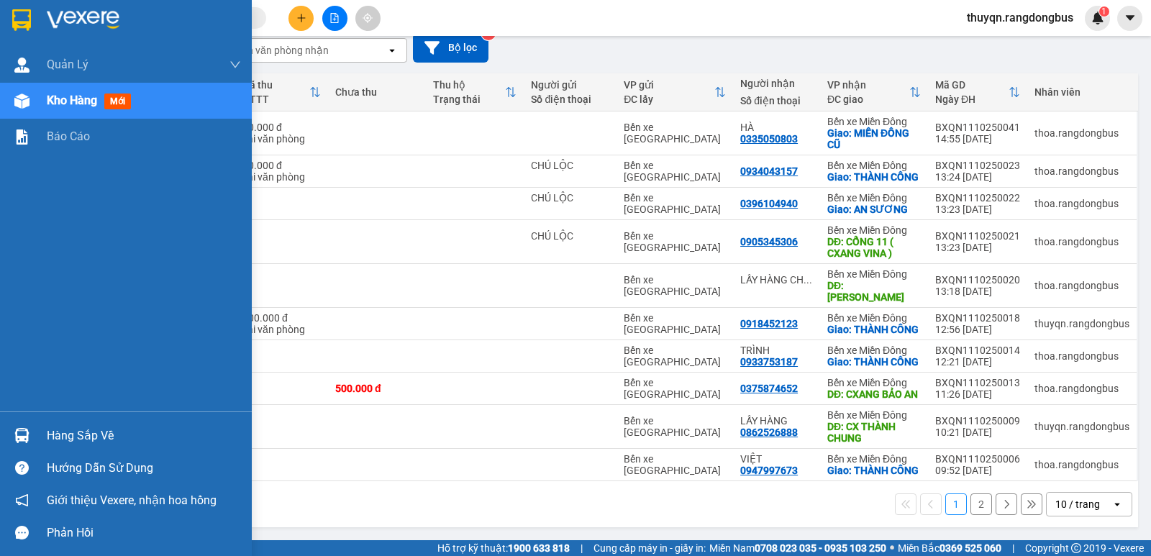
scroll to position [175, 0]
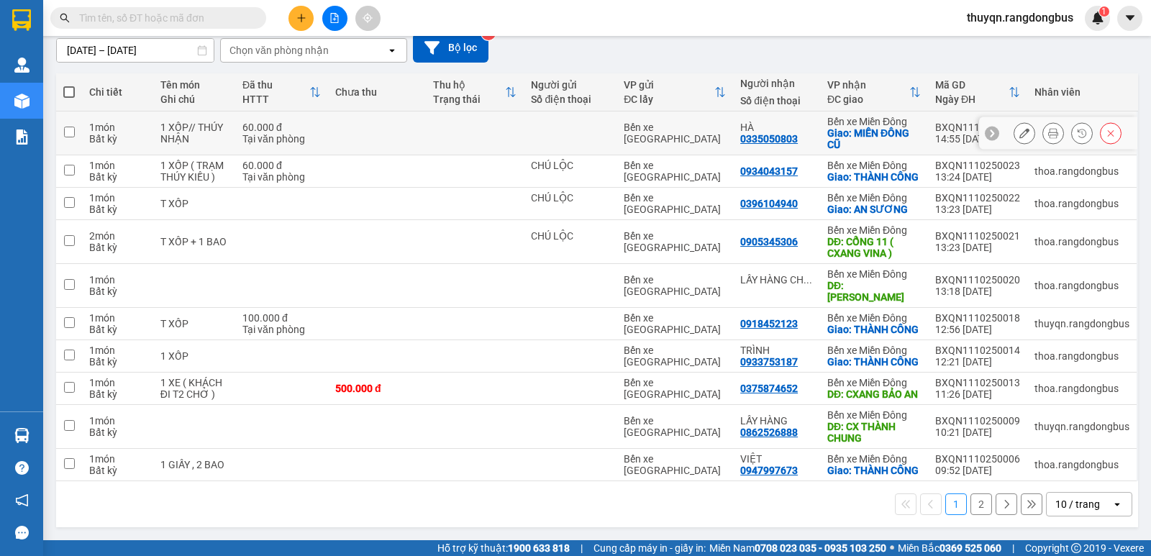
click at [65, 127] on input "checkbox" at bounding box center [69, 132] width 11 height 11
checkbox input "true"
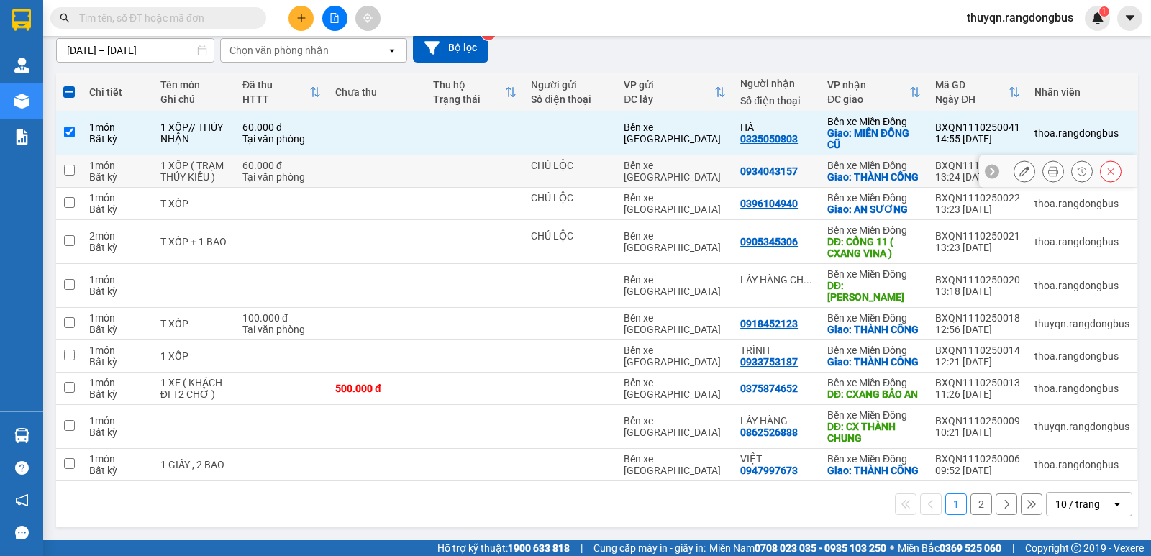
click at [70, 165] on input "checkbox" at bounding box center [69, 170] width 11 height 11
checkbox input "true"
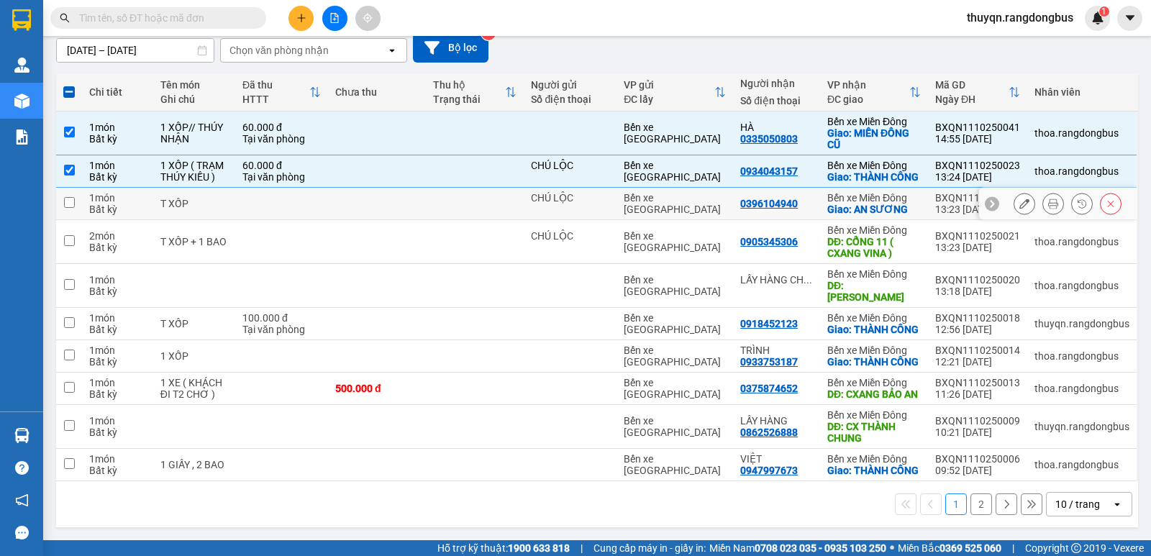
click at [70, 197] on input "checkbox" at bounding box center [69, 202] width 11 height 11
checkbox input "true"
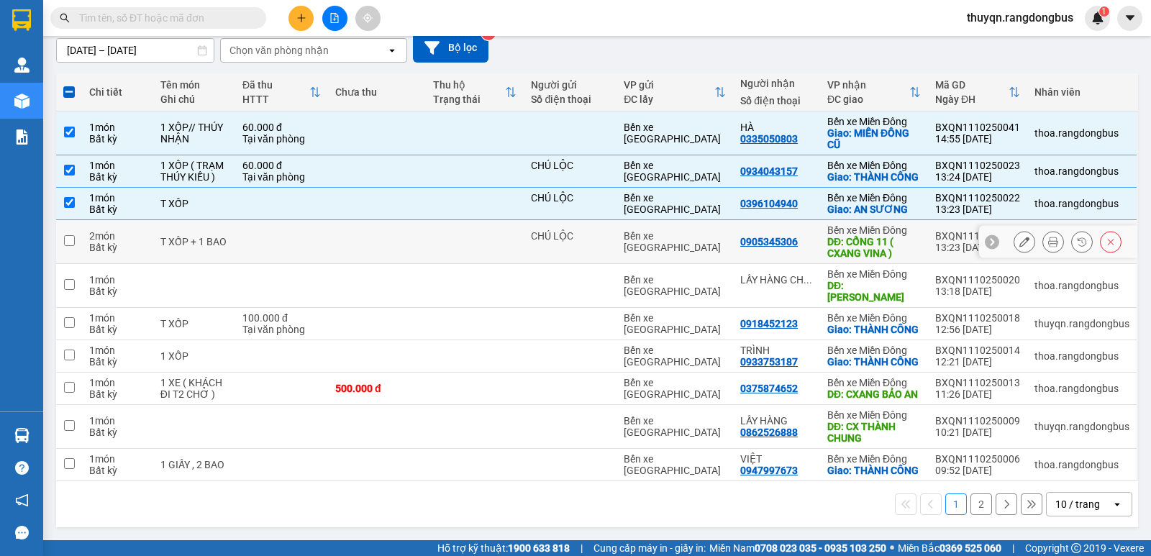
click at [65, 235] on input "checkbox" at bounding box center [69, 240] width 11 height 11
checkbox input "true"
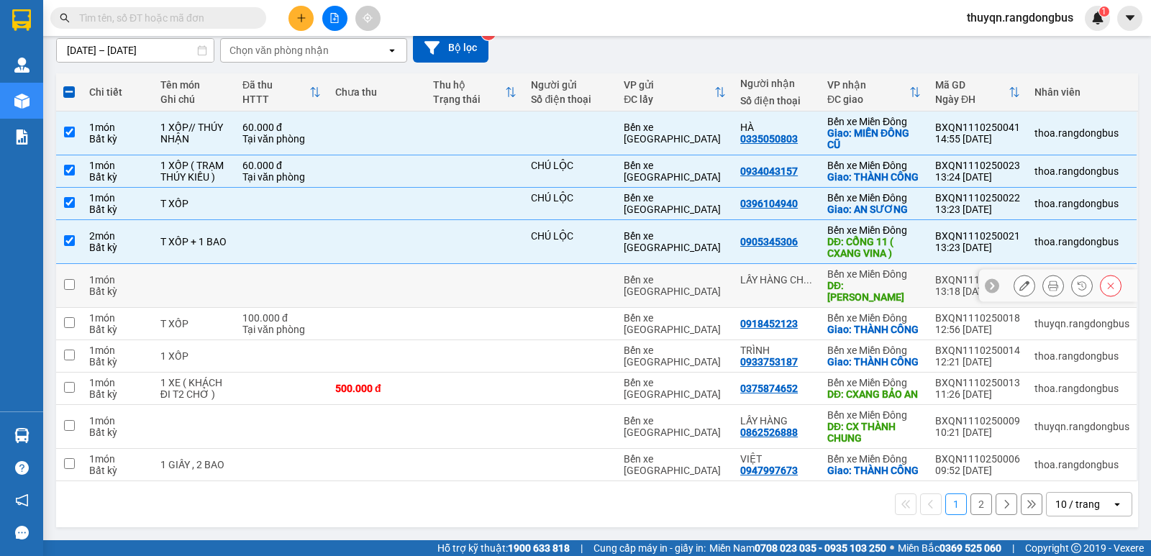
click at [70, 279] on input "checkbox" at bounding box center [69, 284] width 11 height 11
checkbox input "true"
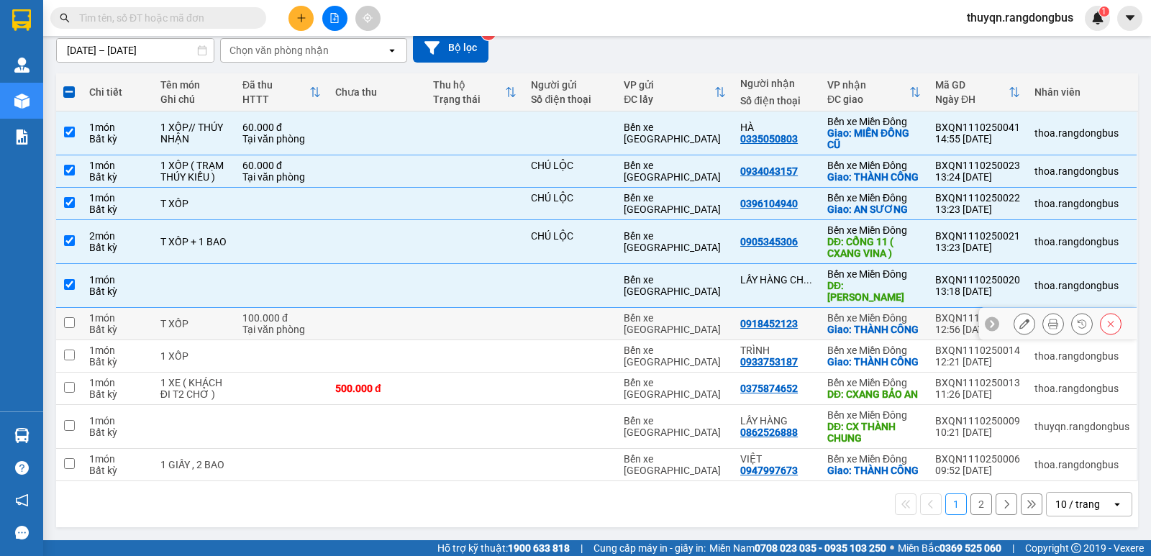
click at [69, 317] on input "checkbox" at bounding box center [69, 322] width 11 height 11
checkbox input "true"
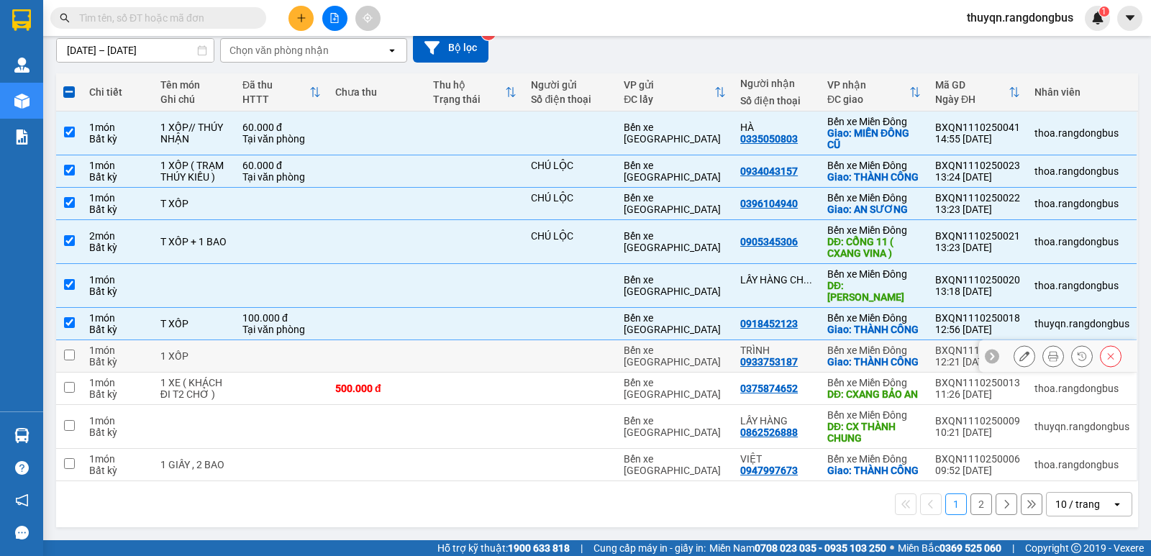
click at [67, 350] on input "checkbox" at bounding box center [69, 355] width 11 height 11
checkbox input "true"
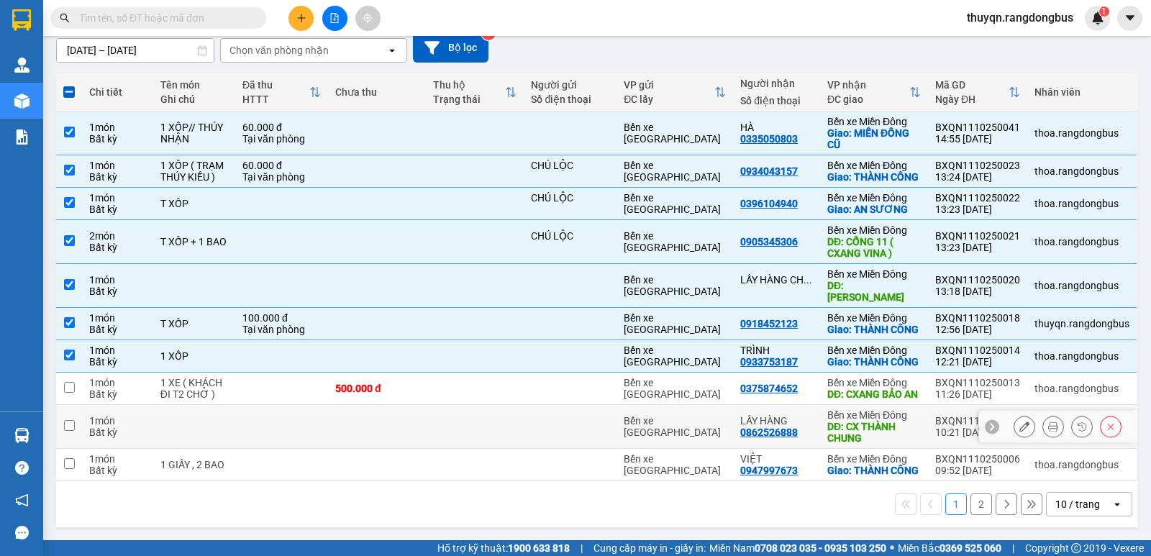
click at [70, 420] on input "checkbox" at bounding box center [69, 425] width 11 height 11
checkbox input "true"
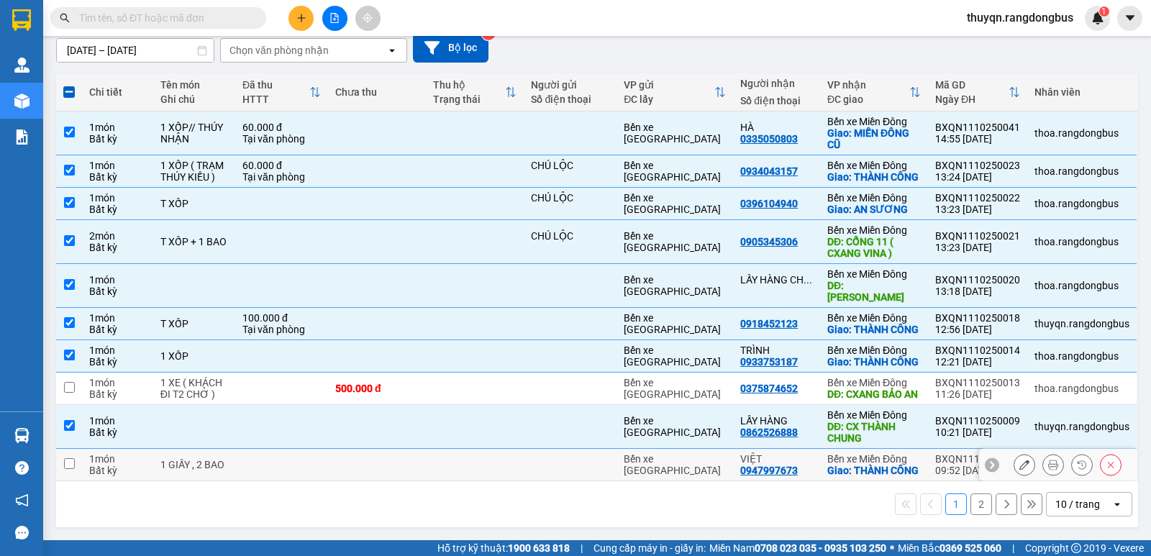
click at [70, 460] on input "checkbox" at bounding box center [69, 463] width 11 height 11
checkbox input "true"
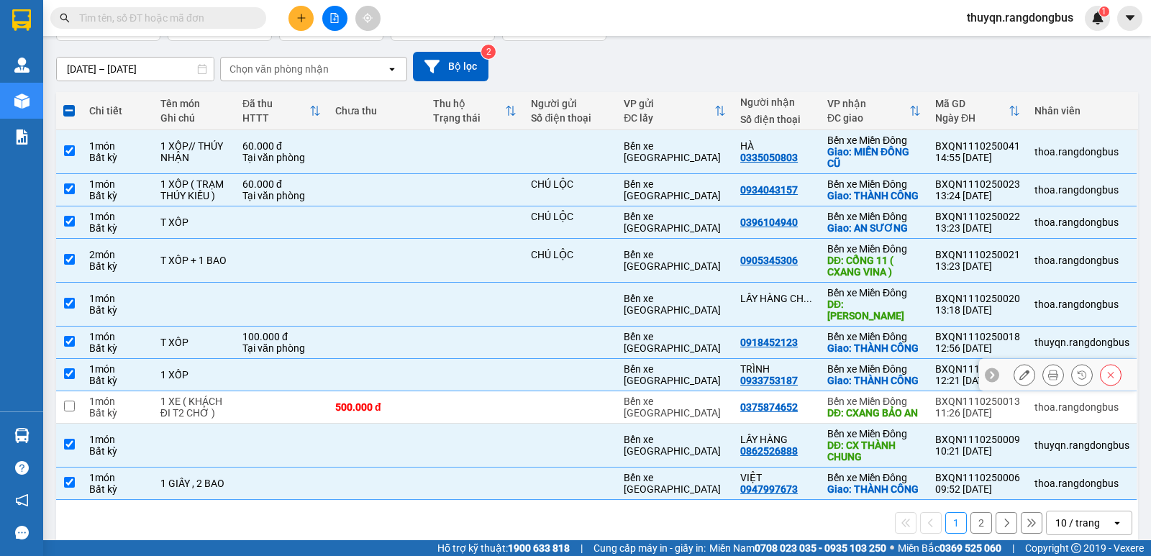
scroll to position [0, 0]
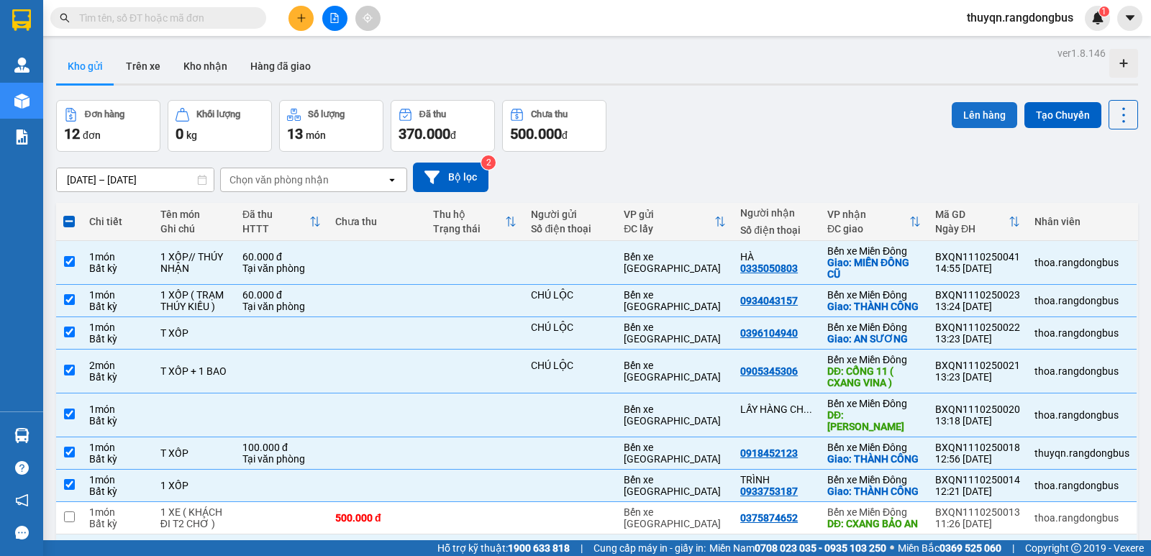
click at [967, 114] on button "Lên hàng" at bounding box center [984, 115] width 65 height 26
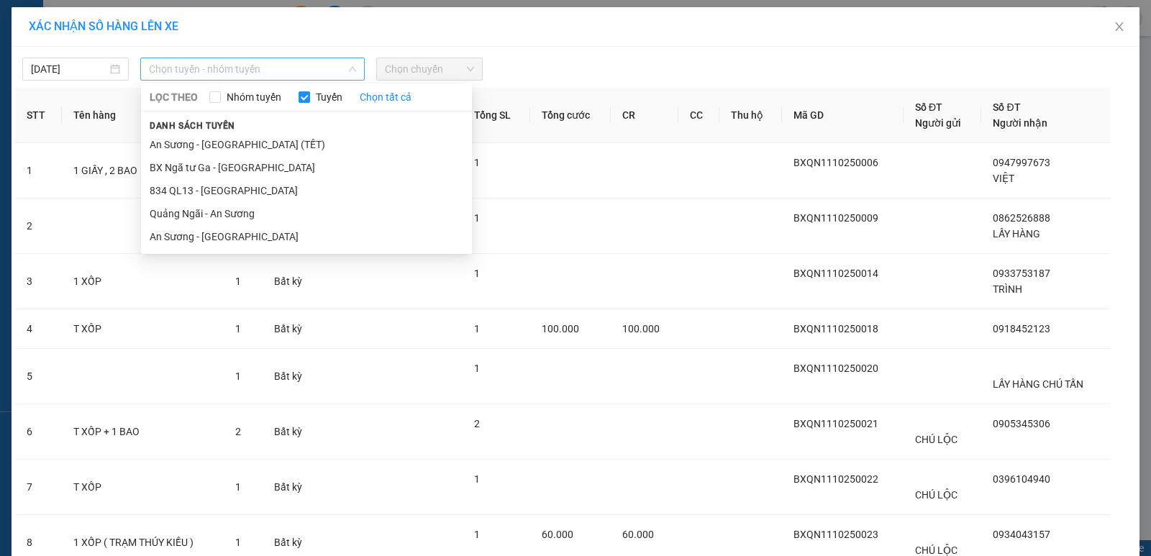
click at [245, 74] on span "Chọn tuyến - nhóm tuyến" at bounding box center [252, 69] width 207 height 22
click at [202, 216] on li "Quảng Ngãi - An Sương" at bounding box center [306, 213] width 331 height 23
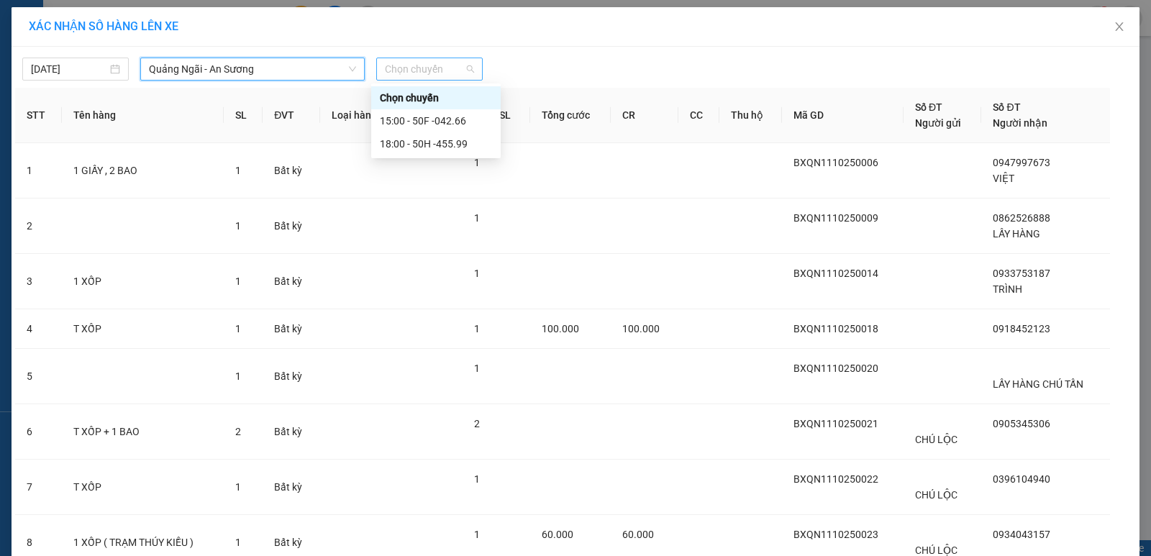
click at [396, 76] on span "Chọn chuyến" at bounding box center [429, 69] width 89 height 22
click at [439, 149] on div "18:00 - 50H -455.99" at bounding box center [436, 144] width 112 height 16
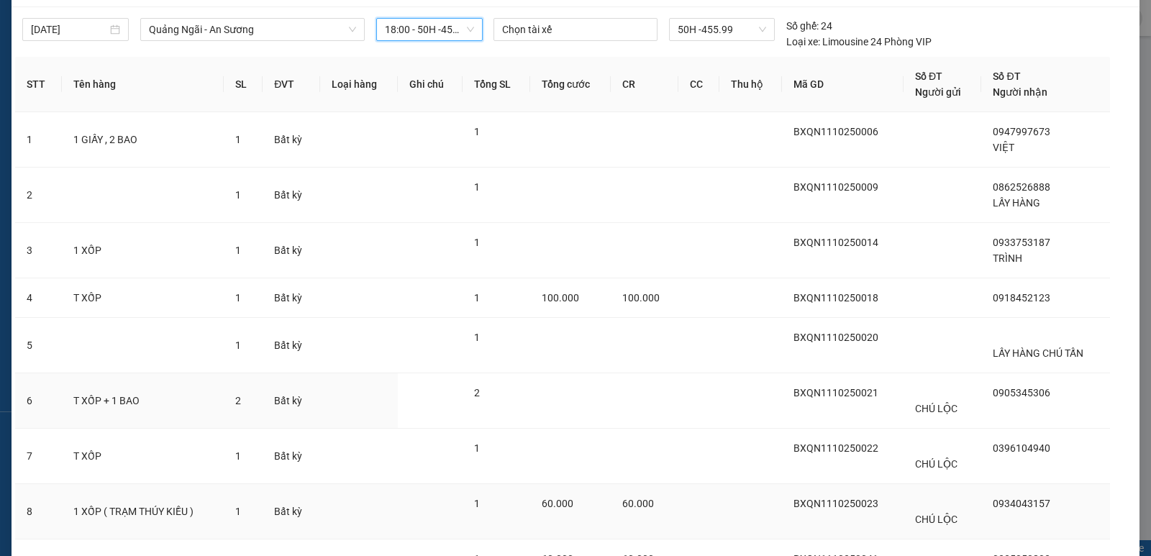
scroll to position [183, 0]
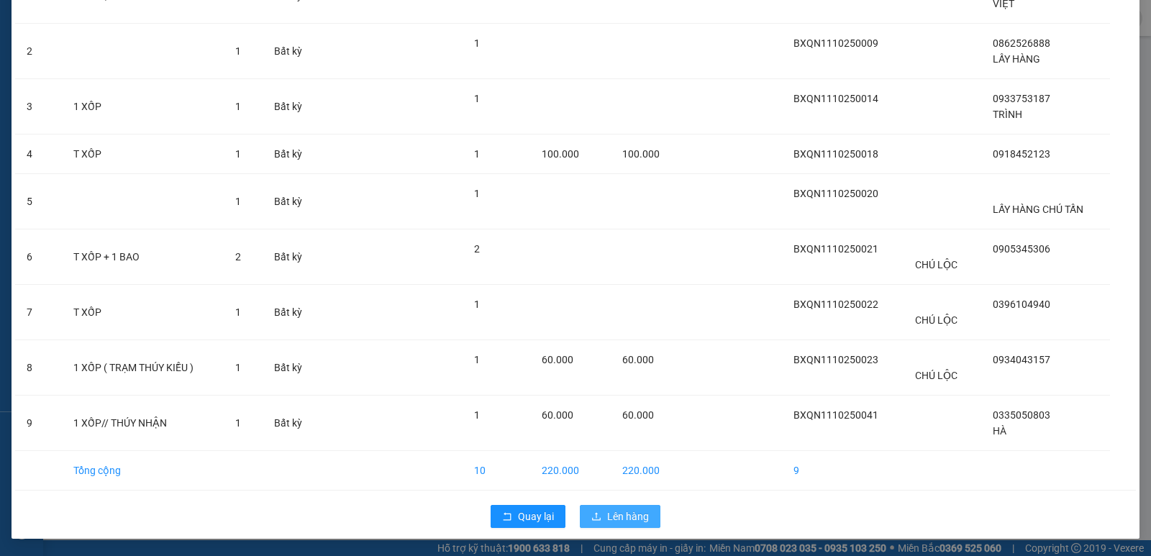
click at [607, 521] on span "Lên hàng" at bounding box center [628, 517] width 42 height 16
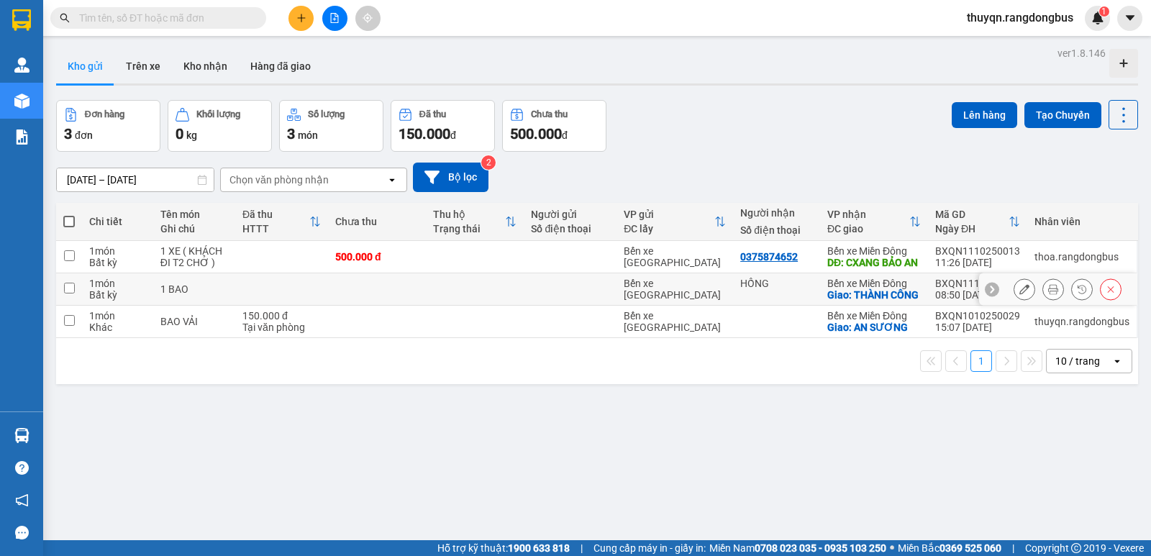
click at [67, 293] on input "checkbox" at bounding box center [69, 288] width 11 height 11
checkbox input "true"
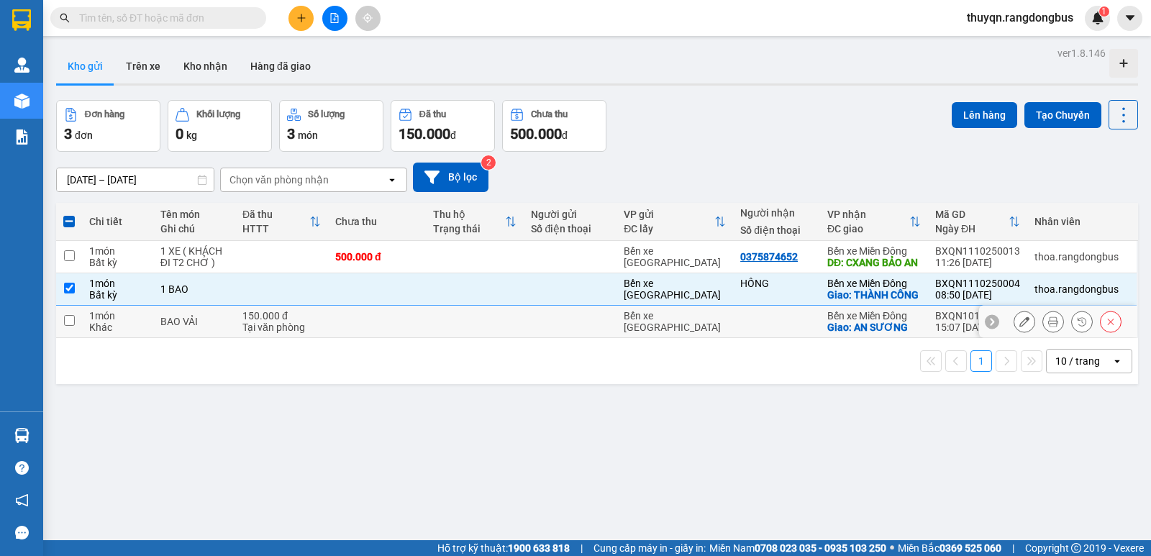
click at [70, 326] on input "checkbox" at bounding box center [69, 320] width 11 height 11
checkbox input "true"
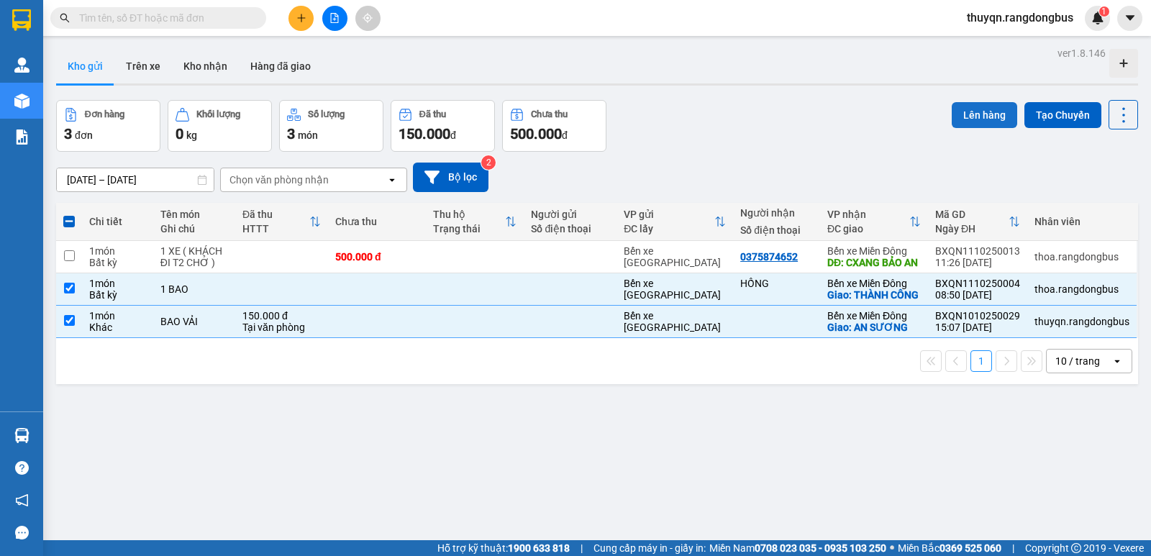
click at [957, 111] on button "Lên hàng" at bounding box center [984, 115] width 65 height 26
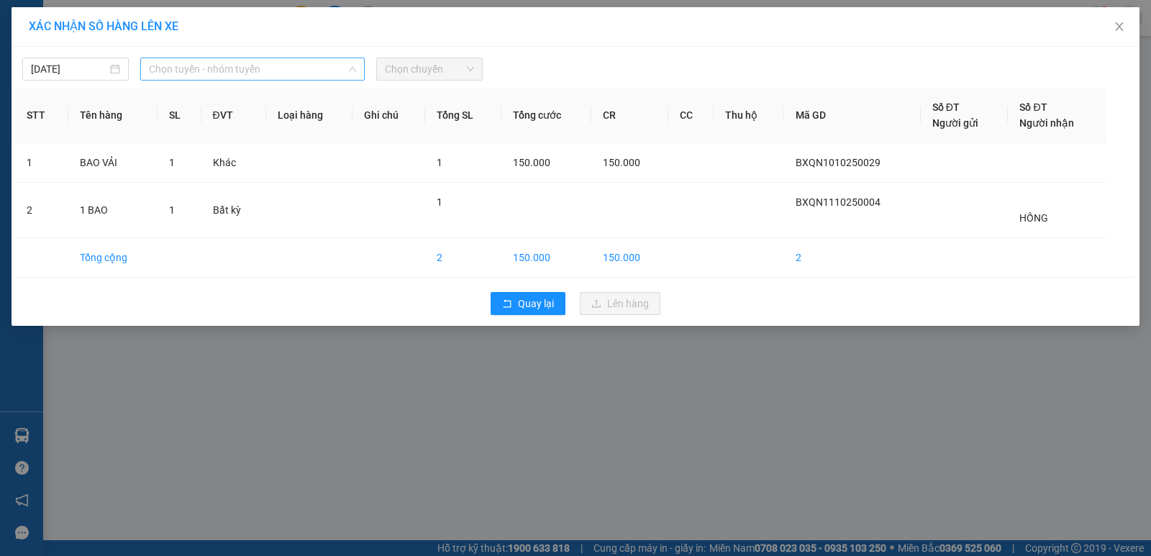
click at [281, 70] on span "Chọn tuyến - nhóm tuyến" at bounding box center [252, 69] width 207 height 22
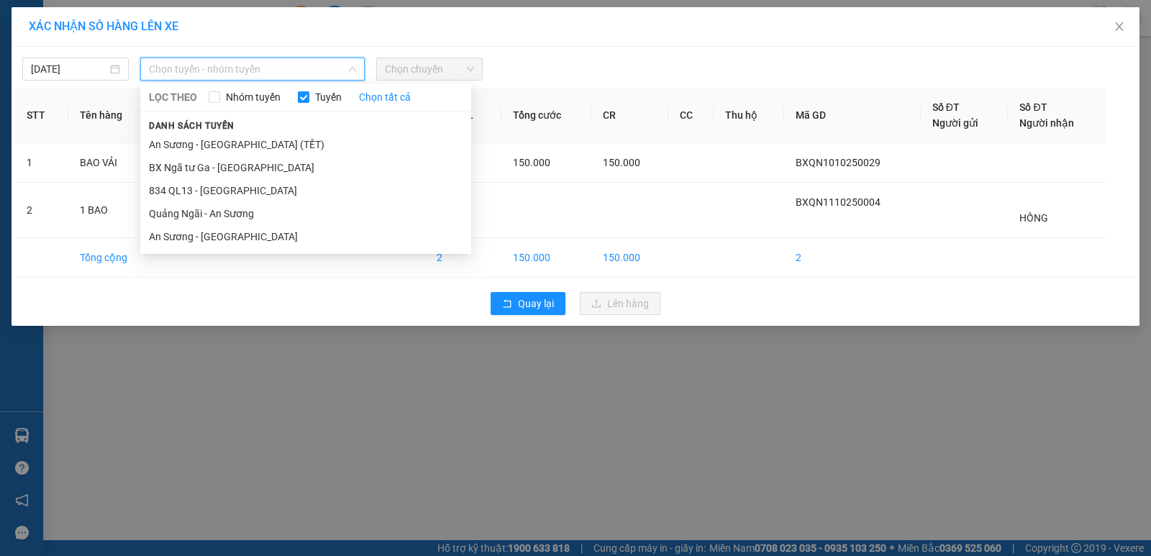
drag, startPoint x: 231, startPoint y: 214, endPoint x: 380, endPoint y: 127, distance: 172.8
click at [232, 211] on li "Quảng Ngãi - An Sương" at bounding box center [305, 213] width 331 height 23
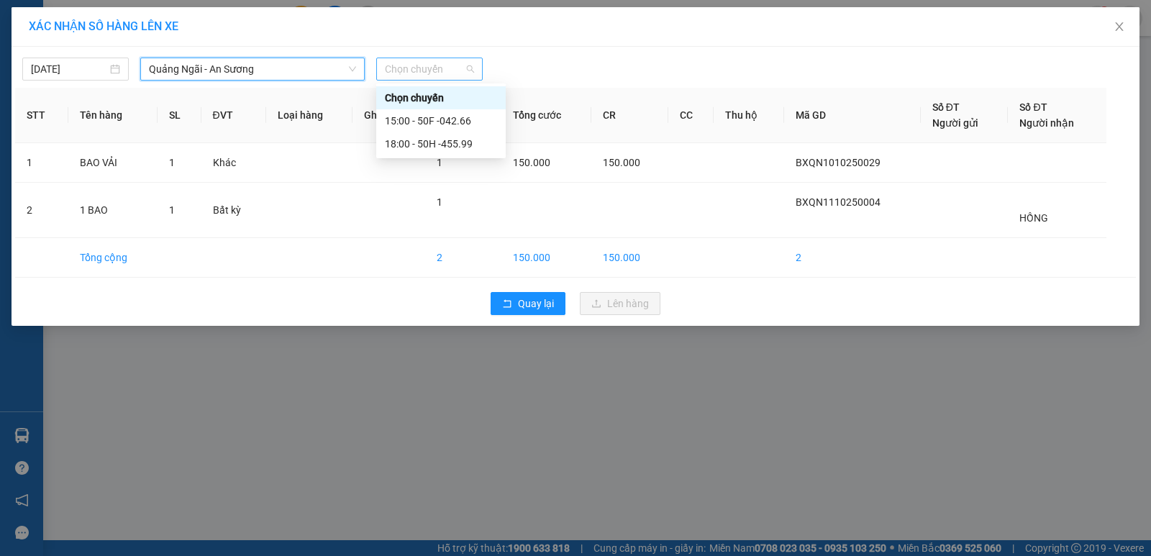
click at [422, 58] on div "Chọn chuyến" at bounding box center [429, 69] width 106 height 23
click at [443, 140] on div "18:00 - 50H -455.99" at bounding box center [441, 144] width 112 height 16
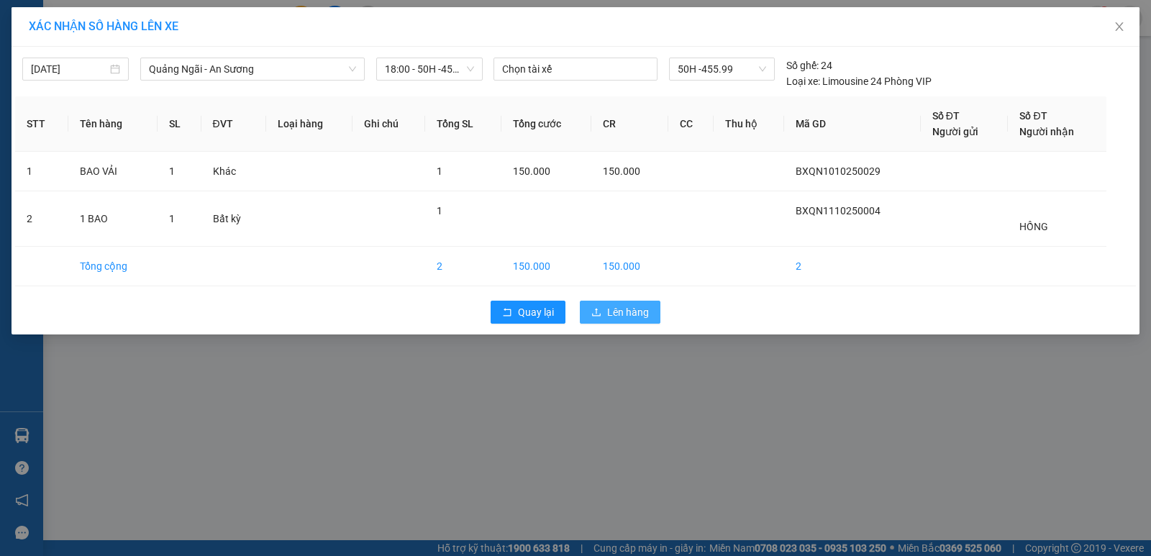
click at [611, 312] on span "Lên hàng" at bounding box center [628, 312] width 42 height 16
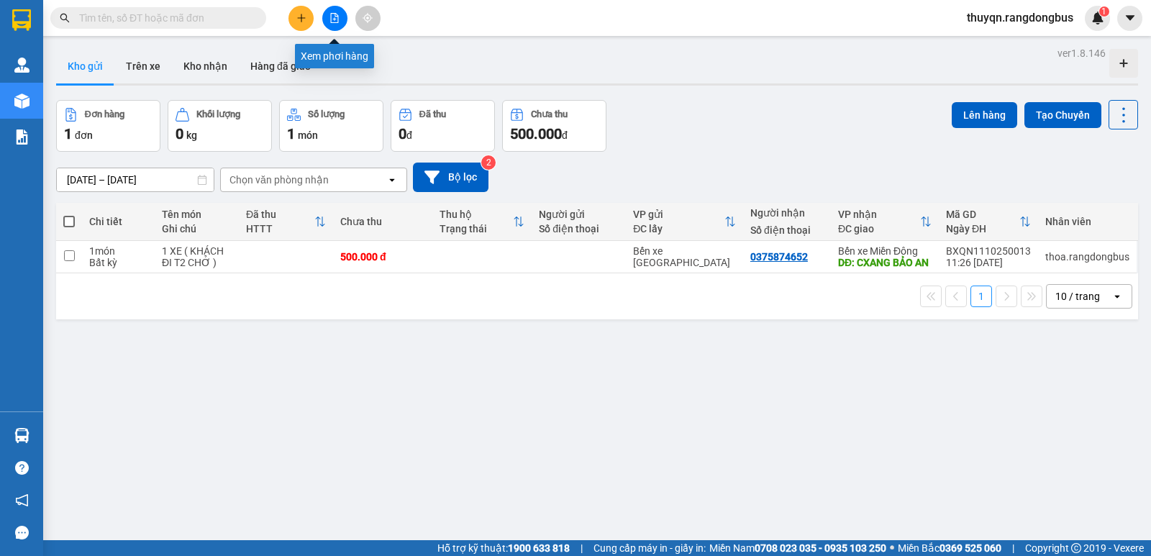
click at [342, 28] on button at bounding box center [334, 18] width 25 height 25
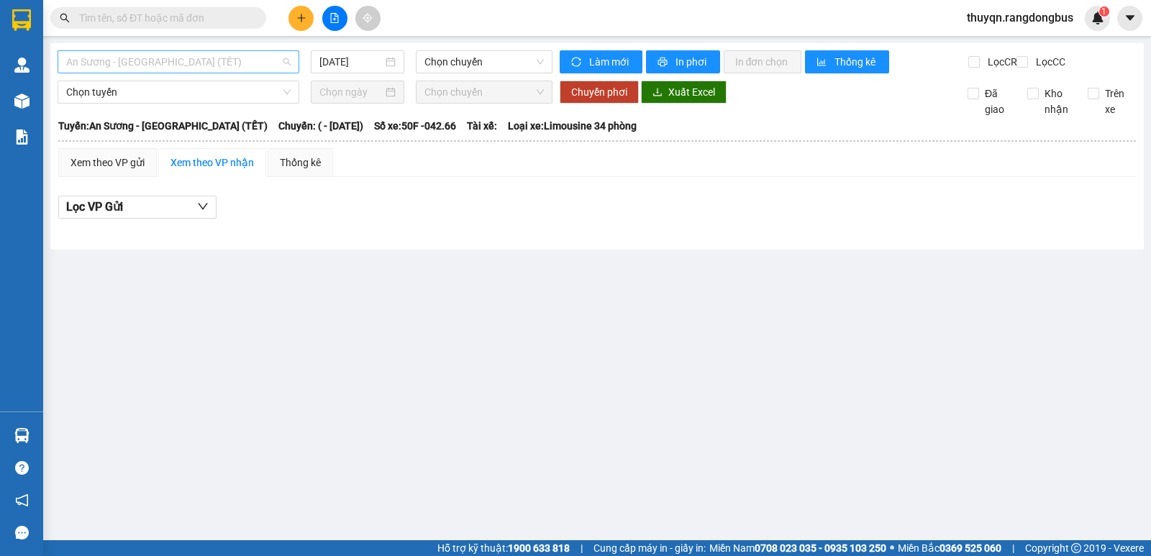
click at [212, 58] on span "An Sương - [GEOGRAPHIC_DATA] (TẾT)" at bounding box center [178, 62] width 224 height 22
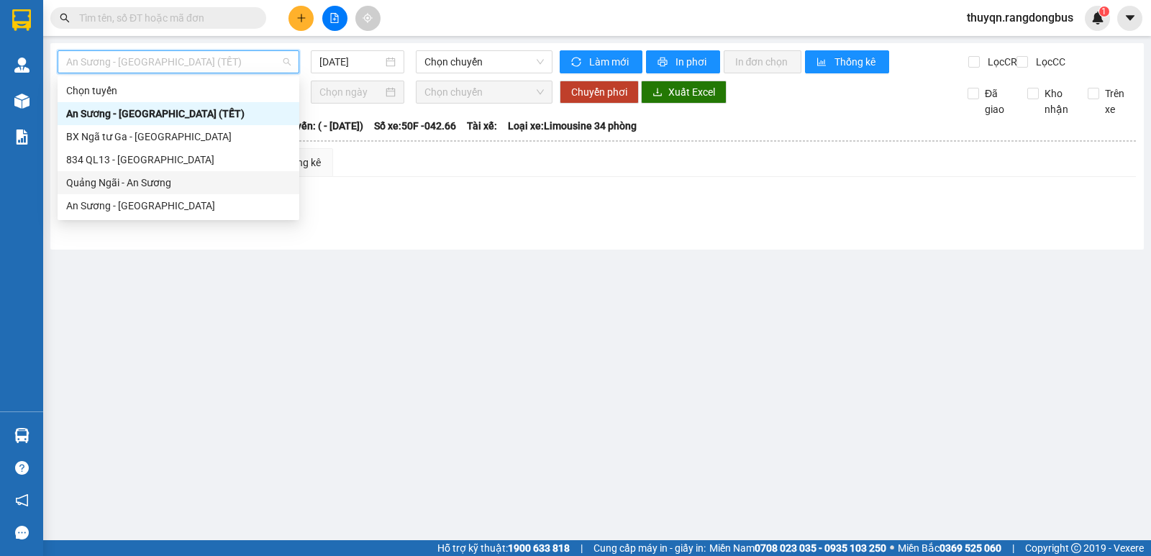
click at [140, 177] on div "Quảng Ngãi - An Sương" at bounding box center [178, 183] width 224 height 16
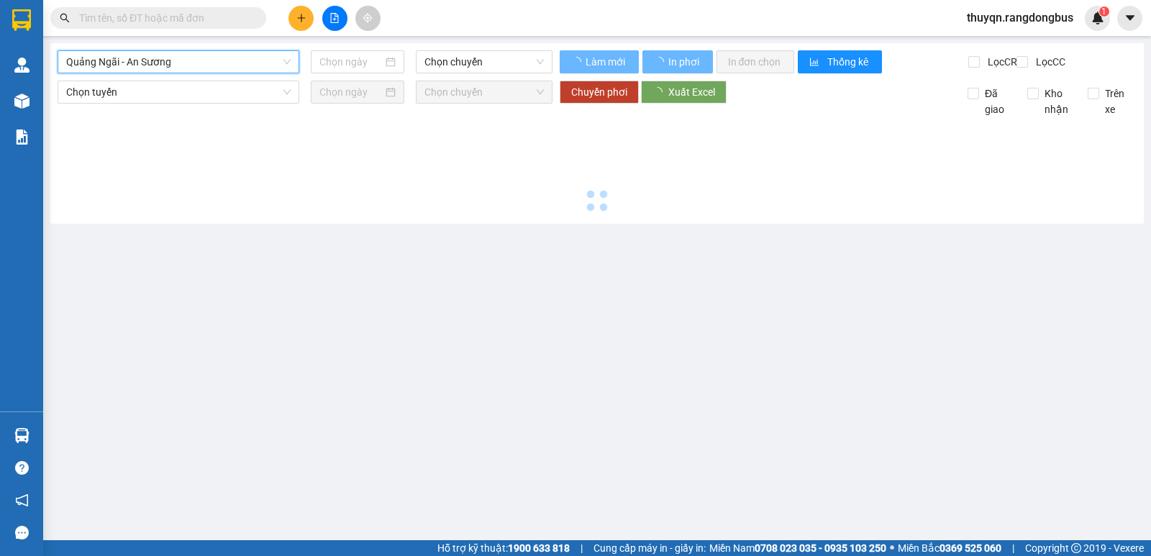
type input "[DATE]"
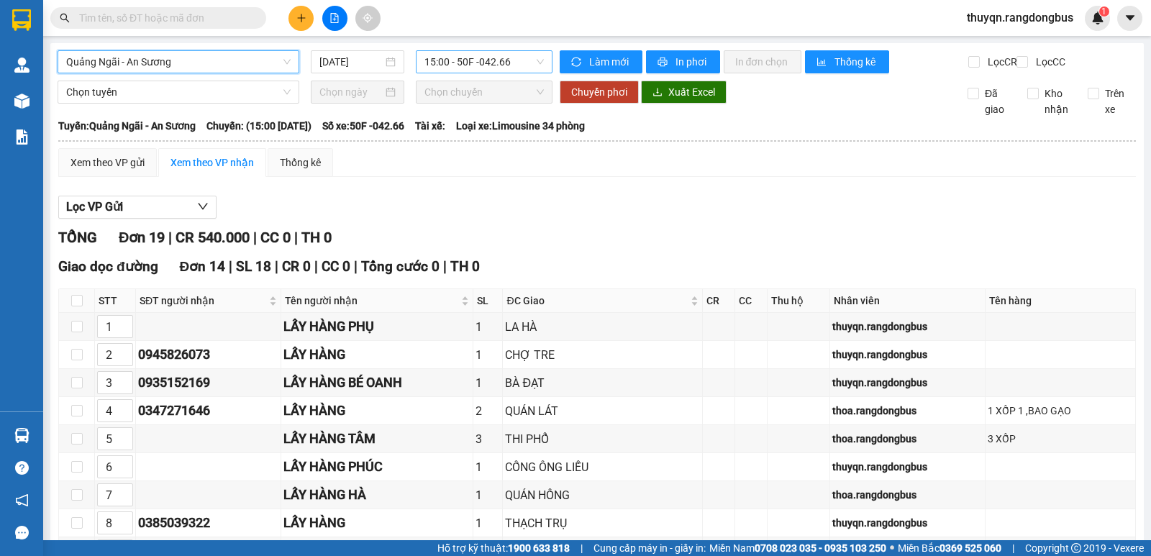
click at [483, 53] on span "15:00 - 50F -042.66" at bounding box center [483, 62] width 119 height 22
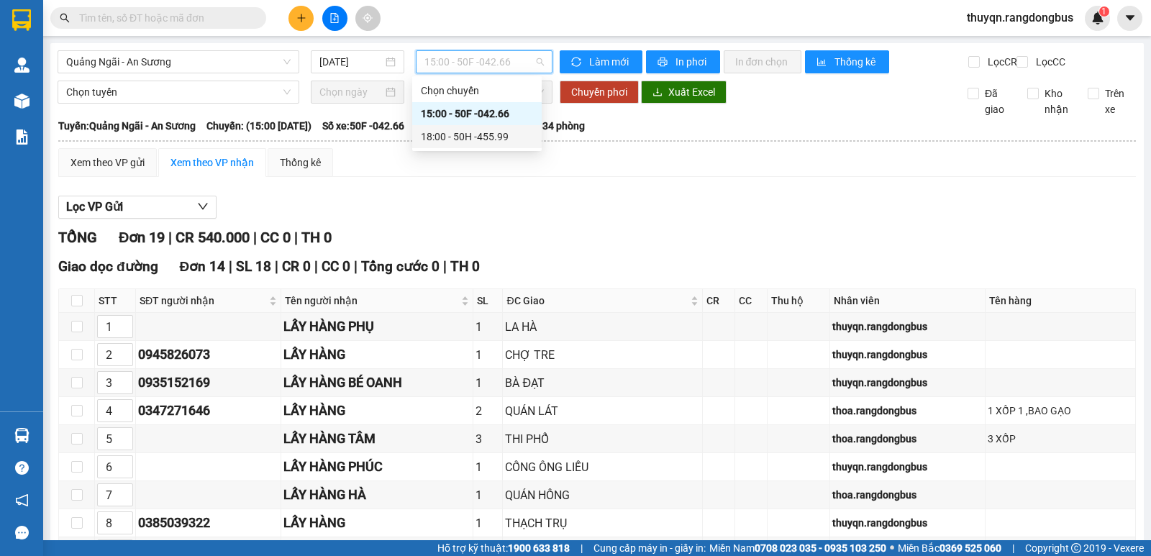
click at [468, 133] on div "18:00 - 50H -455.99" at bounding box center [477, 137] width 112 height 16
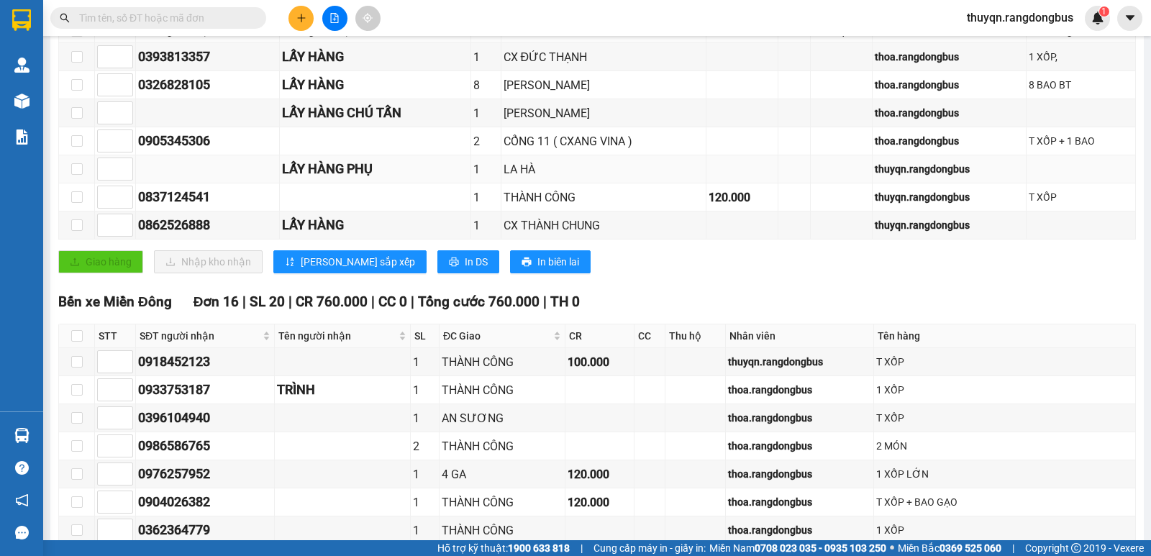
scroll to position [253, 0]
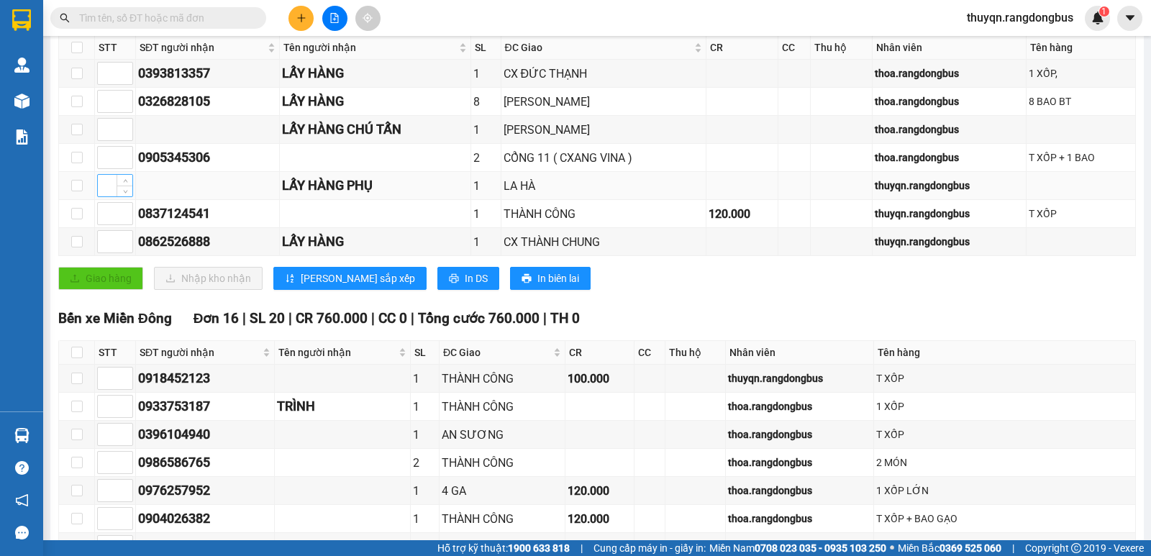
click at [106, 196] on input at bounding box center [115, 186] width 35 height 22
type input "1"
click at [112, 84] on input at bounding box center [115, 74] width 35 height 22
type input "2"
click at [101, 109] on input at bounding box center [115, 102] width 35 height 22
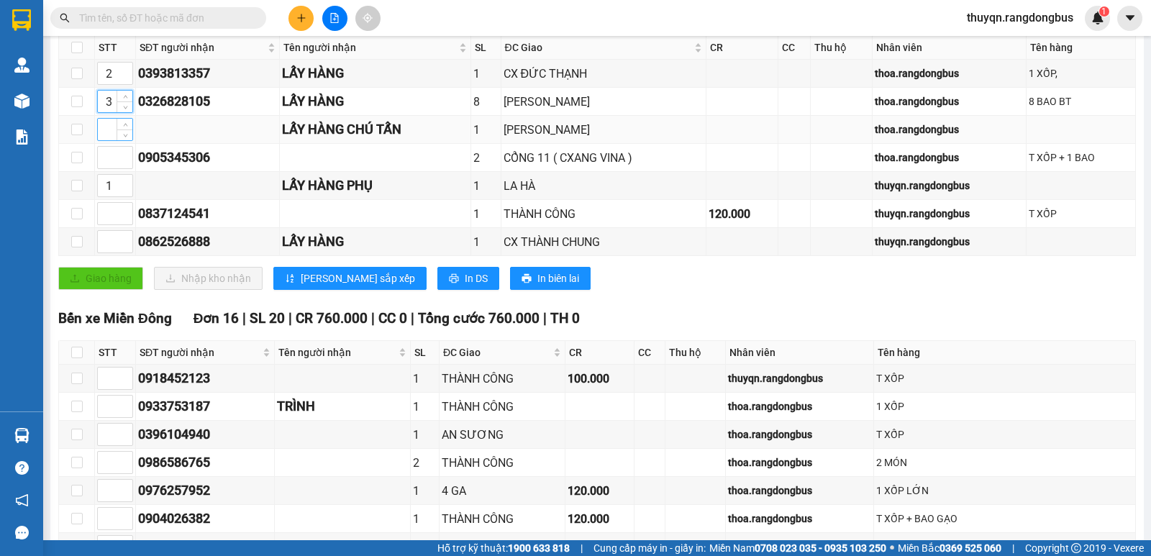
type input "3"
click at [101, 140] on input at bounding box center [115, 130] width 35 height 22
type input "4"
click at [107, 252] on input at bounding box center [115, 242] width 35 height 22
type input "5"
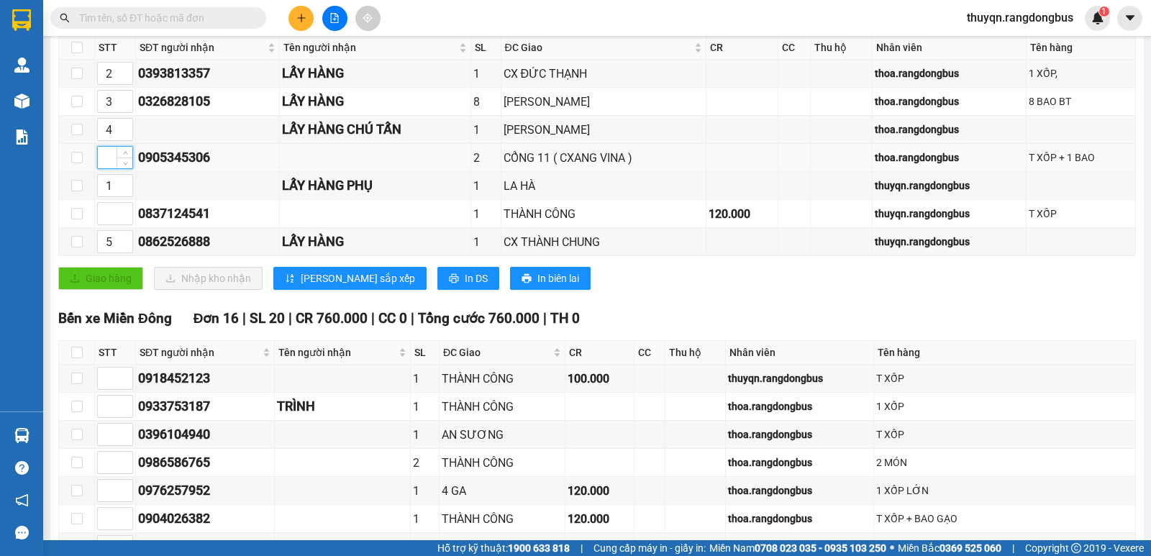
click at [106, 168] on input at bounding box center [115, 158] width 35 height 22
type input "6"
click at [107, 224] on input at bounding box center [115, 214] width 35 height 22
type input "7"
click at [340, 286] on span "[PERSON_NAME] sắp xếp" at bounding box center [358, 278] width 114 height 16
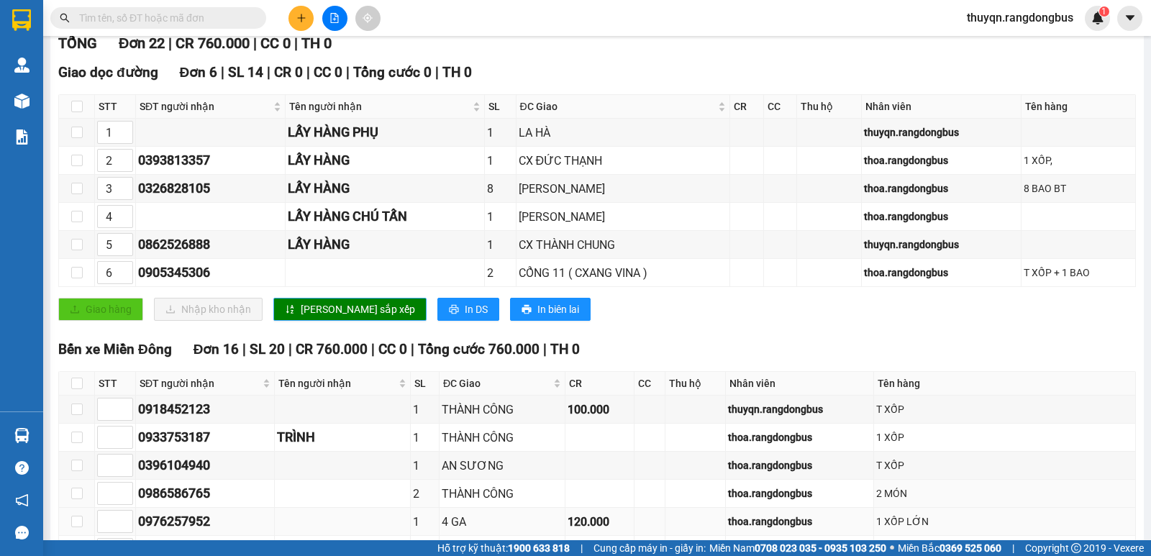
scroll to position [81, 0]
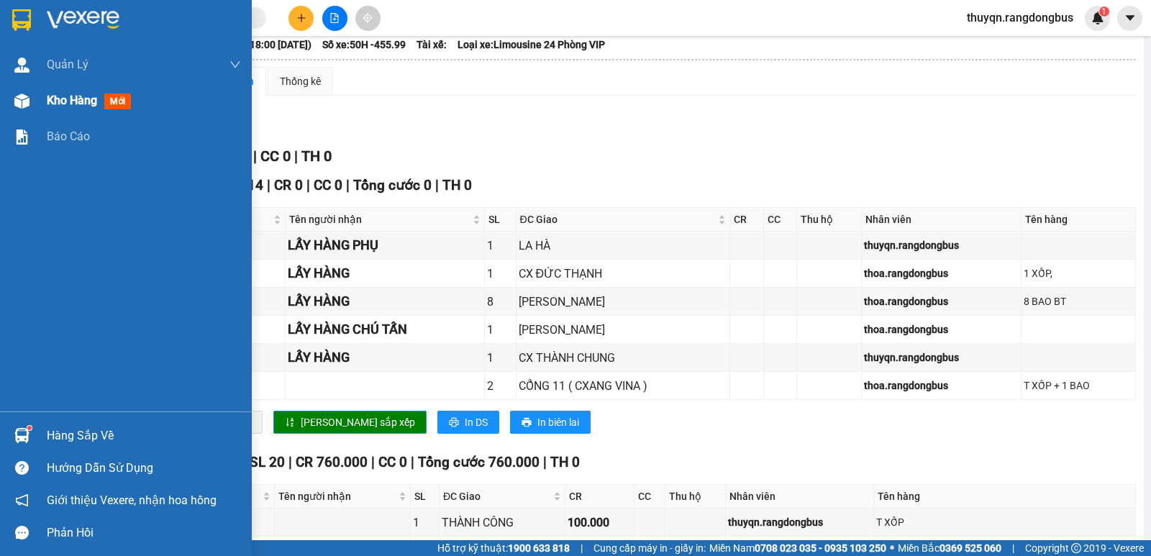
click at [73, 104] on span "Kho hàng" at bounding box center [72, 101] width 50 height 14
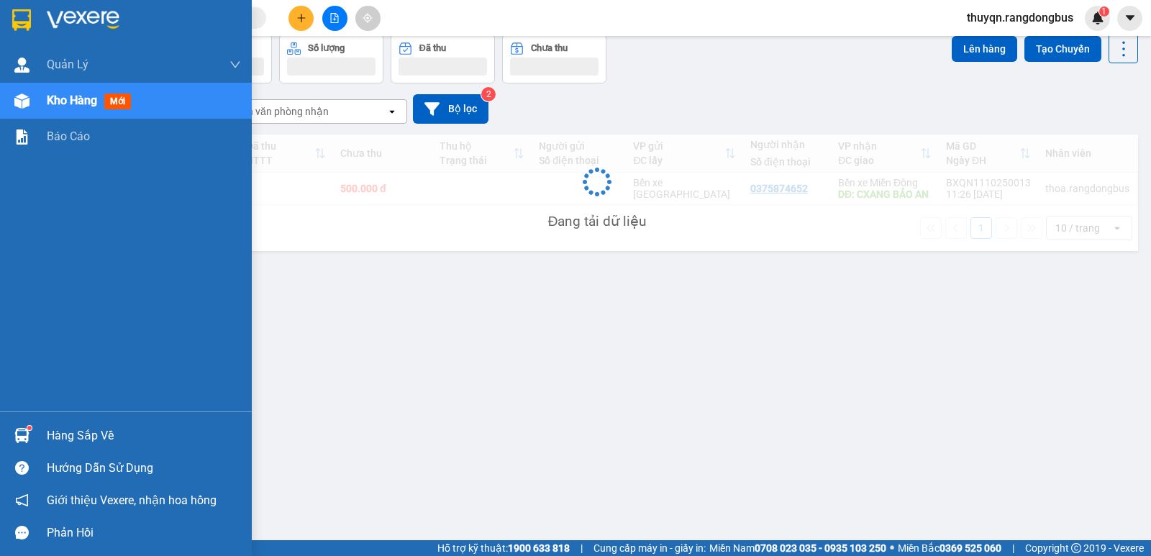
scroll to position [66, 0]
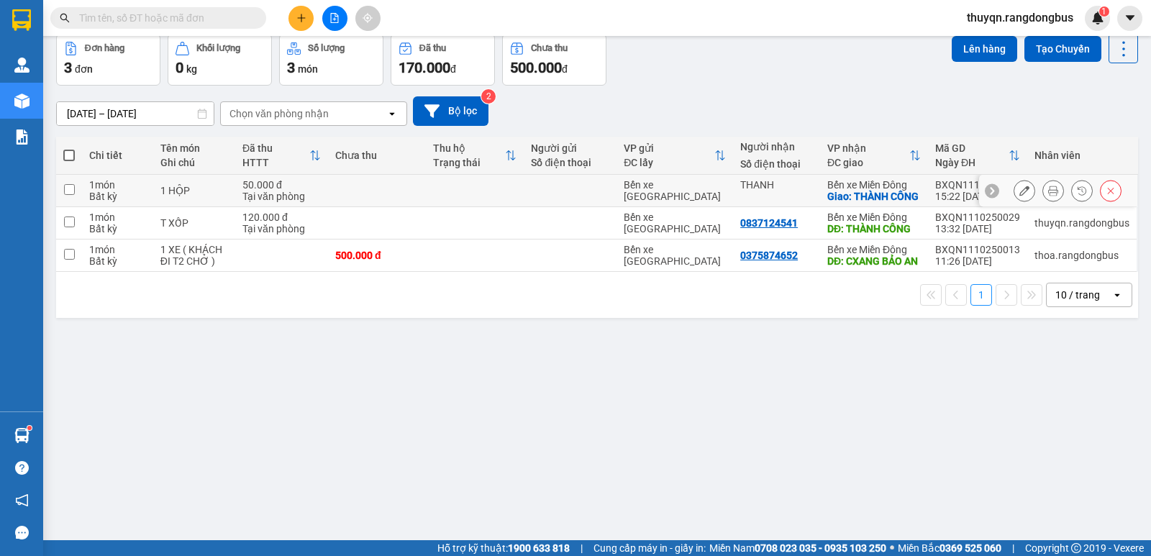
click at [68, 195] on input "checkbox" at bounding box center [69, 189] width 11 height 11
checkbox input "true"
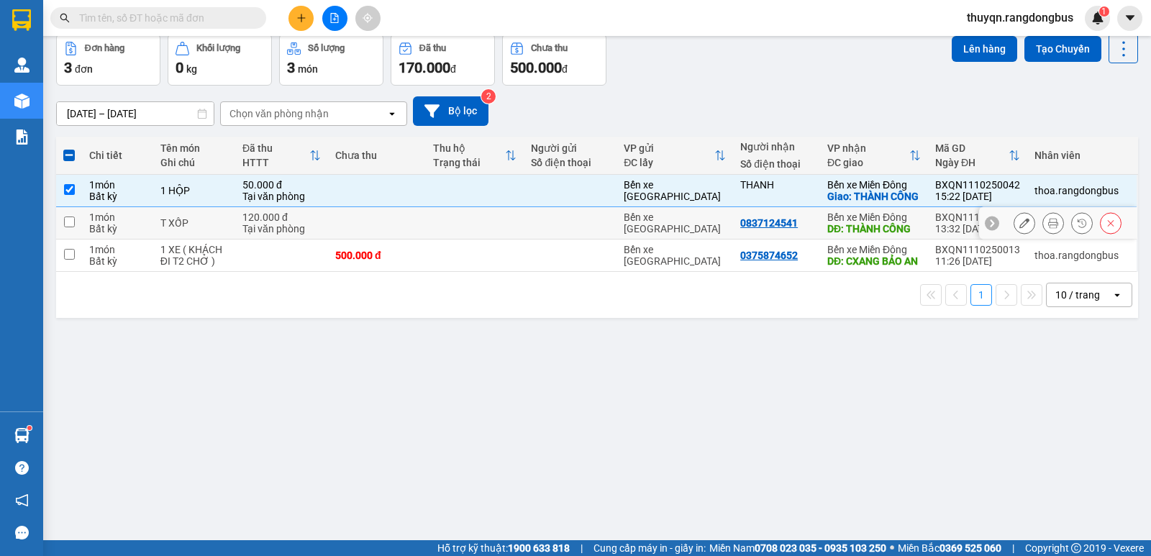
click at [72, 227] on input "checkbox" at bounding box center [69, 221] width 11 height 11
checkbox input "true"
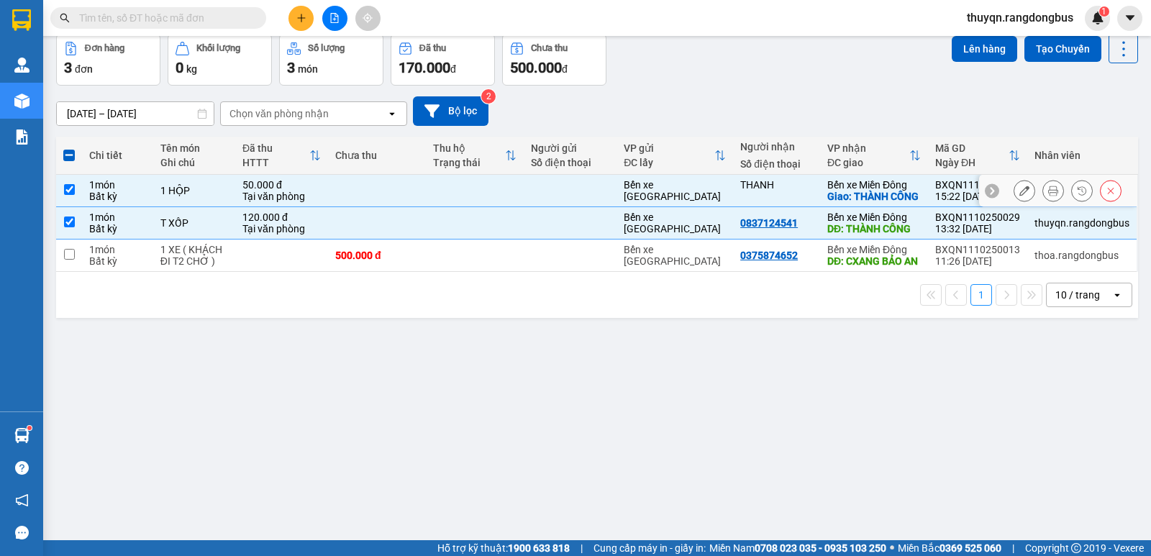
scroll to position [0, 0]
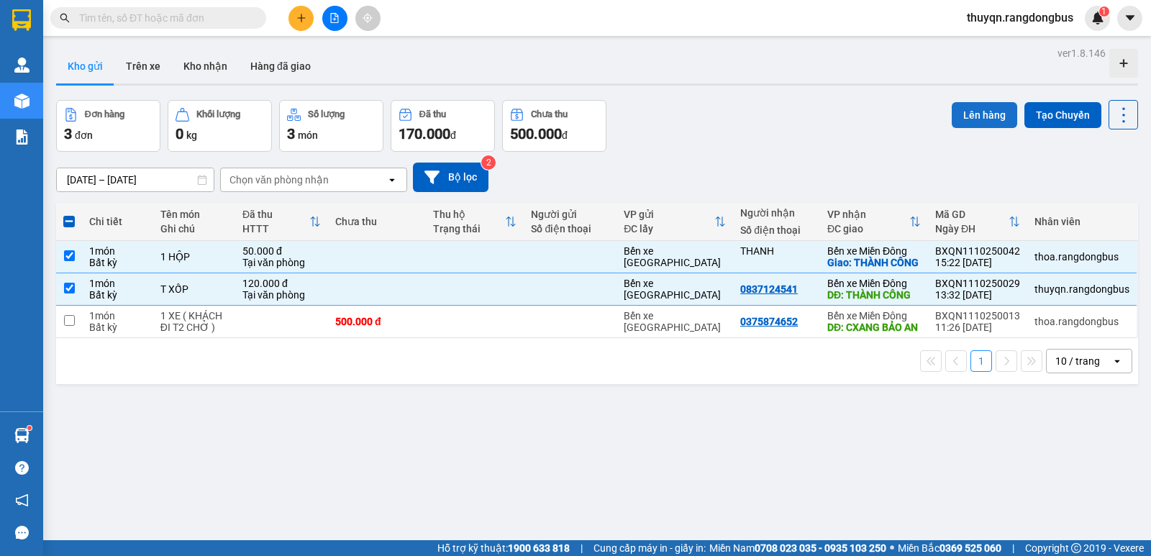
click at [972, 115] on button "Lên hàng" at bounding box center [984, 115] width 65 height 26
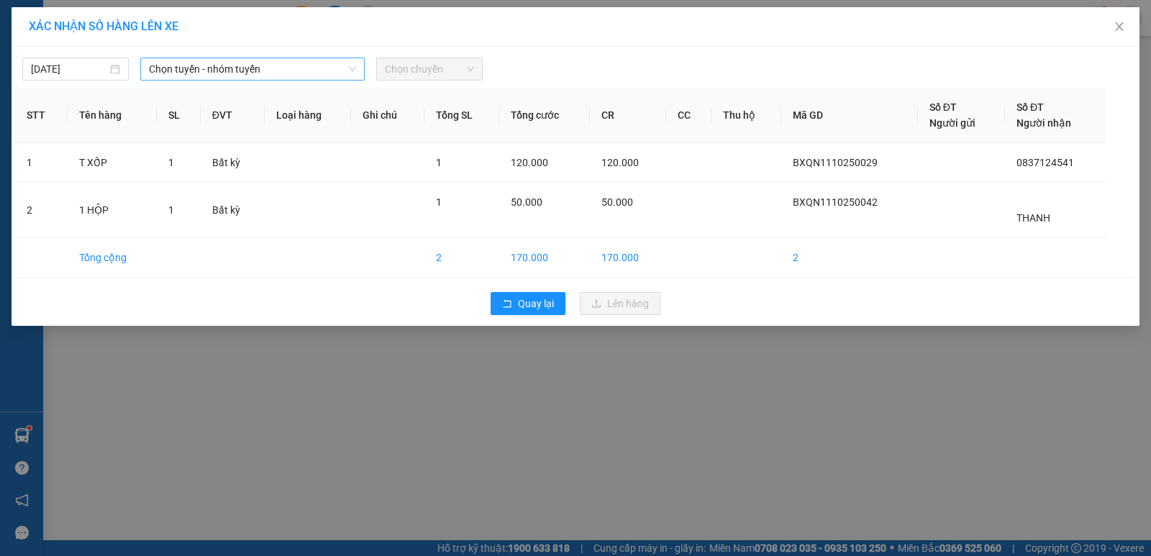
click at [274, 61] on span "Chọn tuyến - nhóm tuyến" at bounding box center [252, 69] width 207 height 22
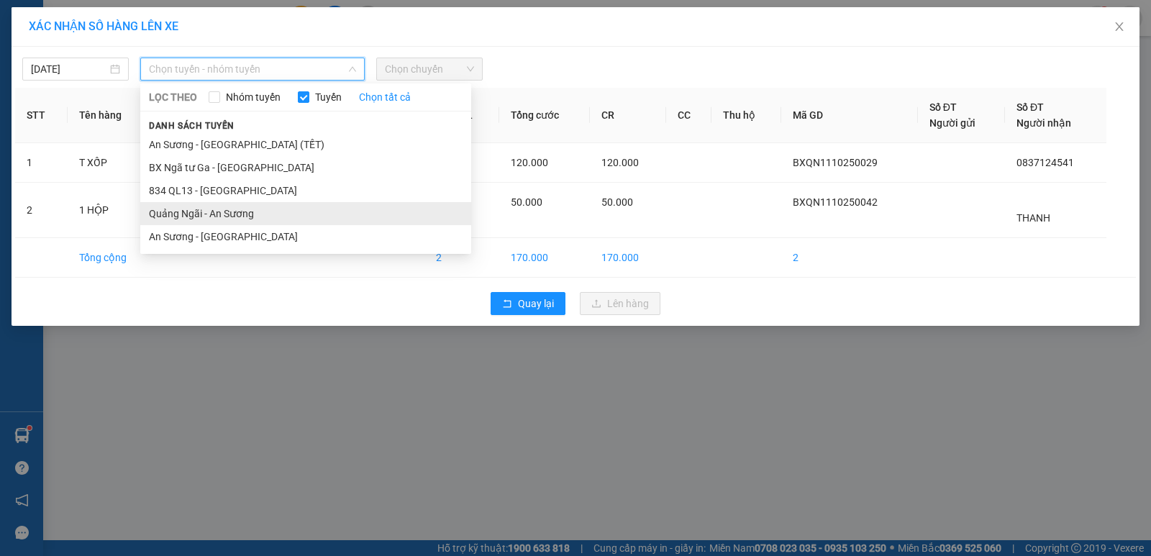
click at [222, 211] on li "Quảng Ngãi - An Sương" at bounding box center [305, 213] width 331 height 23
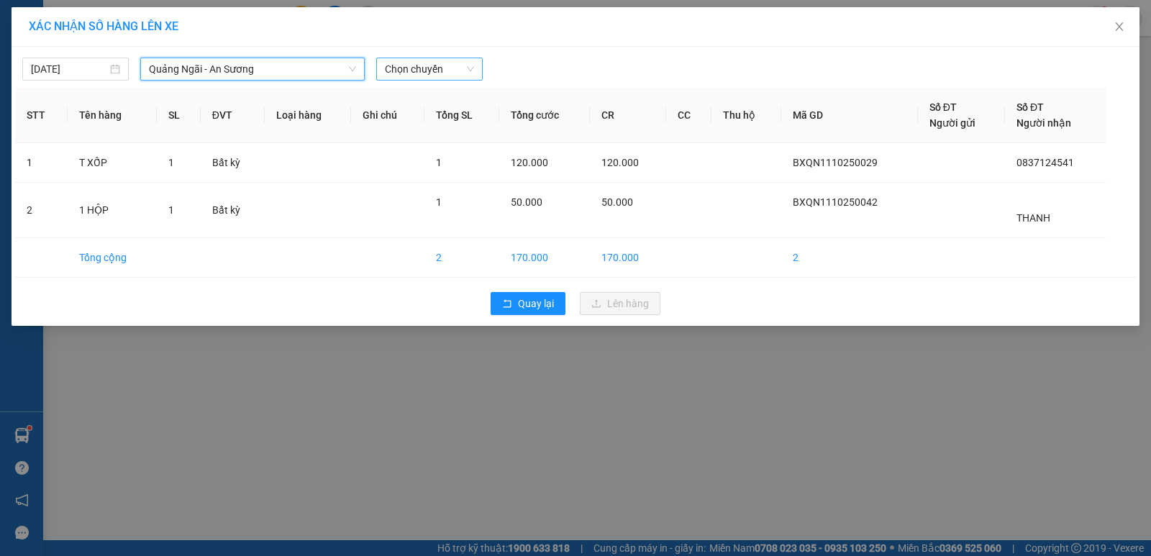
click at [430, 61] on span "Chọn chuyến" at bounding box center [429, 69] width 89 height 22
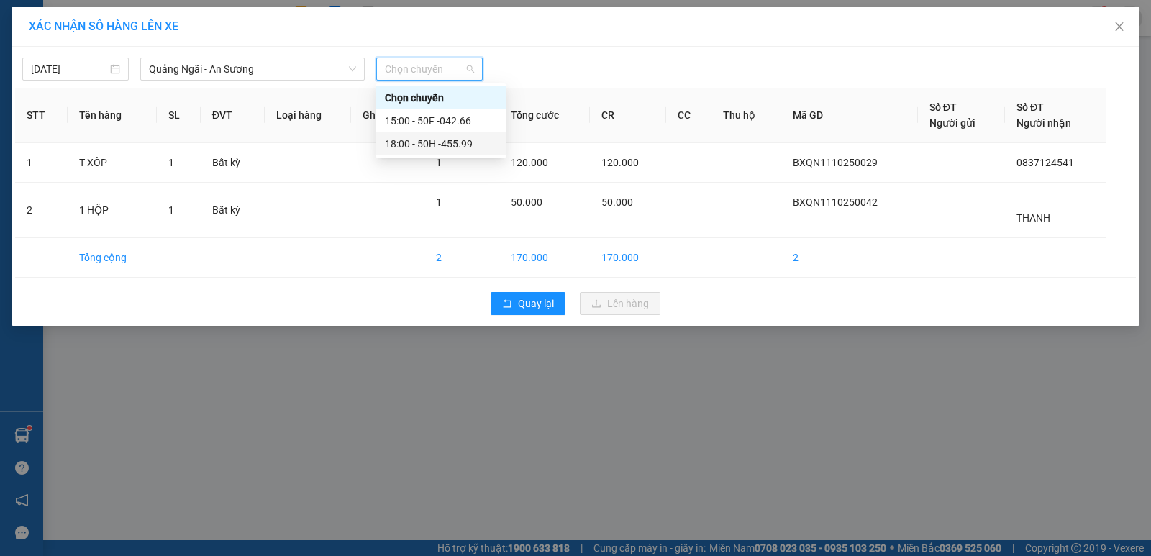
click at [449, 145] on div "18:00 - 50H -455.99" at bounding box center [441, 144] width 112 height 16
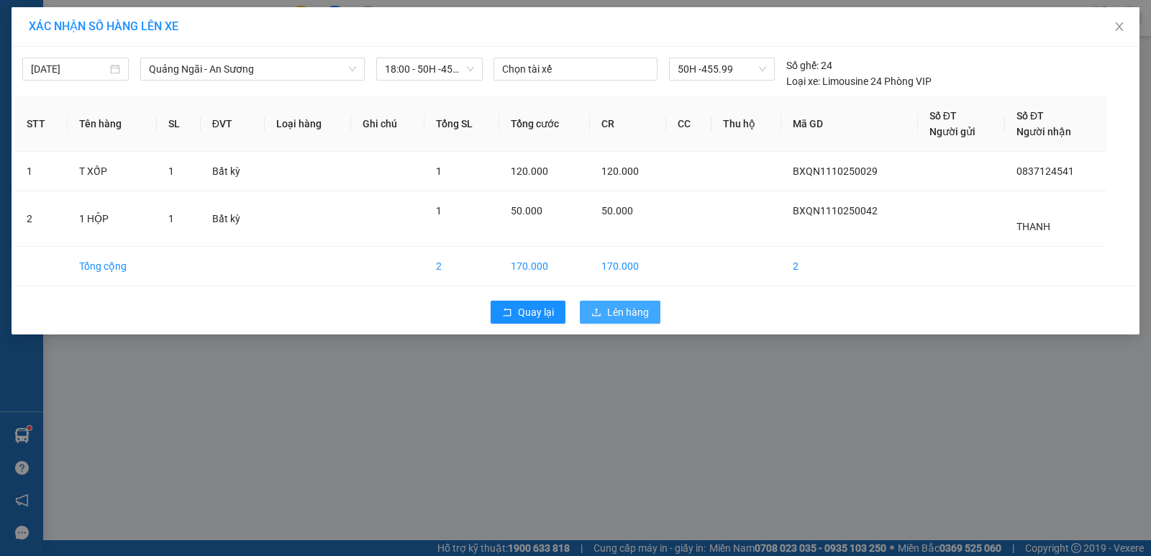
click at [622, 309] on span "Lên hàng" at bounding box center [628, 312] width 42 height 16
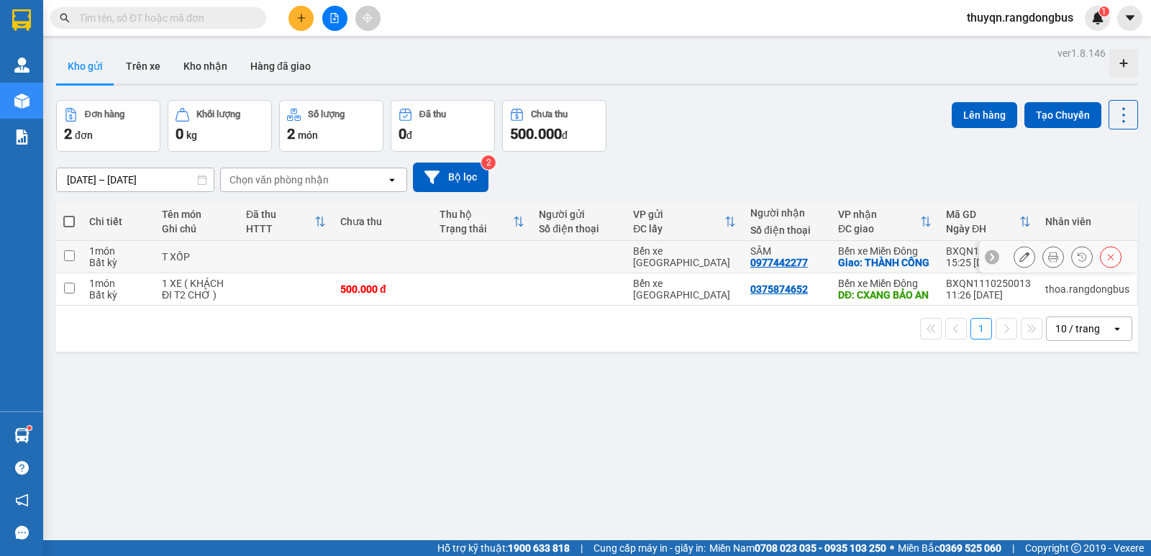
click at [74, 260] on input "checkbox" at bounding box center [69, 255] width 11 height 11
checkbox input "true"
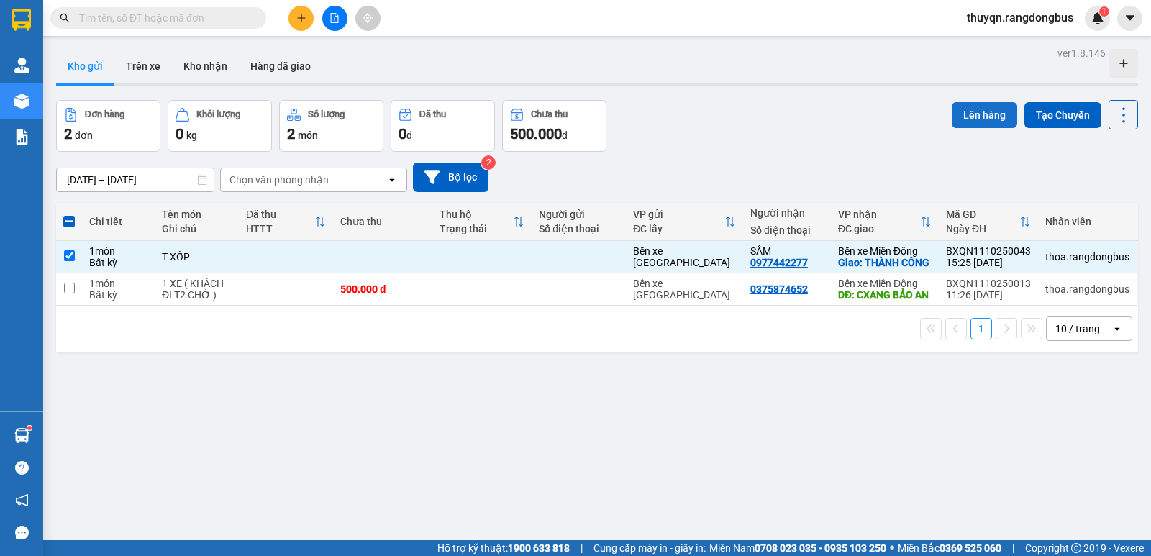
click at [957, 109] on button "Lên hàng" at bounding box center [984, 115] width 65 height 26
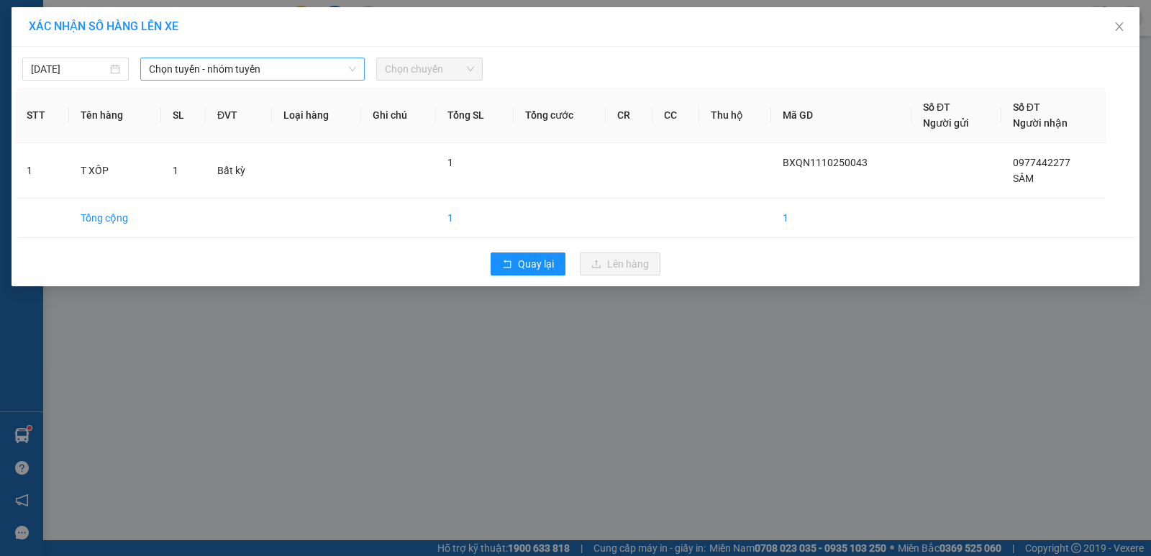
click at [245, 69] on span "Chọn tuyến - nhóm tuyến" at bounding box center [252, 69] width 207 height 22
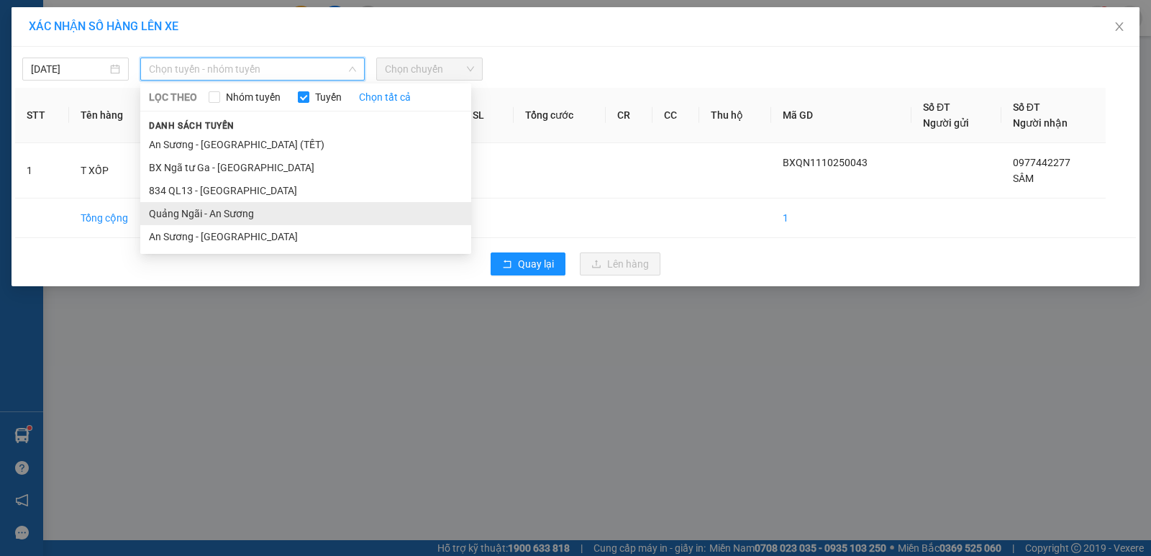
click at [185, 219] on li "Quảng Ngãi - An Sương" at bounding box center [305, 213] width 331 height 23
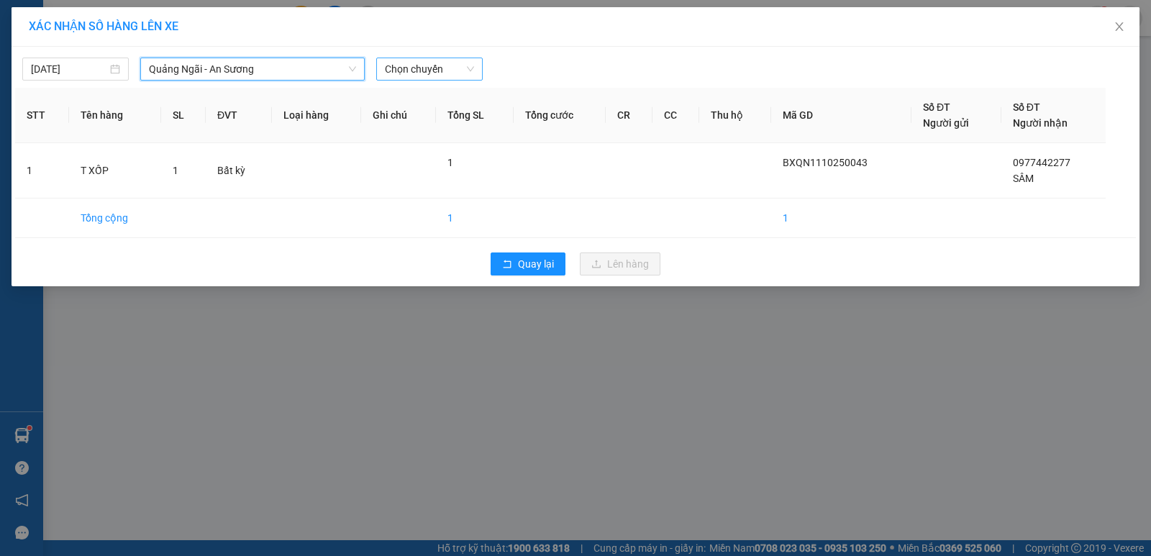
click at [414, 63] on span "Chọn chuyến" at bounding box center [429, 69] width 89 height 22
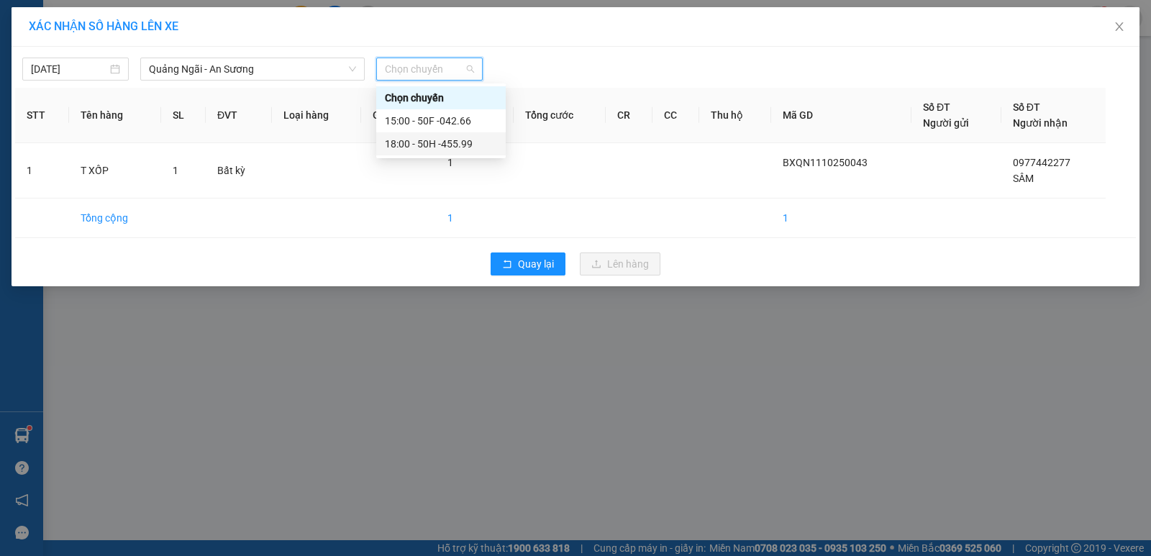
click at [421, 140] on div "18:00 - 50H -455.99" at bounding box center [441, 144] width 112 height 16
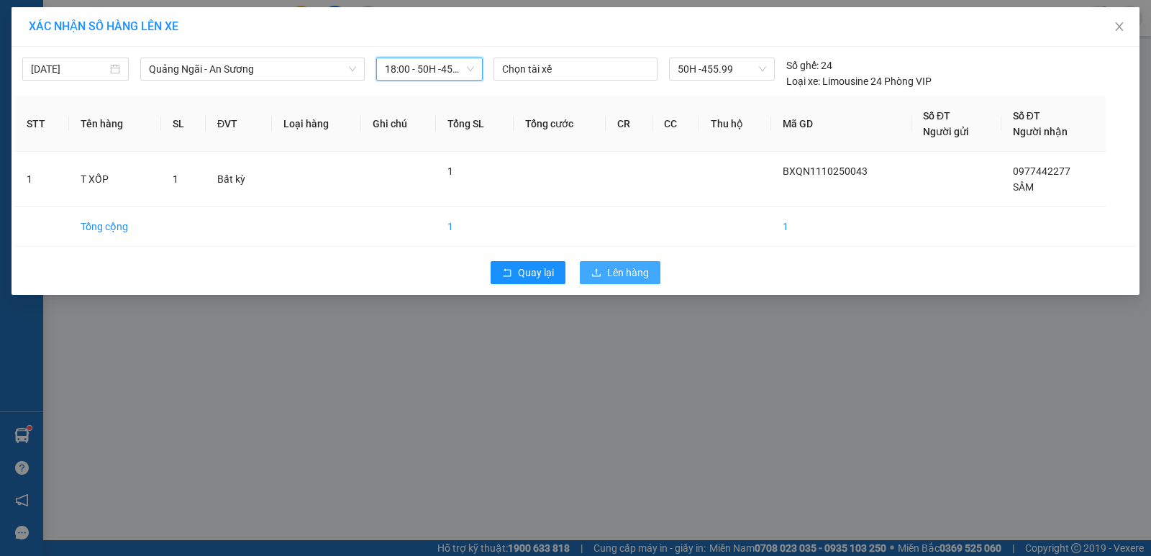
click at [614, 281] on button "Lên hàng" at bounding box center [620, 272] width 81 height 23
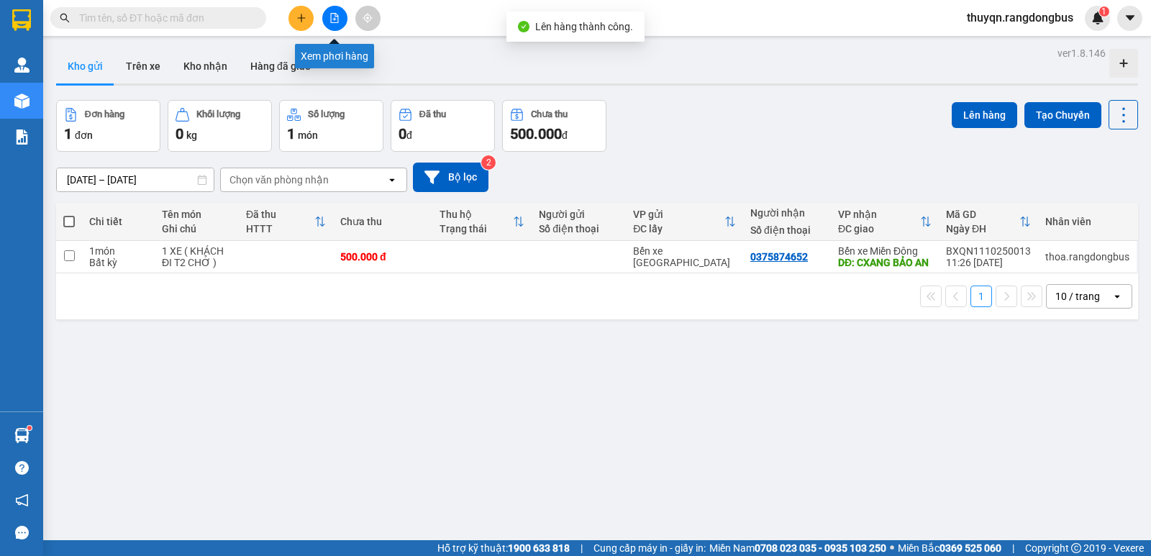
click at [329, 23] on button at bounding box center [334, 18] width 25 height 25
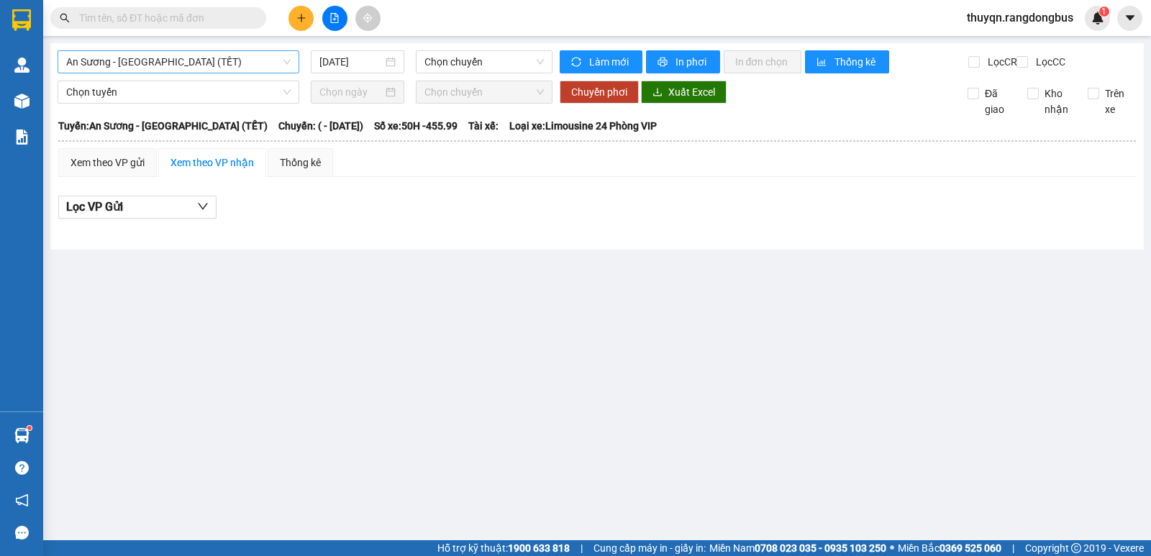
click at [186, 58] on span "An Sương - [GEOGRAPHIC_DATA] (TẾT)" at bounding box center [178, 62] width 224 height 22
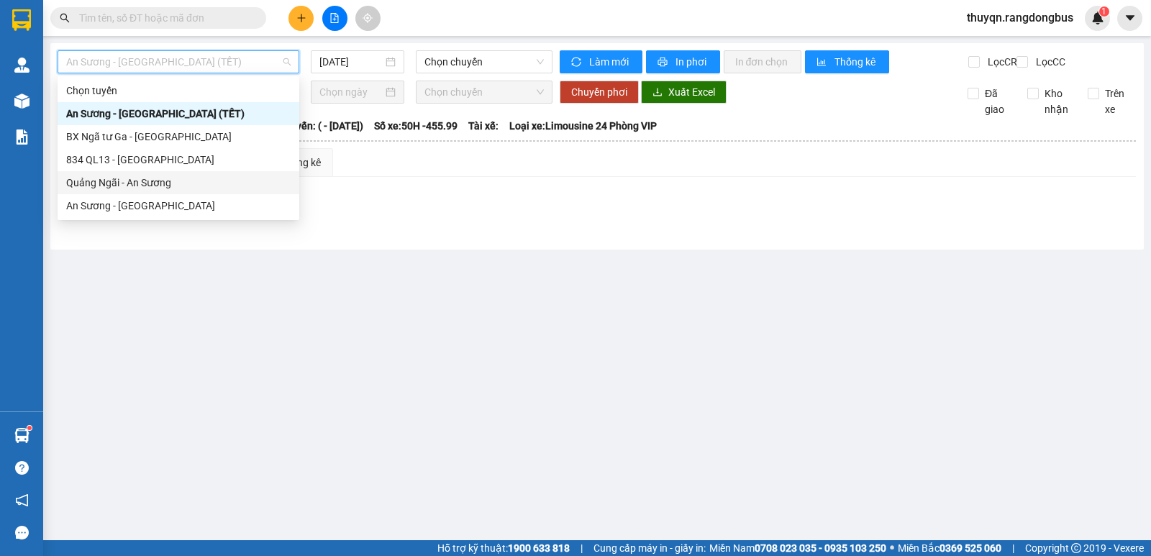
click at [136, 183] on div "Quảng Ngãi - An Sương" at bounding box center [178, 183] width 224 height 16
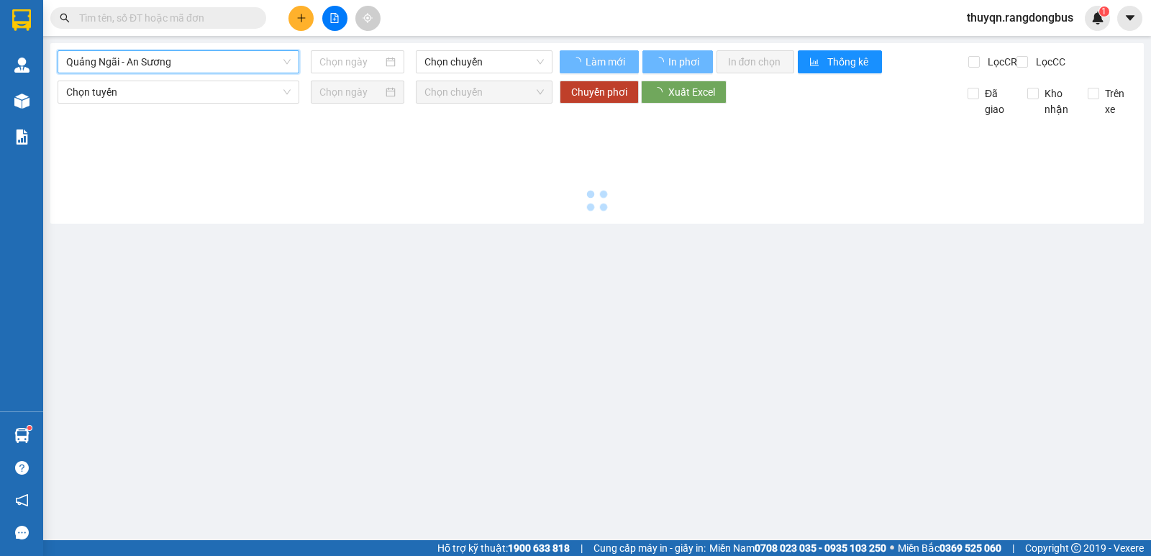
type input "[DATE]"
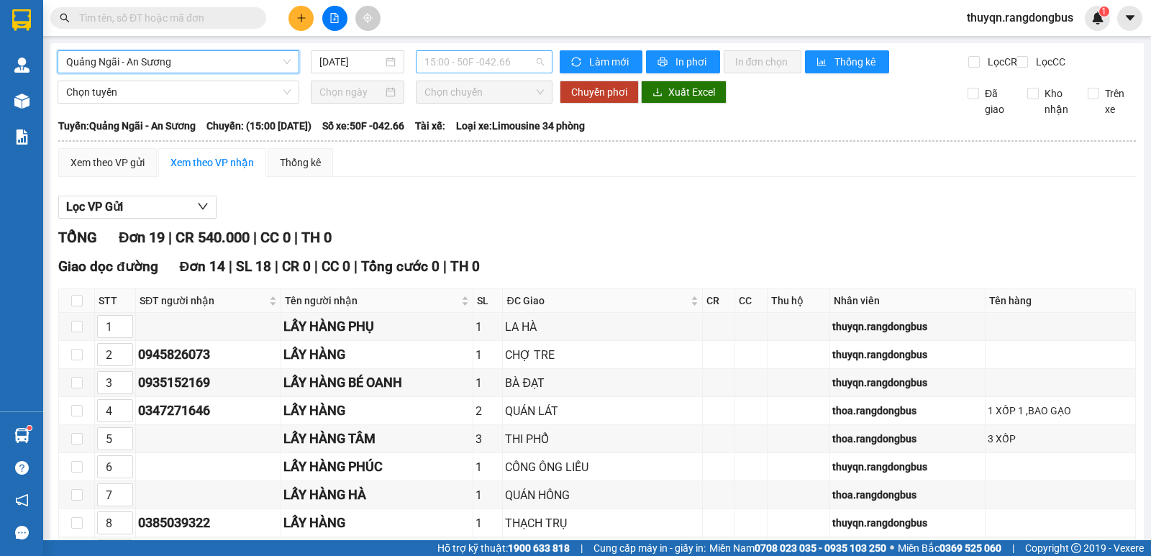
click at [515, 61] on span "15:00 - 50F -042.66" at bounding box center [483, 62] width 119 height 22
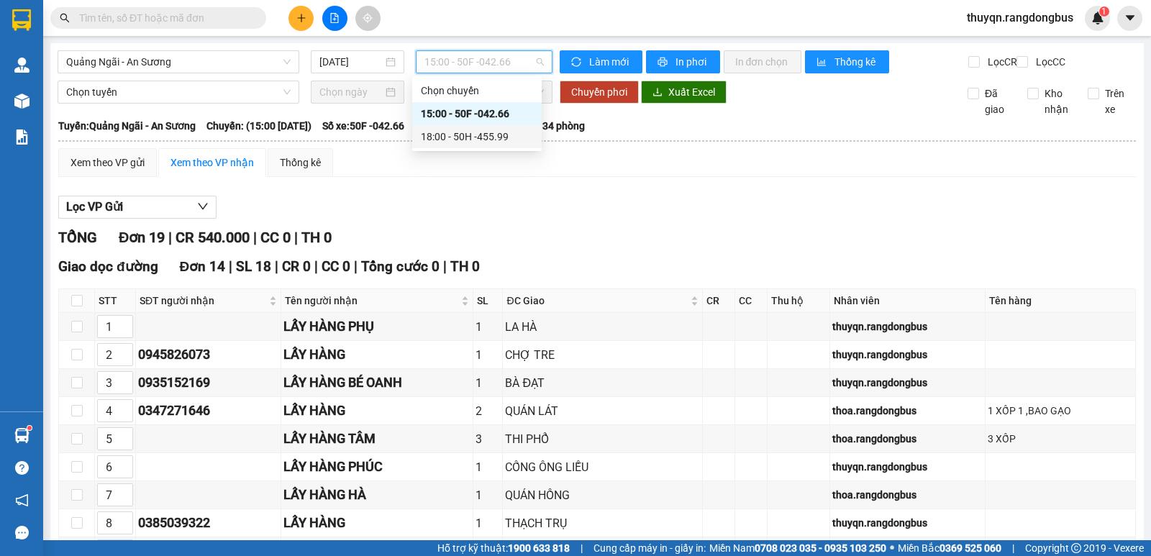
click at [495, 135] on div "18:00 - 50H -455.99" at bounding box center [477, 137] width 112 height 16
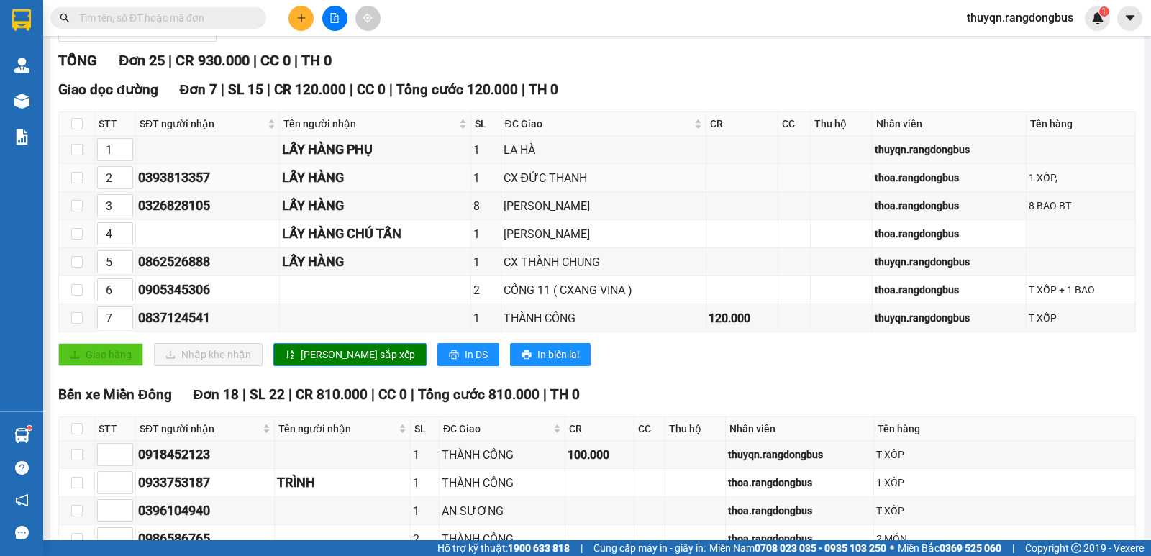
scroll to position [144, 0]
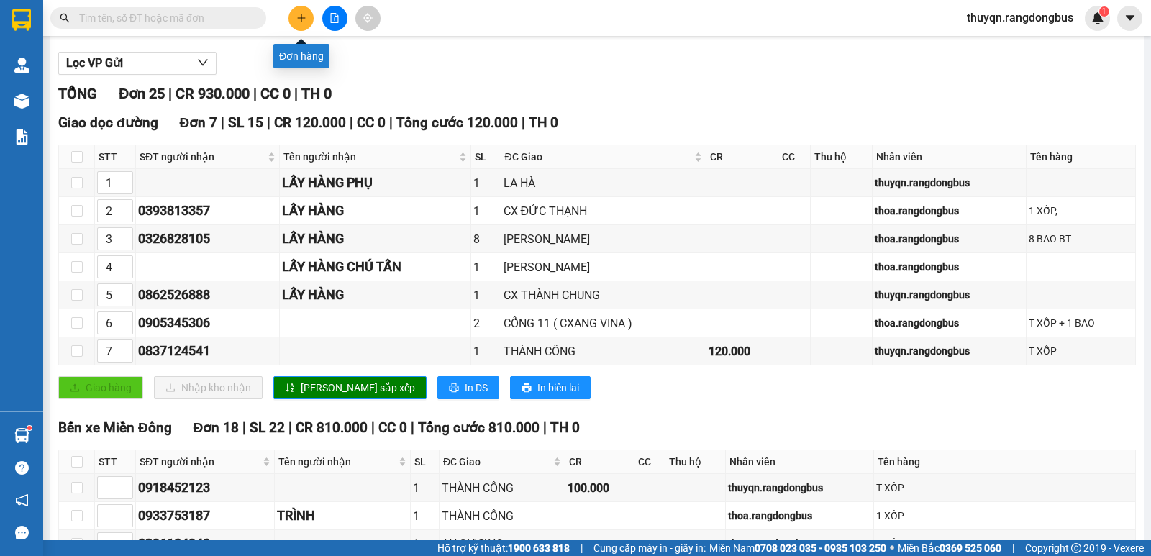
click at [300, 19] on icon "plus" at bounding box center [301, 18] width 10 height 10
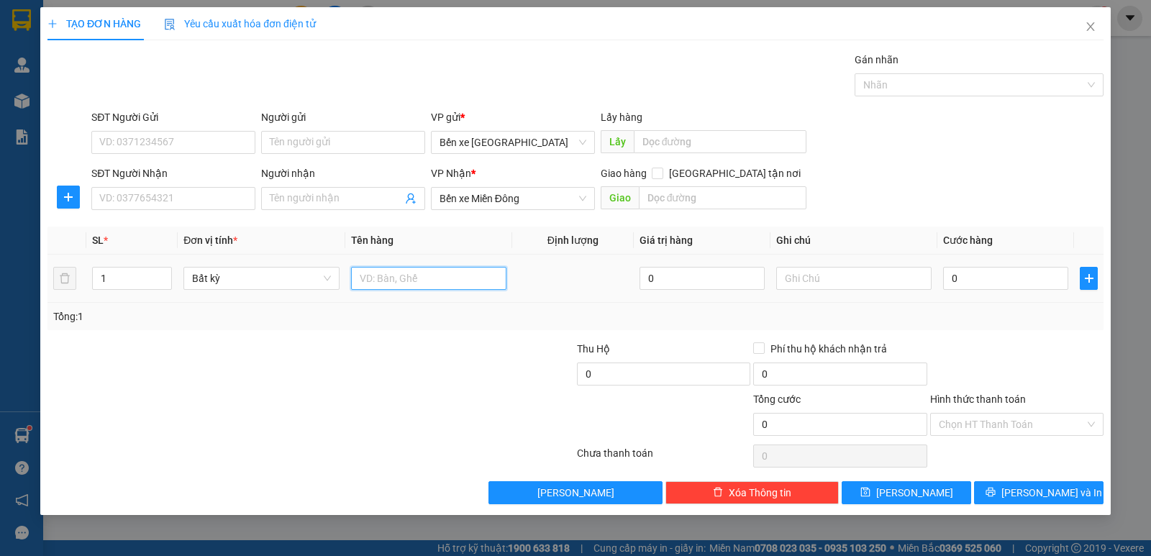
click at [421, 278] on input "text" at bounding box center [428, 278] width 155 height 23
type input "BAO HÀNH"
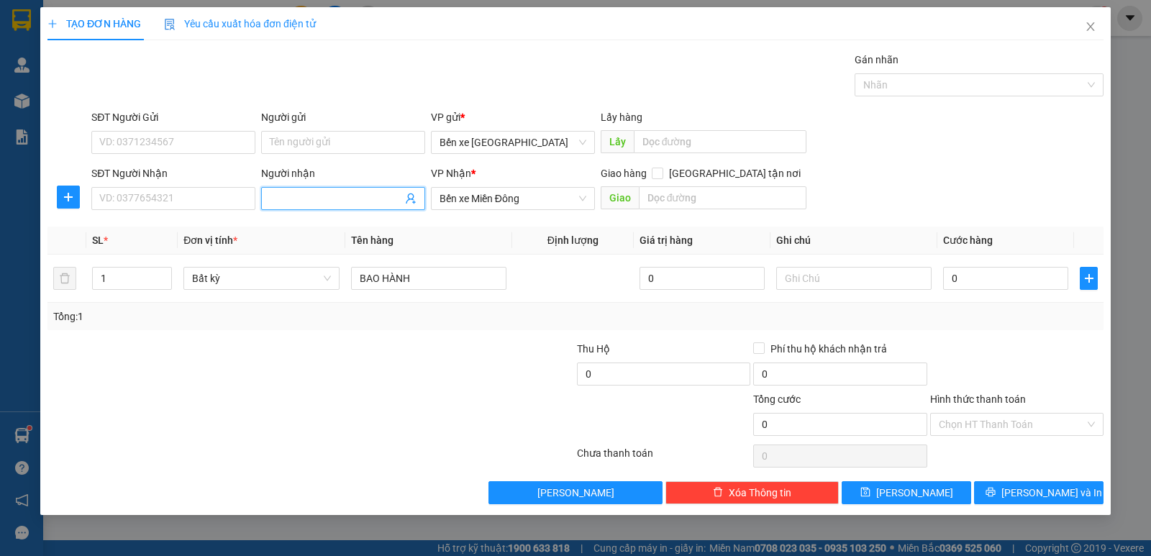
click at [318, 199] on input "Người nhận" at bounding box center [336, 199] width 132 height 16
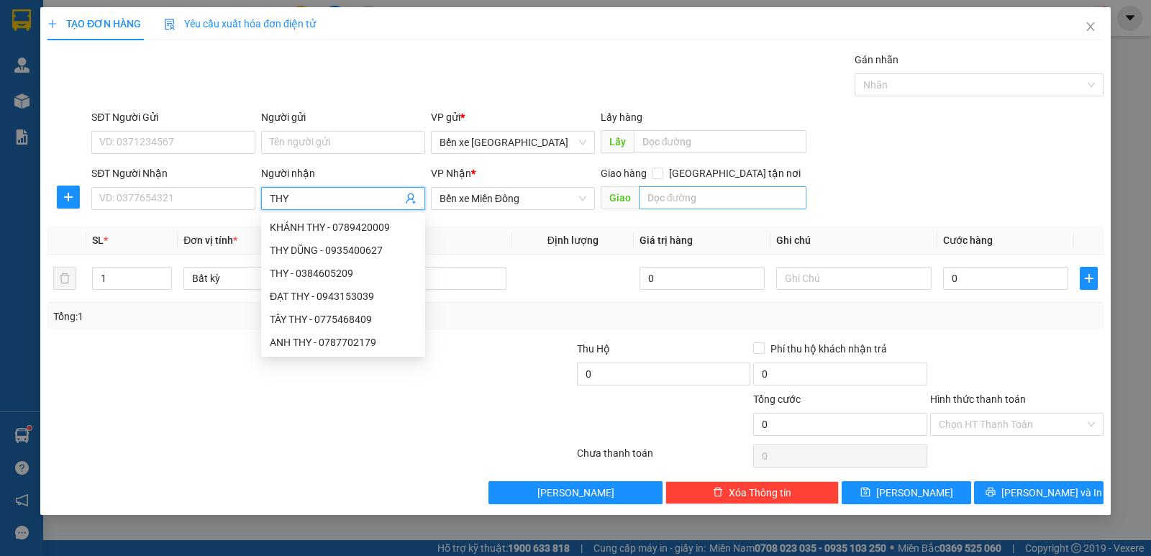
type input "THY"
click at [734, 200] on input "text" at bounding box center [723, 197] width 168 height 23
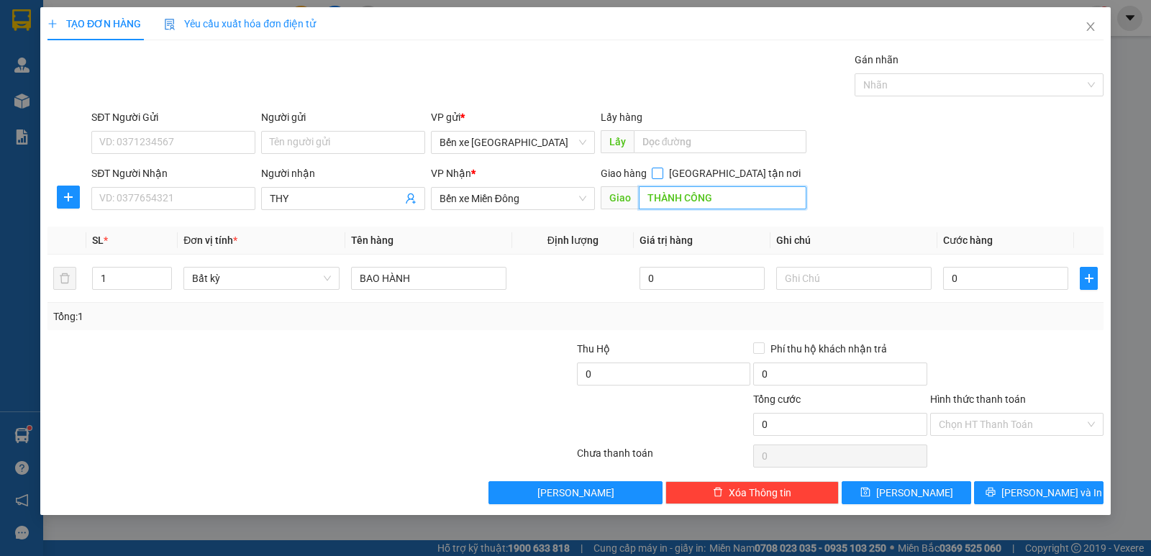
type input "THÀNH CÔNG"
click at [662, 173] on input "[GEOGRAPHIC_DATA] tận nơi" at bounding box center [657, 173] width 10 height 10
checkbox input "true"
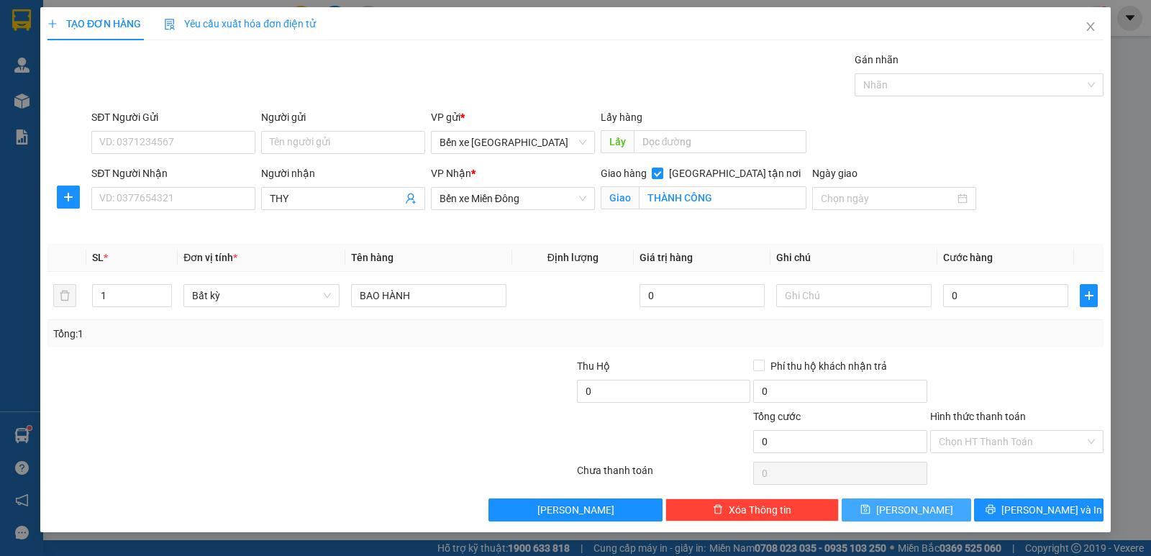
click at [889, 514] on button "[PERSON_NAME]" at bounding box center [906, 509] width 129 height 23
checkbox input "false"
